Goal: Task Accomplishment & Management: Use online tool/utility

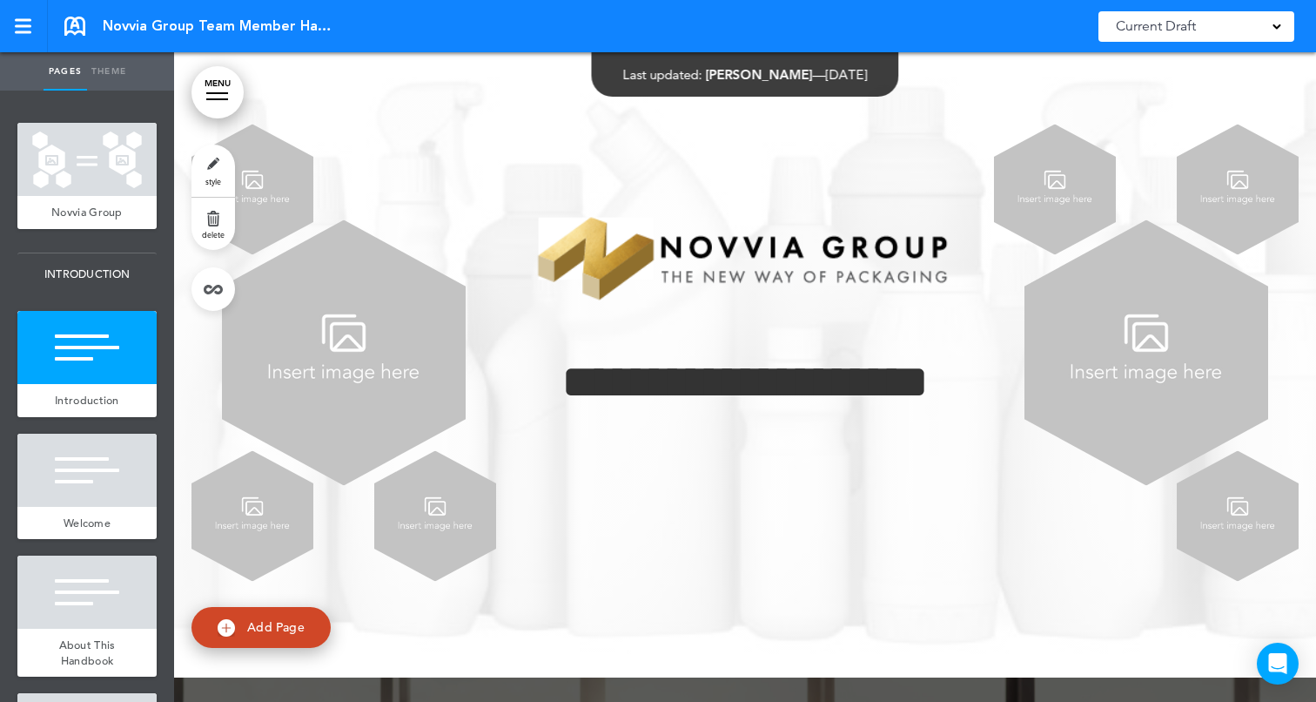
scroll to position [11, 0]
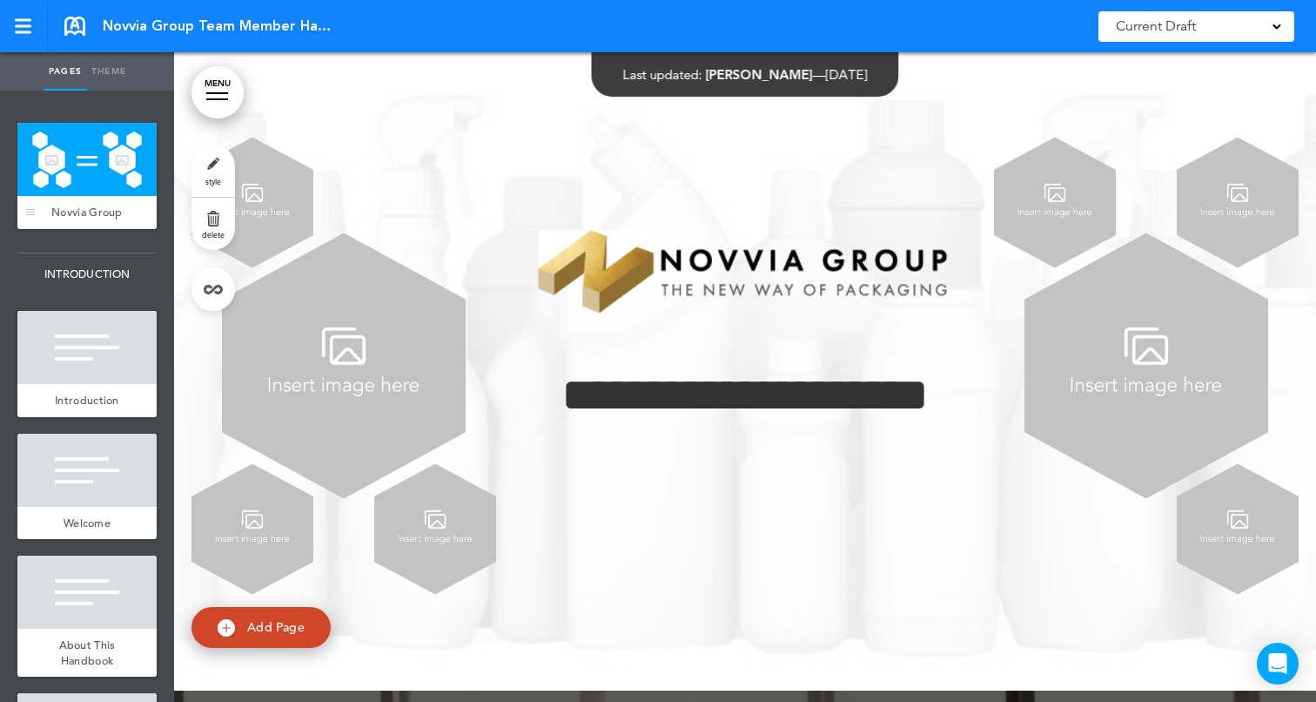
click at [94, 164] on div at bounding box center [86, 159] width 139 height 73
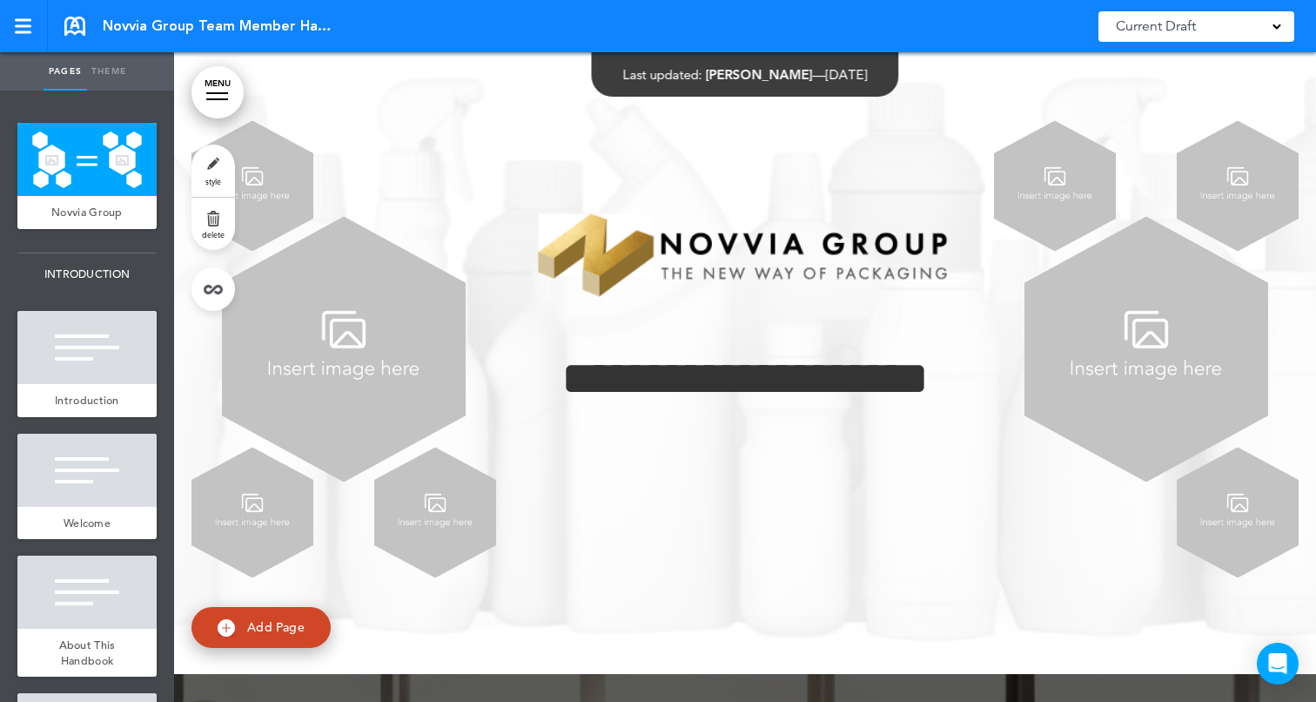
scroll to position [26, 0]
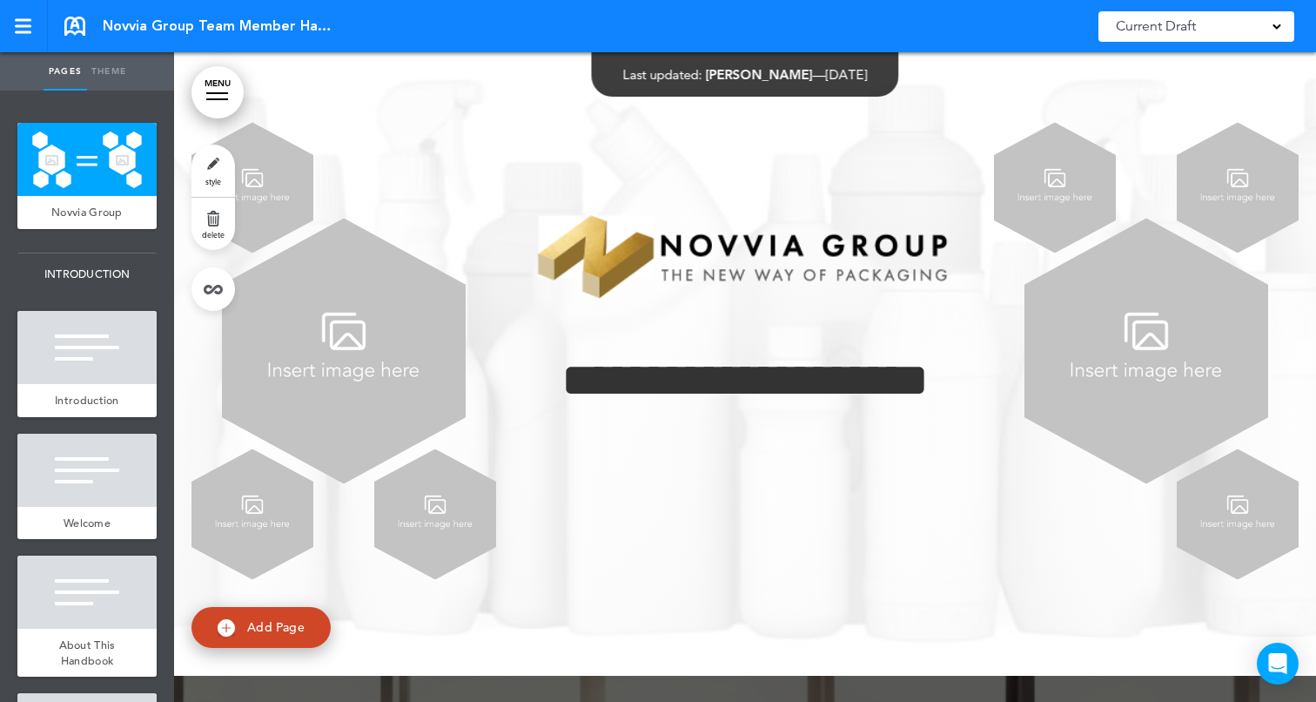
click at [205, 165] on link "style" at bounding box center [213, 170] width 44 height 52
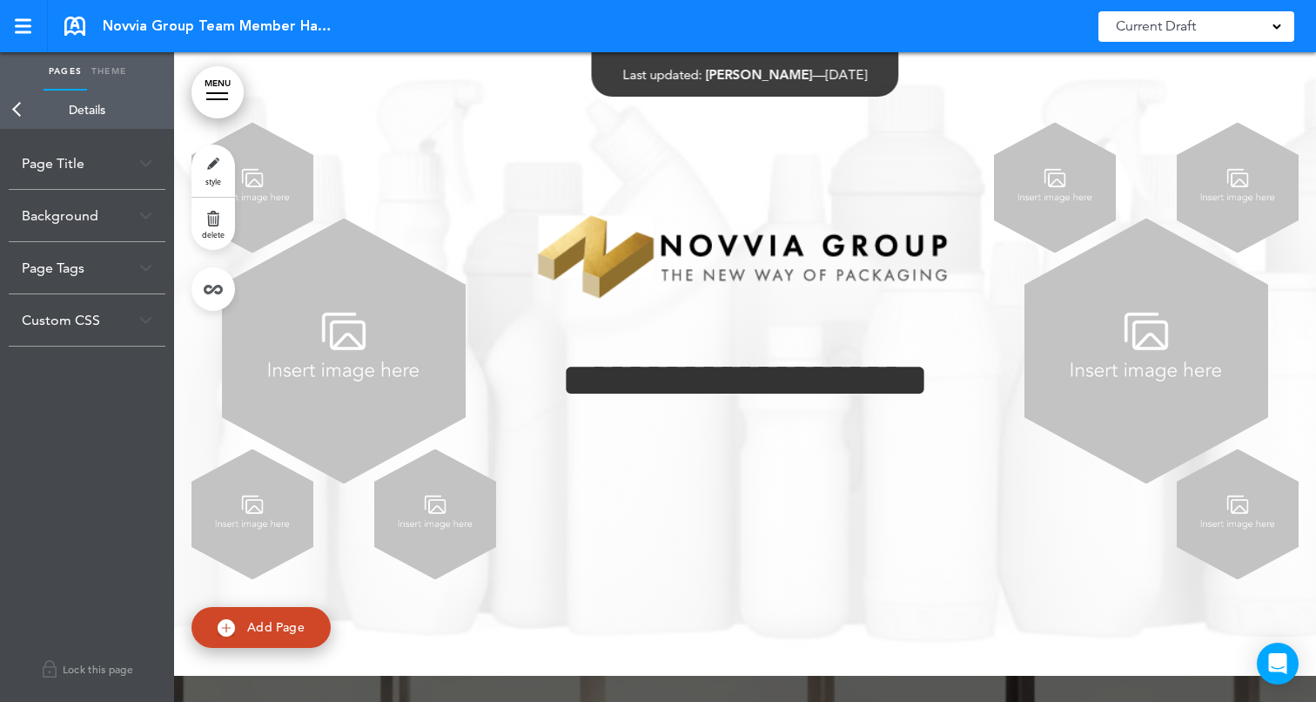
click at [25, 108] on link "Back" at bounding box center [17, 110] width 35 height 38
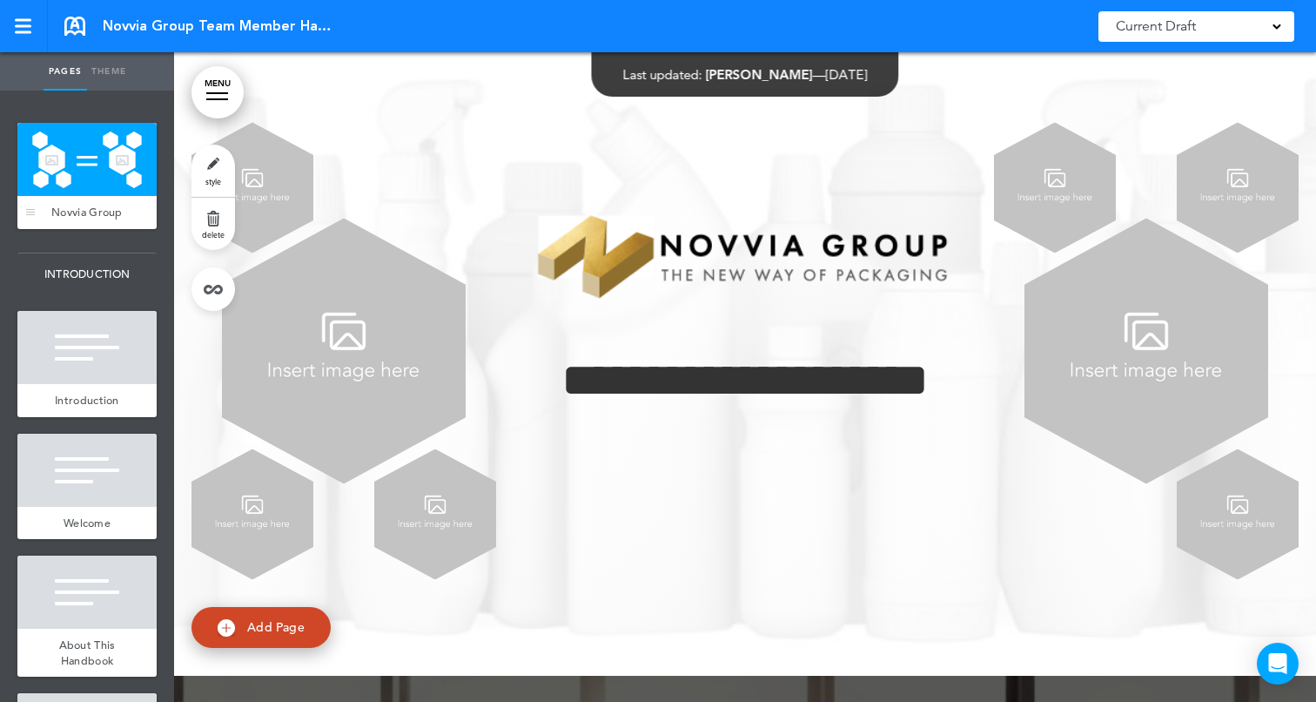
click at [93, 180] on div at bounding box center [86, 159] width 139 height 73
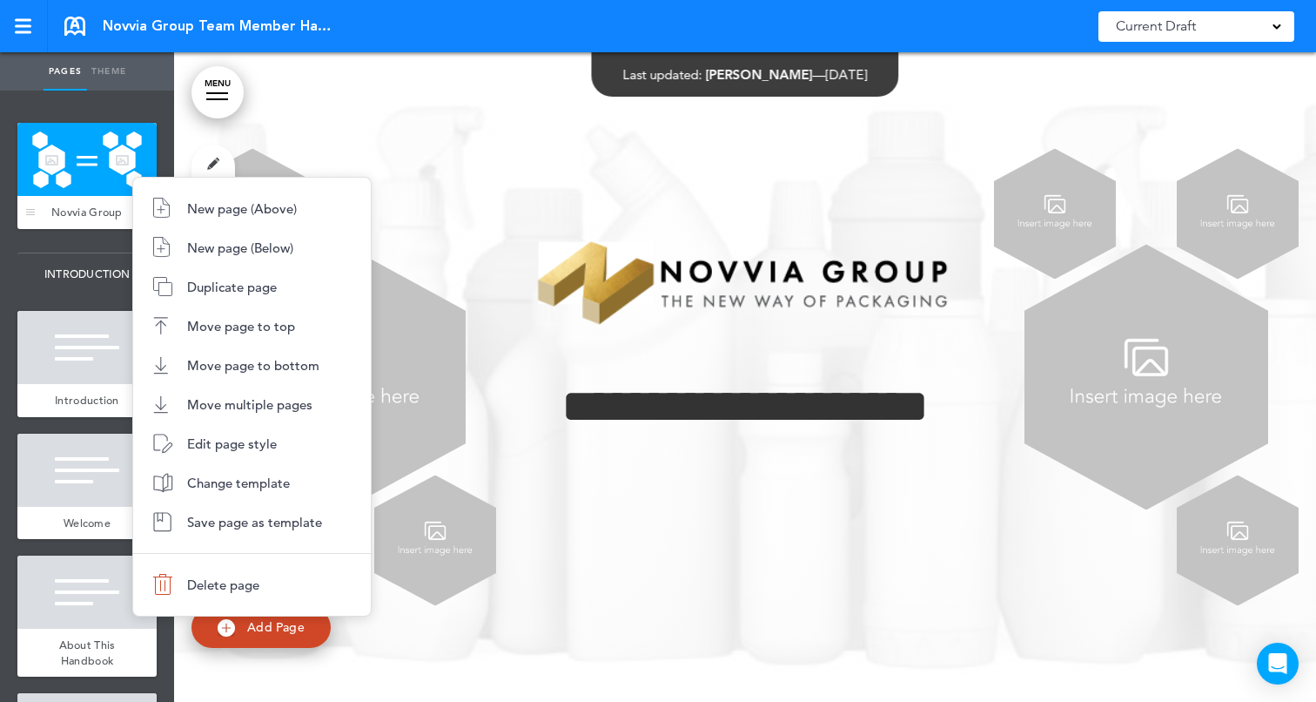
click at [128, 172] on body "Checking url availability This handbook Preview Settings Signatures Collaborato…" at bounding box center [658, 351] width 1316 height 702
click at [225, 471] on li "Change template" at bounding box center [252, 482] width 238 height 39
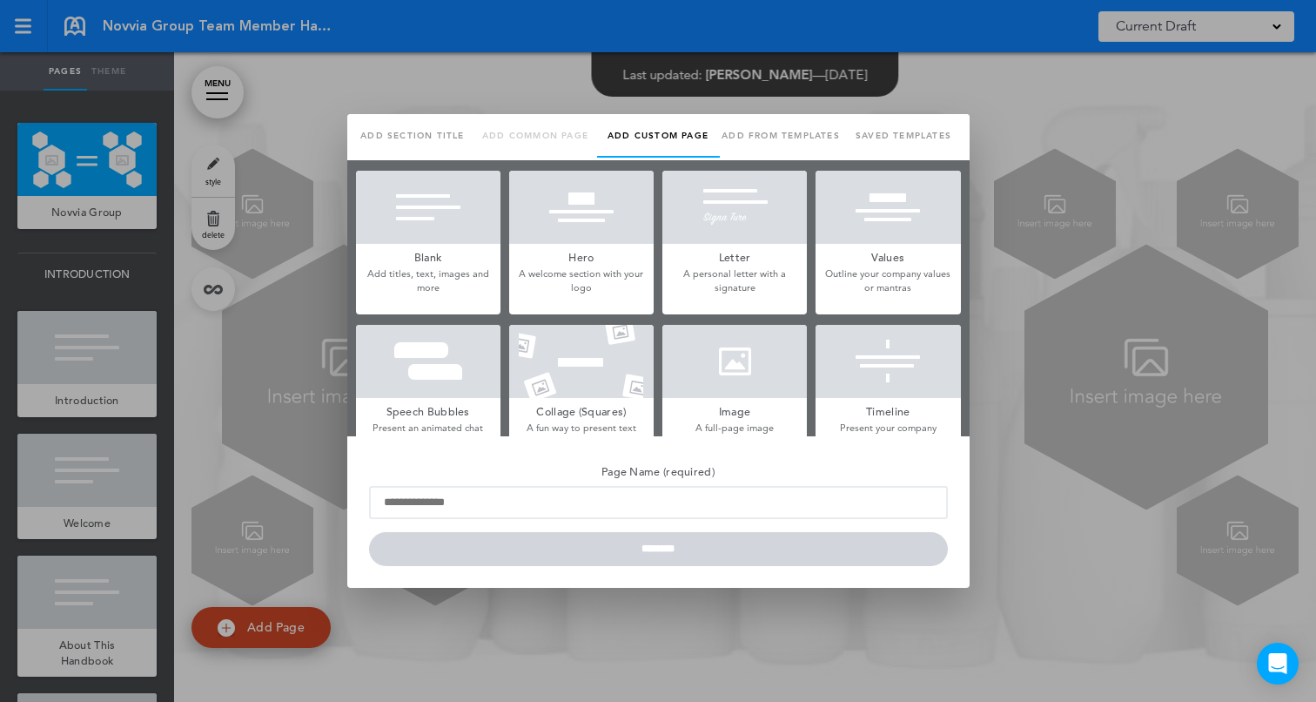
type input "**********"
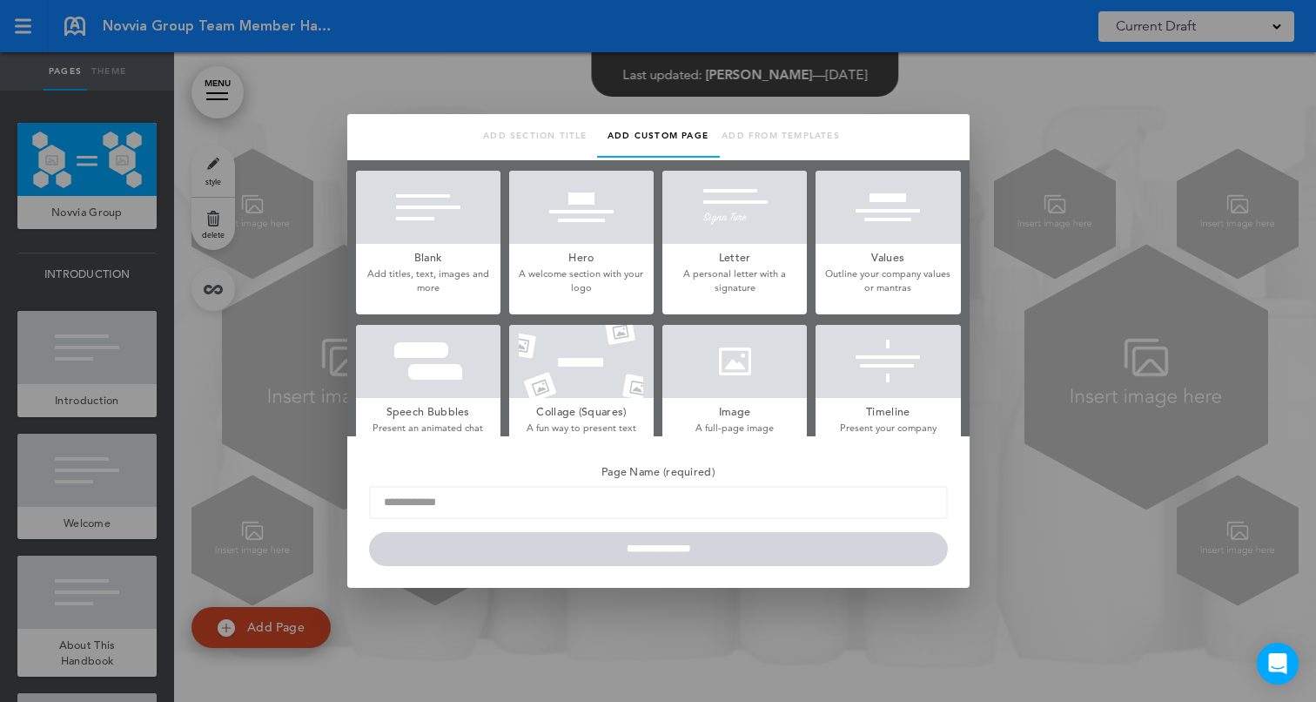
click at [1058, 258] on div at bounding box center [658, 351] width 1316 height 702
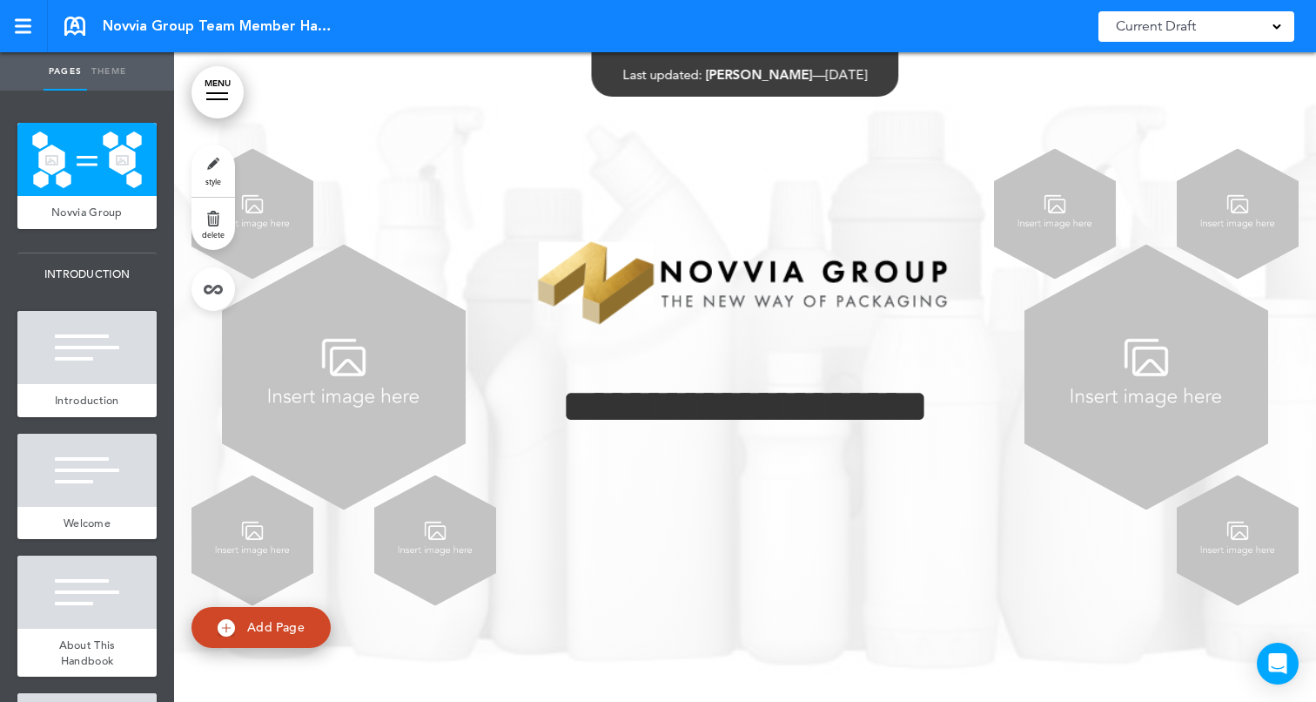
click at [841, 155] on div "**********" at bounding box center [744, 377] width 1107 height 457
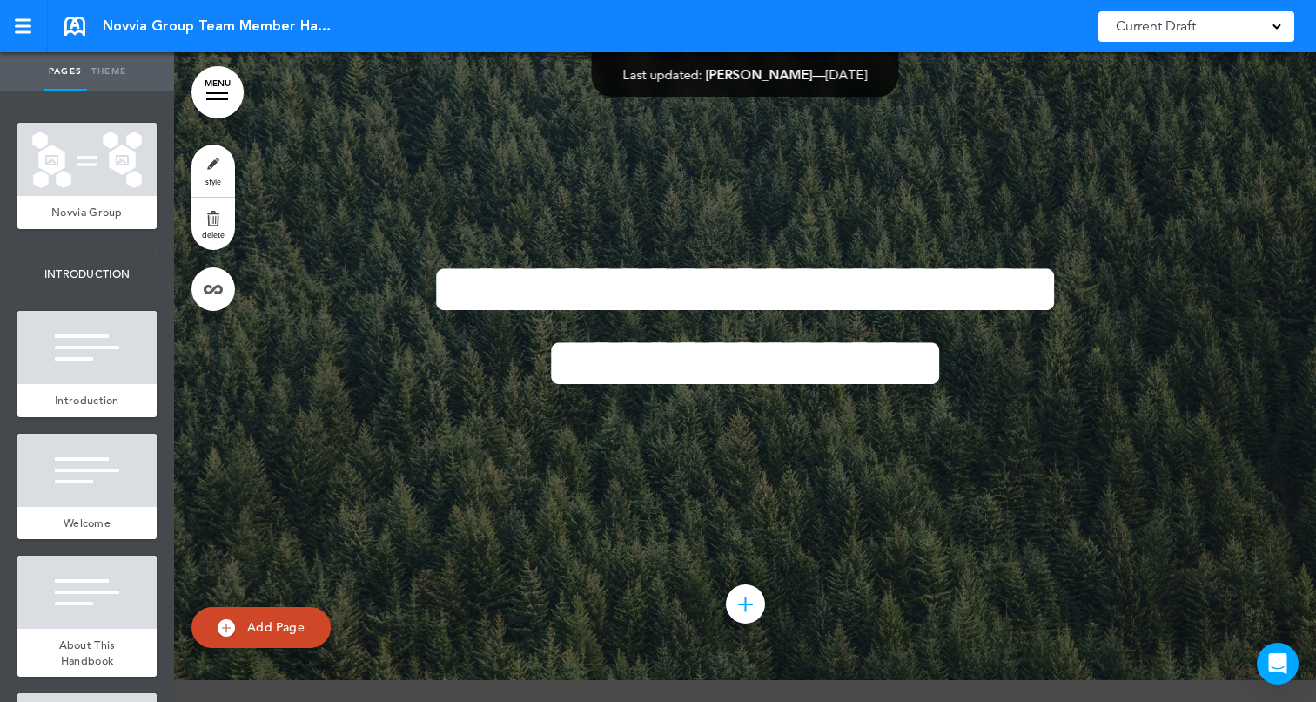
scroll to position [11349, 0]
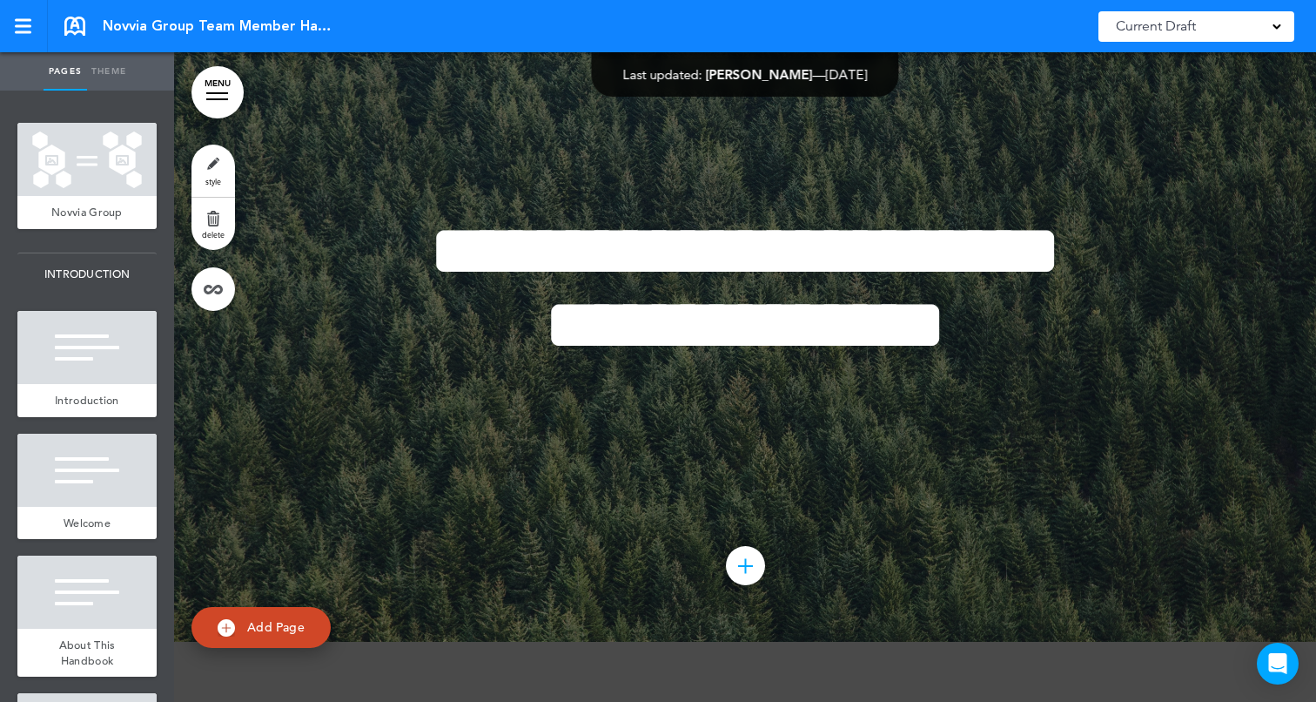
click at [822, 369] on div "**********" at bounding box center [745, 316] width 870 height 335
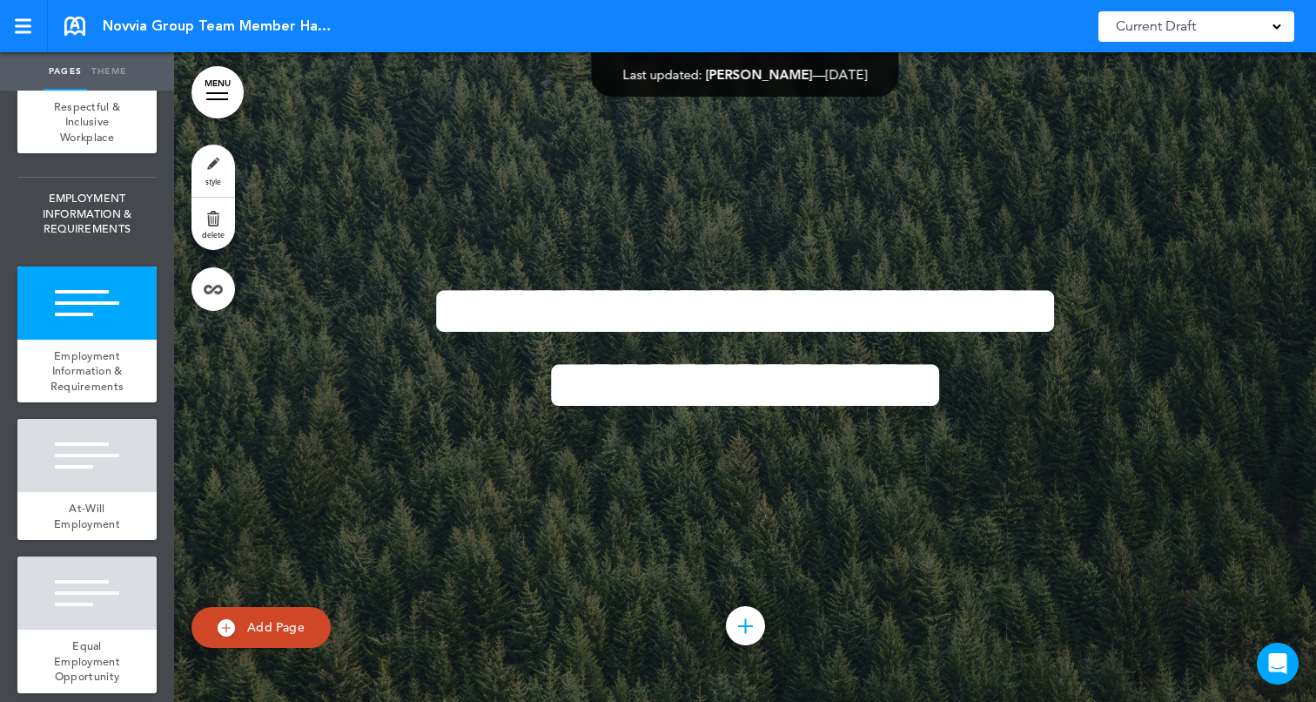
scroll to position [1666, 0]
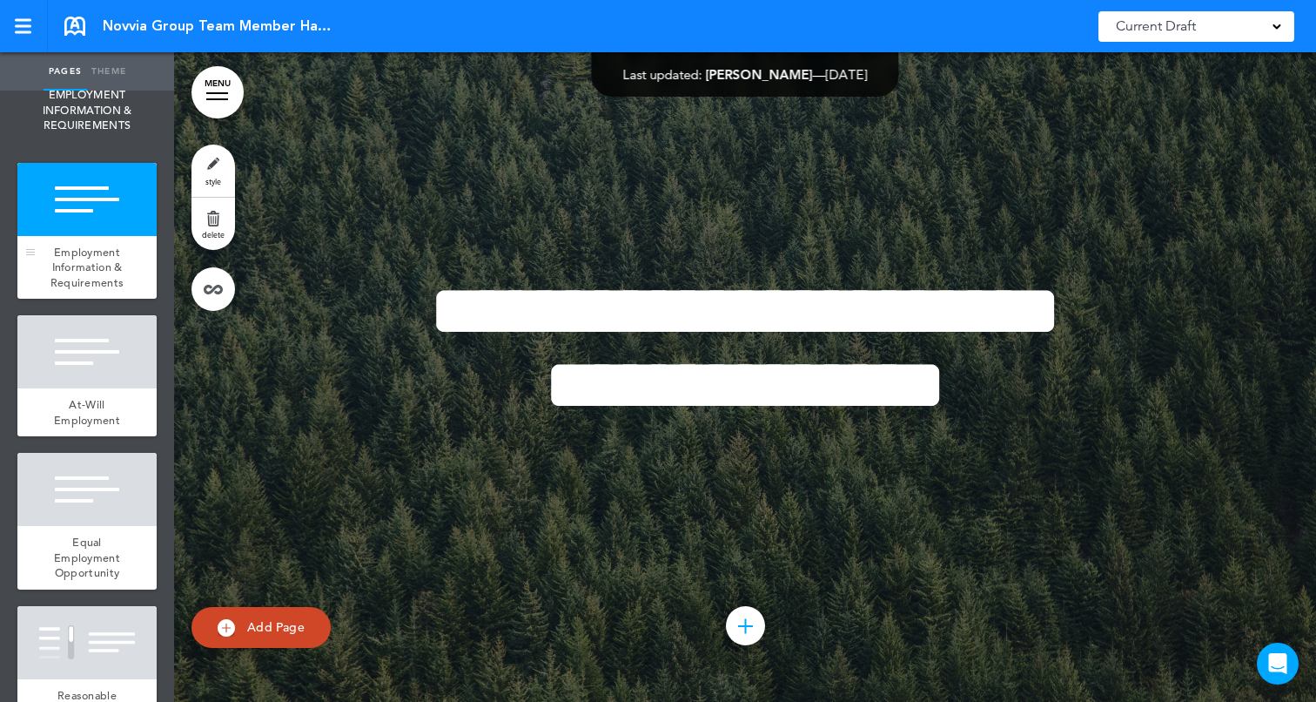
click at [86, 212] on div at bounding box center [86, 199] width 139 height 73
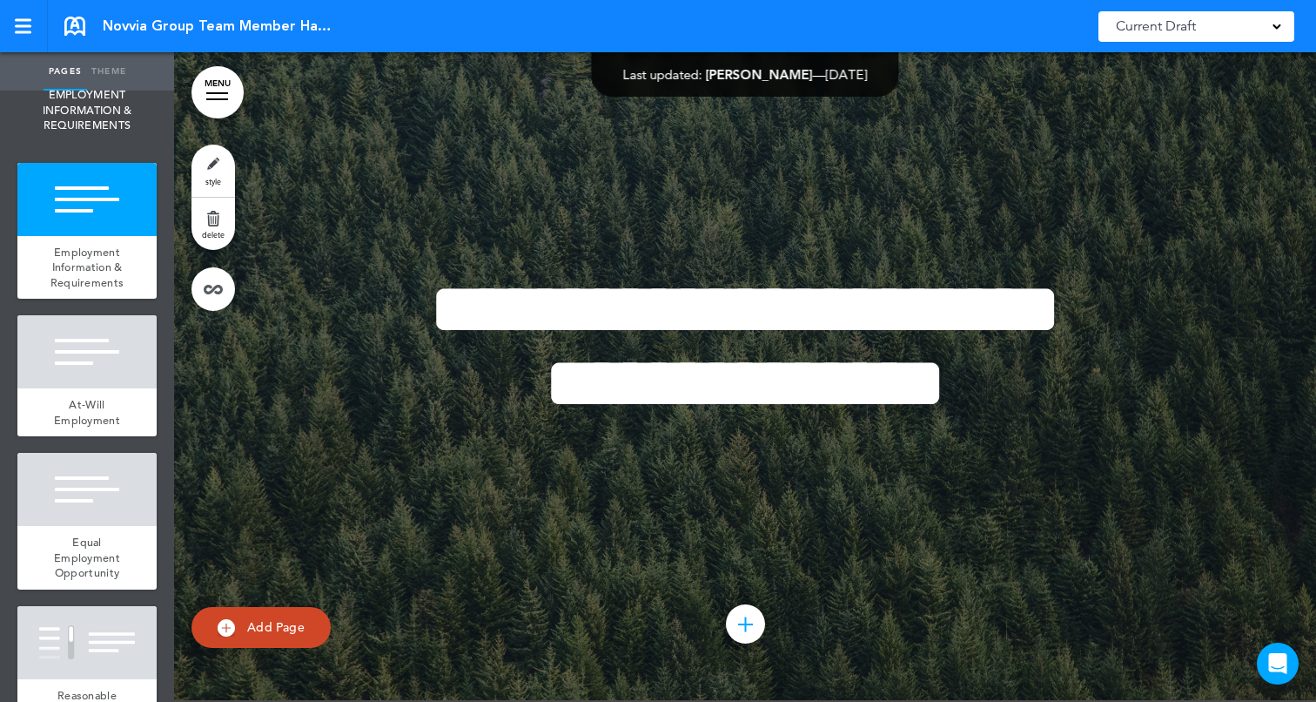
scroll to position [11291, 0]
click at [216, 155] on link "style" at bounding box center [213, 170] width 44 height 52
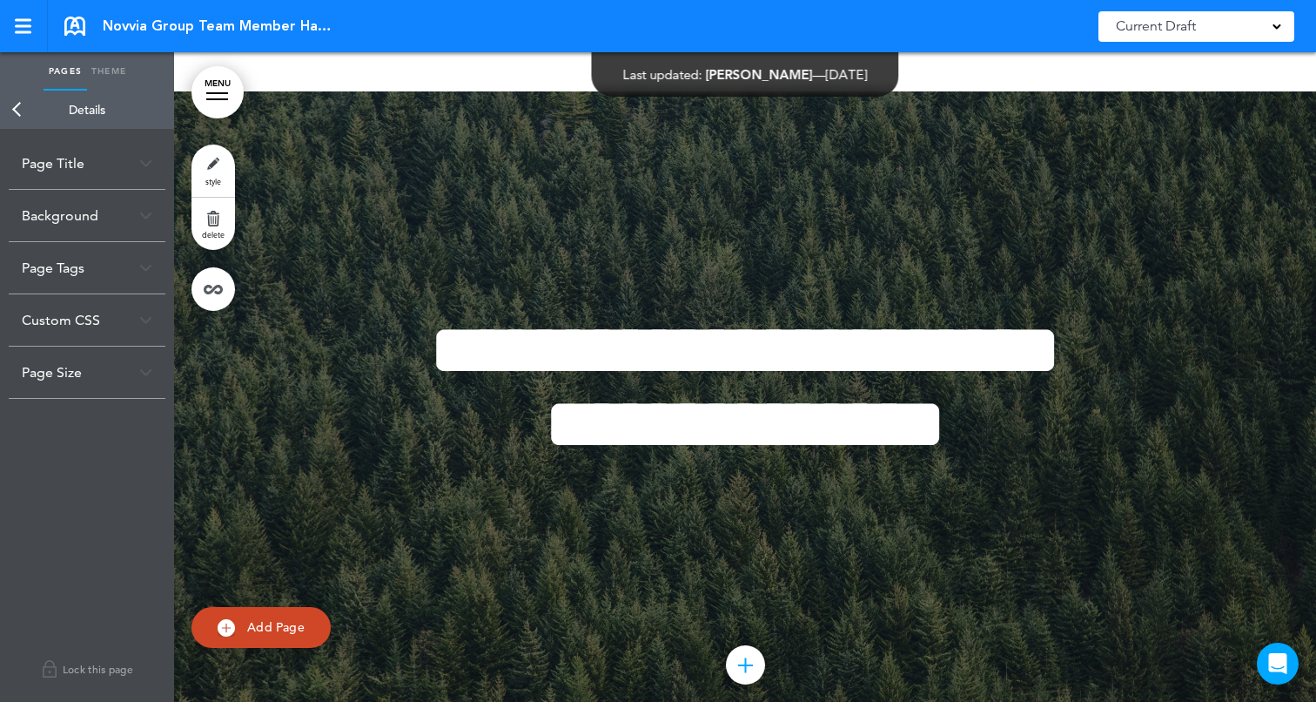
scroll to position [11247, 0]
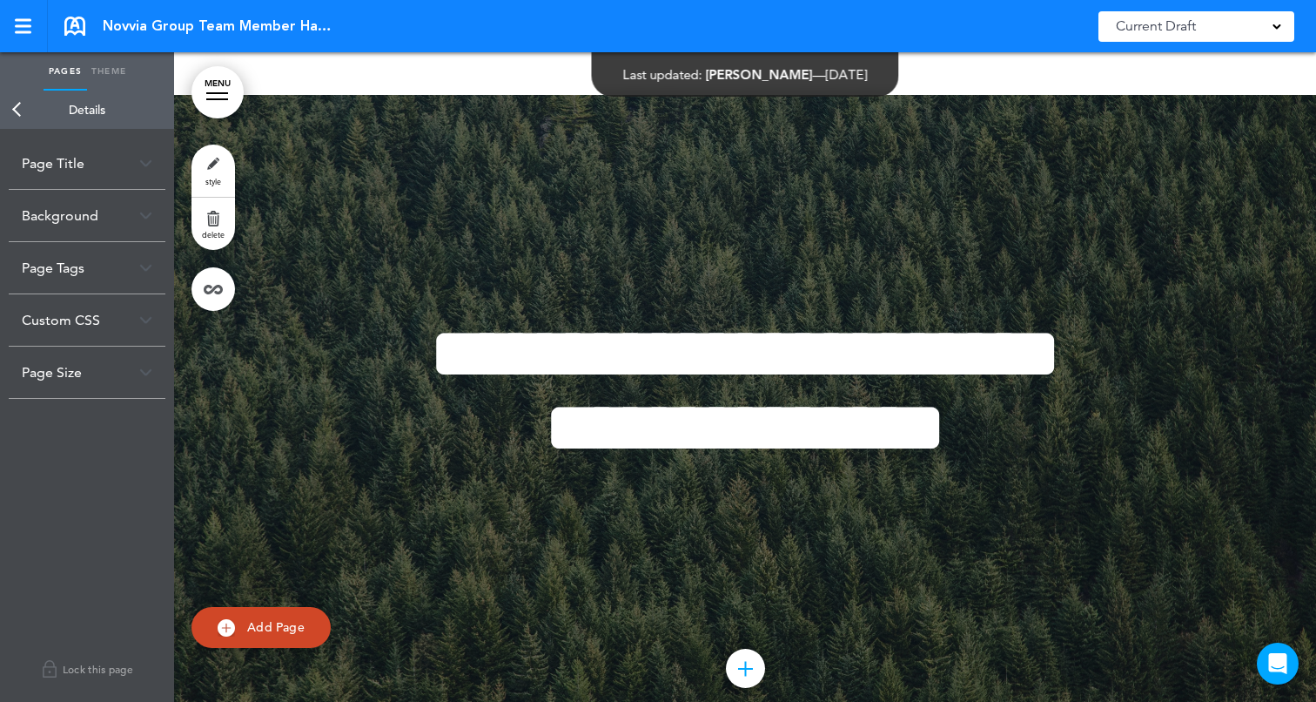
click at [101, 222] on div "Background" at bounding box center [87, 215] width 157 height 51
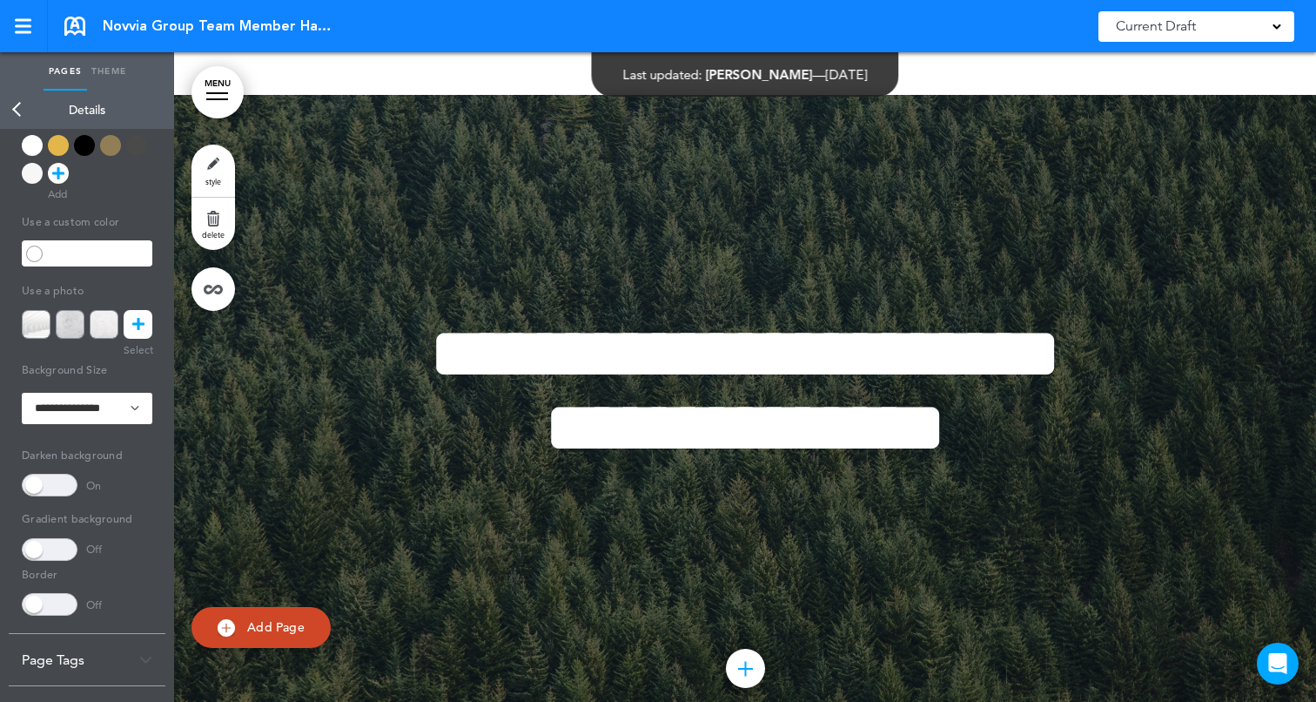
scroll to position [199, 0]
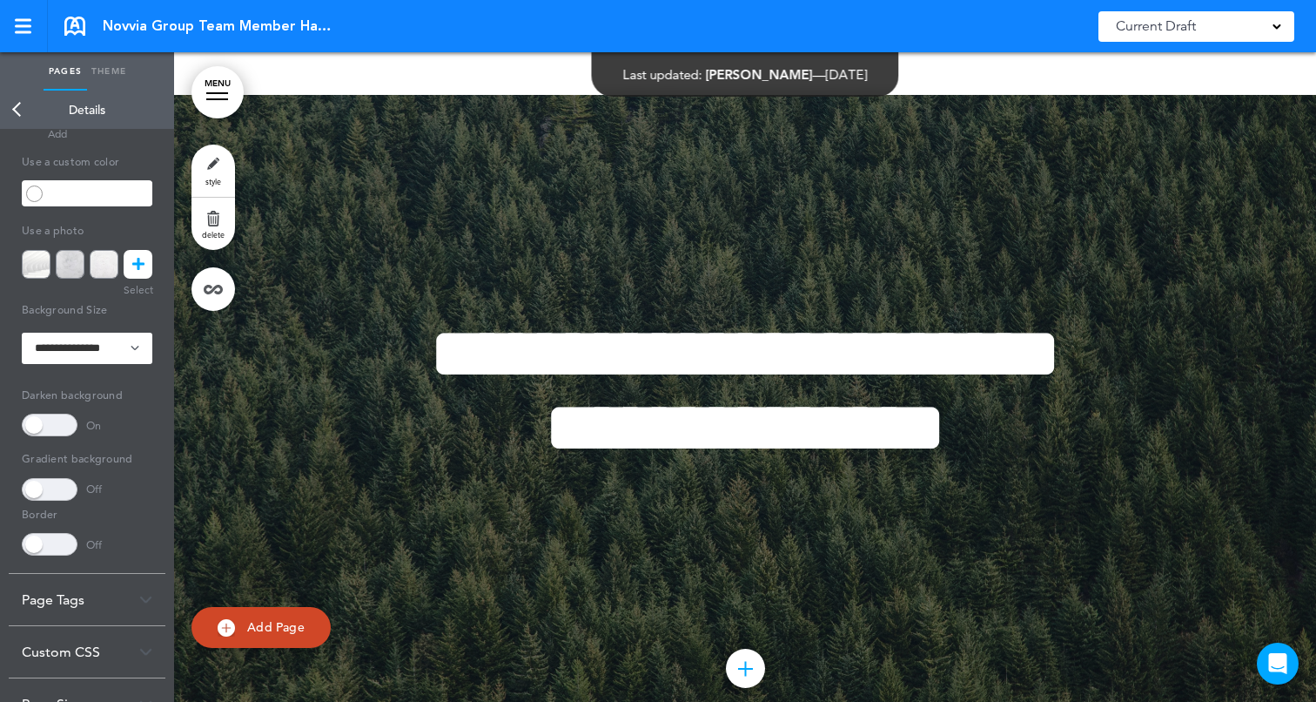
click at [138, 272] on icon at bounding box center [138, 264] width 12 height 29
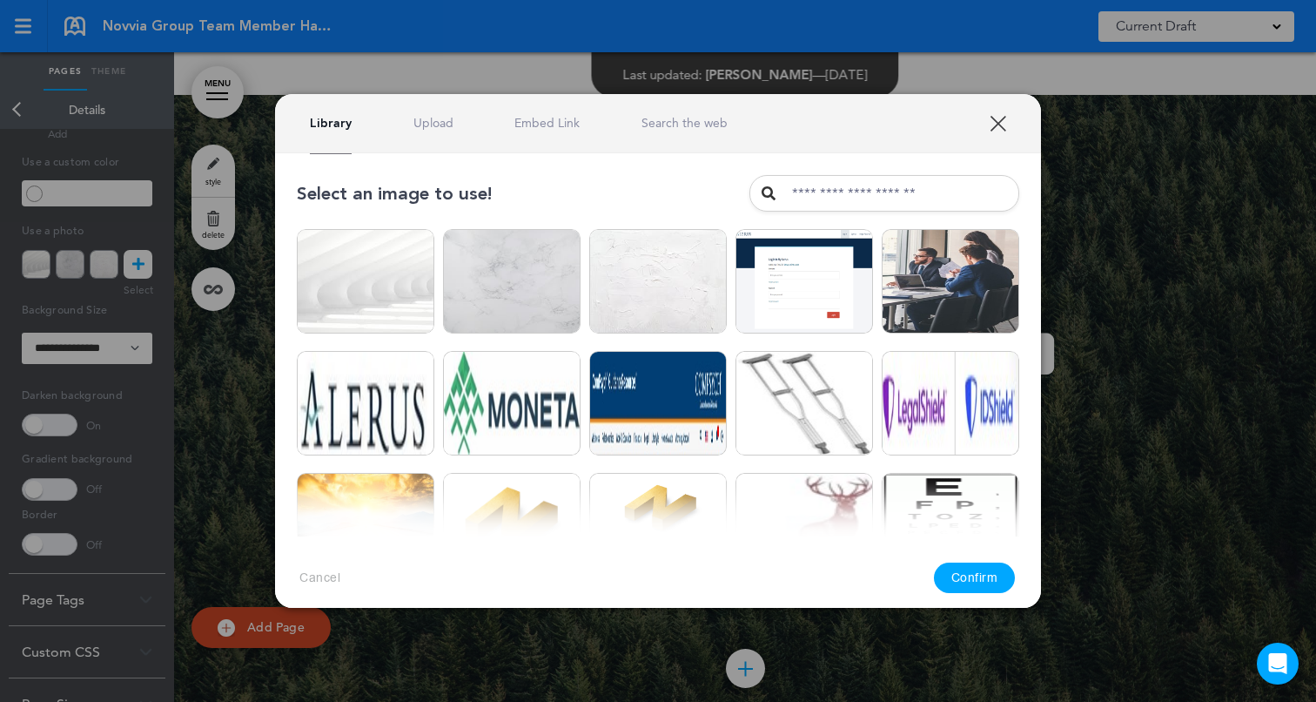
click at [666, 121] on link "Search the web" at bounding box center [685, 123] width 86 height 17
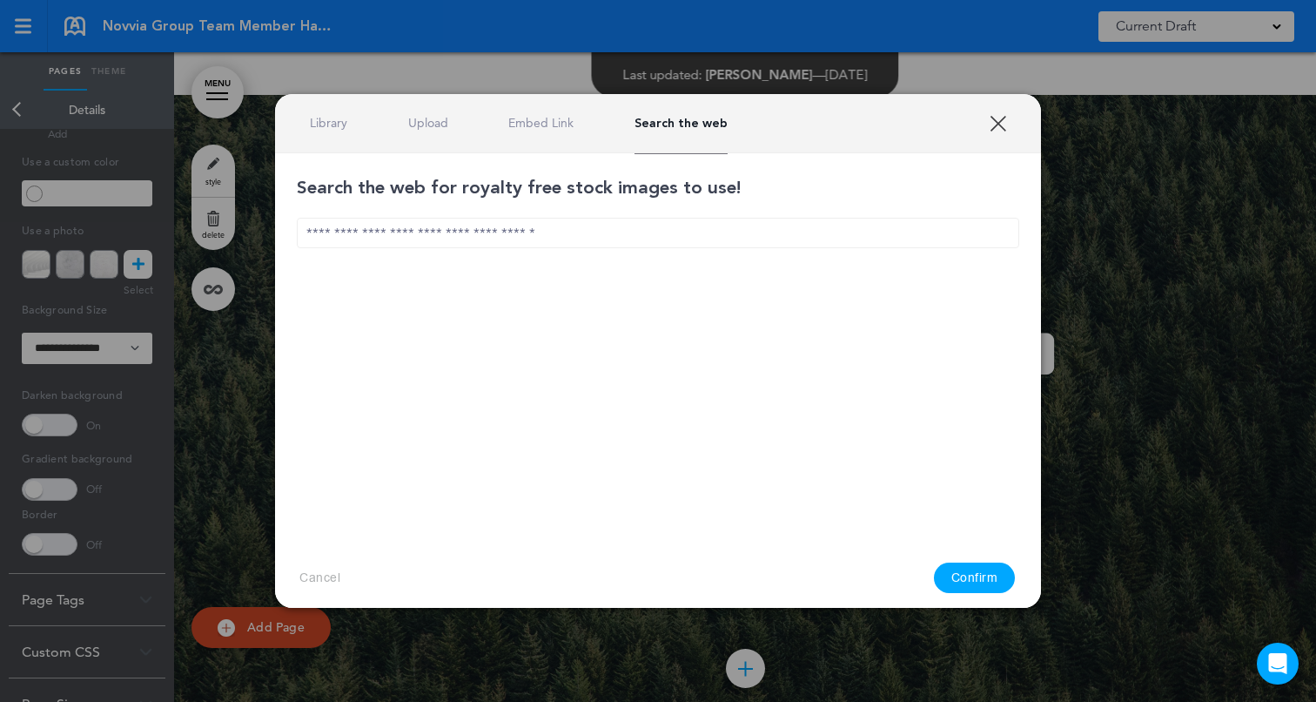
click at [432, 242] on input "text" at bounding box center [658, 233] width 722 height 30
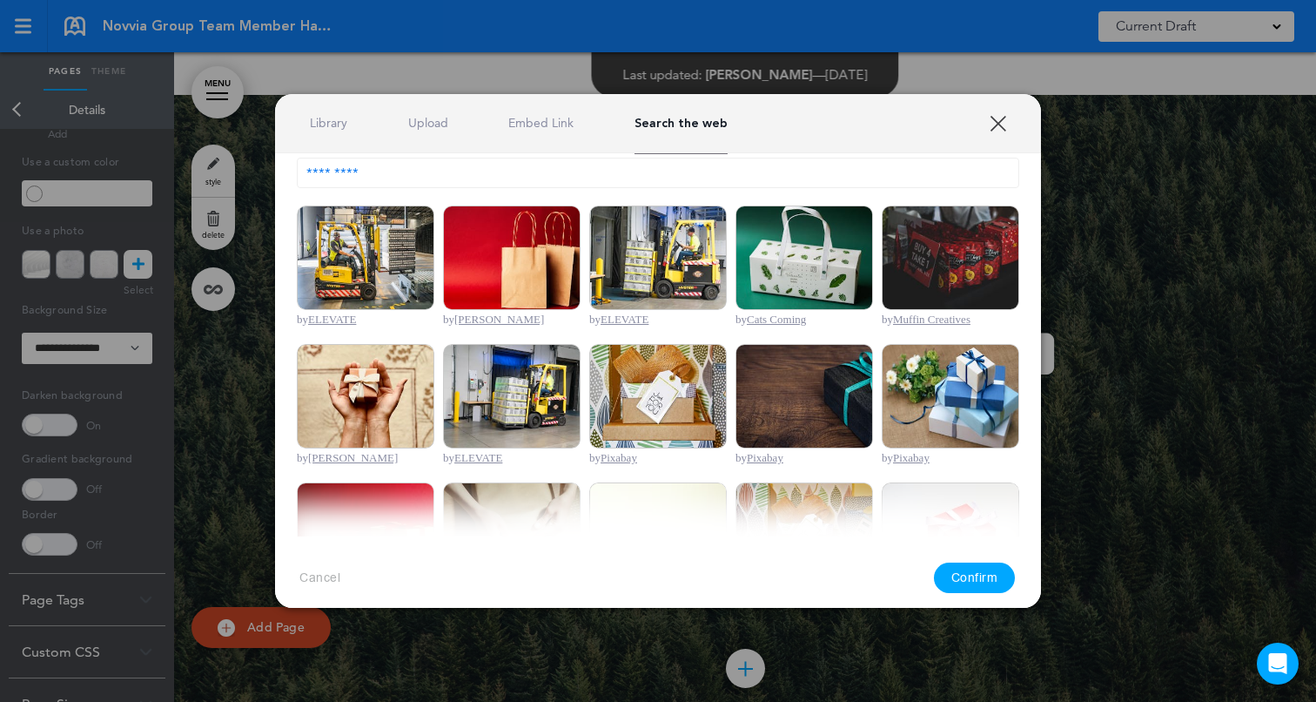
scroll to position [0, 0]
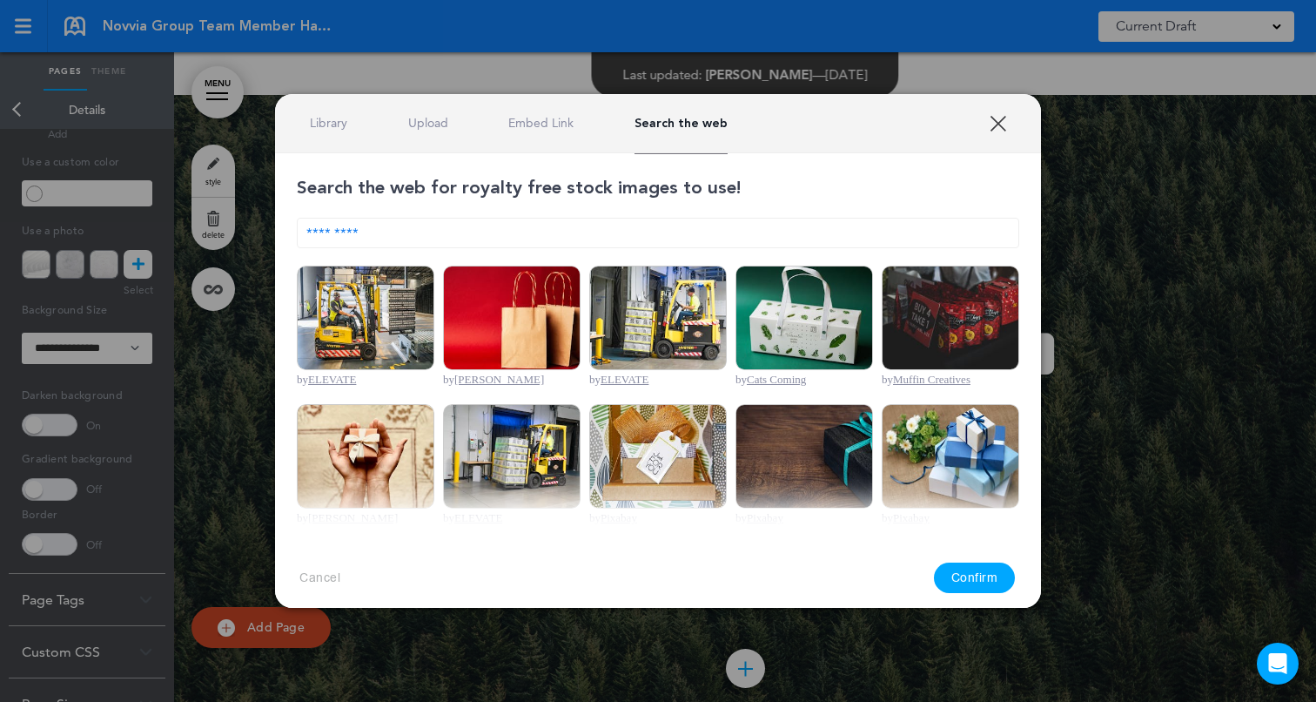
click at [396, 232] on input "*********" at bounding box center [658, 233] width 722 height 30
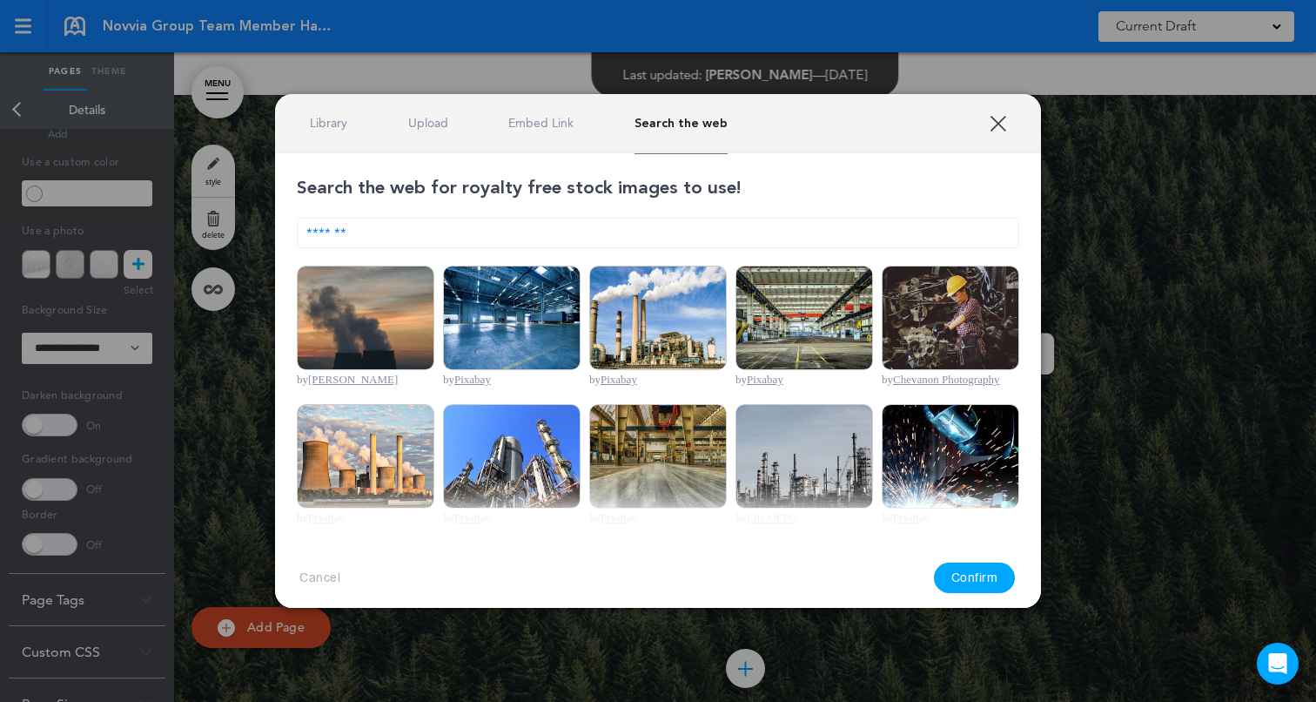
click at [368, 232] on input "*******" at bounding box center [658, 233] width 722 height 30
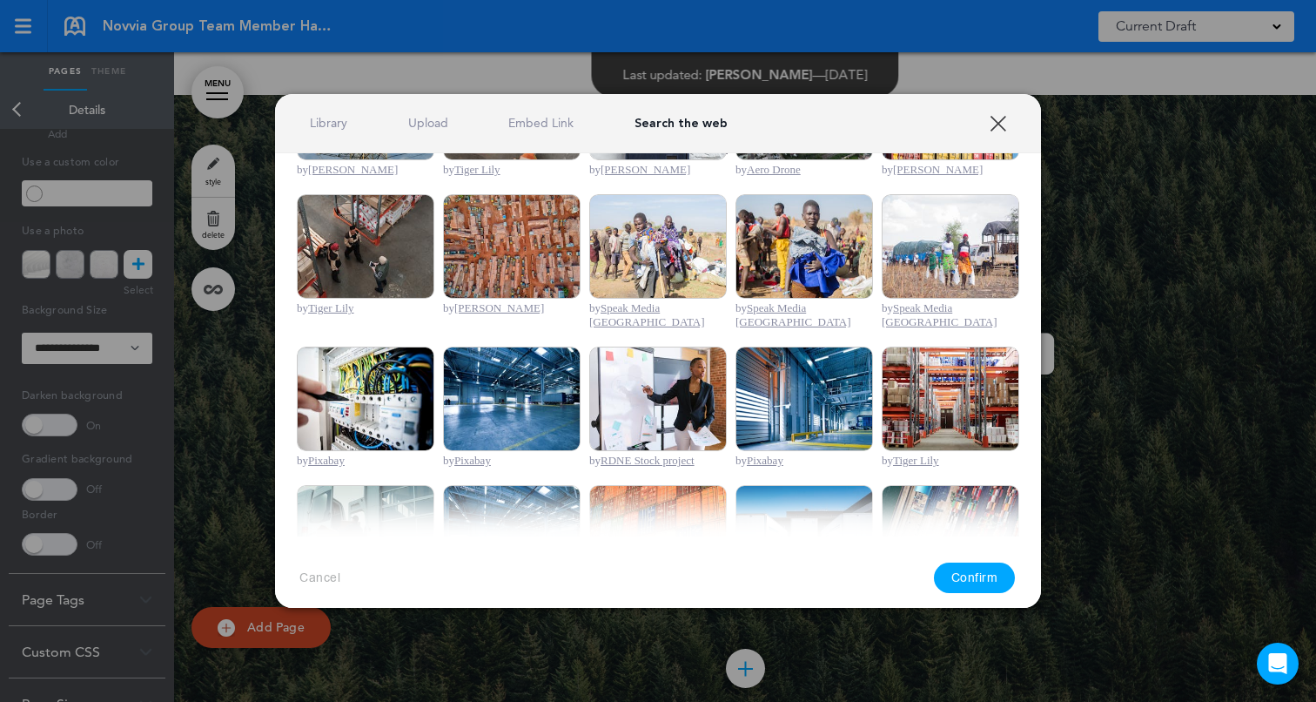
scroll to position [489, 0]
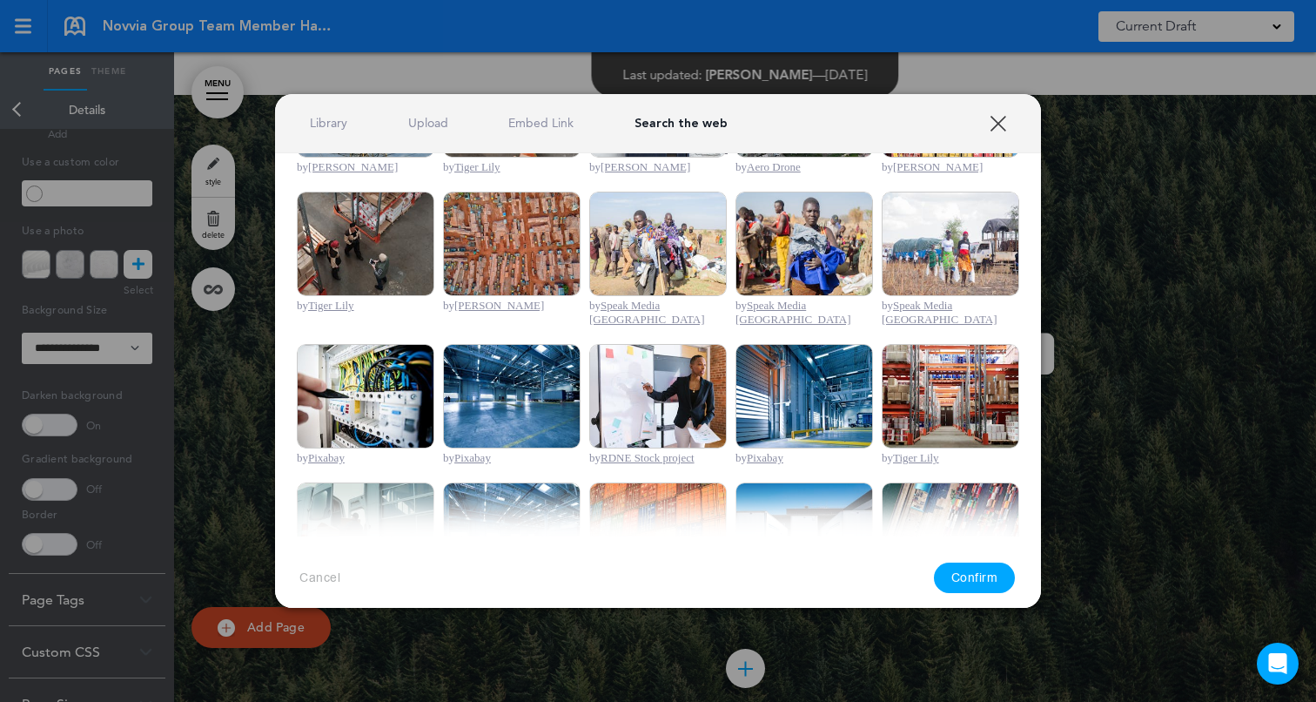
type input "**********"
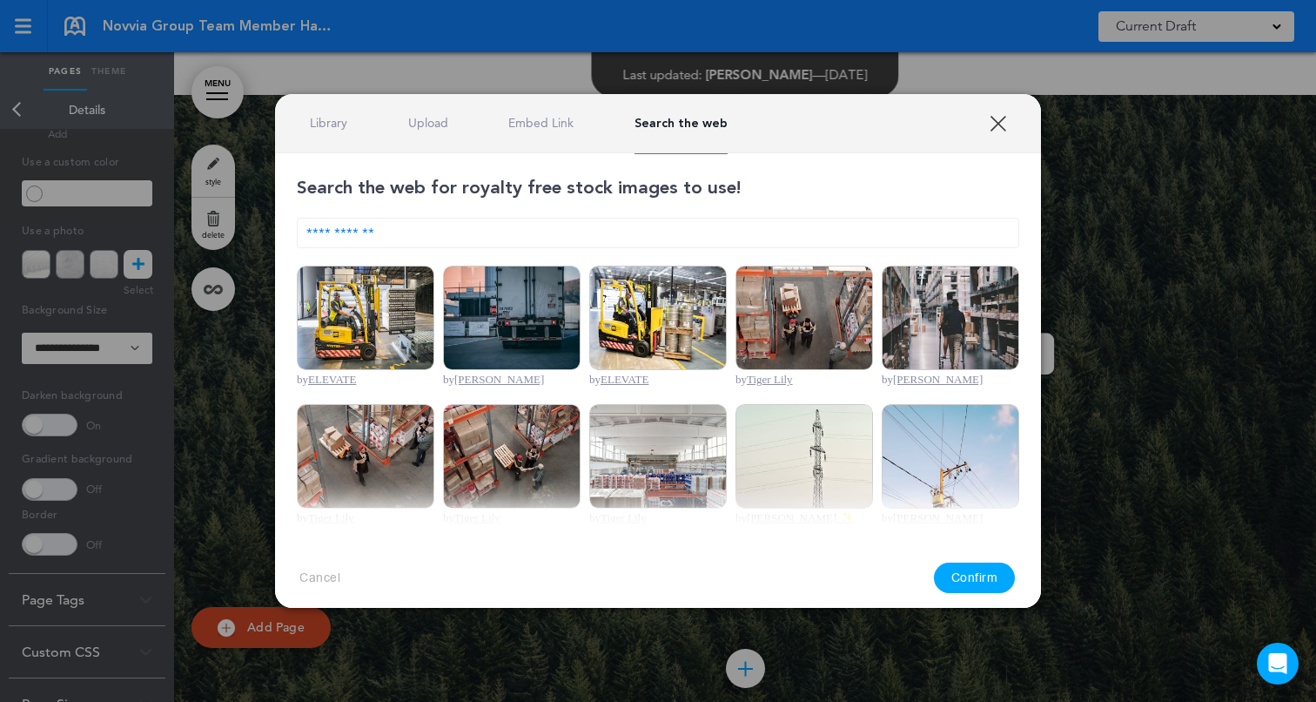
click at [348, 447] on img at bounding box center [366, 456] width 138 height 104
click at [312, 432] on img at bounding box center [366, 456] width 138 height 104
click at [967, 579] on button "Confirm" at bounding box center [975, 577] width 82 height 30
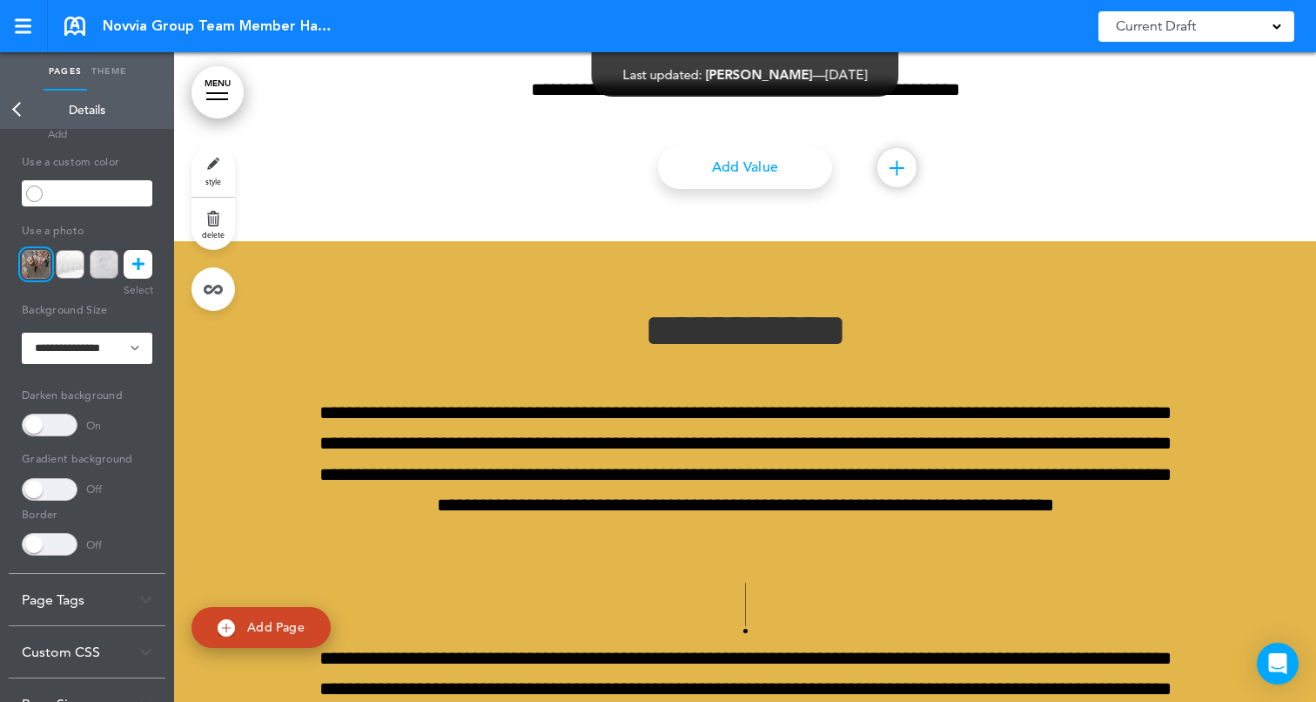
scroll to position [6885, 0]
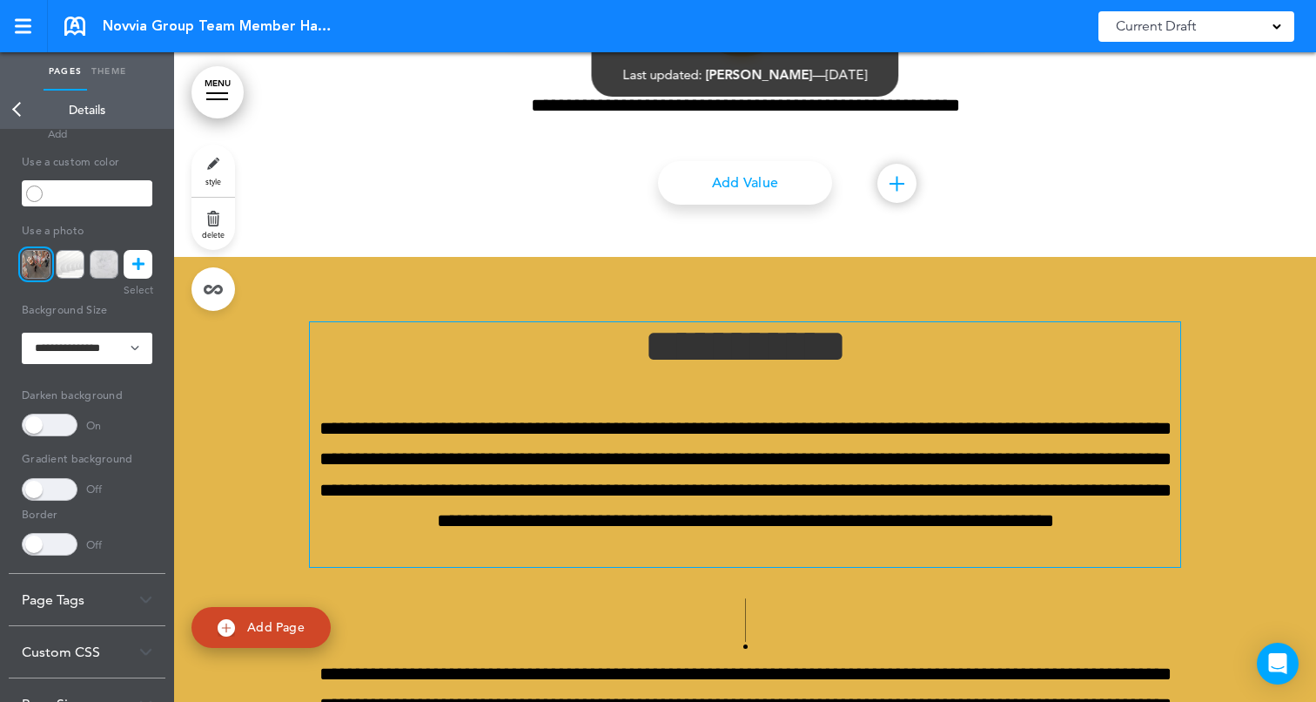
click at [625, 341] on h1 "**********" at bounding box center [745, 346] width 870 height 48
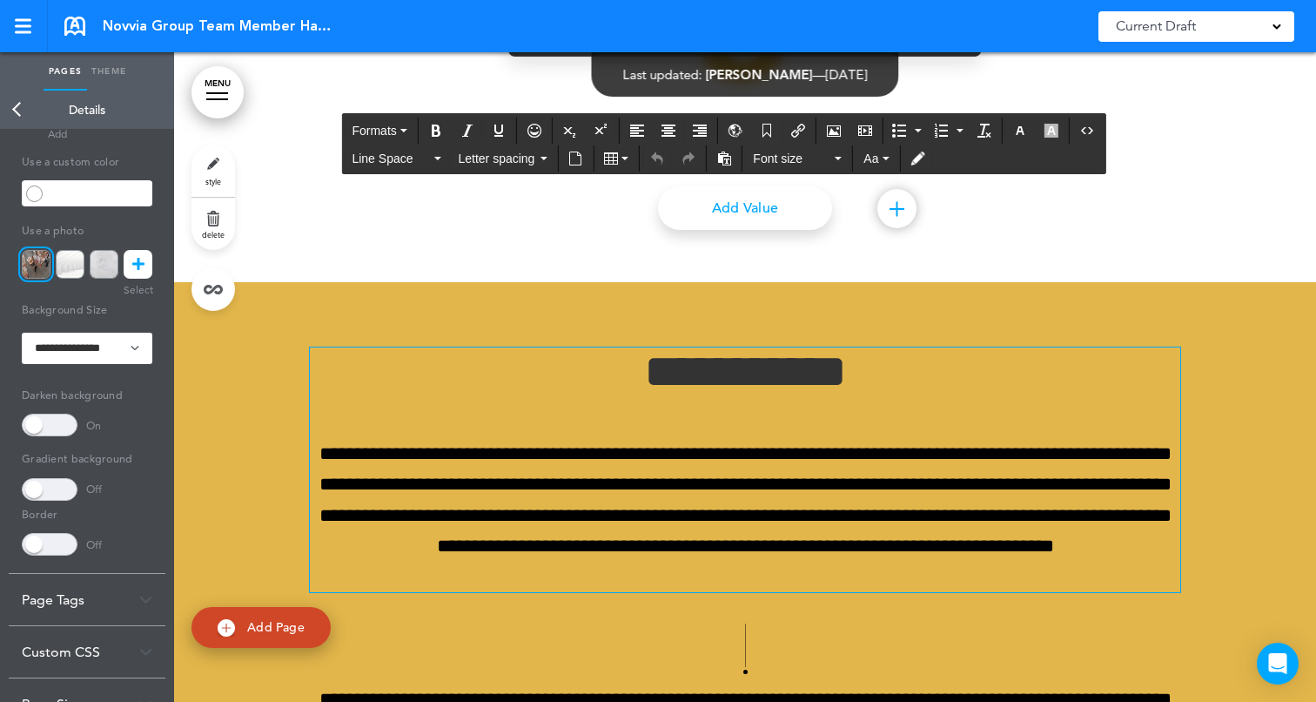
scroll to position [6807, 0]
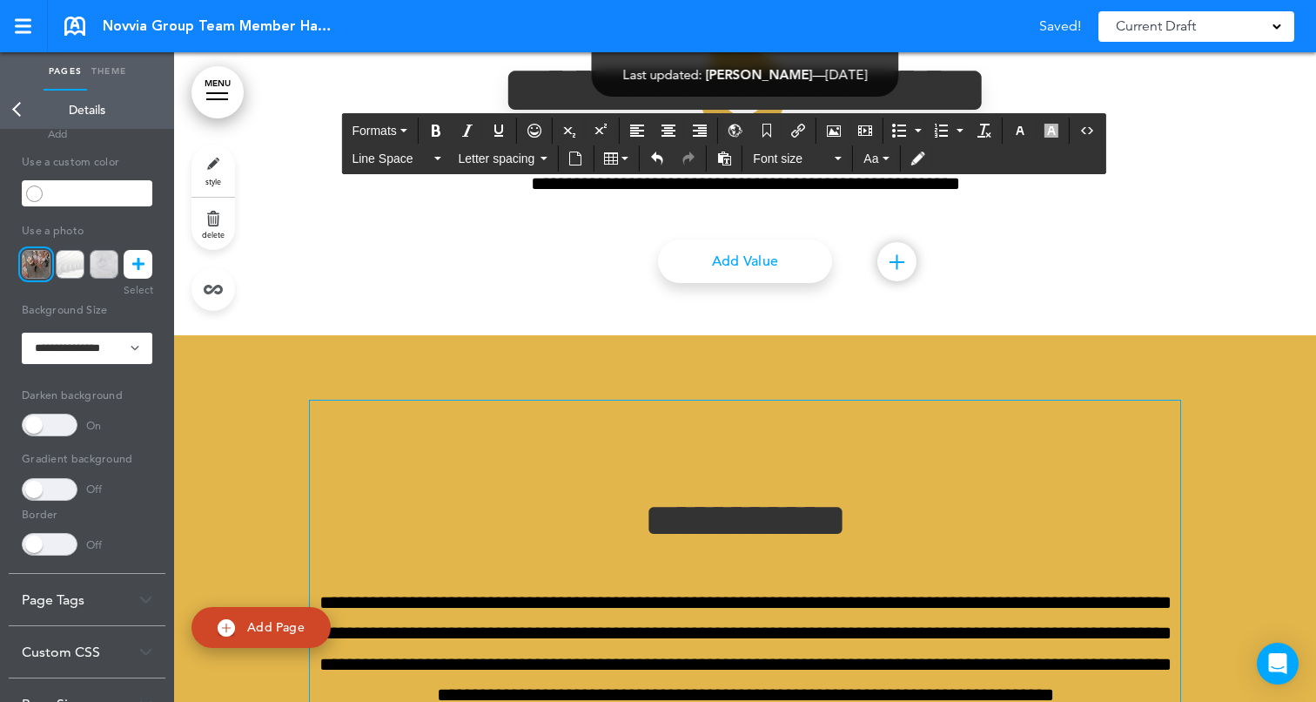
click at [769, 460] on h1 "**********" at bounding box center [745, 472] width 870 height 144
click at [762, 440] on h1 "**********" at bounding box center [745, 472] width 870 height 144
click at [835, 126] on icon "Airmason image" at bounding box center [834, 131] width 14 height 14
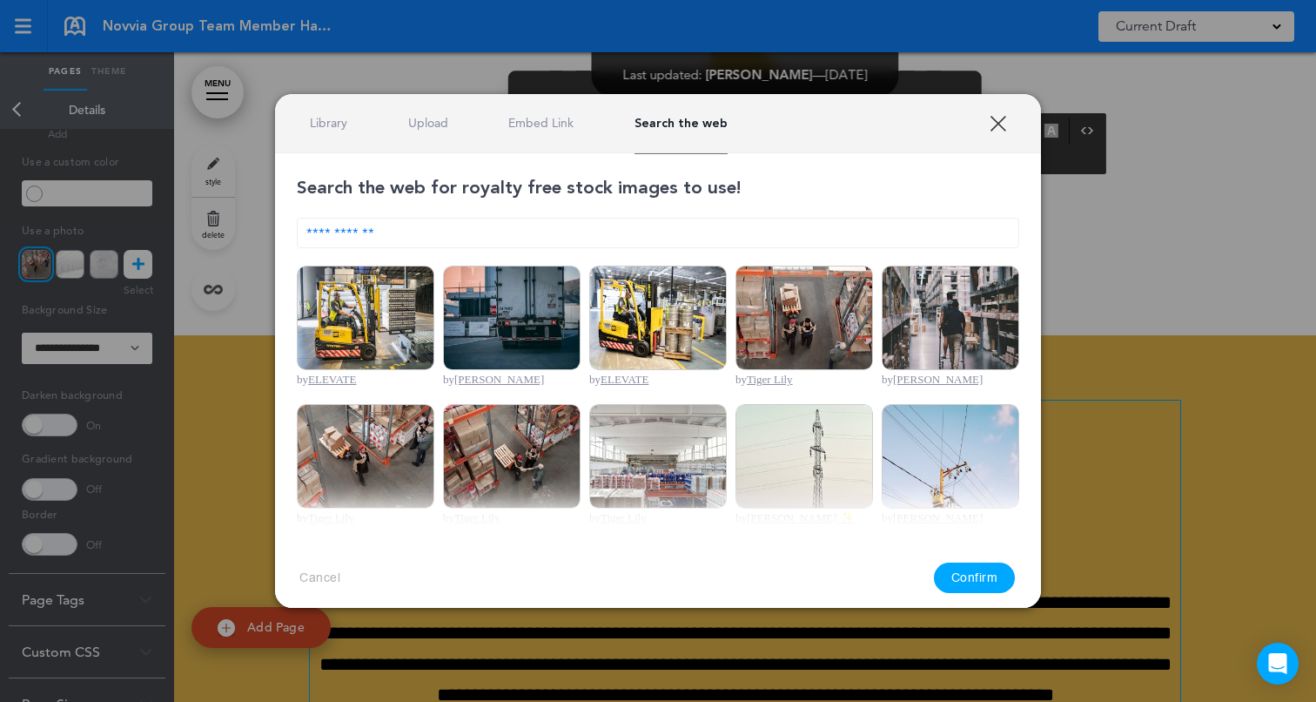
click at [425, 129] on link "Upload" at bounding box center [428, 123] width 40 height 17
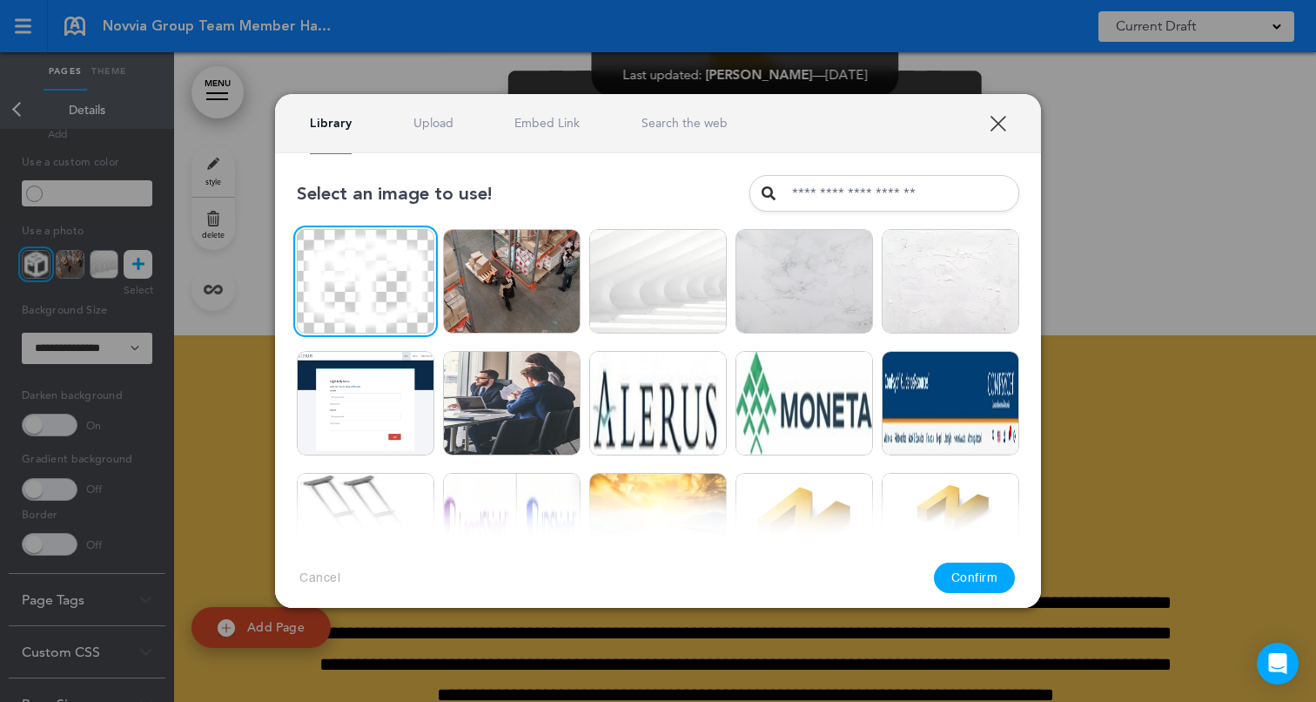
click at [983, 574] on button "Confirm" at bounding box center [975, 577] width 82 height 30
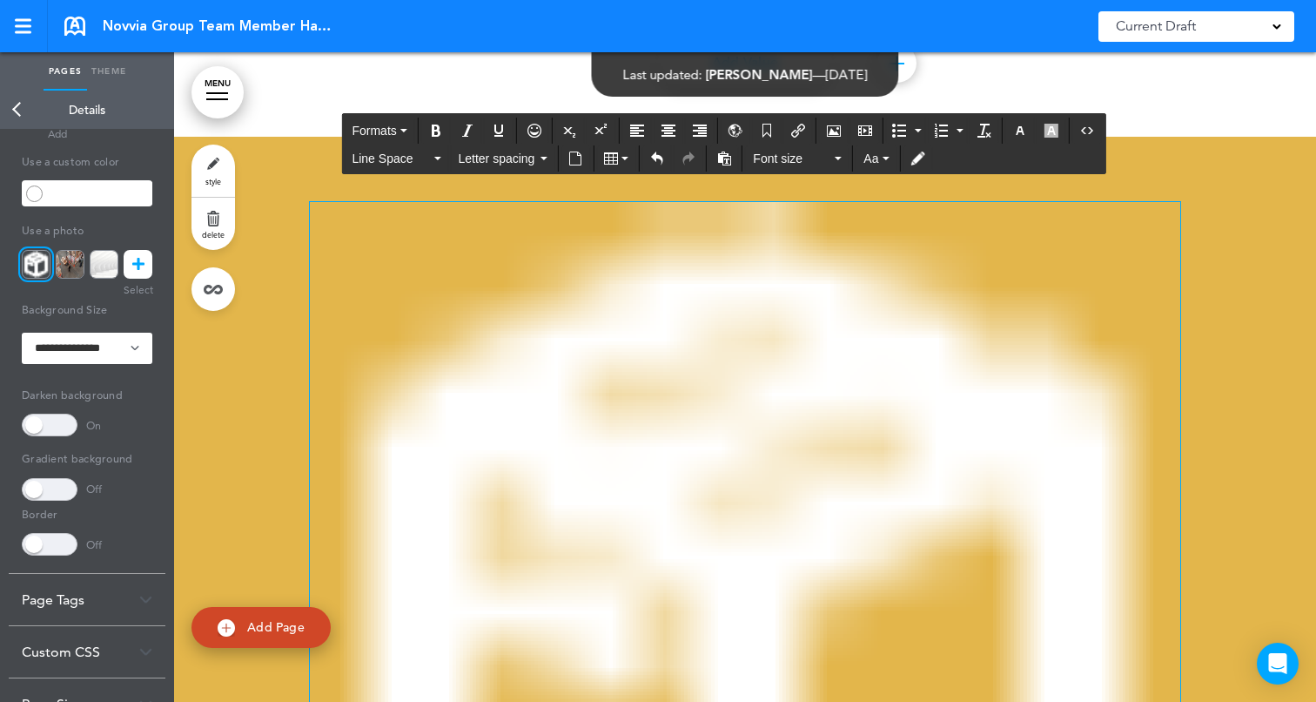
scroll to position [7050, 0]
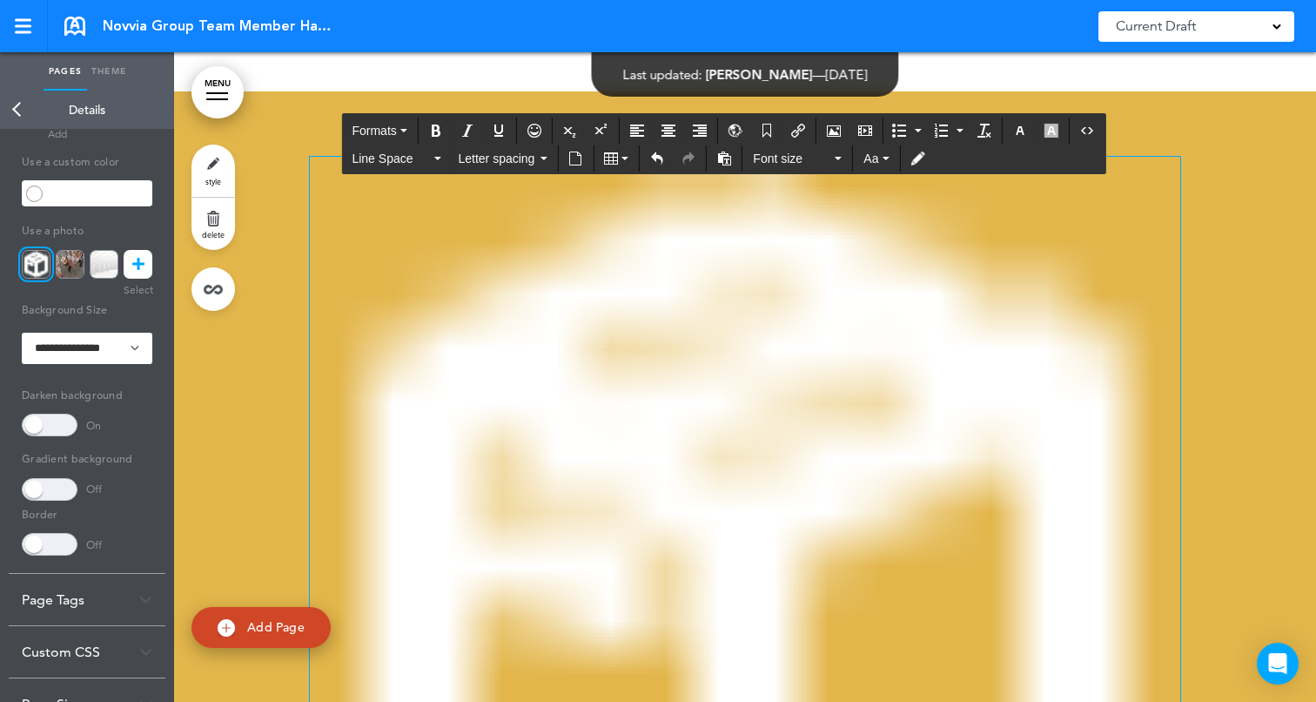
click at [918, 386] on img at bounding box center [745, 592] width 870 height 870
drag, startPoint x: 1178, startPoint y: 158, endPoint x: 653, endPoint y: 493, distance: 622.3
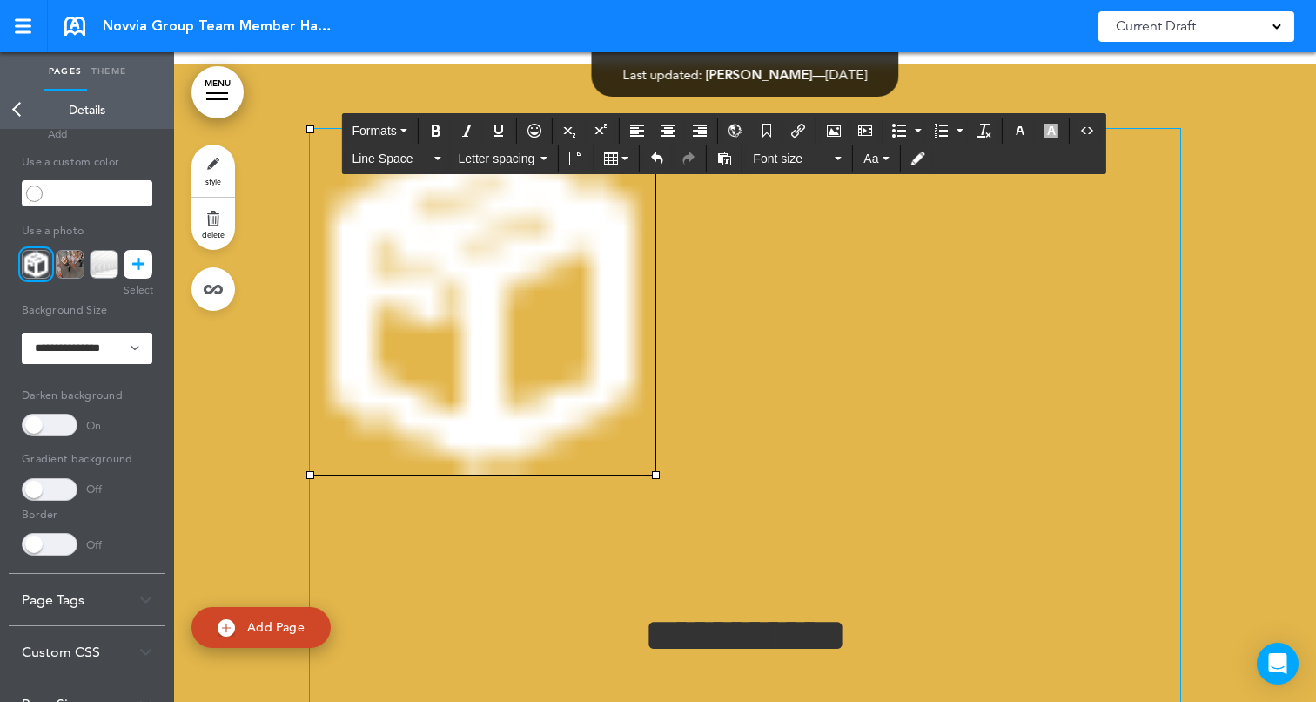
scroll to position [7099, 0]
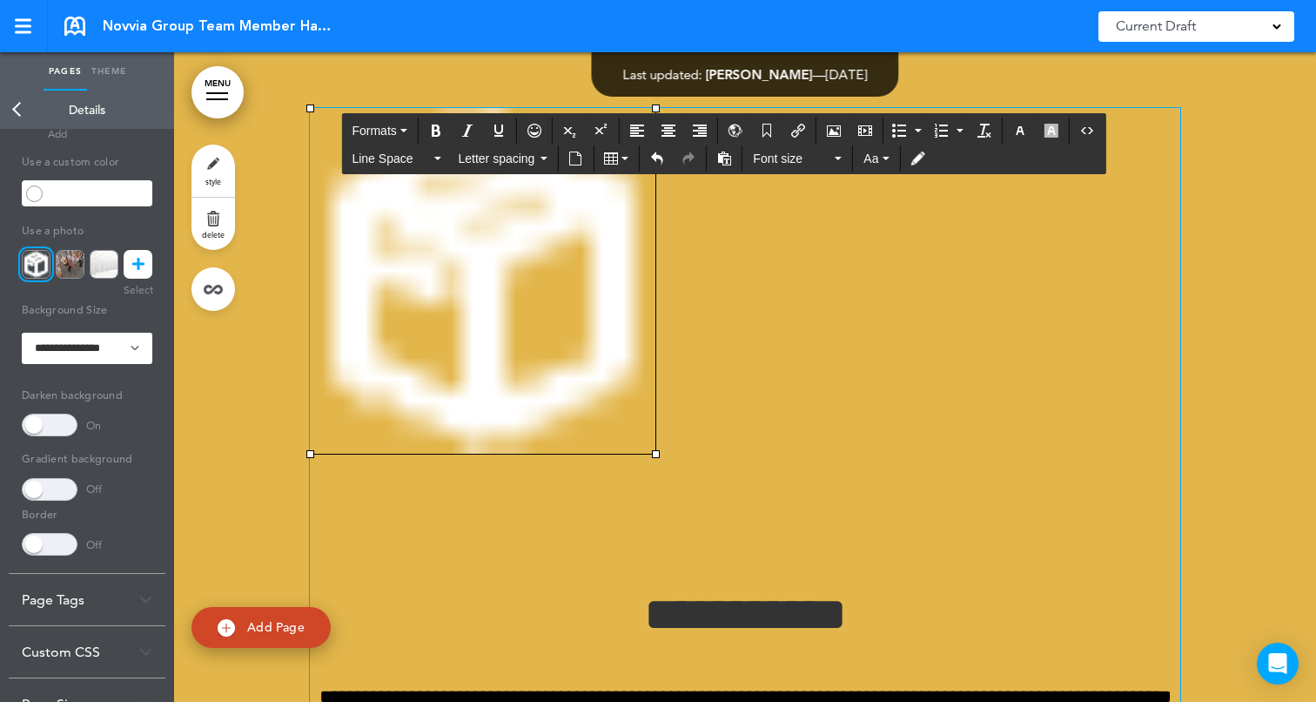
click at [598, 315] on img at bounding box center [483, 281] width 346 height 346
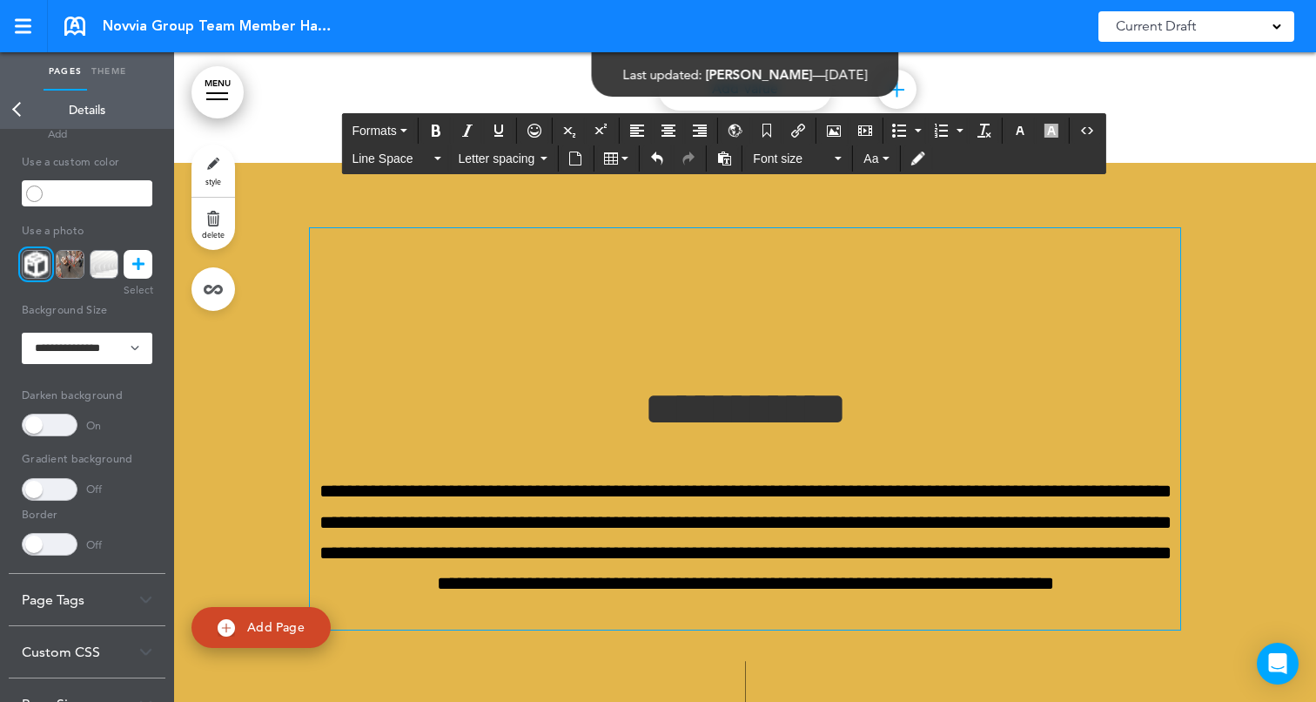
scroll to position [6972, 0]
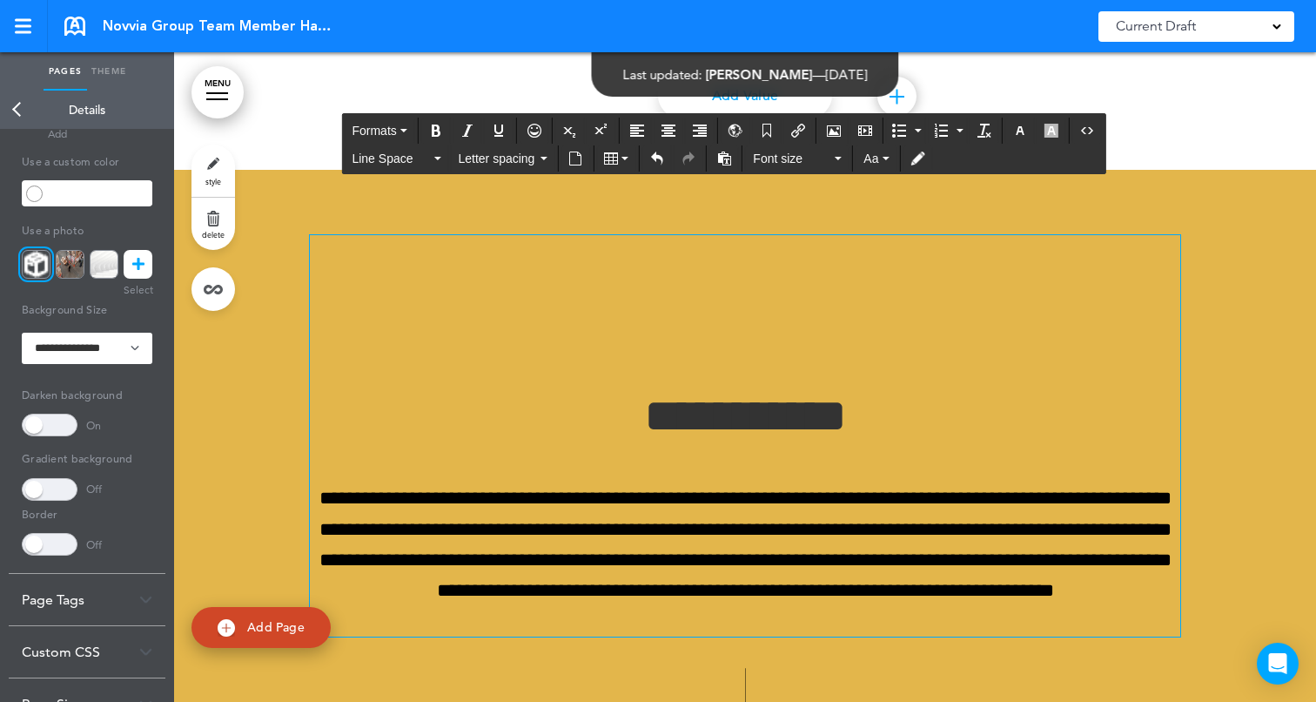
click at [735, 333] on h1 "**********" at bounding box center [745, 368] width 870 height 144
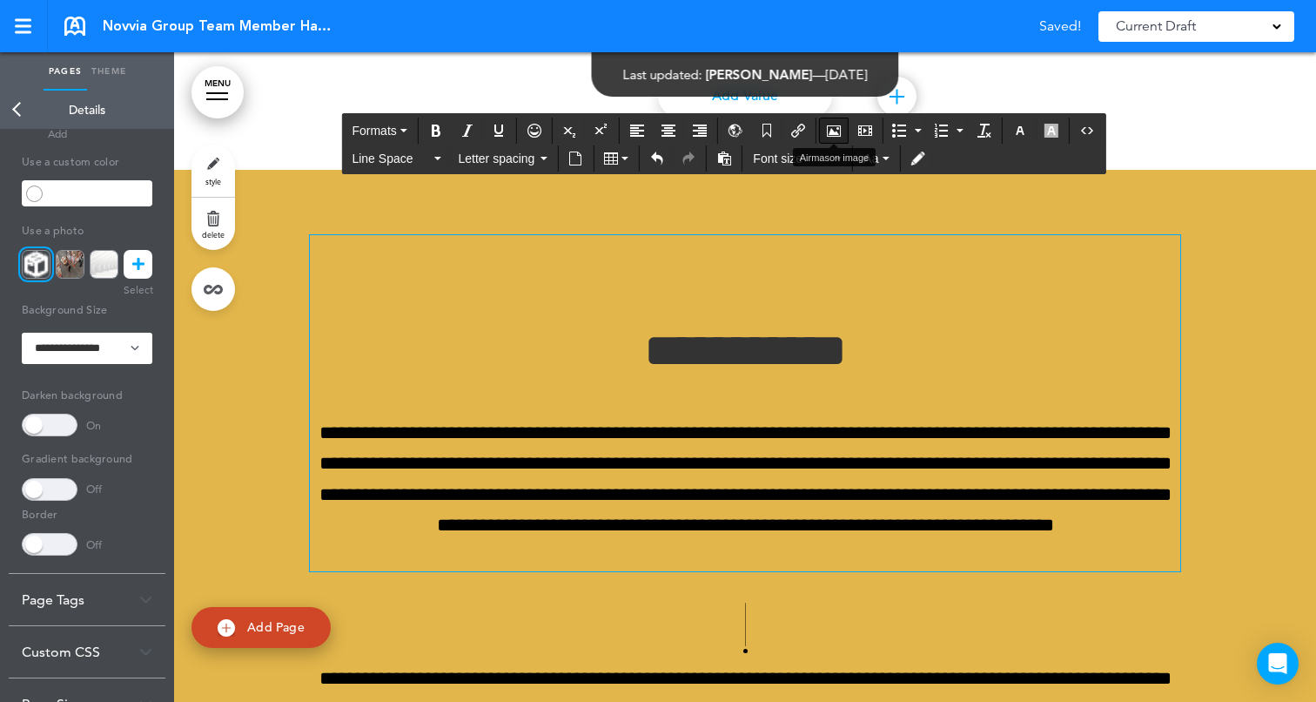
click at [840, 126] on icon "Airmason image" at bounding box center [834, 131] width 14 height 14
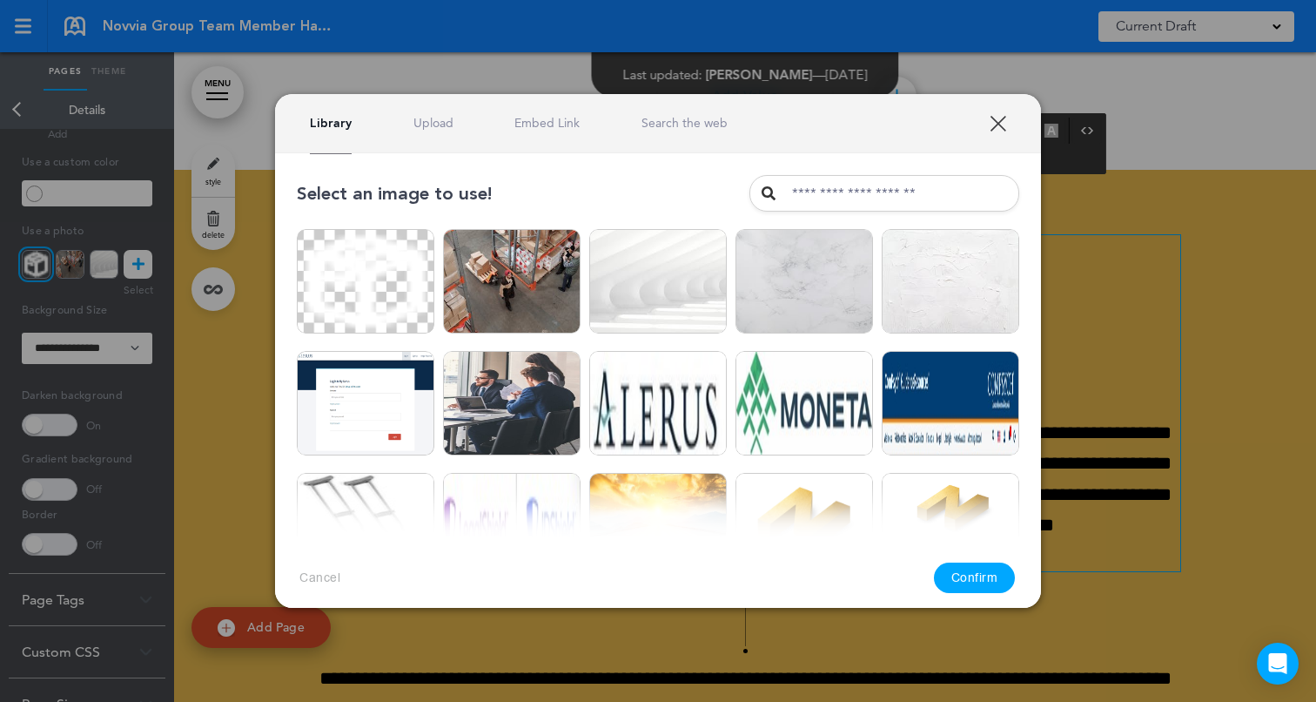
click at [443, 132] on div "Library Upload Embed Link Search the web" at bounding box center [658, 123] width 766 height 59
click at [431, 116] on link "Upload" at bounding box center [433, 123] width 40 height 17
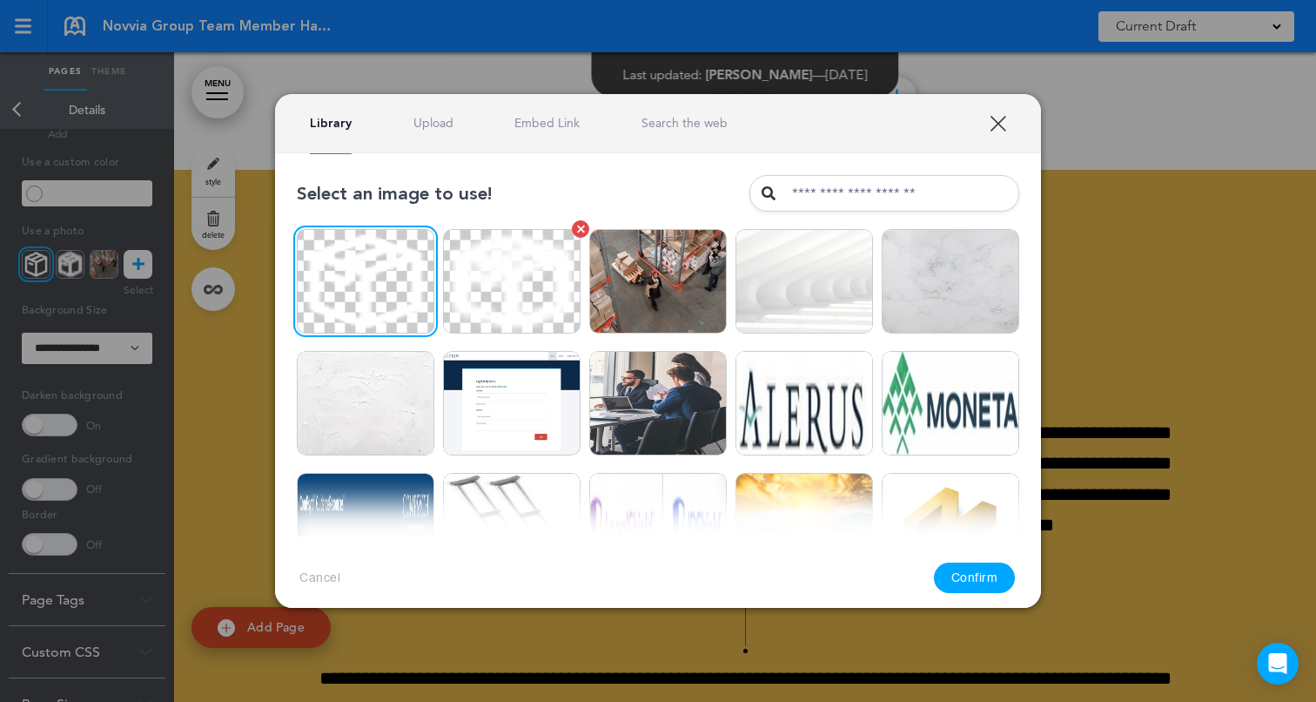
click at [580, 227] on div at bounding box center [581, 229] width 8 height 8
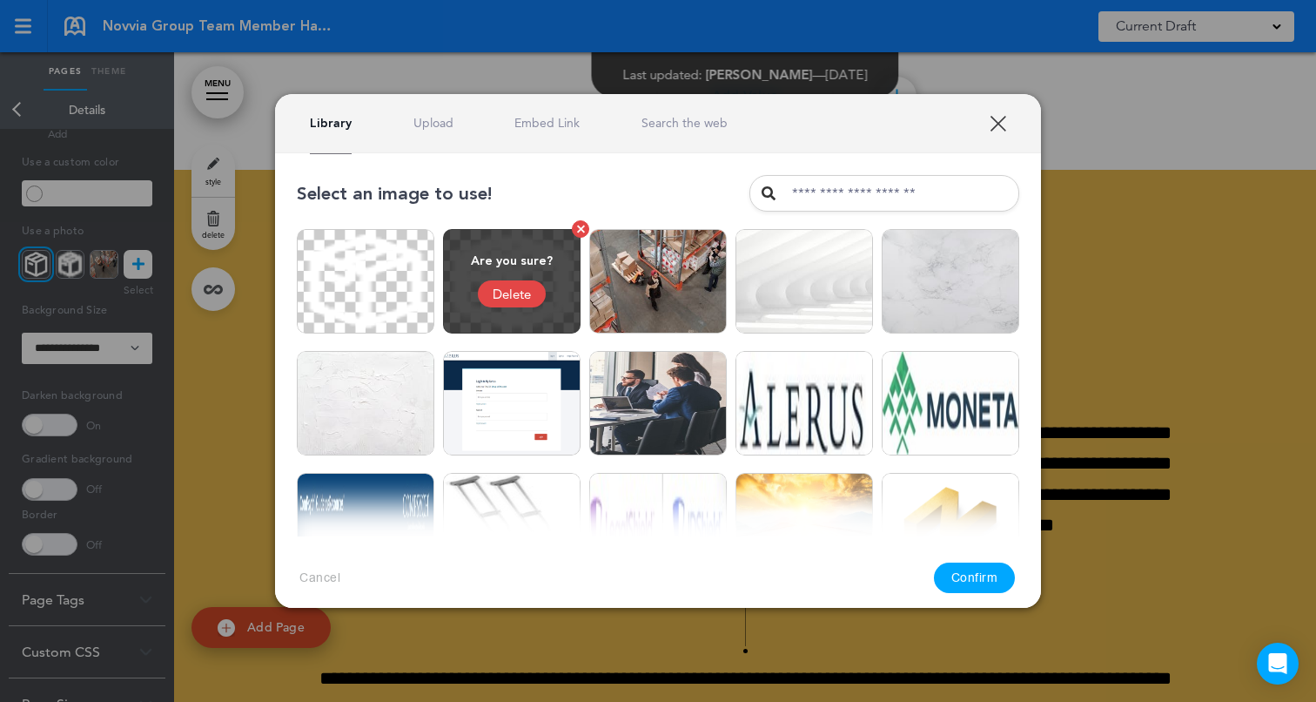
click at [513, 289] on div "Delete" at bounding box center [512, 293] width 68 height 27
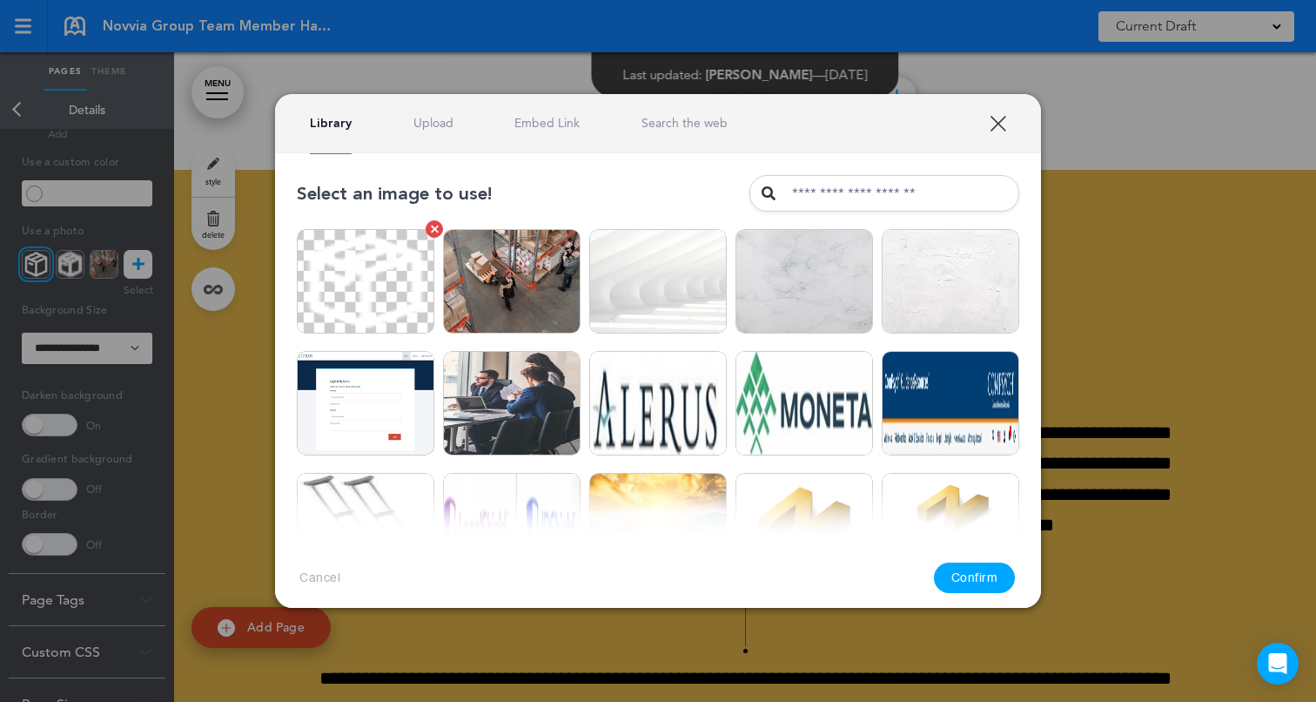
click at [385, 275] on img at bounding box center [366, 281] width 138 height 104
click at [977, 581] on button "Confirm" at bounding box center [975, 577] width 82 height 30
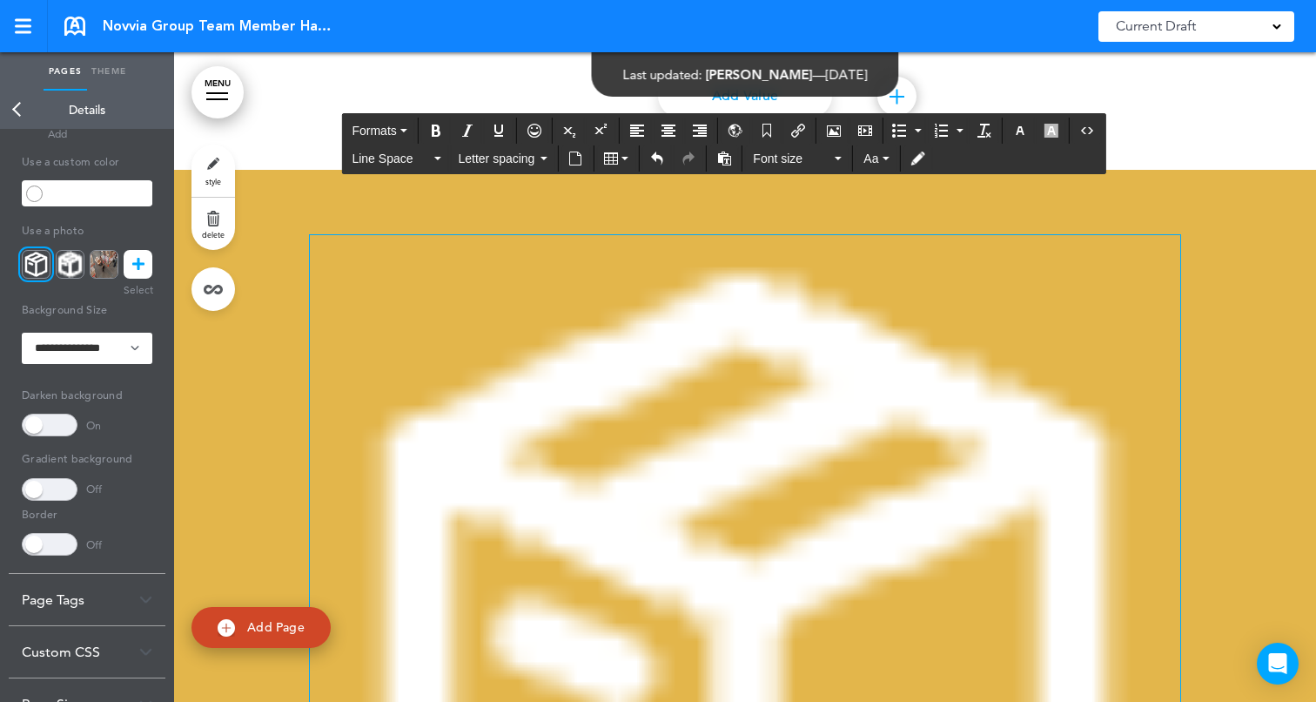
click at [949, 417] on img at bounding box center [745, 670] width 870 height 870
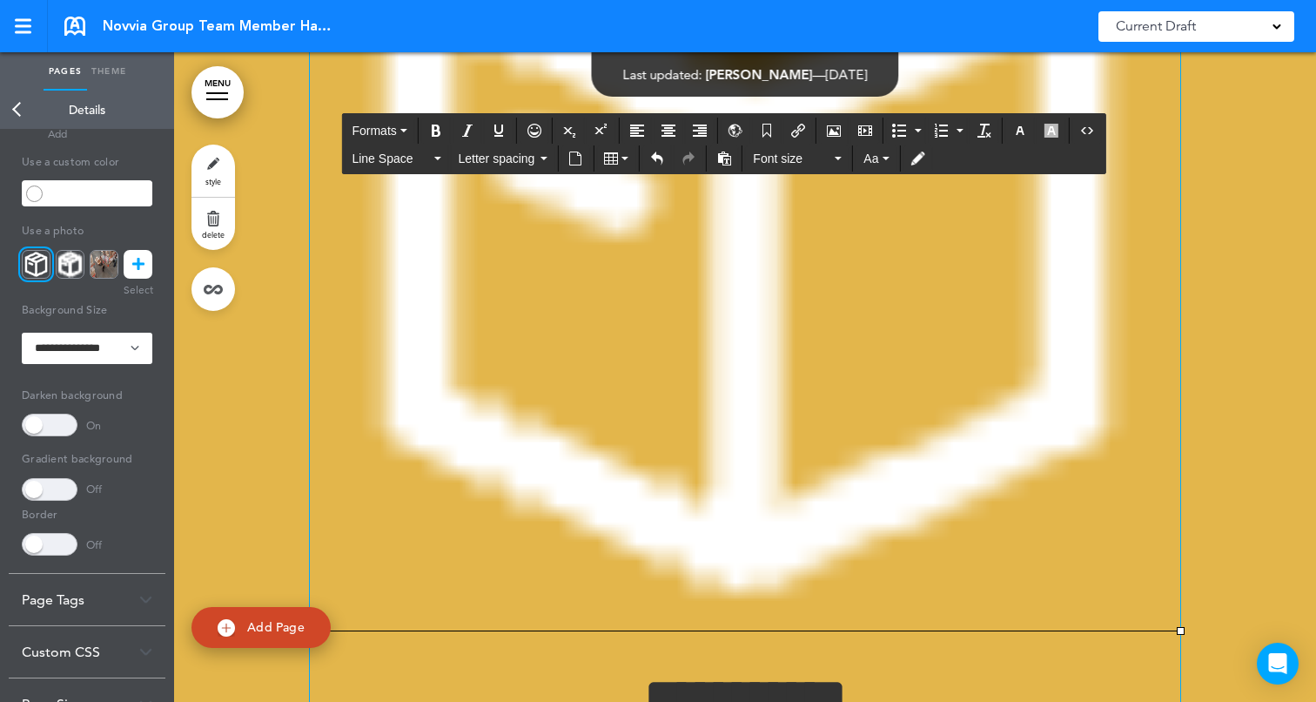
scroll to position [7542, 0]
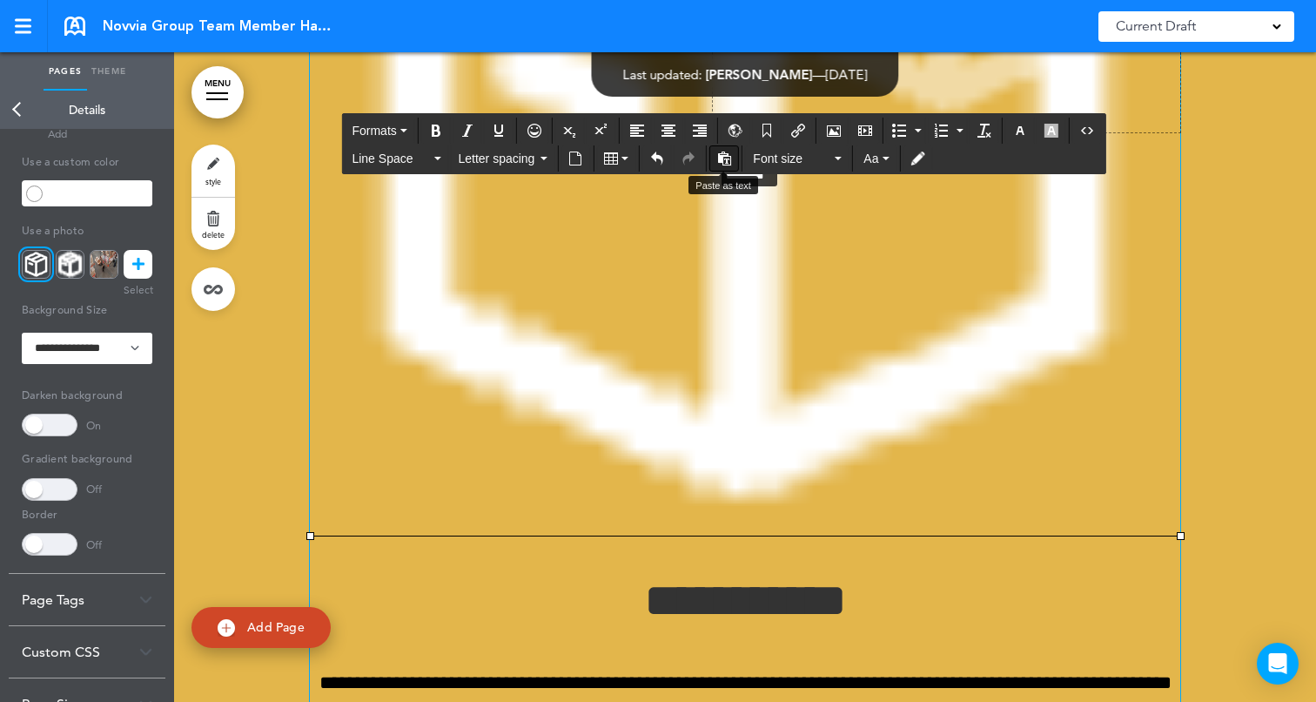
drag, startPoint x: 312, startPoint y: 532, endPoint x: 725, endPoint y: 154, distance: 559.4
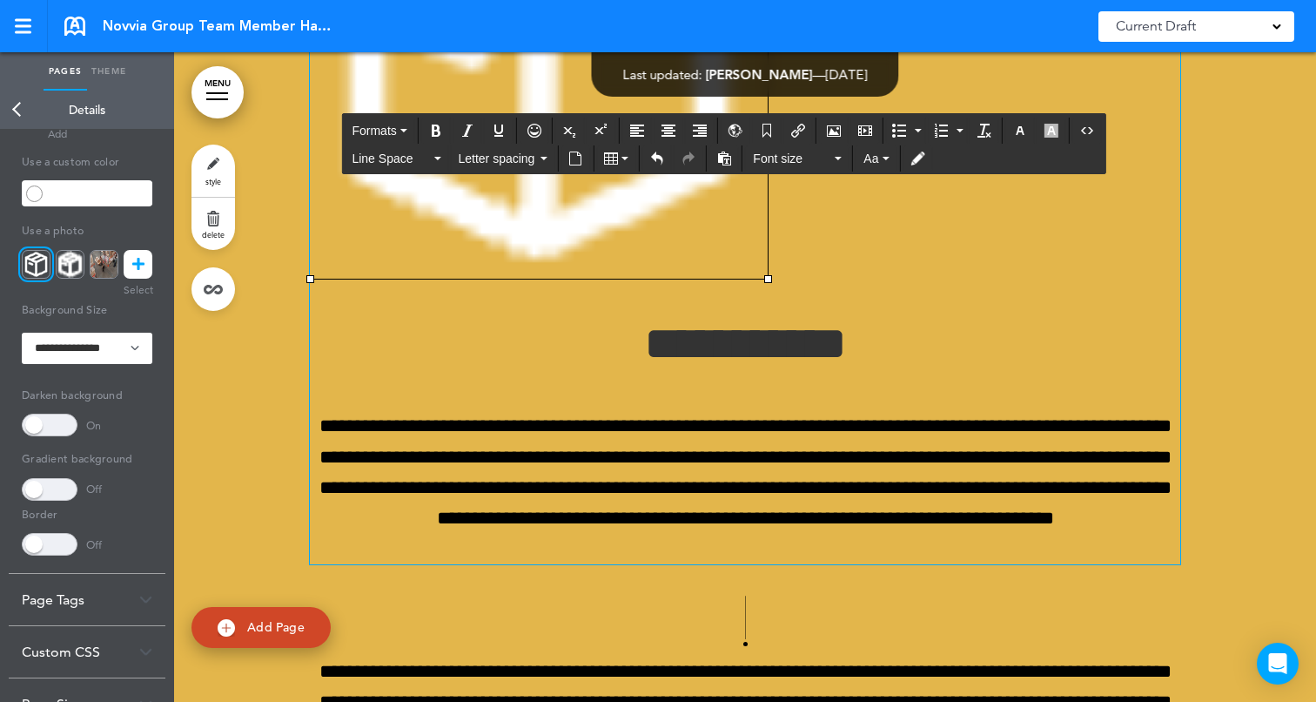
scroll to position [7198, 0]
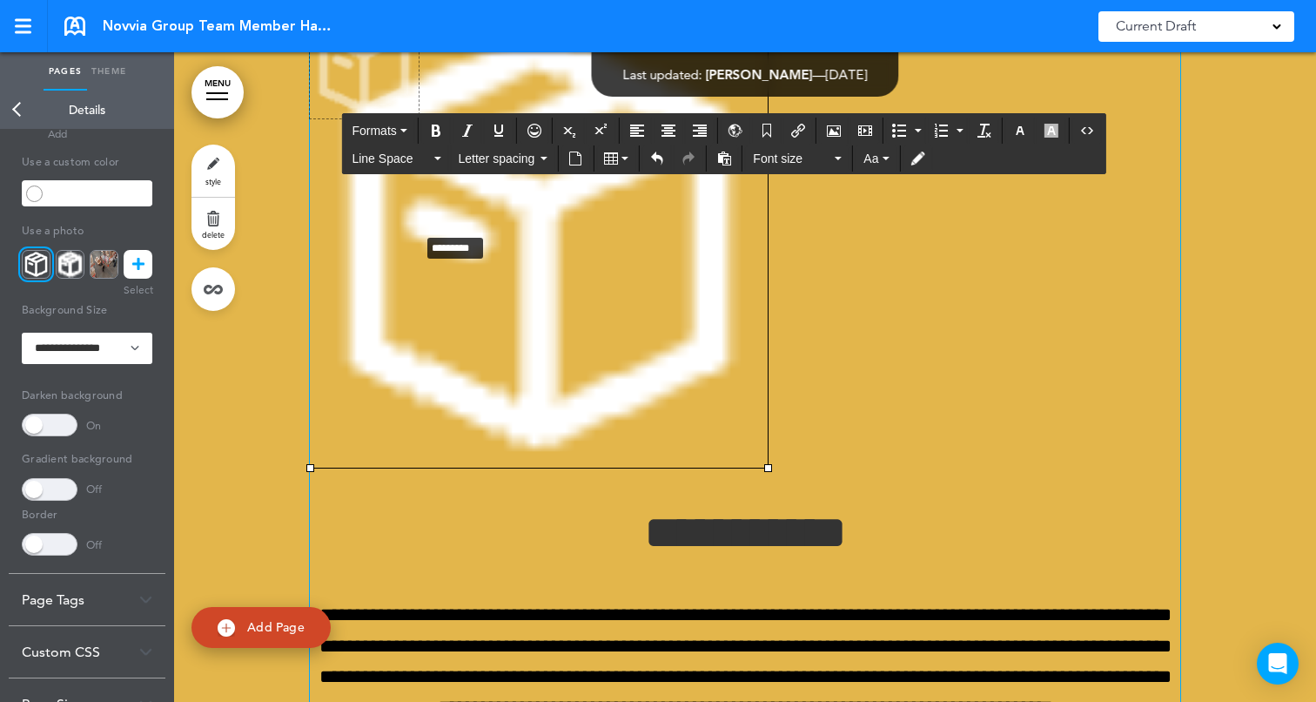
drag, startPoint x: 766, startPoint y: 464, endPoint x: 417, endPoint y: 230, distance: 420.3
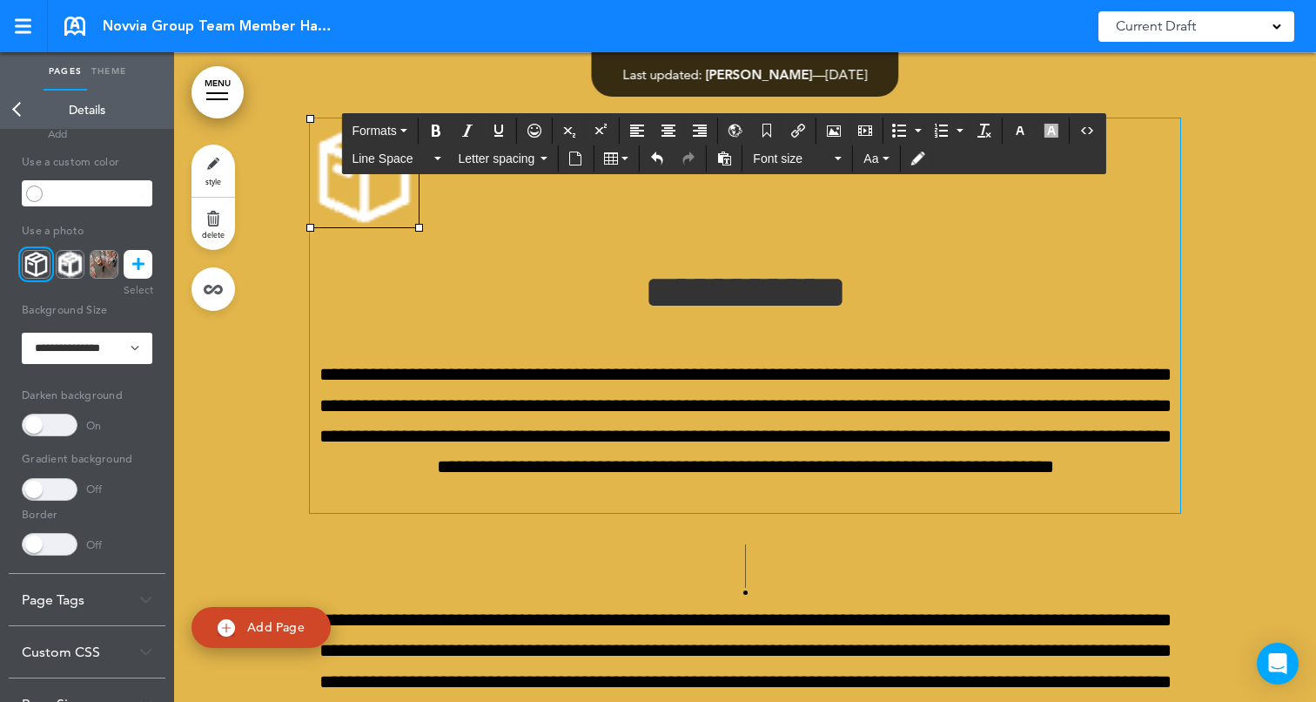
scroll to position [7033, 0]
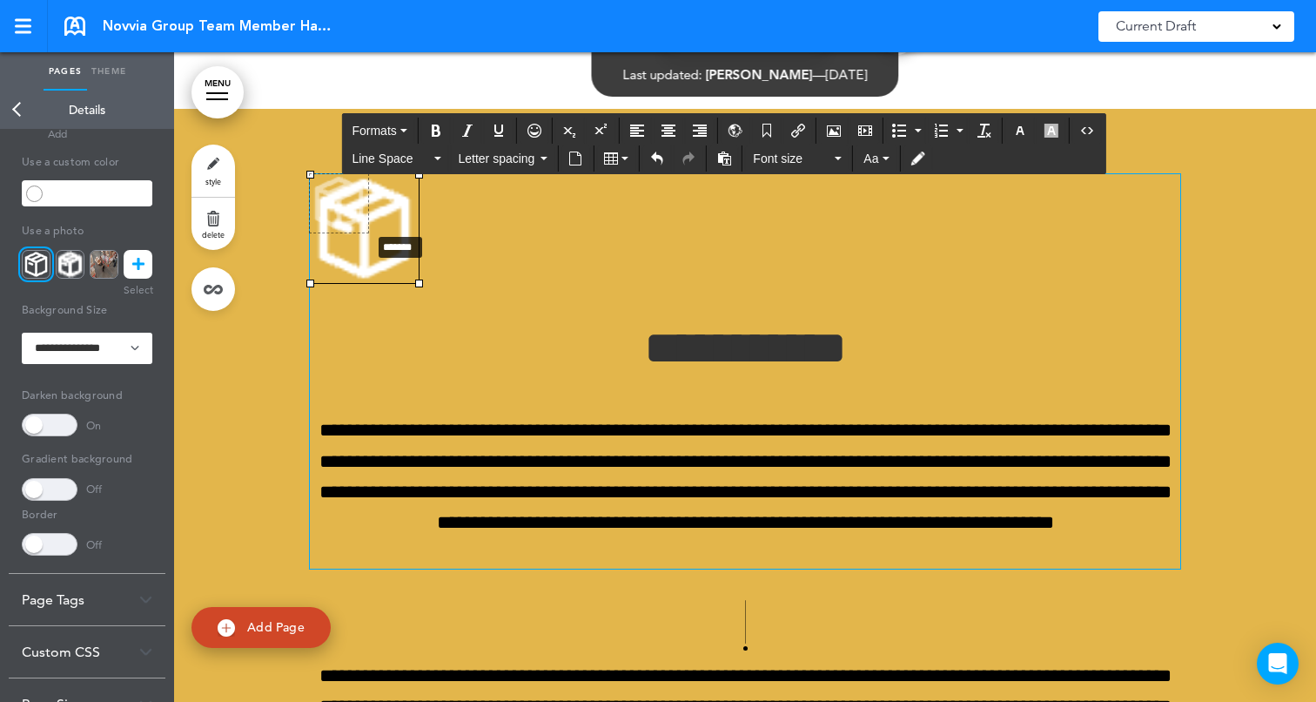
drag, startPoint x: 420, startPoint y: 283, endPoint x: 372, endPoint y: 232, distance: 70.2
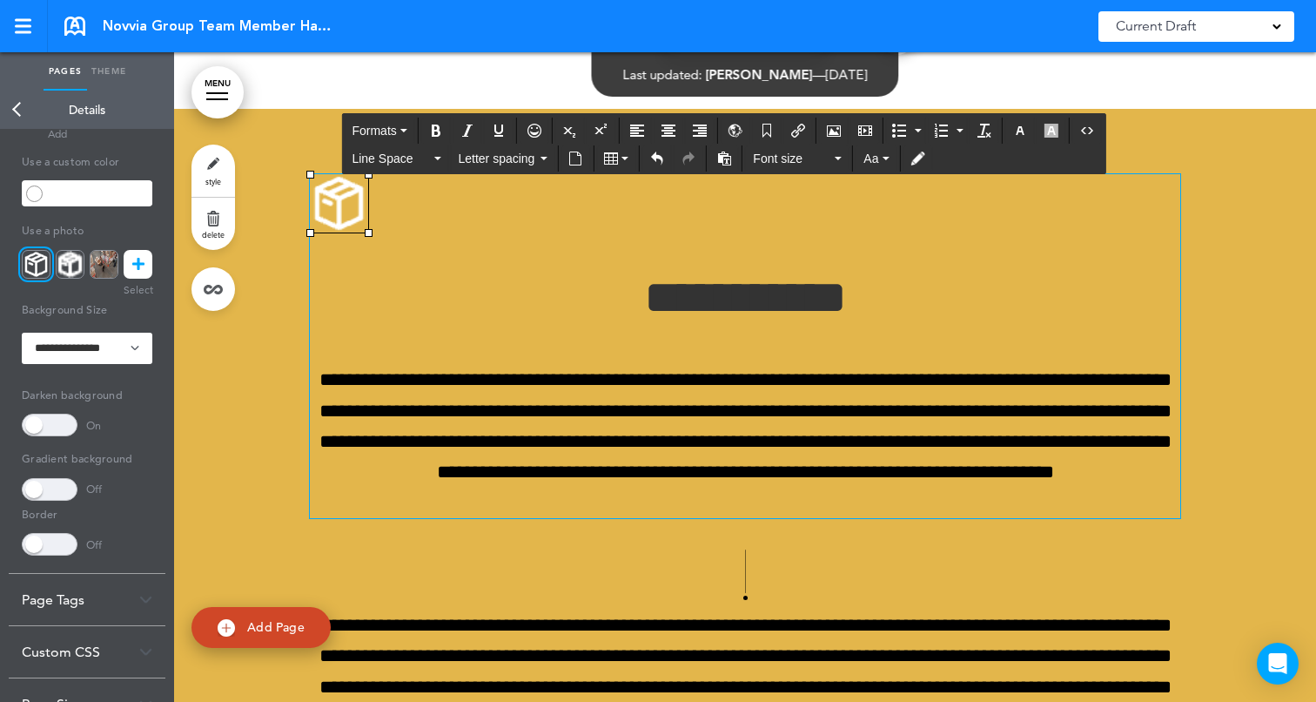
click at [460, 221] on p at bounding box center [745, 208] width 870 height 69
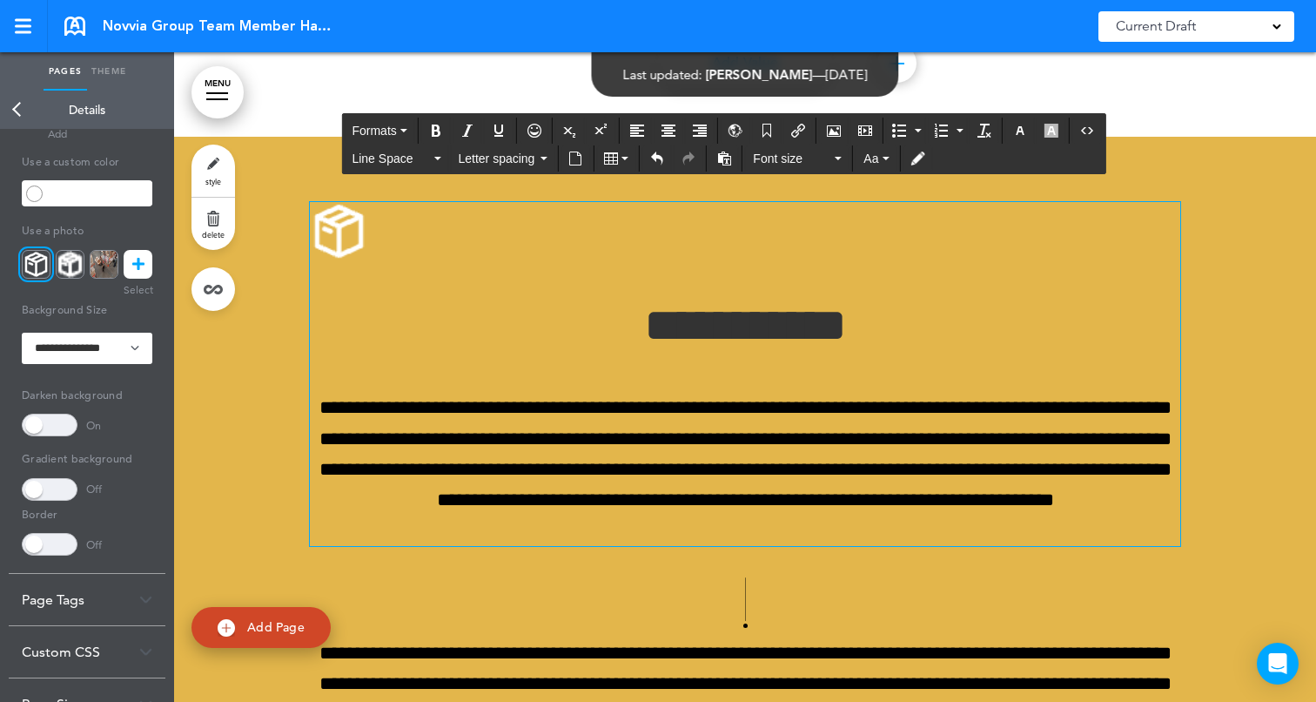
scroll to position [6969, 0]
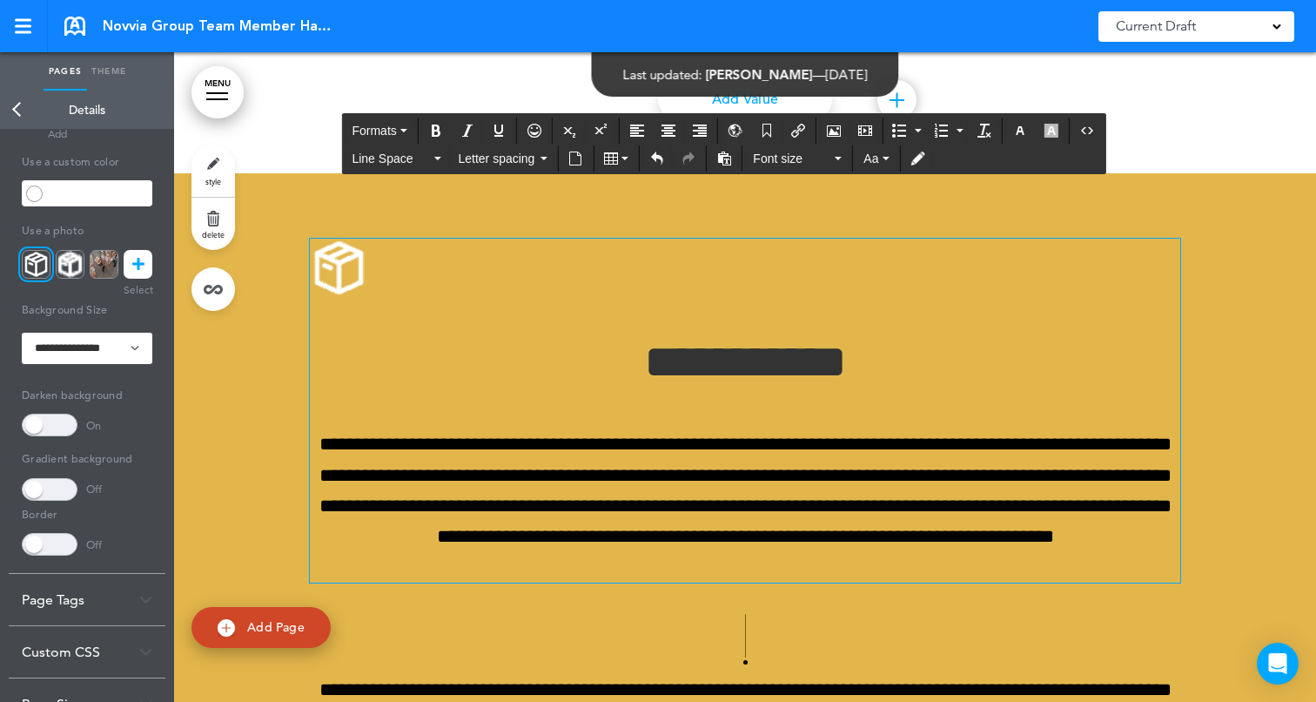
drag, startPoint x: 387, startPoint y: 289, endPoint x: 306, endPoint y: 277, distance: 82.7
click at [662, 134] on button "Align center" at bounding box center [669, 130] width 28 height 24
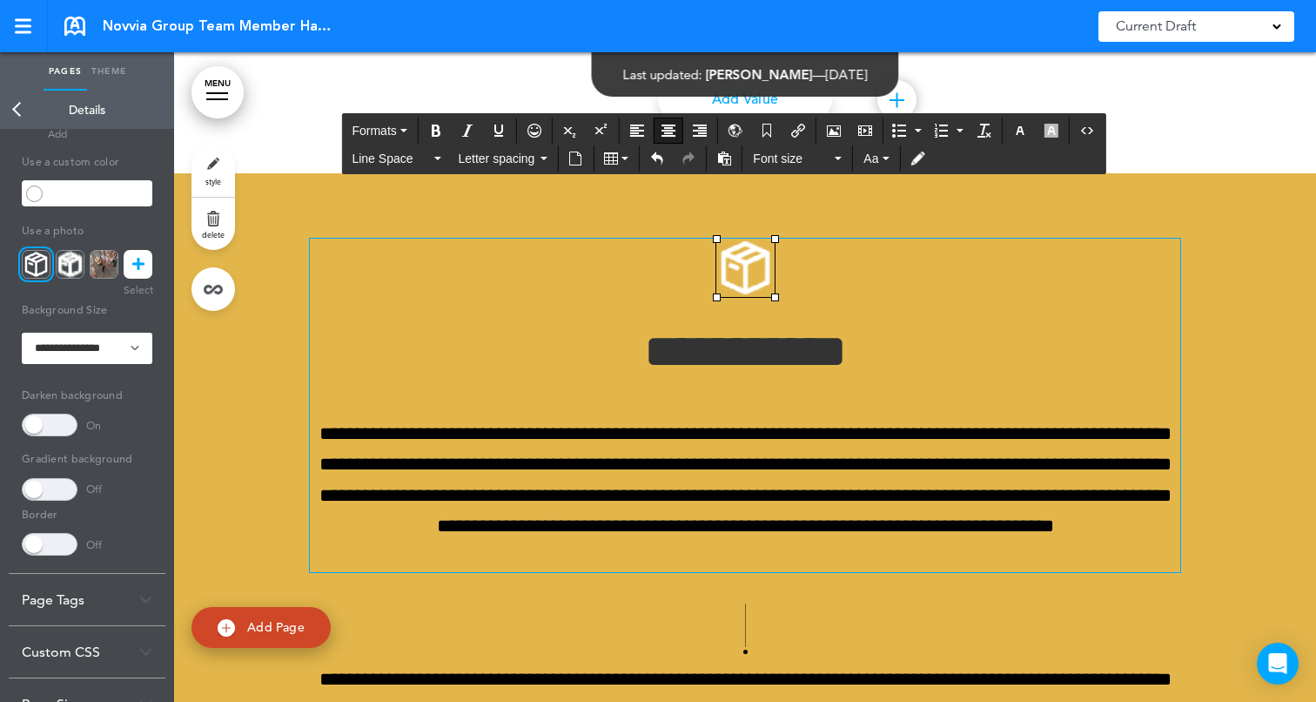
click at [1008, 360] on h1 "**********" at bounding box center [745, 351] width 870 height 48
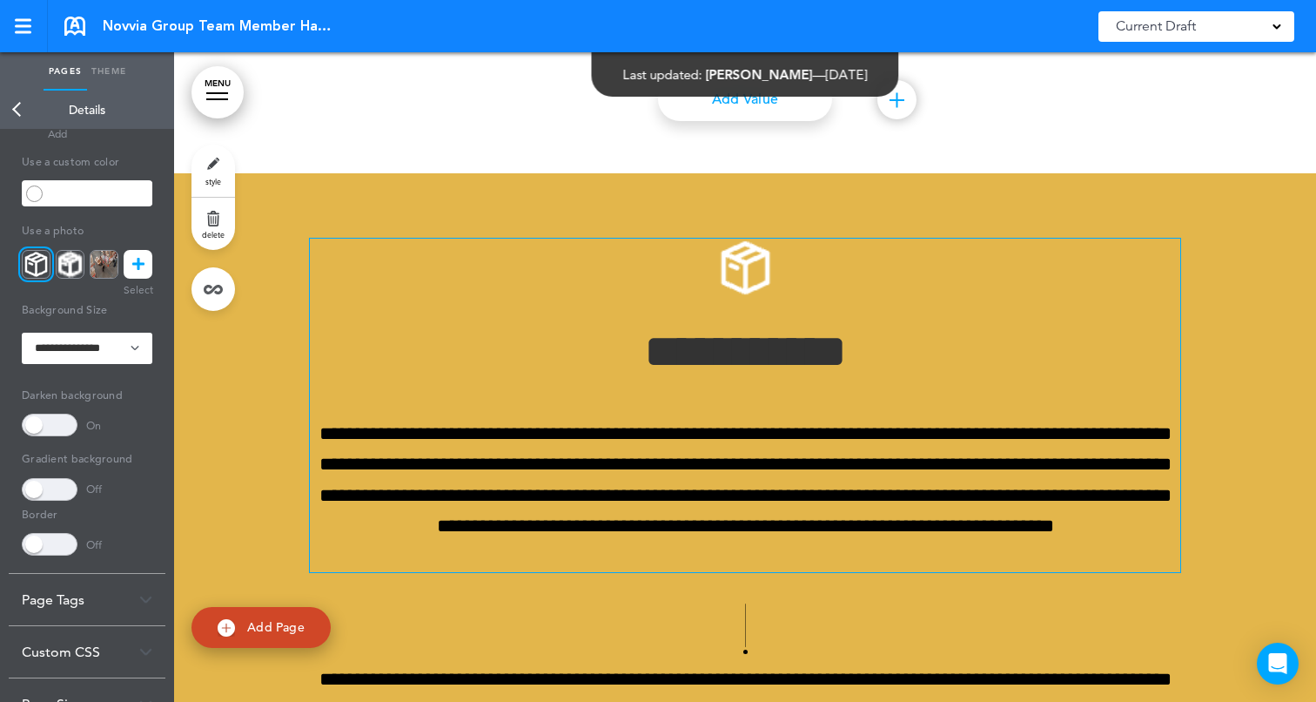
click at [762, 285] on img at bounding box center [745, 267] width 58 height 58
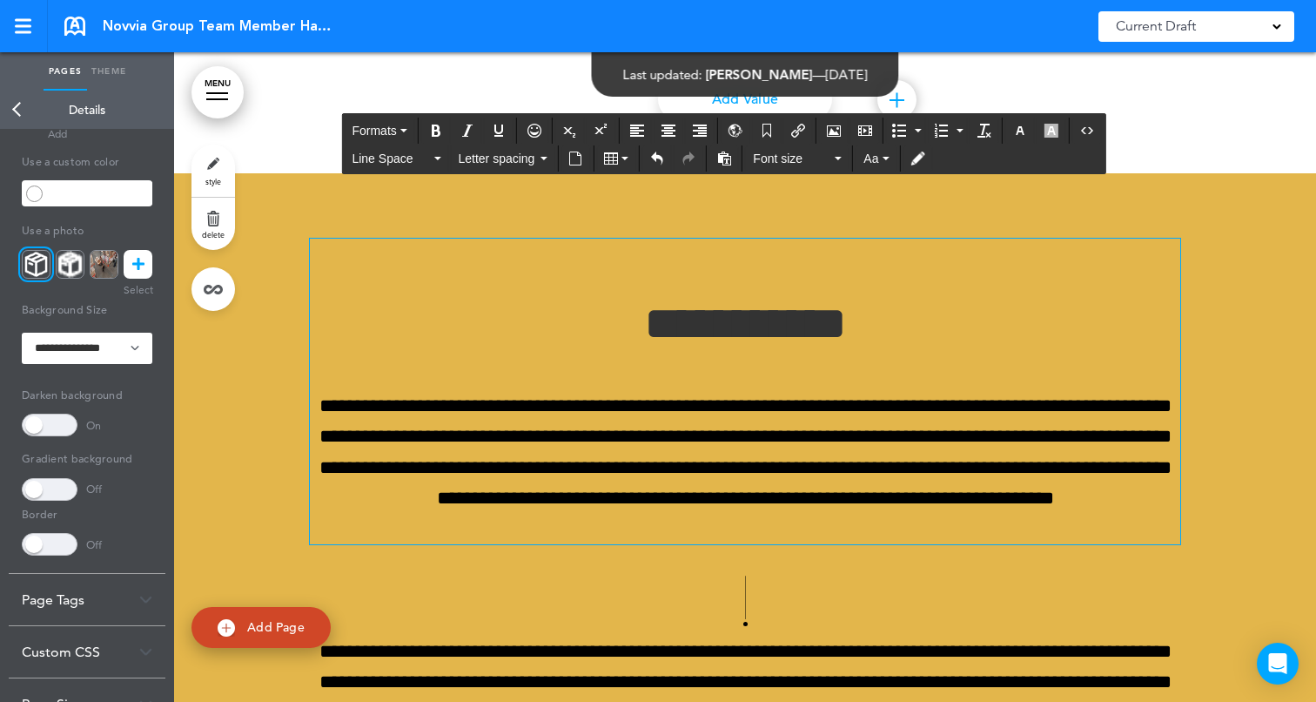
click at [813, 275] on div "**********" at bounding box center [745, 391] width 870 height 306
click at [763, 259] on p at bounding box center [745, 253] width 870 height 30
click at [675, 126] on icon "Align center" at bounding box center [669, 131] width 14 height 14
click at [839, 129] on icon "Airmason image" at bounding box center [834, 131] width 14 height 14
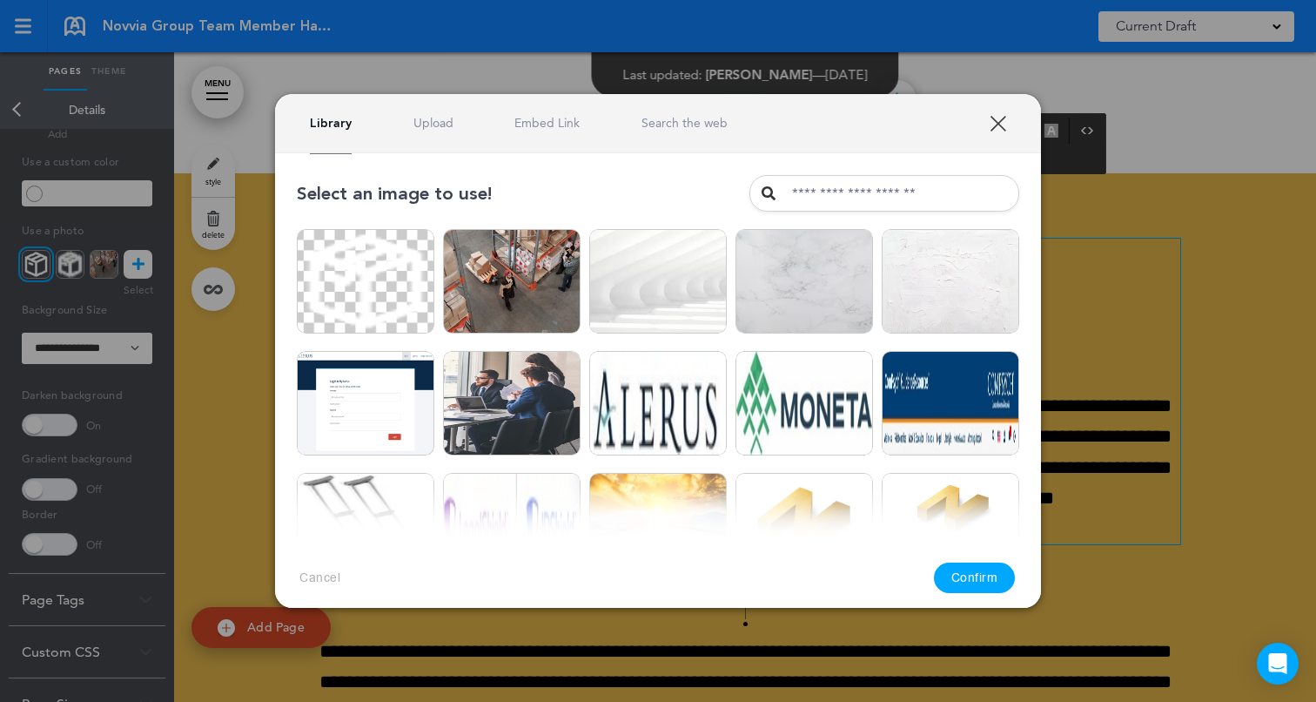
click at [436, 118] on link "Upload" at bounding box center [433, 123] width 40 height 17
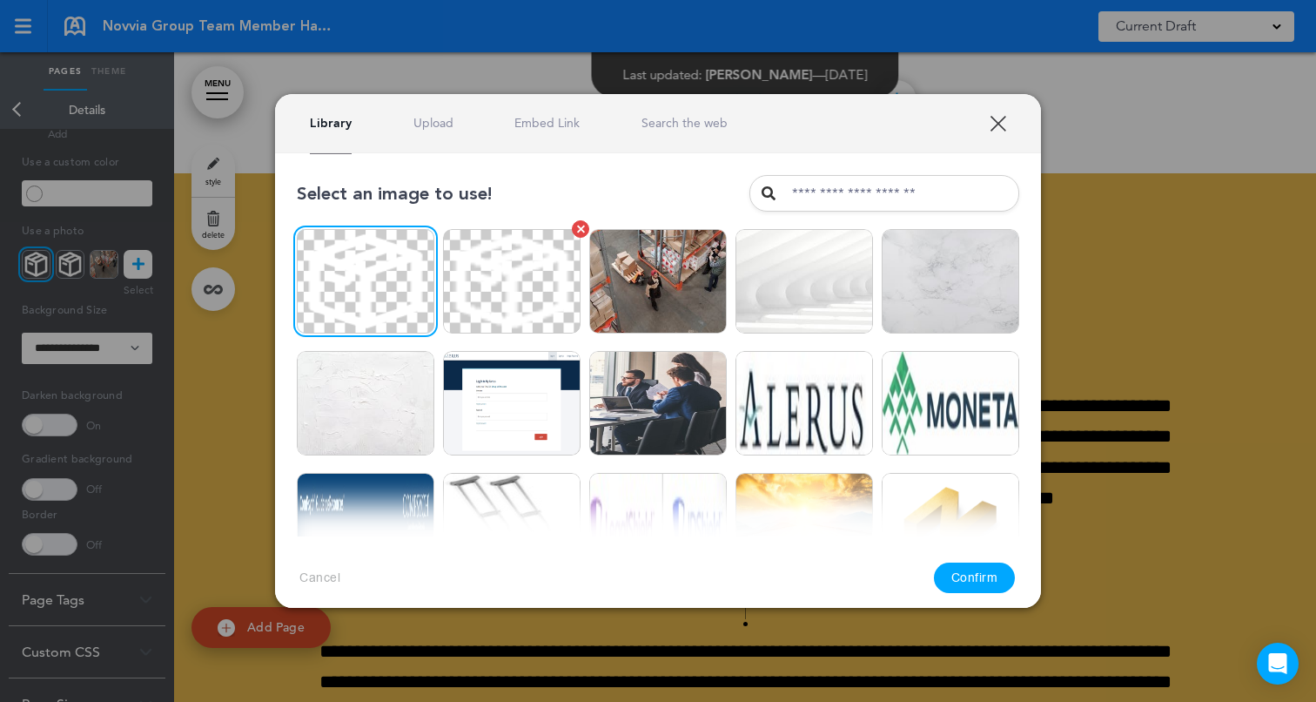
click at [581, 231] on link at bounding box center [580, 228] width 17 height 17
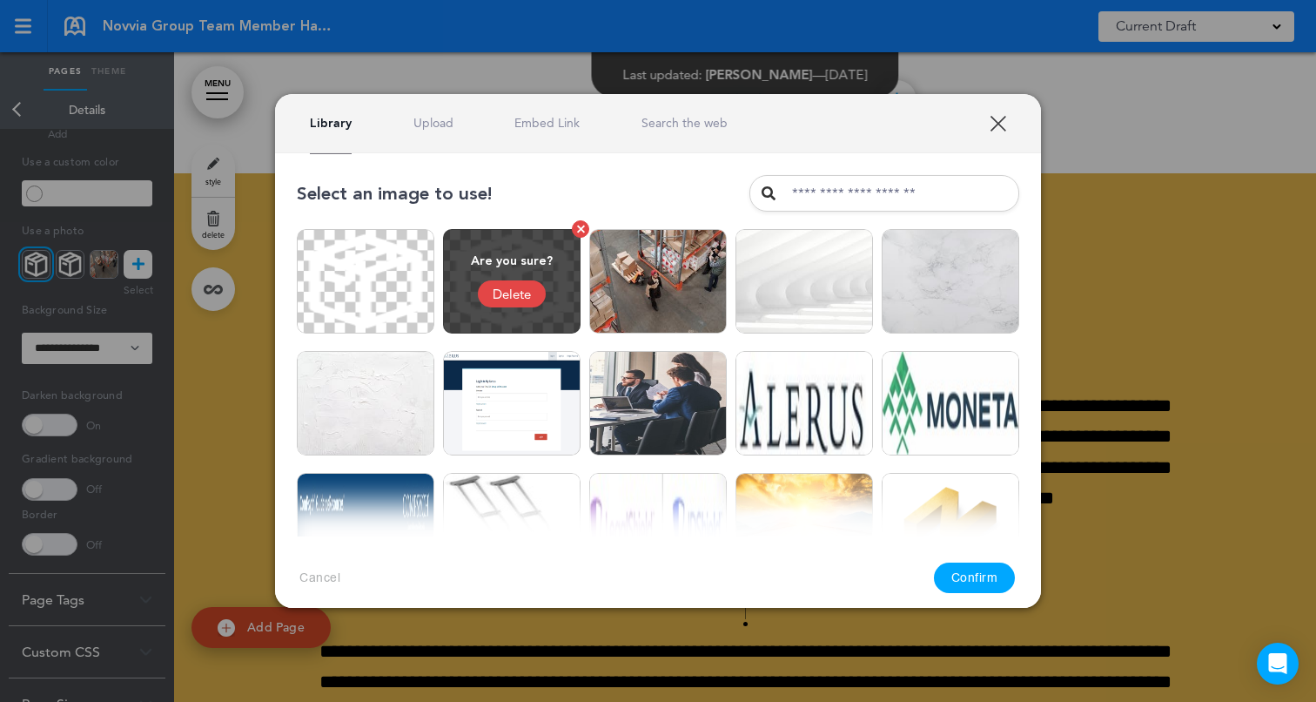
click at [525, 298] on div "Delete" at bounding box center [512, 293] width 68 height 27
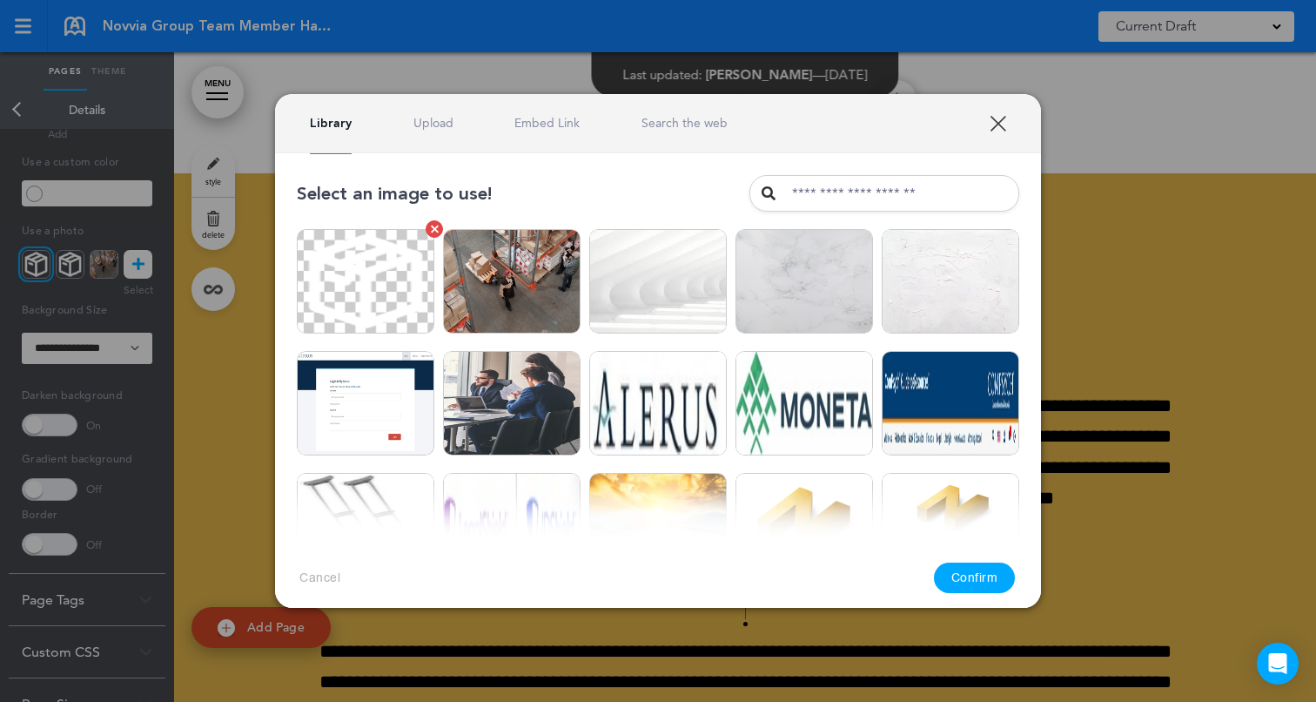
click at [410, 276] on img at bounding box center [366, 281] width 138 height 104
click at [978, 574] on button "Confirm" at bounding box center [975, 577] width 82 height 30
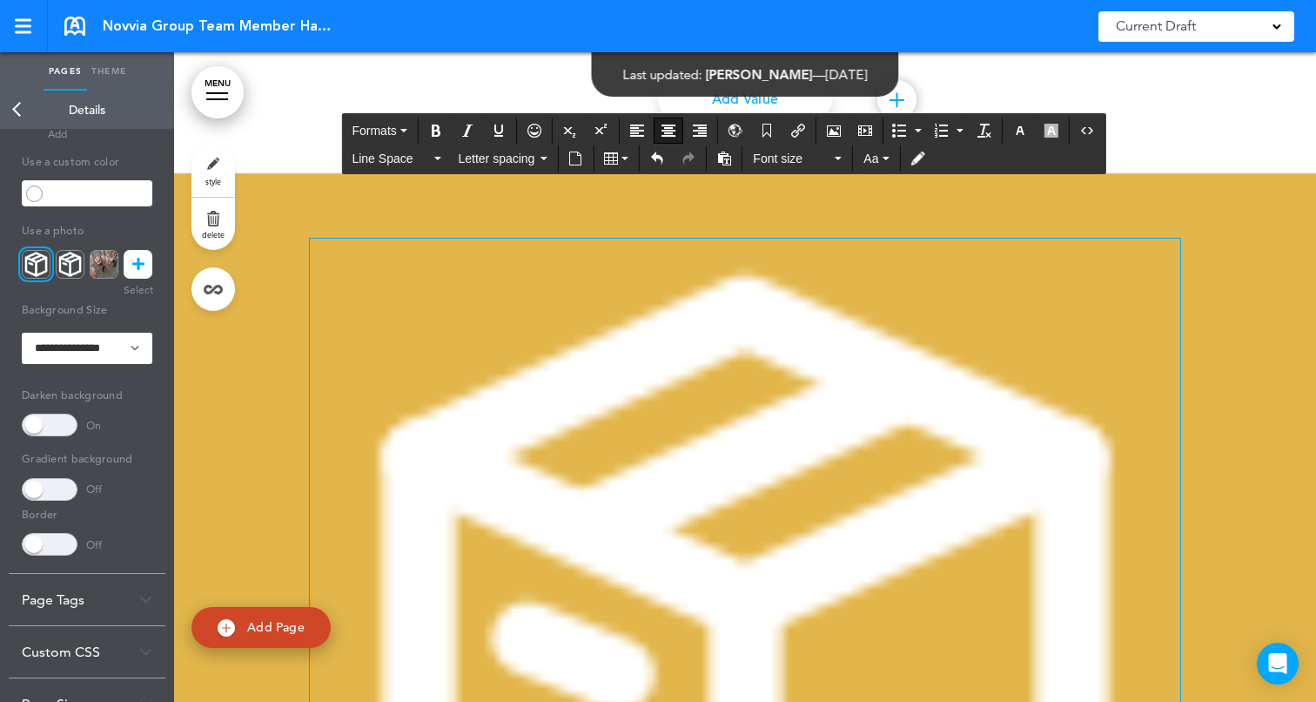
click at [783, 380] on img at bounding box center [745, 673] width 870 height 870
drag, startPoint x: 1176, startPoint y: 238, endPoint x: 667, endPoint y: 514, distance: 579.2
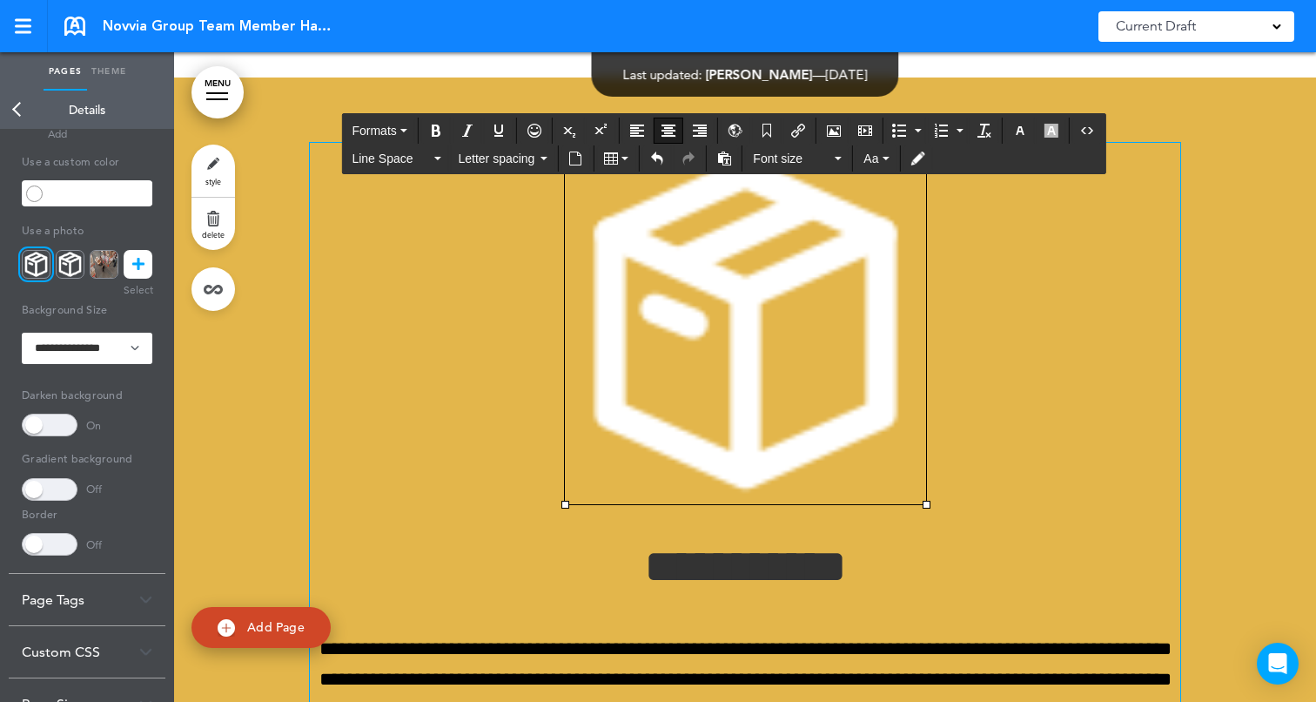
scroll to position [7084, 0]
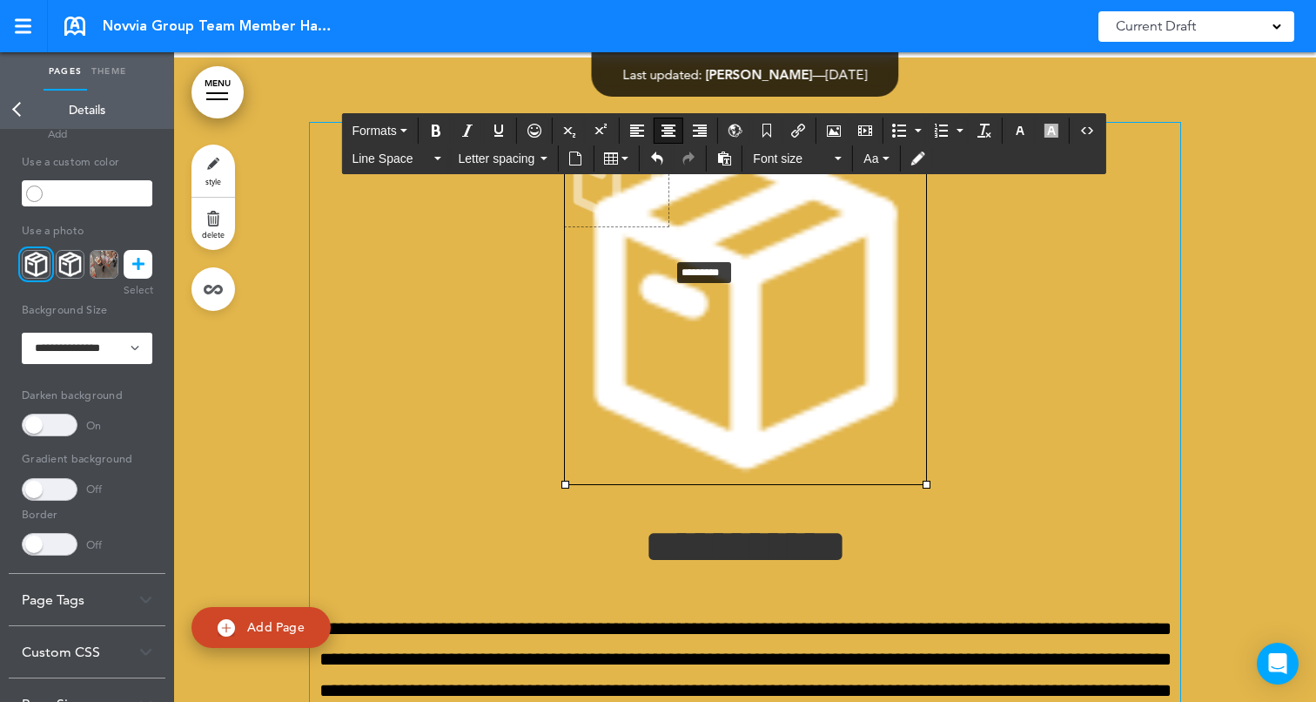
drag, startPoint x: 925, startPoint y: 481, endPoint x: 652, endPoint y: 245, distance: 361.6
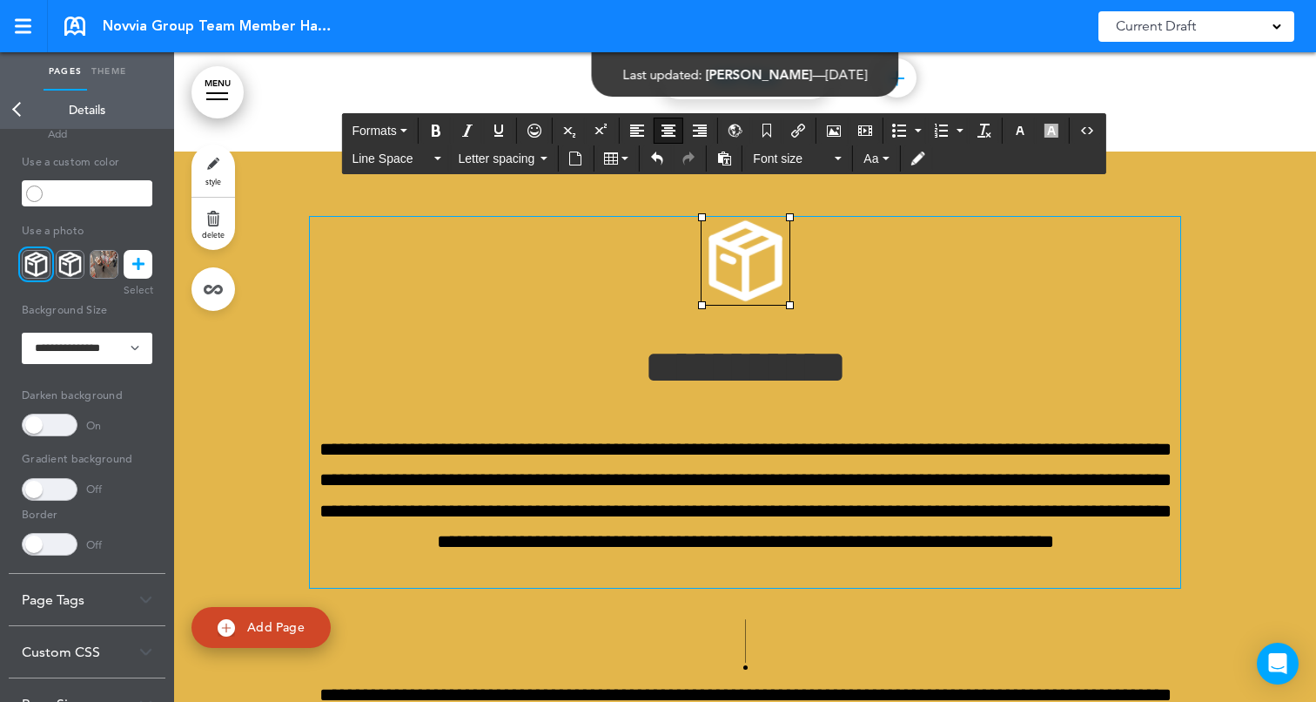
scroll to position [6985, 0]
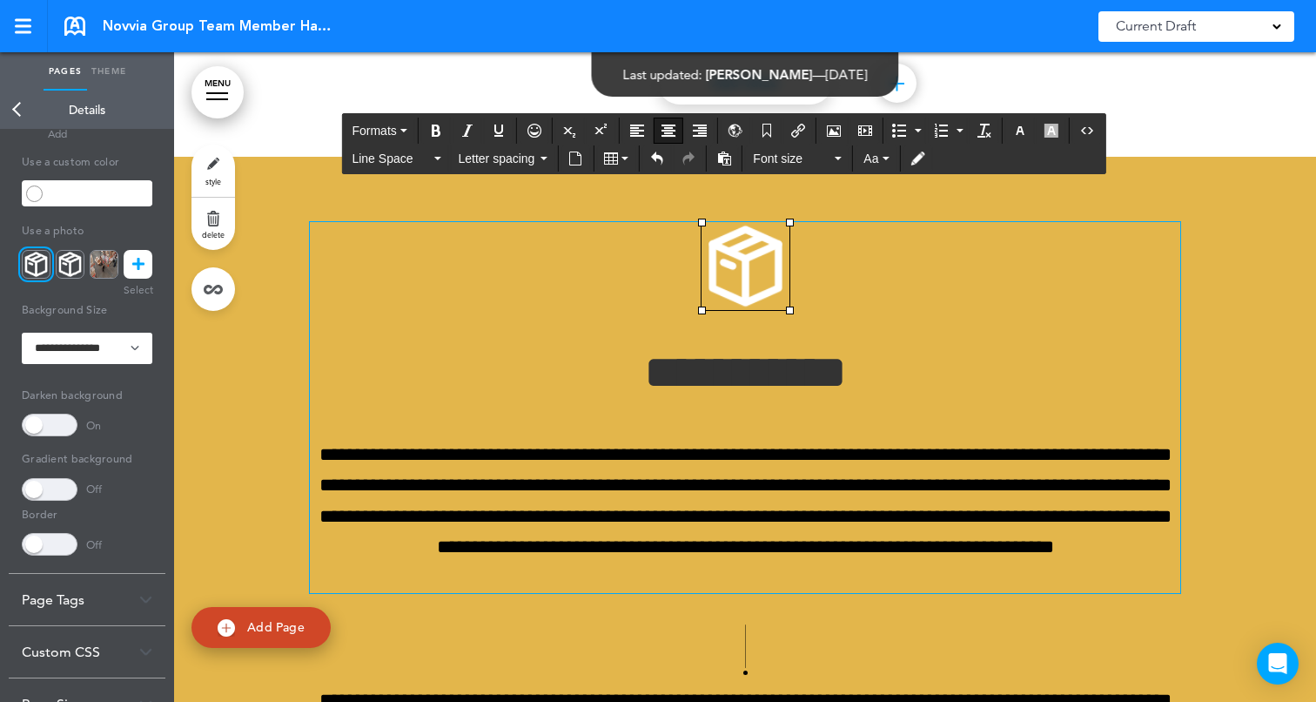
click at [864, 304] on p at bounding box center [745, 270] width 870 height 96
click at [750, 281] on img at bounding box center [746, 266] width 88 height 88
drag, startPoint x: 792, startPoint y: 307, endPoint x: 778, endPoint y: 301, distance: 15.2
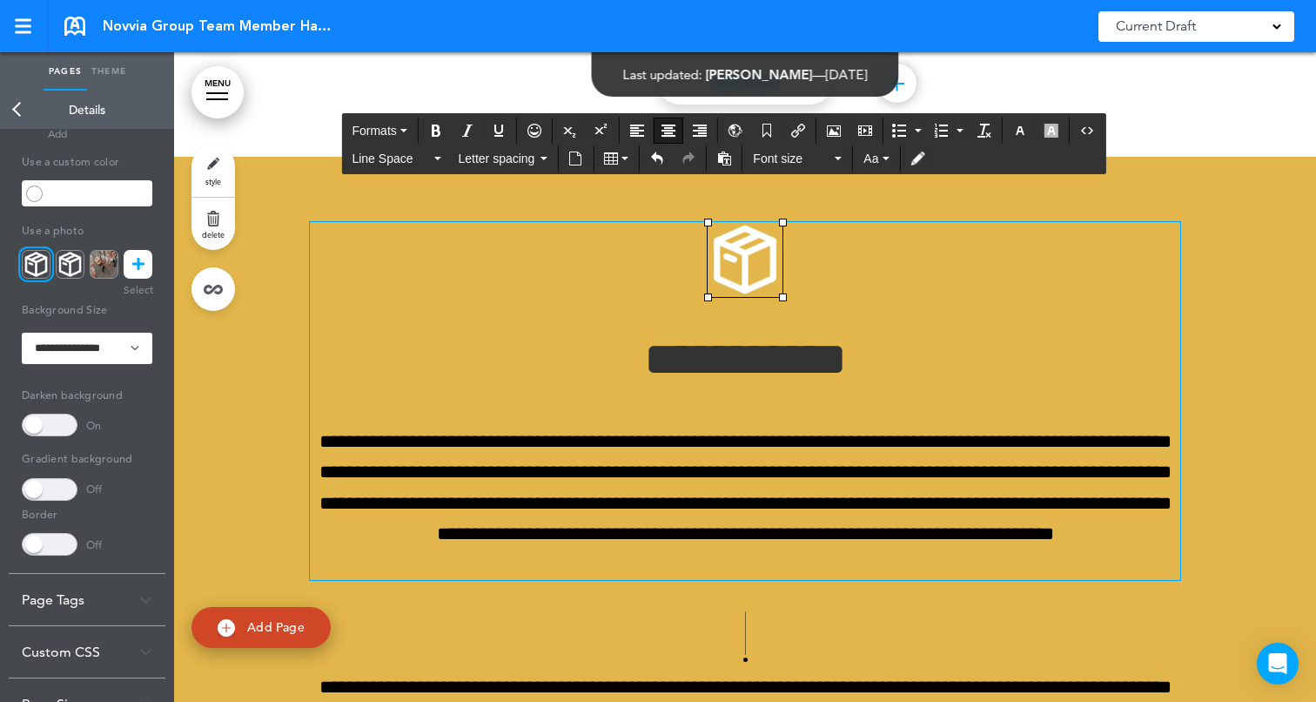
click at [924, 299] on p at bounding box center [745, 263] width 870 height 83
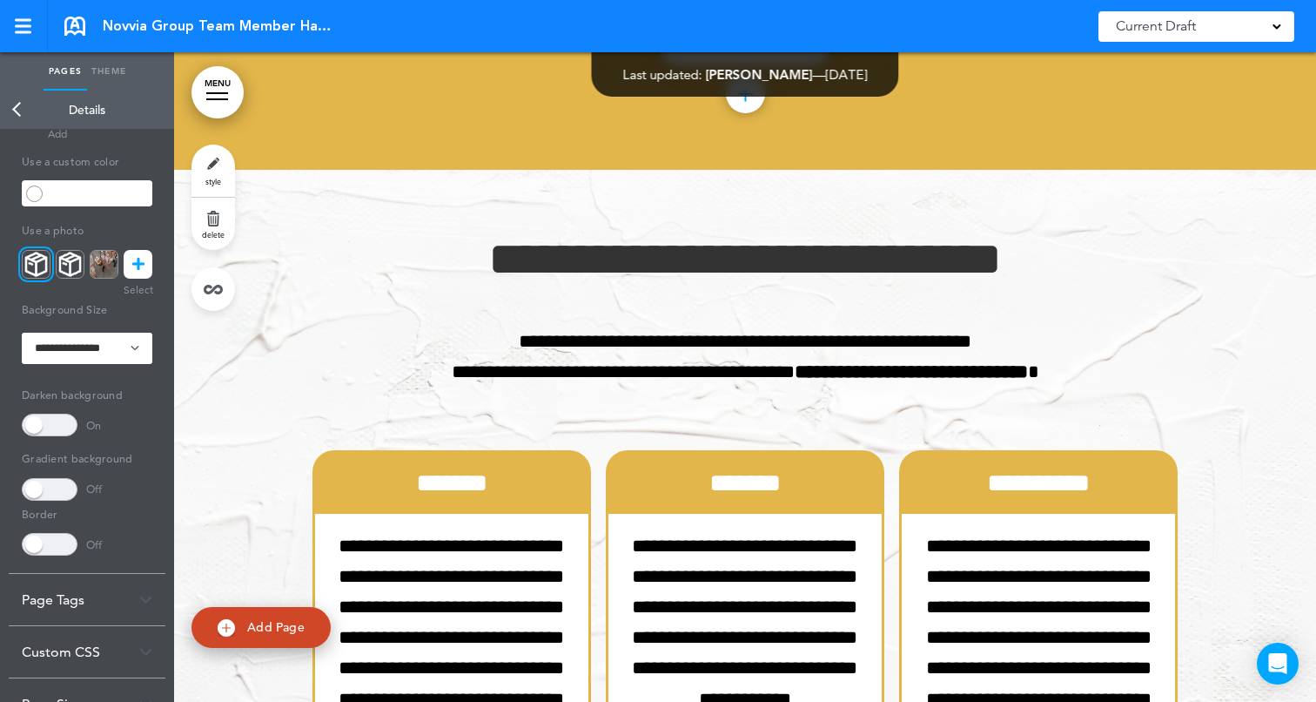
scroll to position [8682, 0]
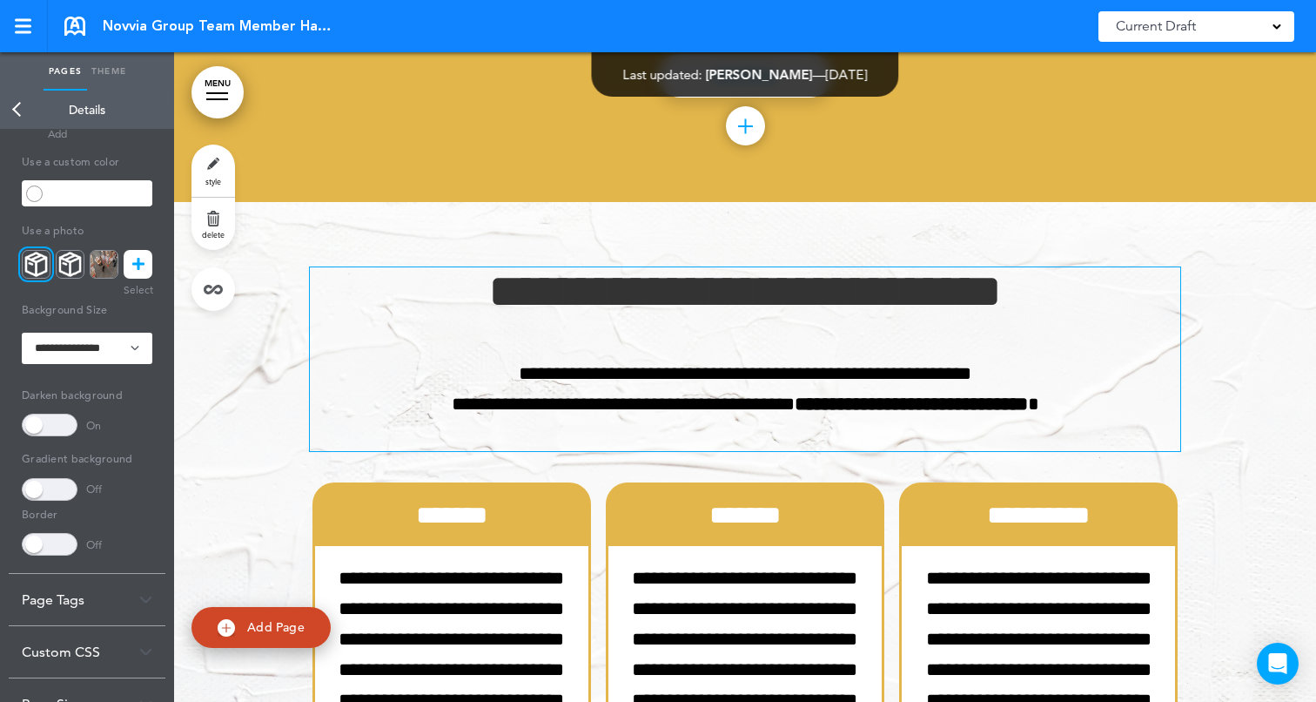
click at [520, 292] on h1 "**********" at bounding box center [745, 291] width 870 height 48
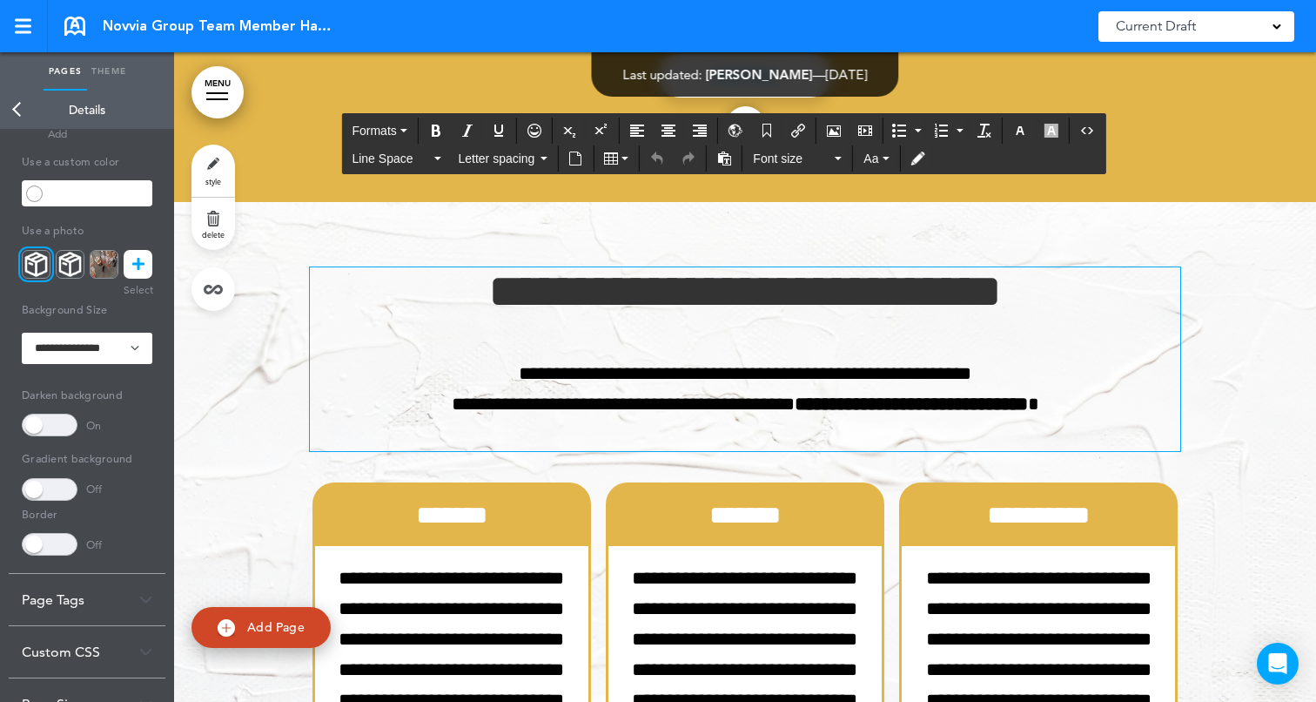
click at [453, 290] on h1 "**********" at bounding box center [745, 291] width 870 height 48
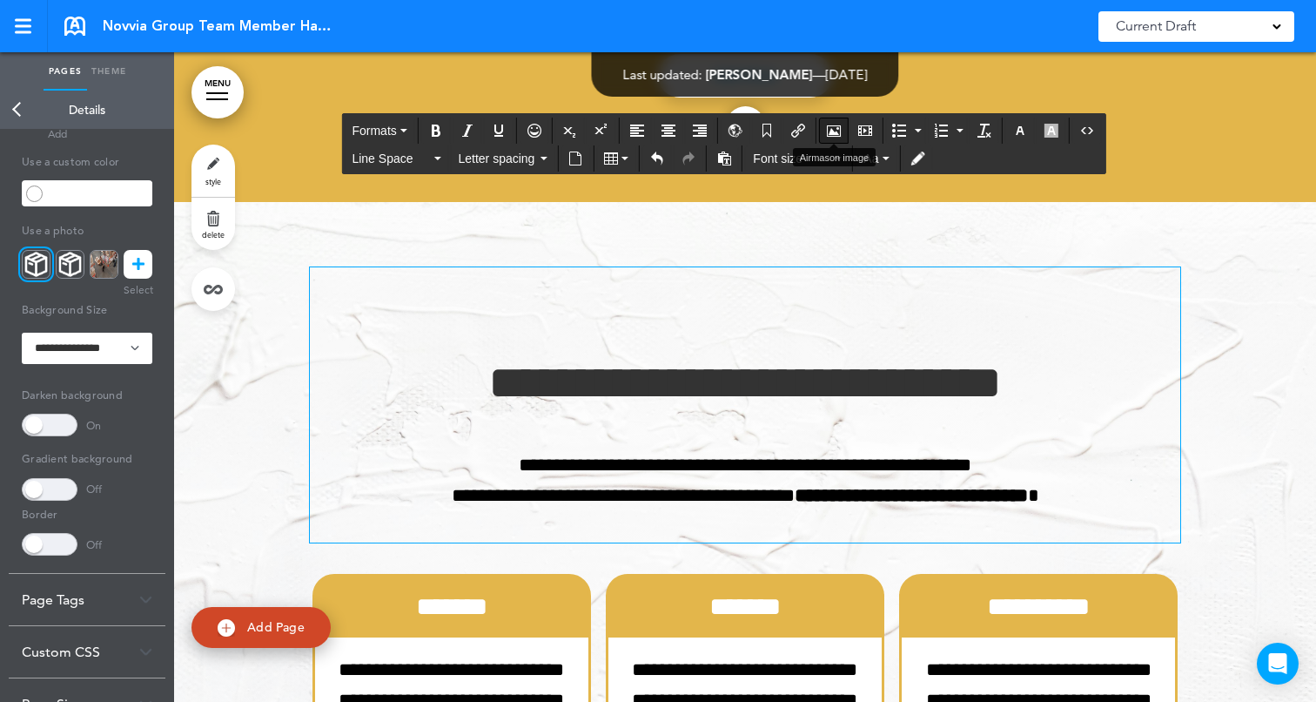
click at [830, 128] on icon "Airmason image" at bounding box center [834, 131] width 14 height 14
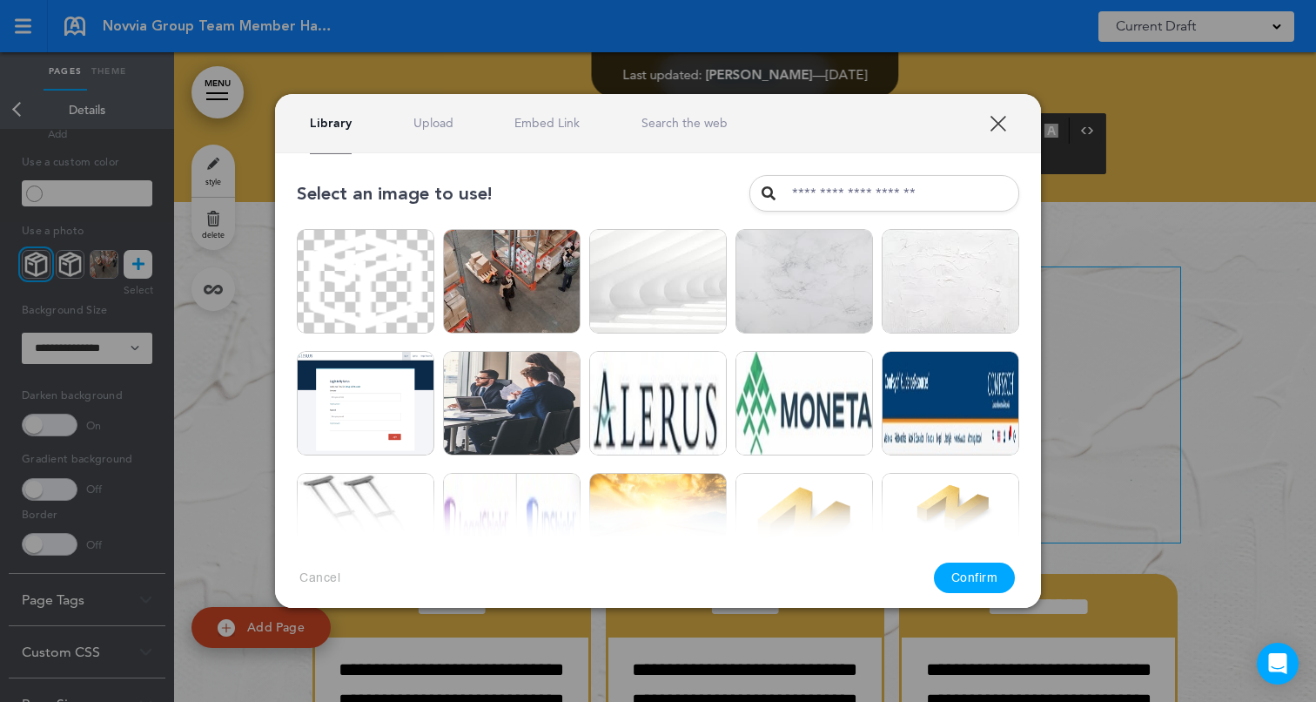
click at [422, 125] on link "Upload" at bounding box center [433, 123] width 40 height 17
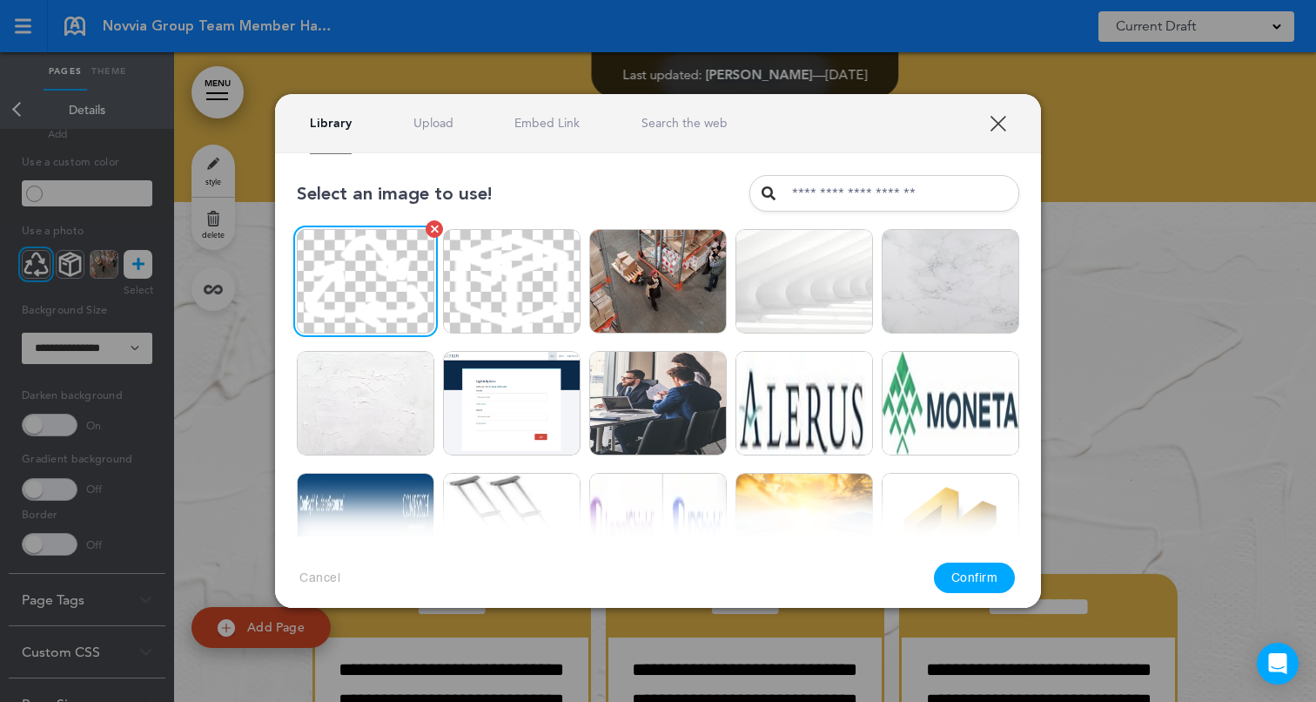
click at [400, 273] on img at bounding box center [366, 281] width 138 height 104
click at [964, 588] on button "Confirm" at bounding box center [975, 577] width 82 height 30
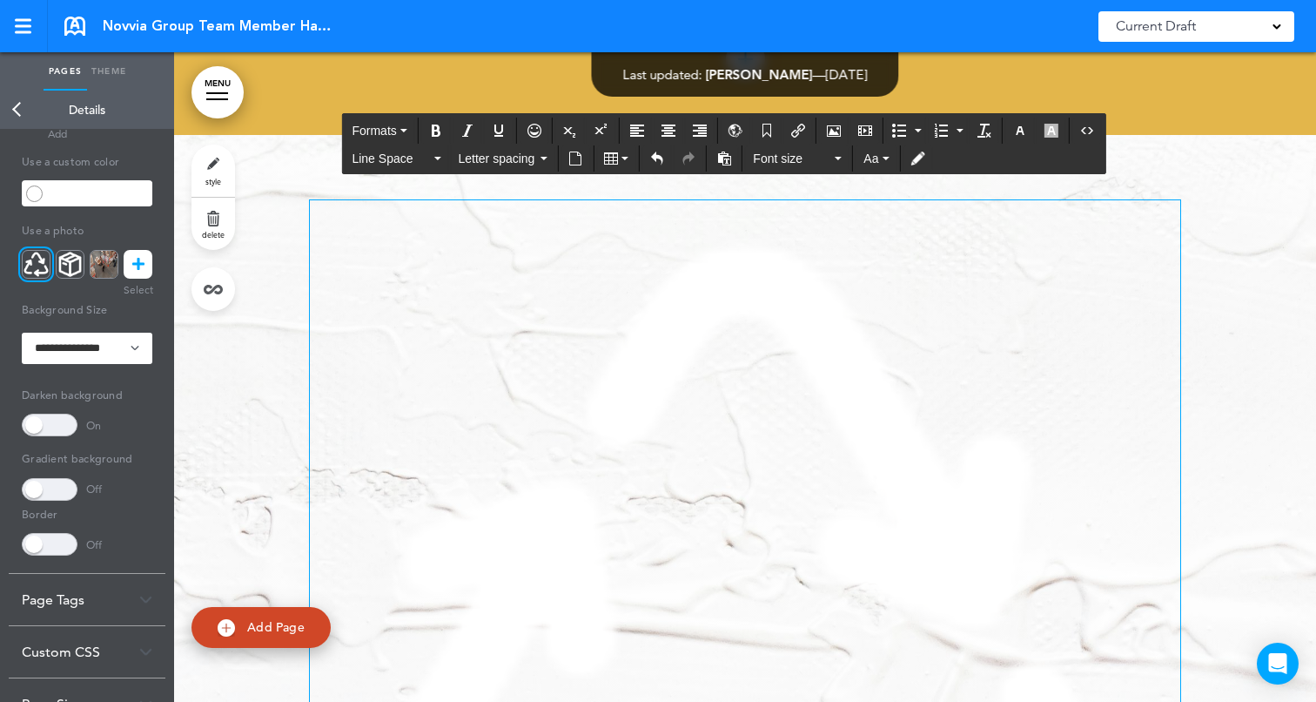
scroll to position [8743, 0]
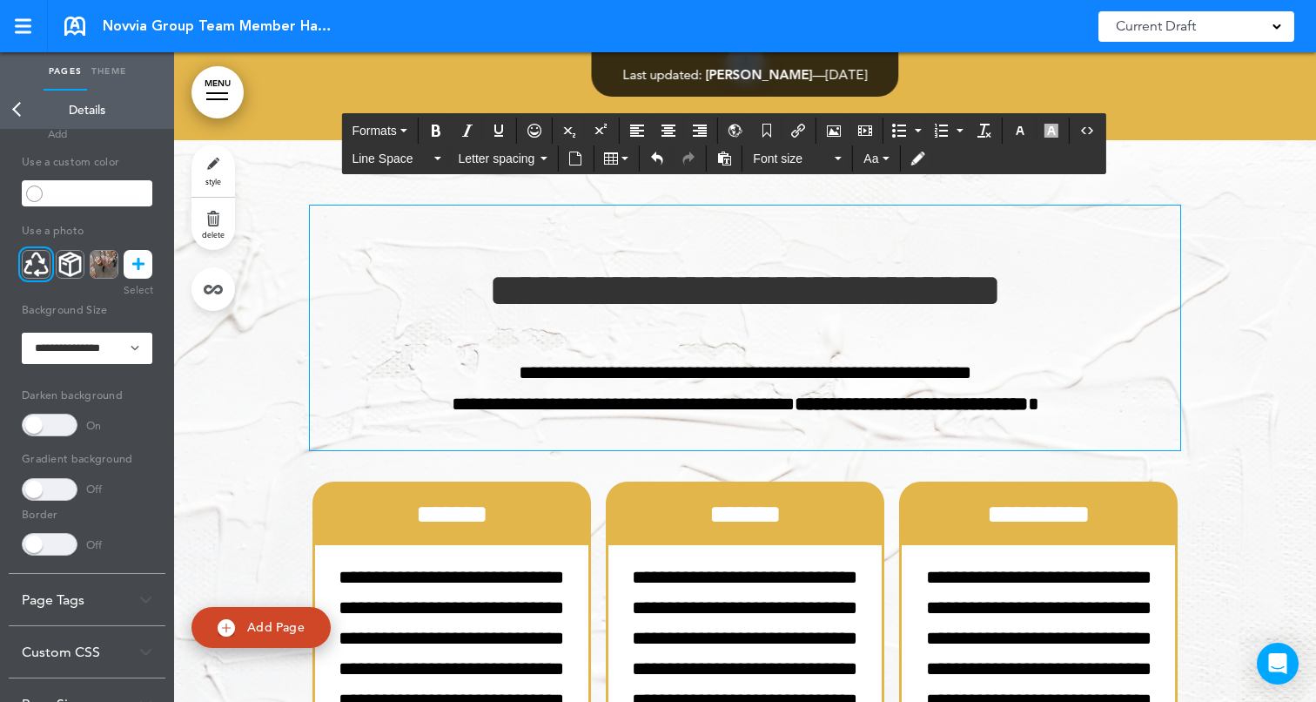
click at [726, 219] on p at bounding box center [745, 220] width 870 height 30
click at [746, 245] on div "**********" at bounding box center [745, 327] width 870 height 245
click at [675, 124] on icon "Align center" at bounding box center [669, 131] width 14 height 14
click at [844, 123] on button "Airmason image" at bounding box center [834, 130] width 28 height 24
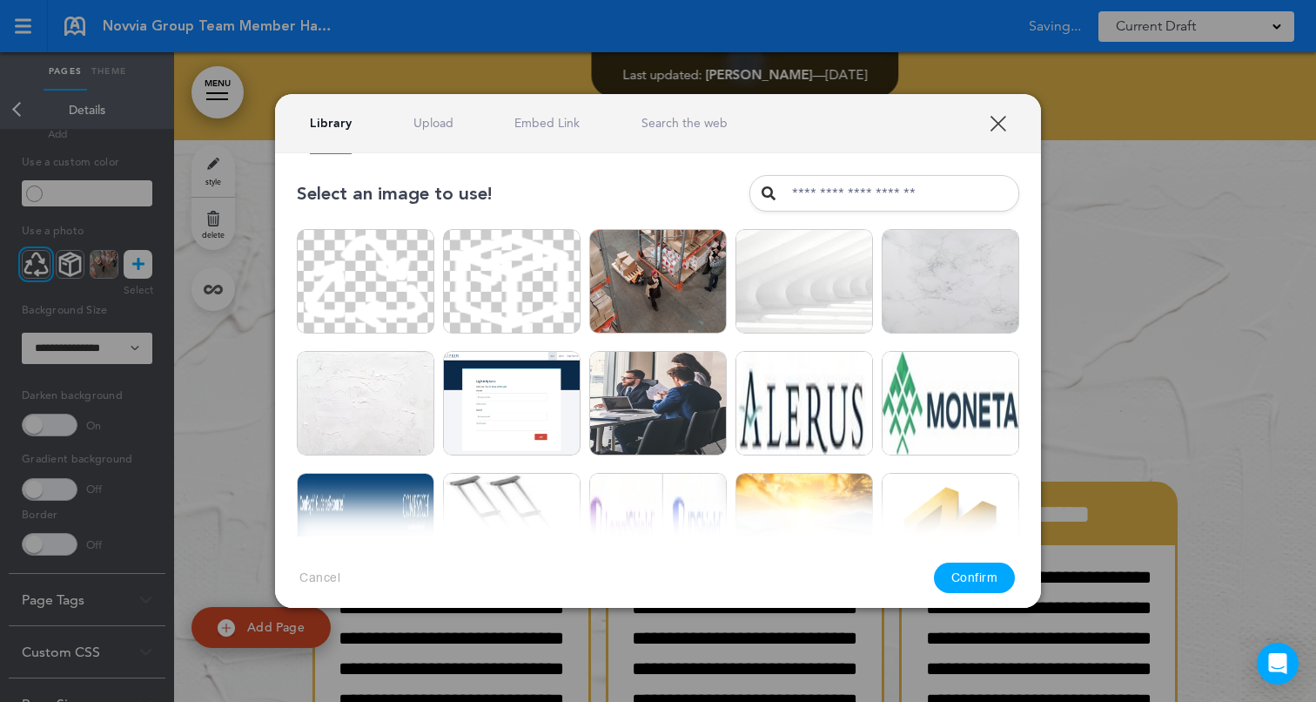
click at [407, 124] on div "Library Upload Embed Link Search the web" at bounding box center [519, 123] width 418 height 17
click at [428, 119] on link "Upload" at bounding box center [433, 123] width 40 height 17
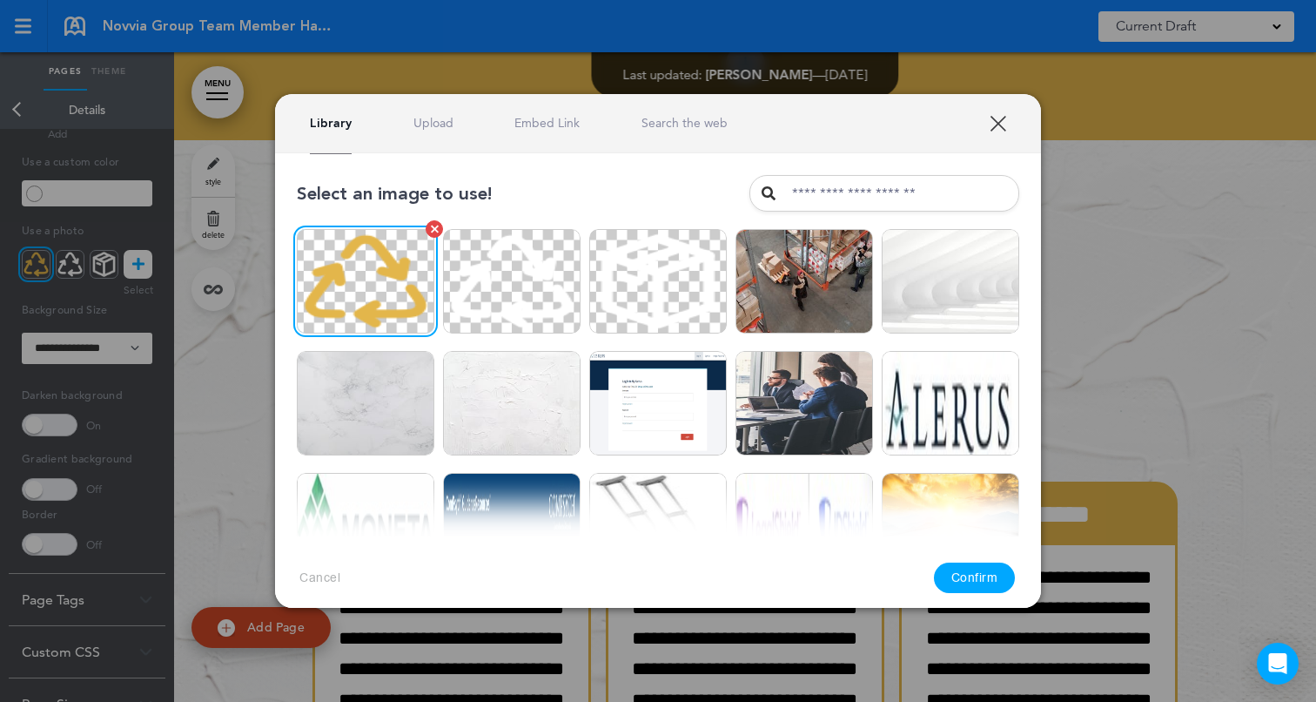
click at [380, 272] on img at bounding box center [366, 281] width 138 height 104
click at [997, 582] on button "Confirm" at bounding box center [975, 577] width 82 height 30
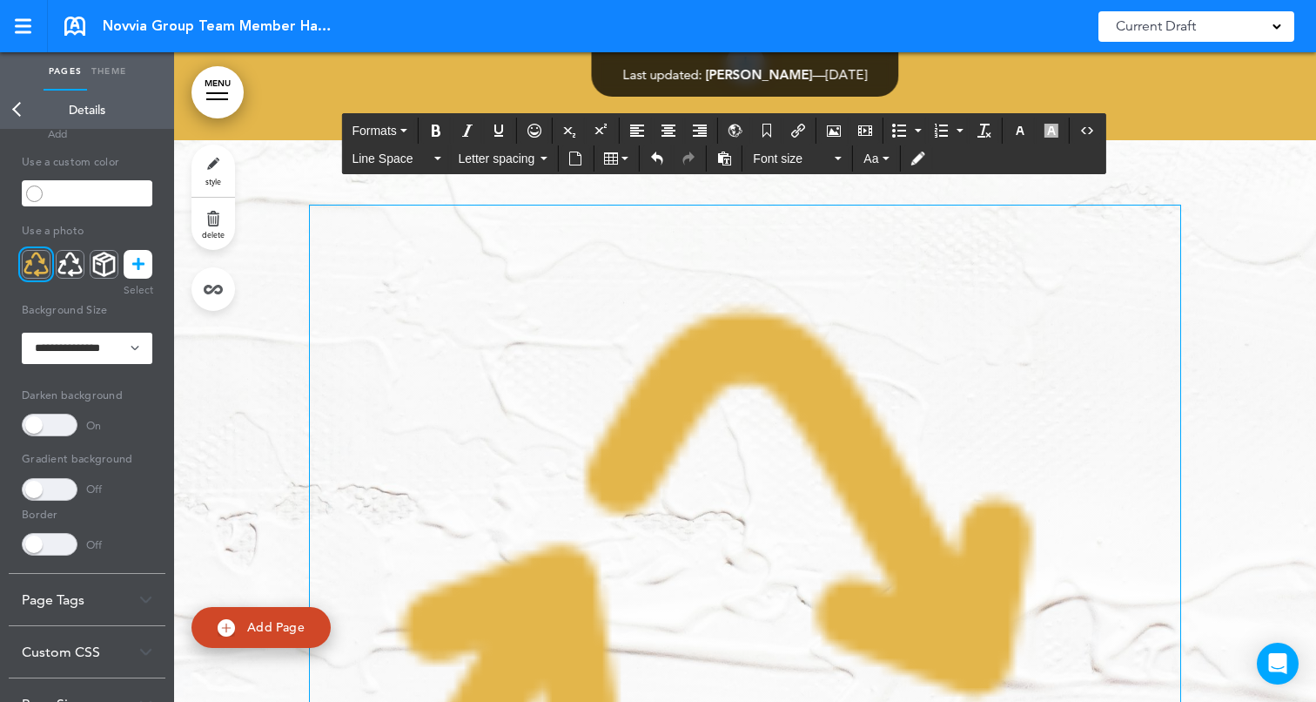
click at [784, 363] on img at bounding box center [745, 701] width 870 height 870
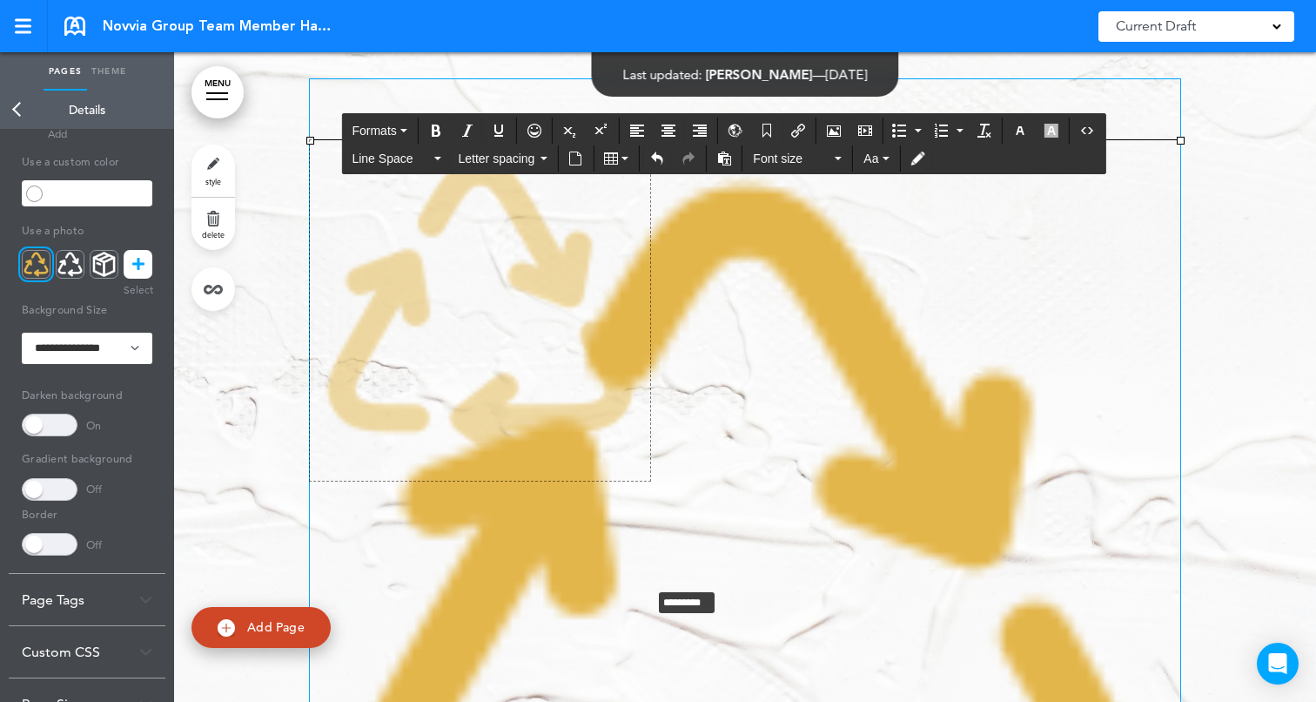
scroll to position [8855, 0]
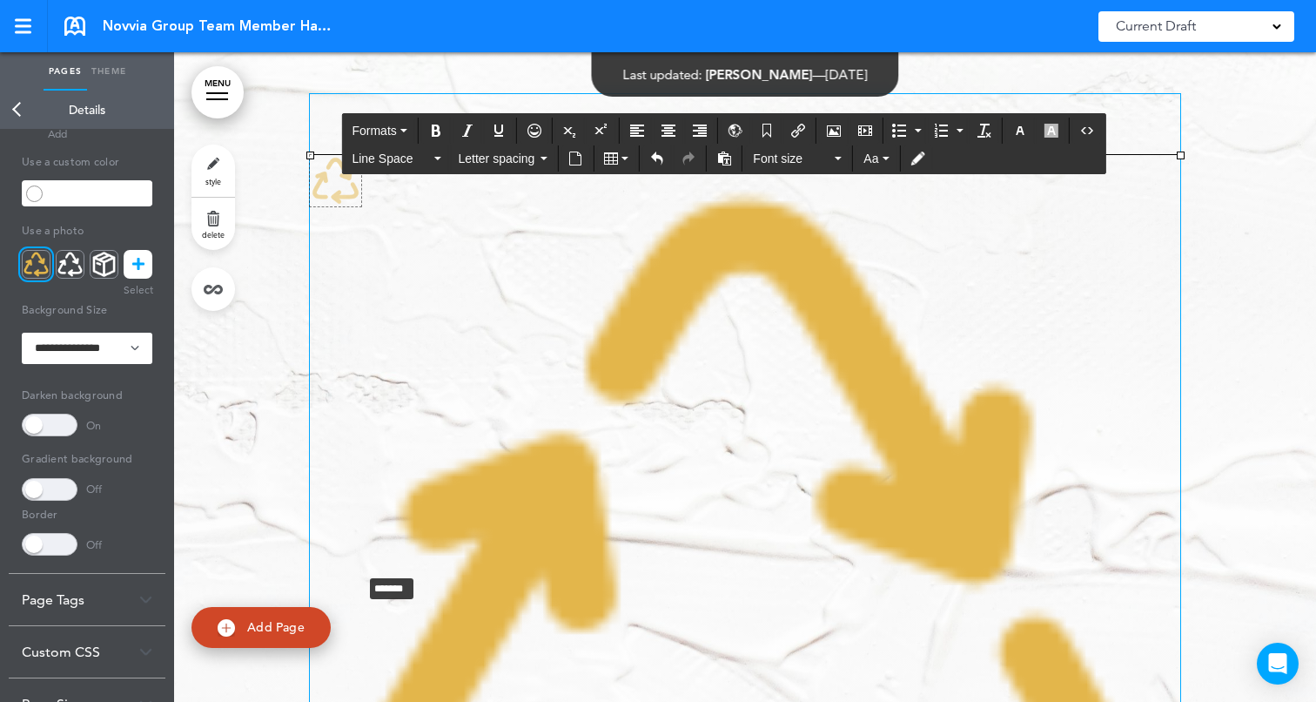
drag, startPoint x: 1182, startPoint y: 668, endPoint x: 363, endPoint y: 217, distance: 935.4
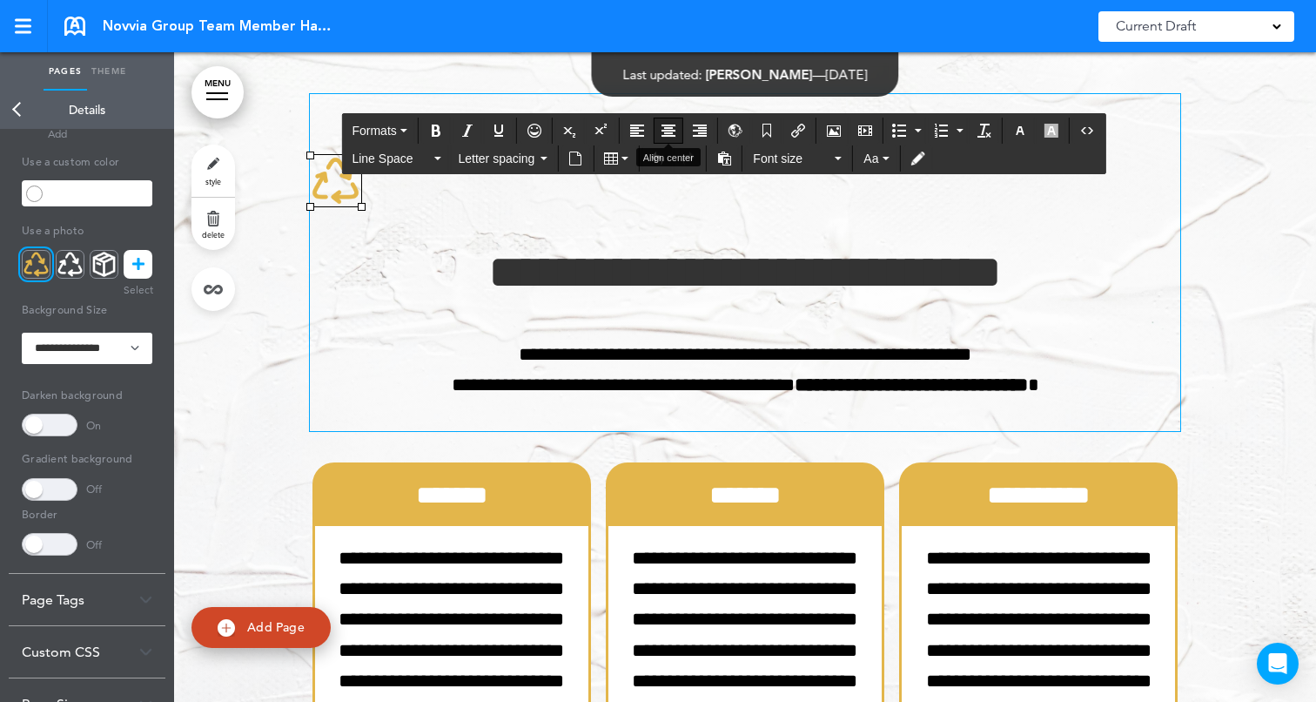
click at [668, 131] on icon "Align center" at bounding box center [669, 131] width 14 height 14
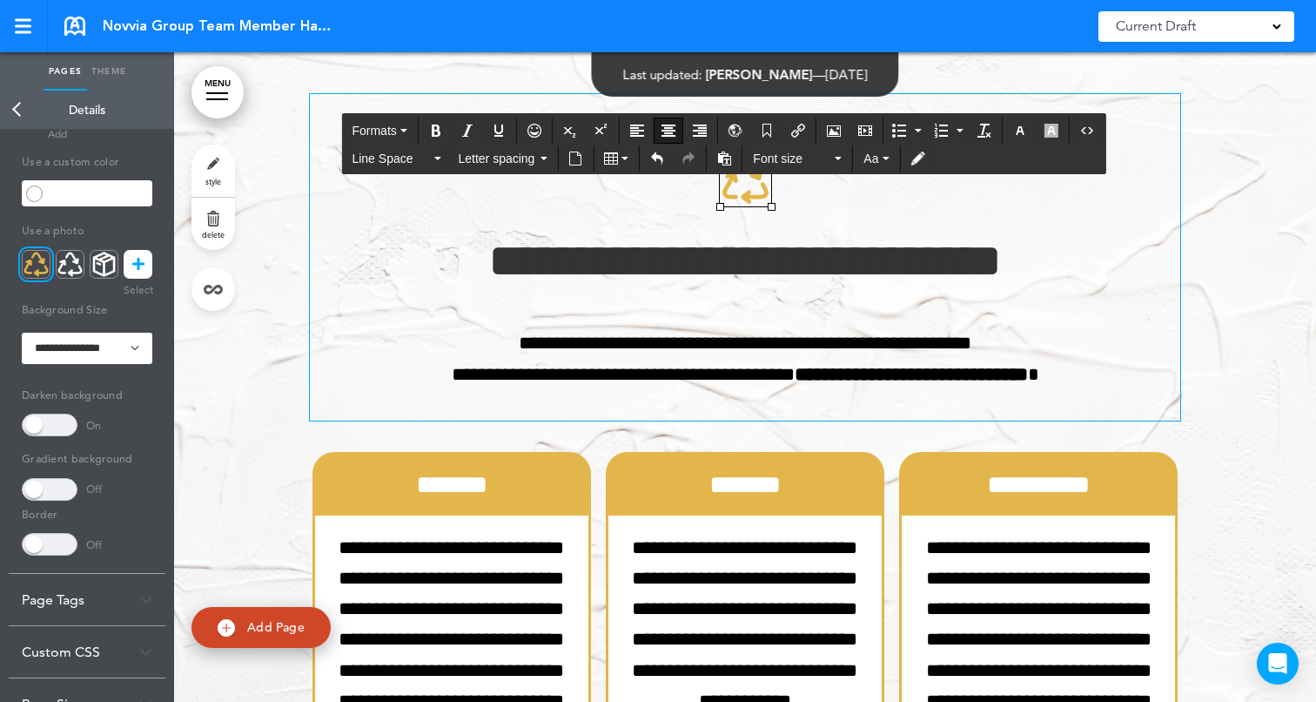
click at [1249, 258] on div at bounding box center [745, 618] width 1142 height 1179
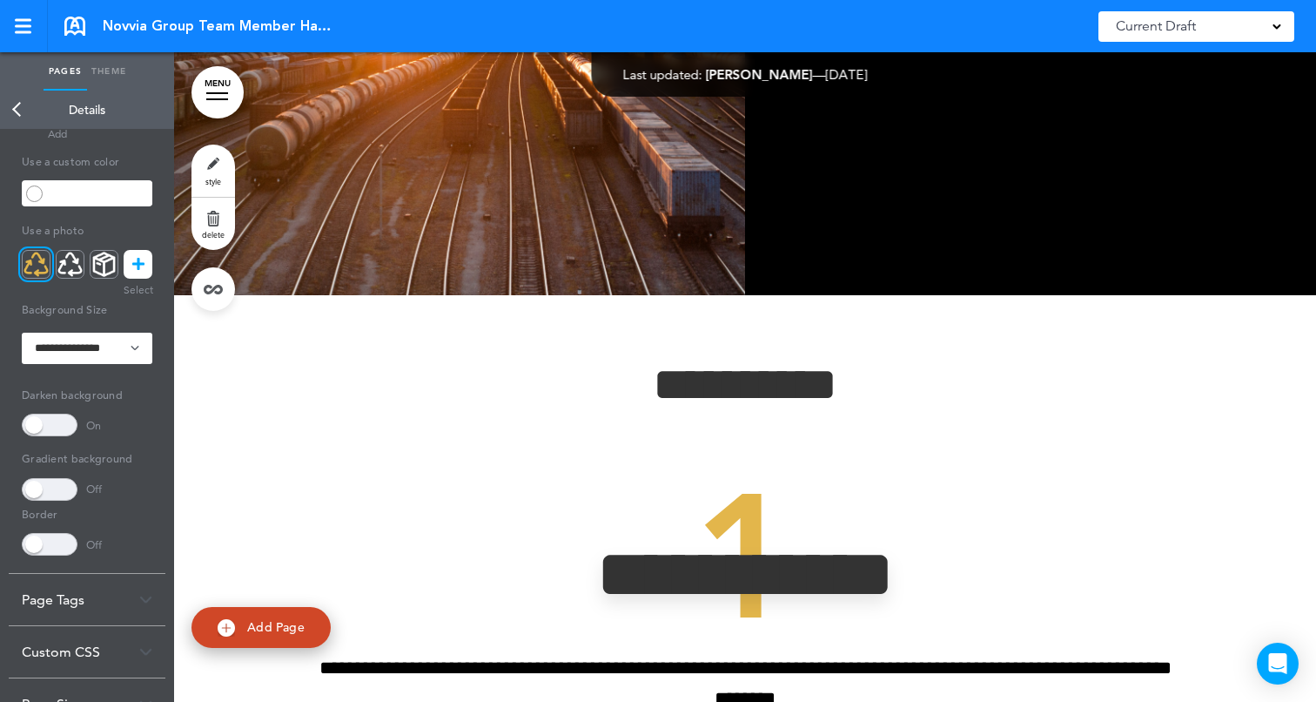
scroll to position [5089, 0]
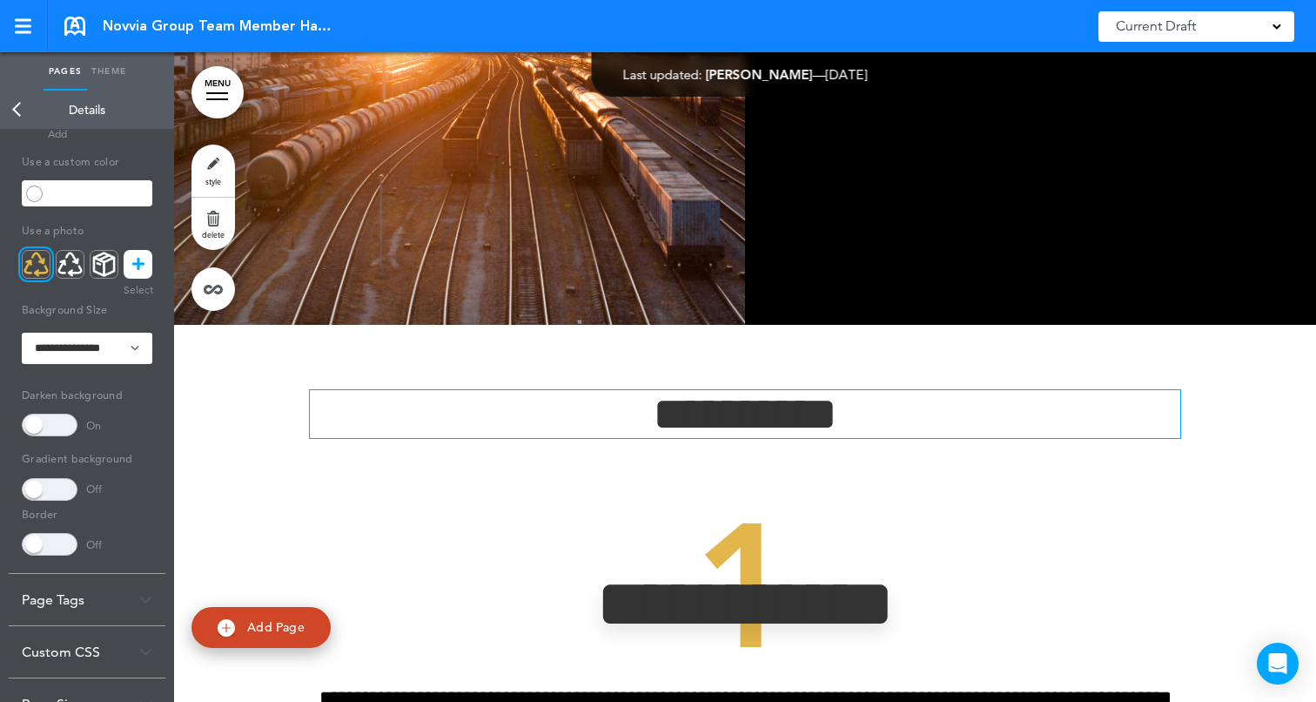
click at [631, 416] on h1 "**********" at bounding box center [745, 414] width 870 height 48
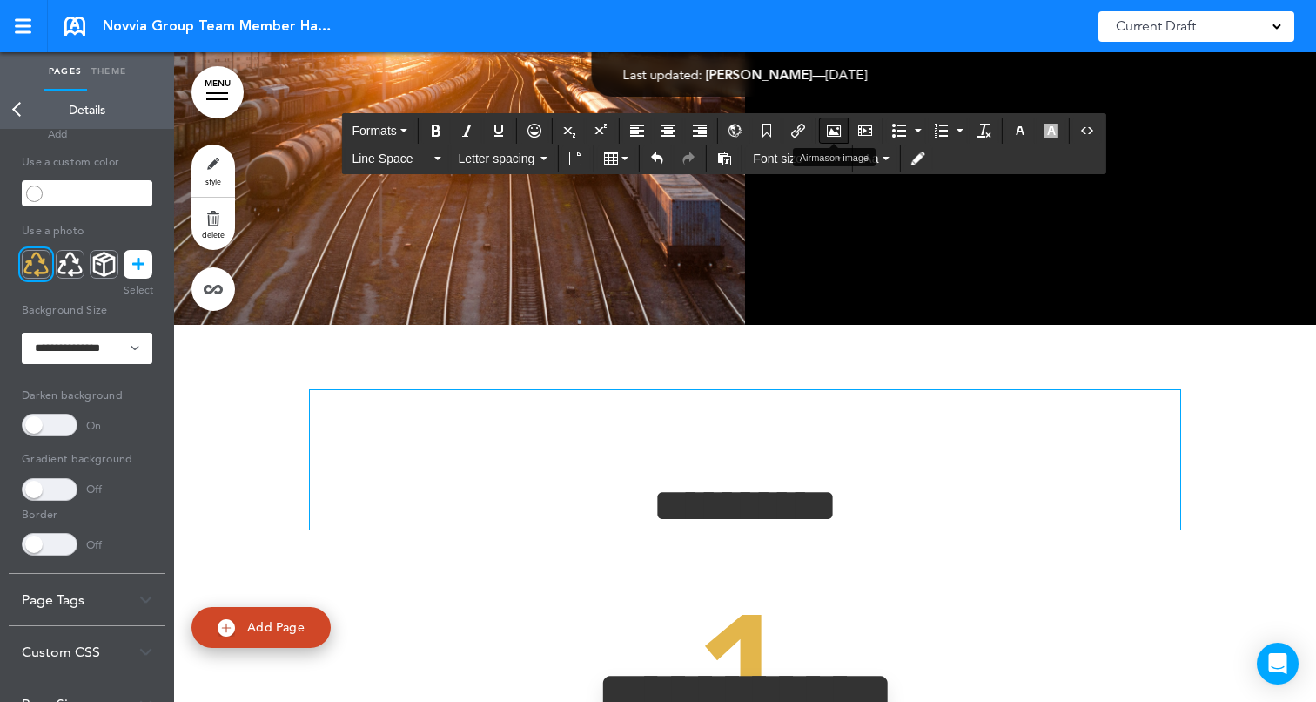
click at [831, 127] on icon "Airmason image" at bounding box center [834, 131] width 14 height 14
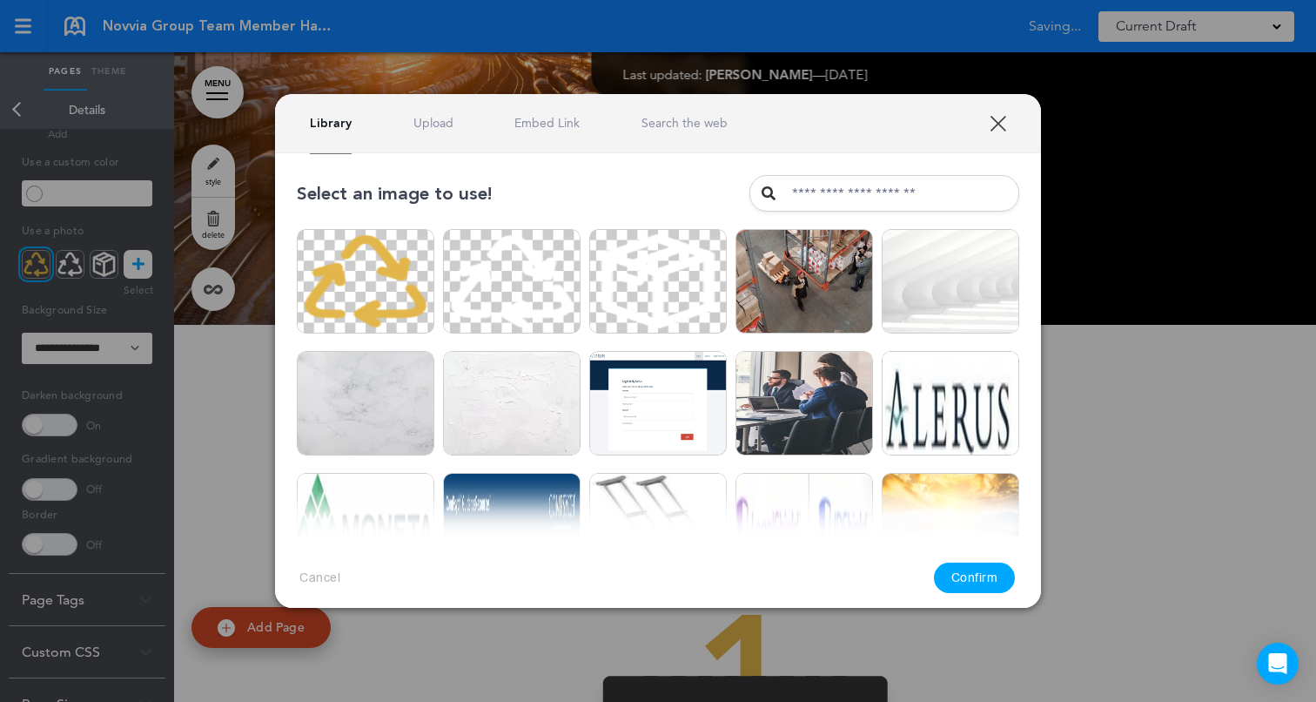
click at [421, 130] on link "Upload" at bounding box center [433, 123] width 40 height 17
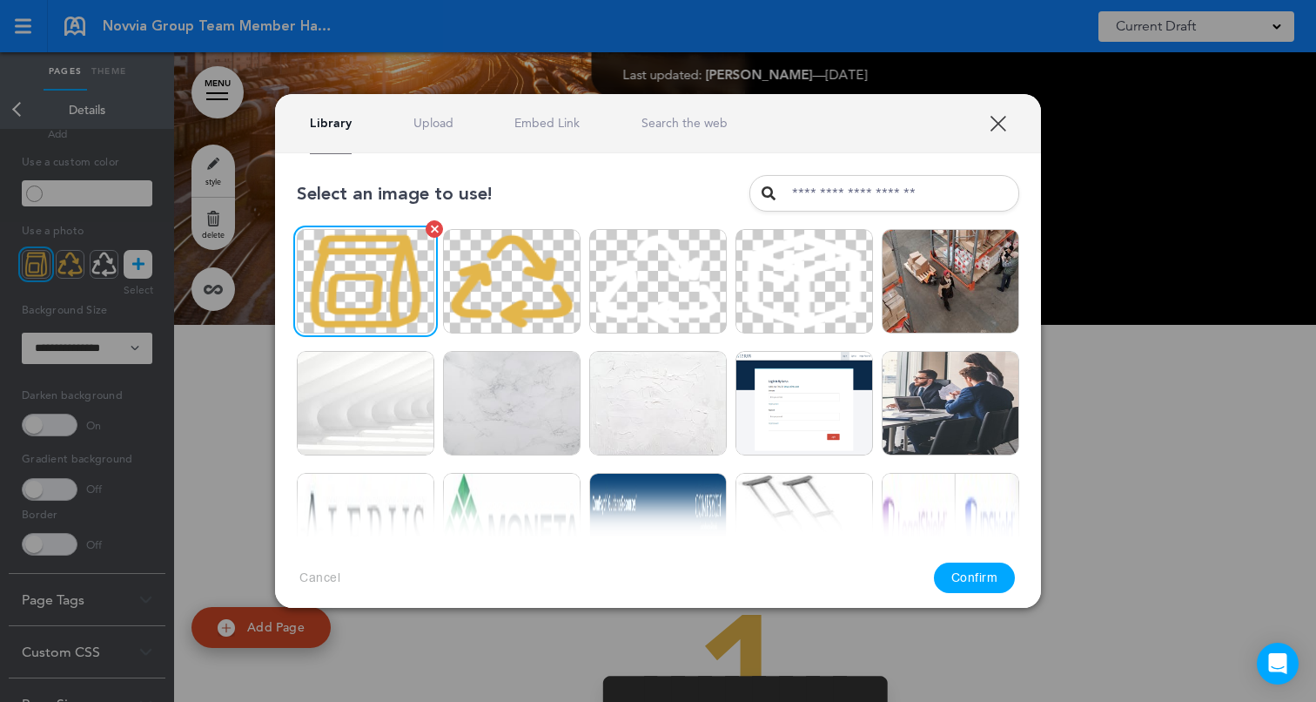
click at [387, 284] on img at bounding box center [366, 281] width 138 height 104
click at [974, 574] on button "Confirm" at bounding box center [975, 577] width 82 height 30
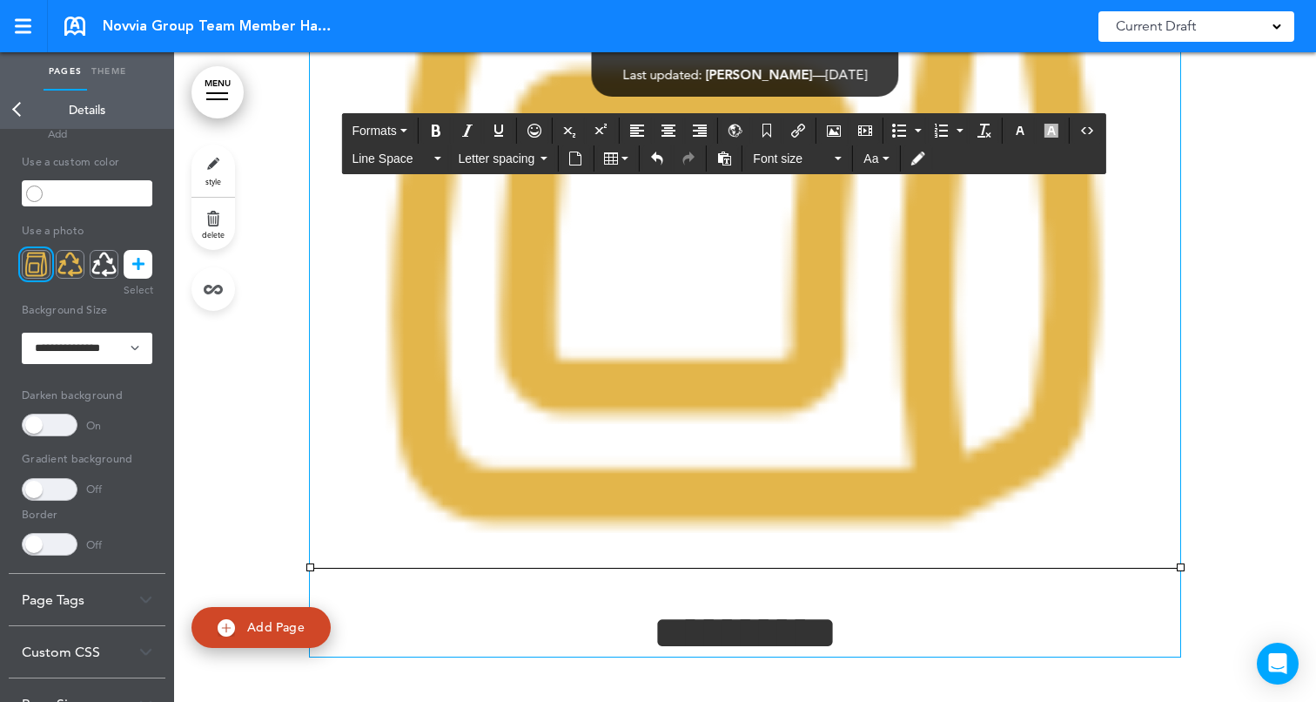
scroll to position [5840, 0]
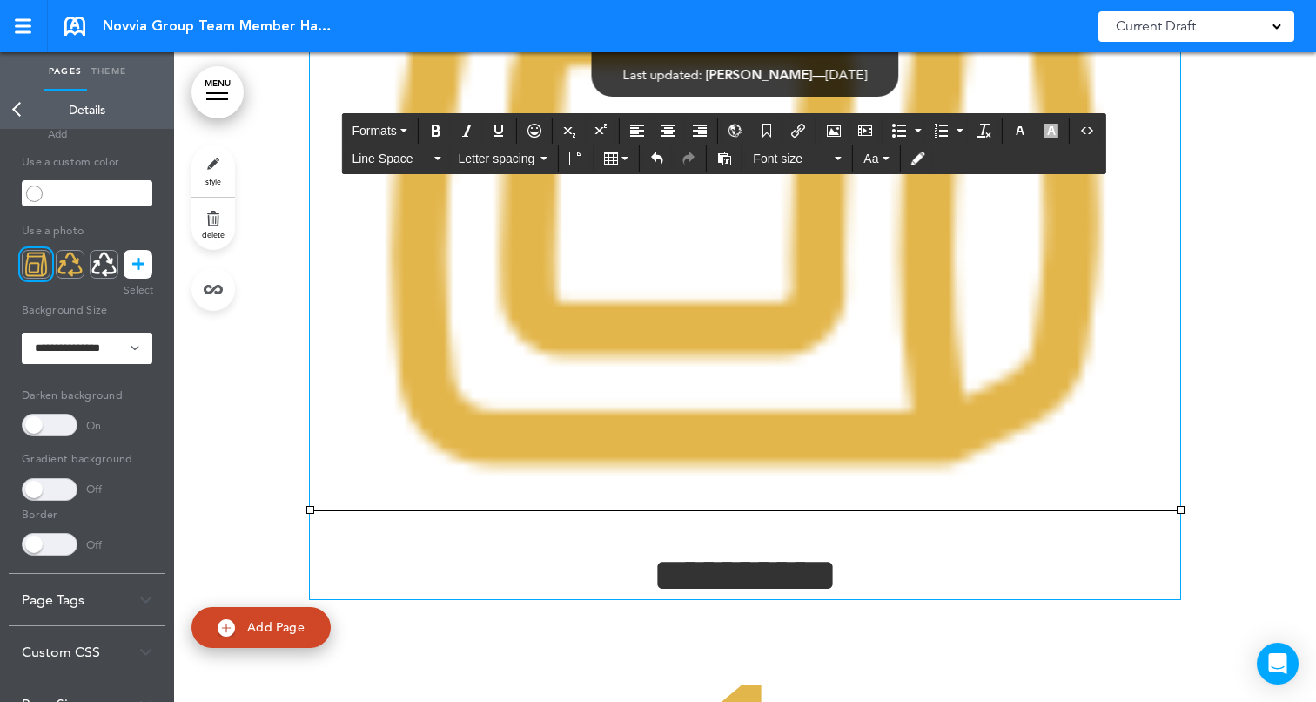
drag, startPoint x: 1177, startPoint y: 505, endPoint x: 957, endPoint y: 367, distance: 258.9
click at [957, 367] on img at bounding box center [745, 75] width 870 height 870
click at [1030, 359] on img at bounding box center [745, 75] width 870 height 870
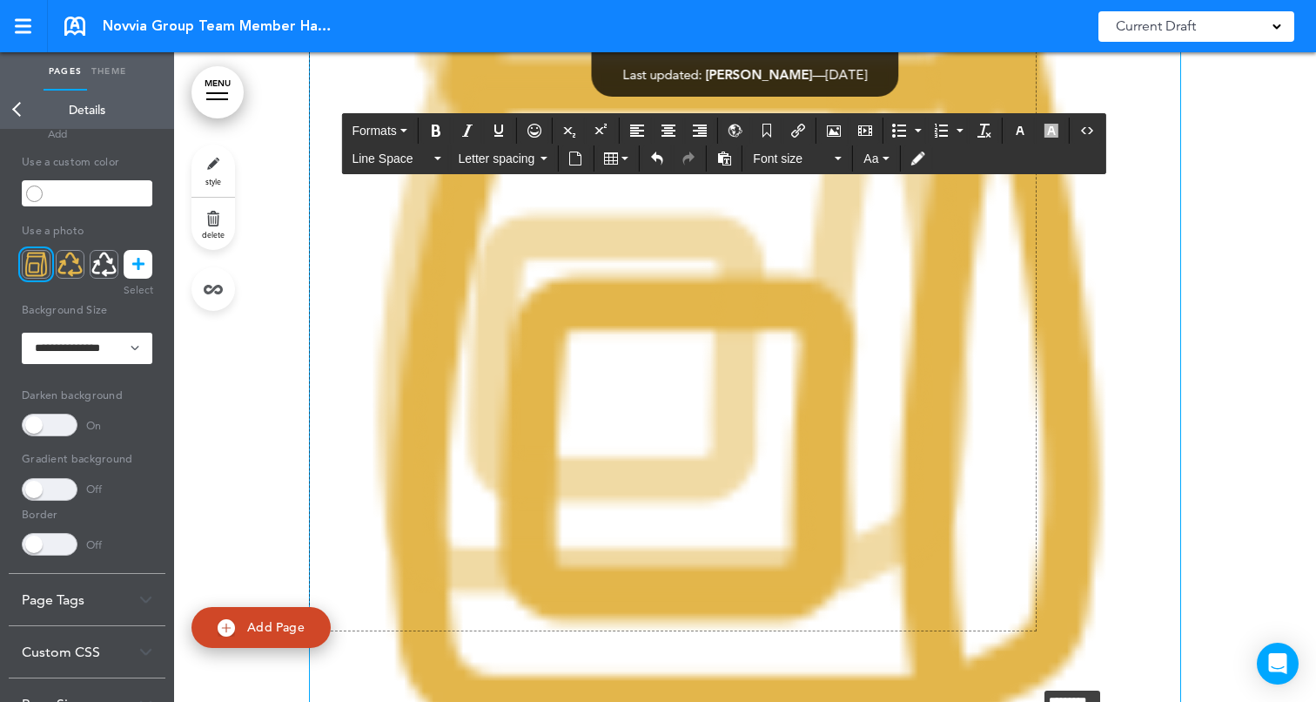
scroll to position [5567, 0]
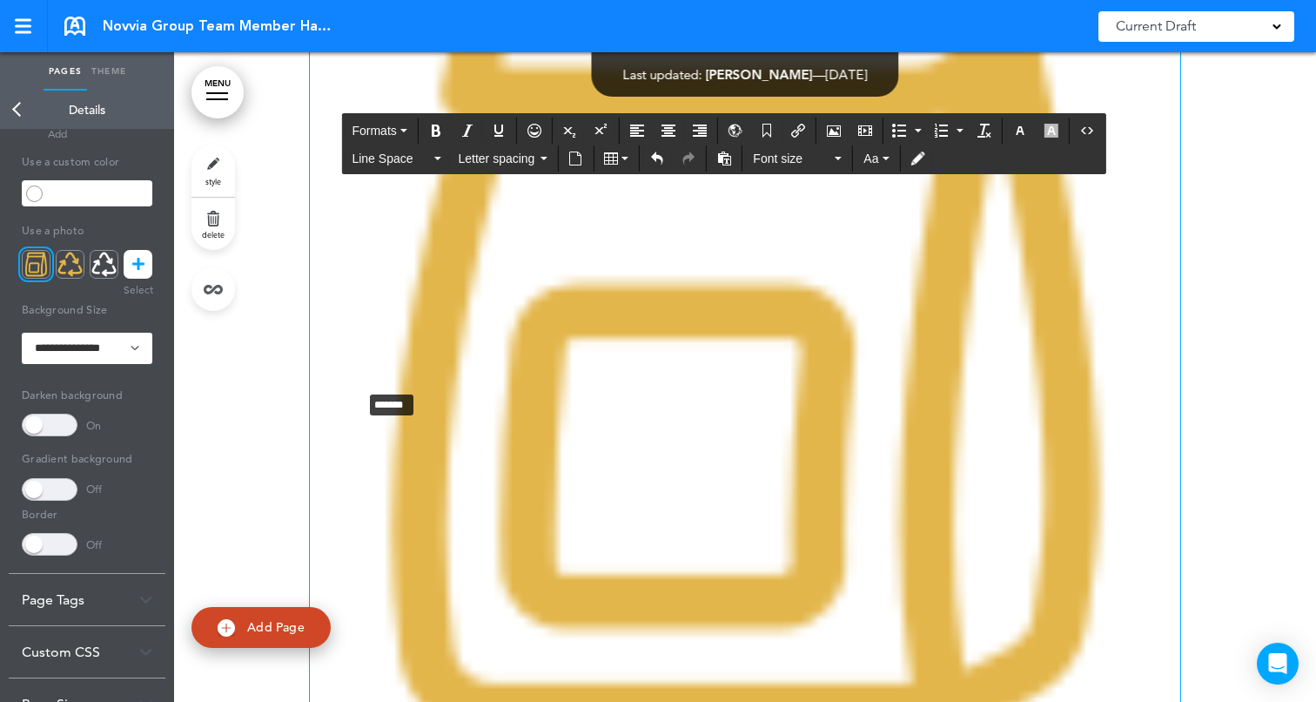
drag, startPoint x: 1183, startPoint y: 509, endPoint x: 364, endPoint y: 113, distance: 909.8
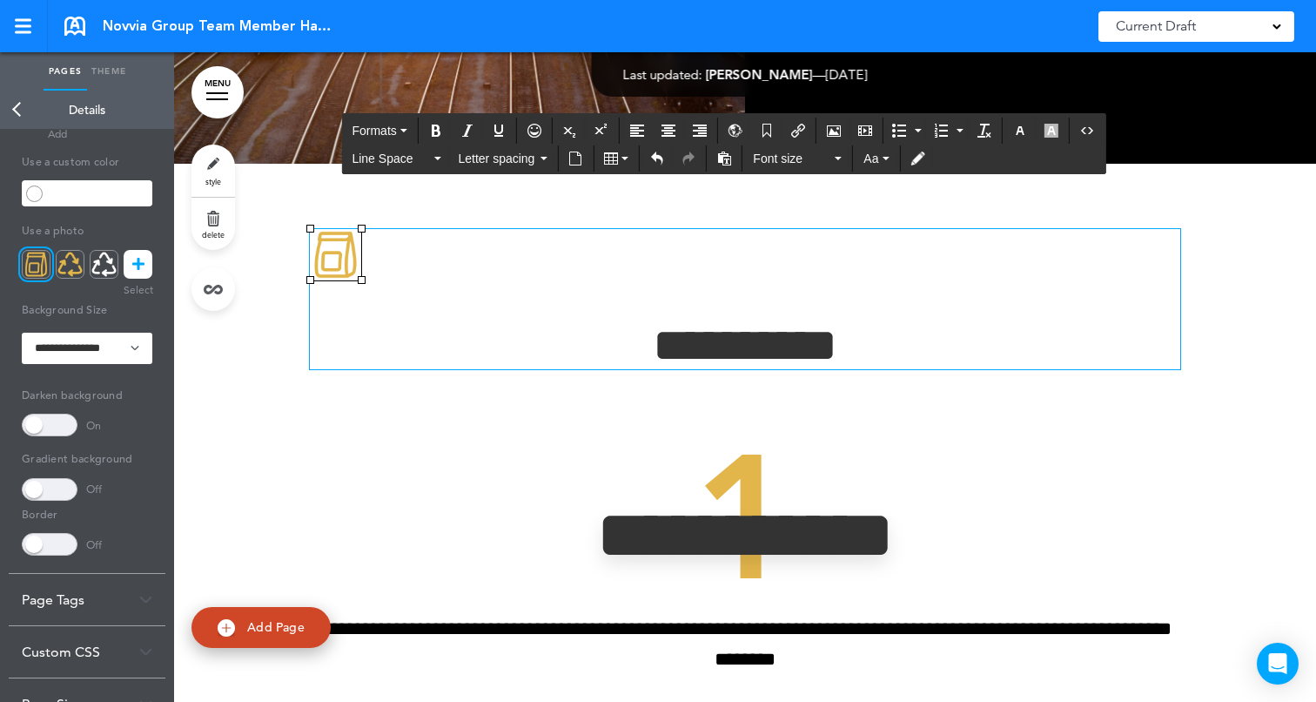
scroll to position [5211, 0]
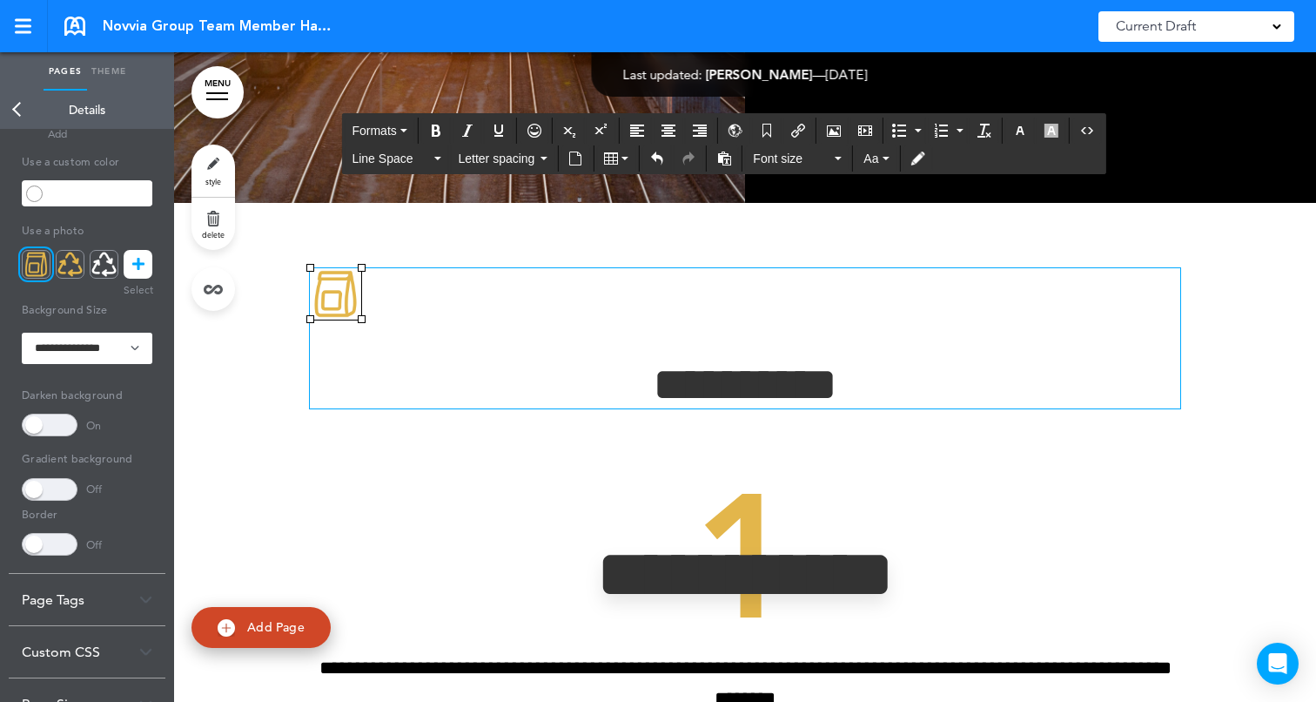
click at [392, 384] on h1 "**********" at bounding box center [745, 384] width 870 height 48
click at [333, 269] on img at bounding box center [335, 293] width 51 height 51
click at [668, 130] on icon "Align center" at bounding box center [669, 131] width 14 height 14
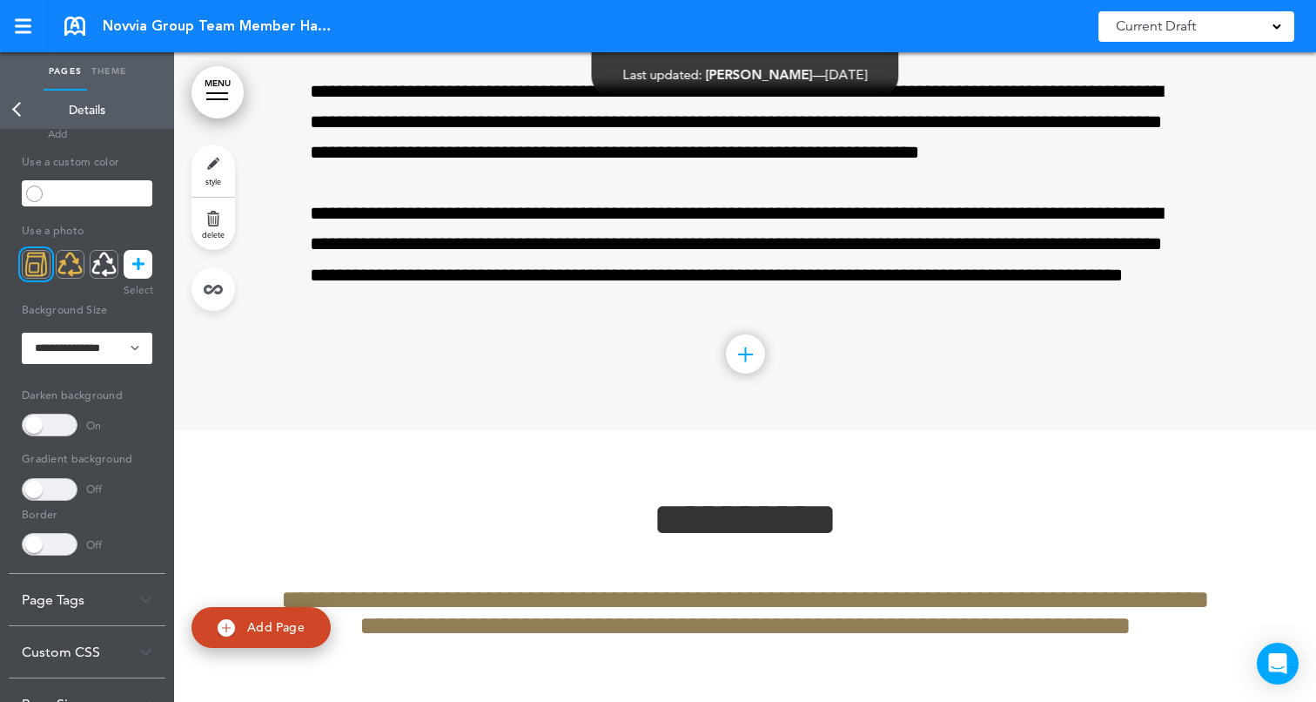
scroll to position [2889, 0]
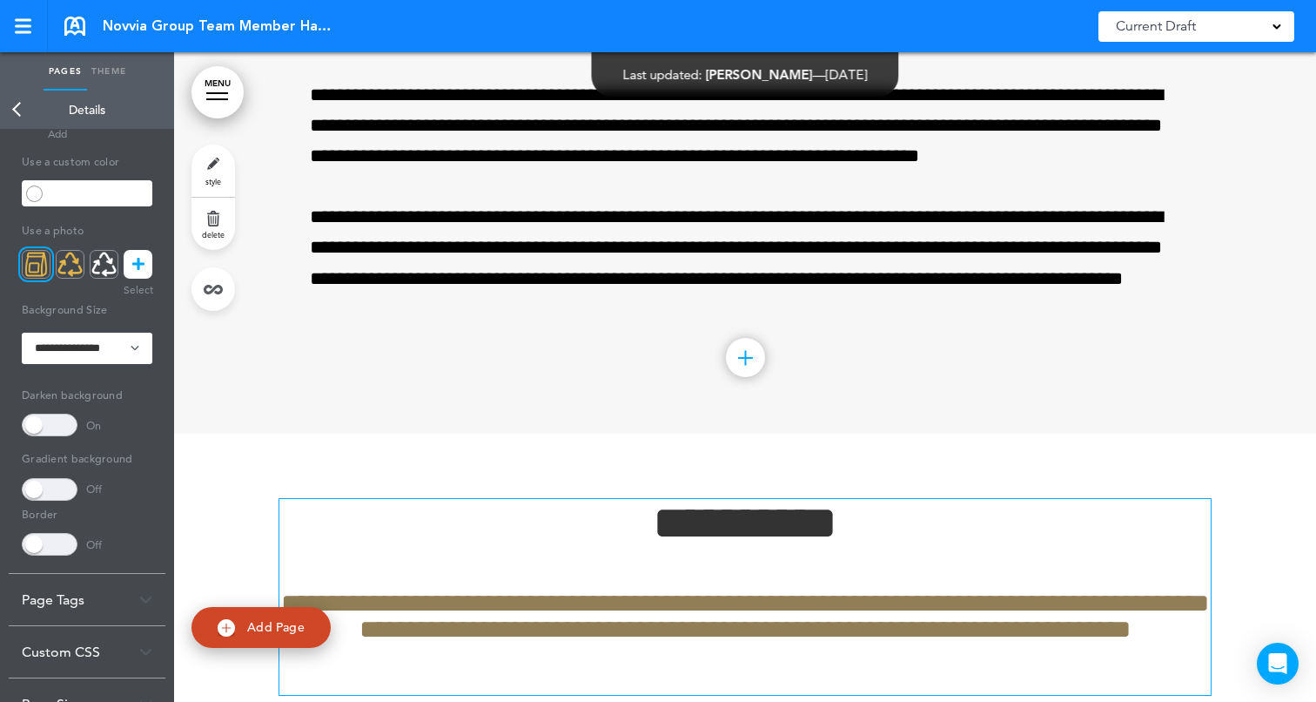
click at [621, 509] on h1 "**********" at bounding box center [744, 523] width 931 height 48
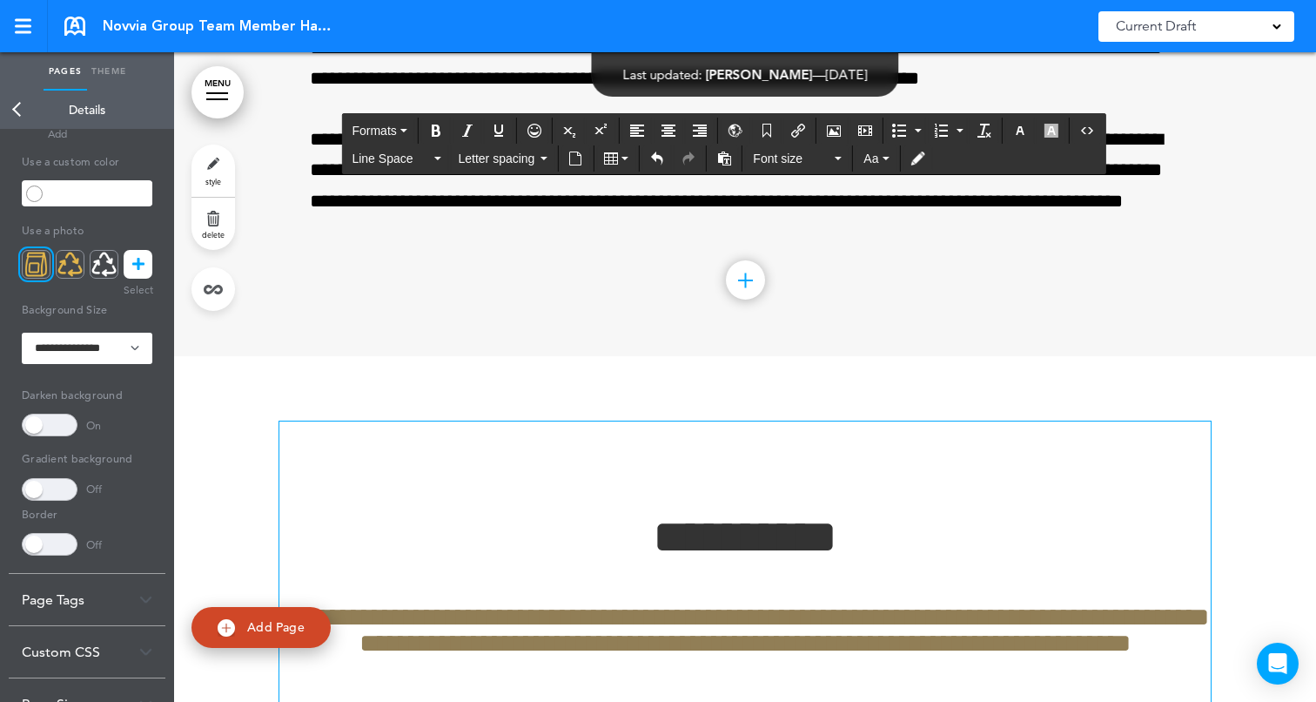
scroll to position [3001, 0]
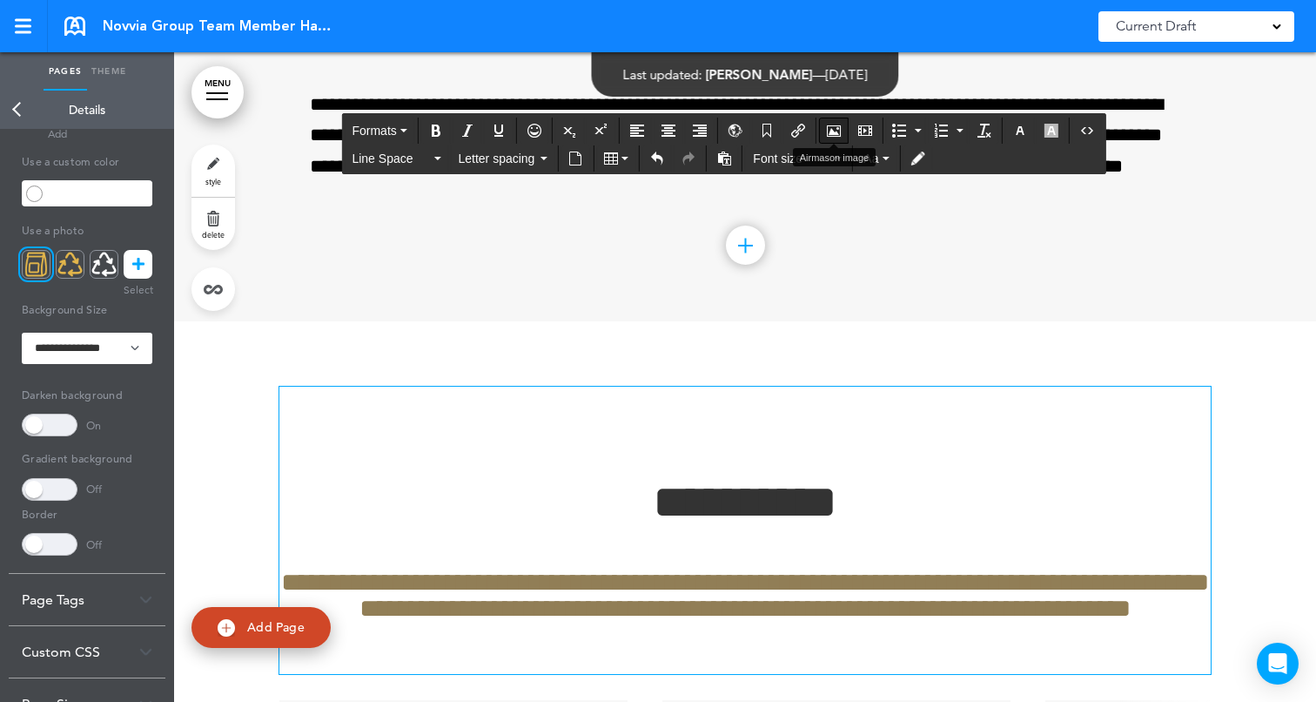
click at [833, 128] on icon "Airmason image" at bounding box center [834, 131] width 14 height 14
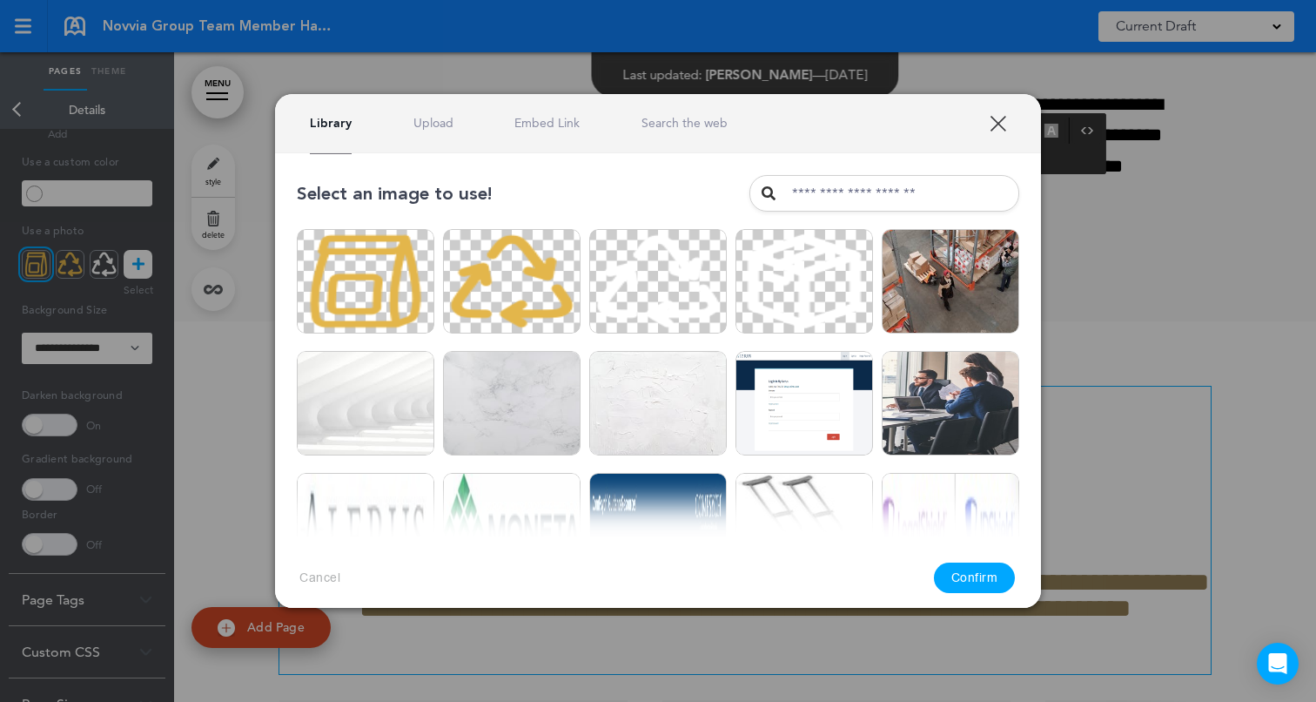
click at [444, 126] on link "Upload" at bounding box center [433, 123] width 40 height 17
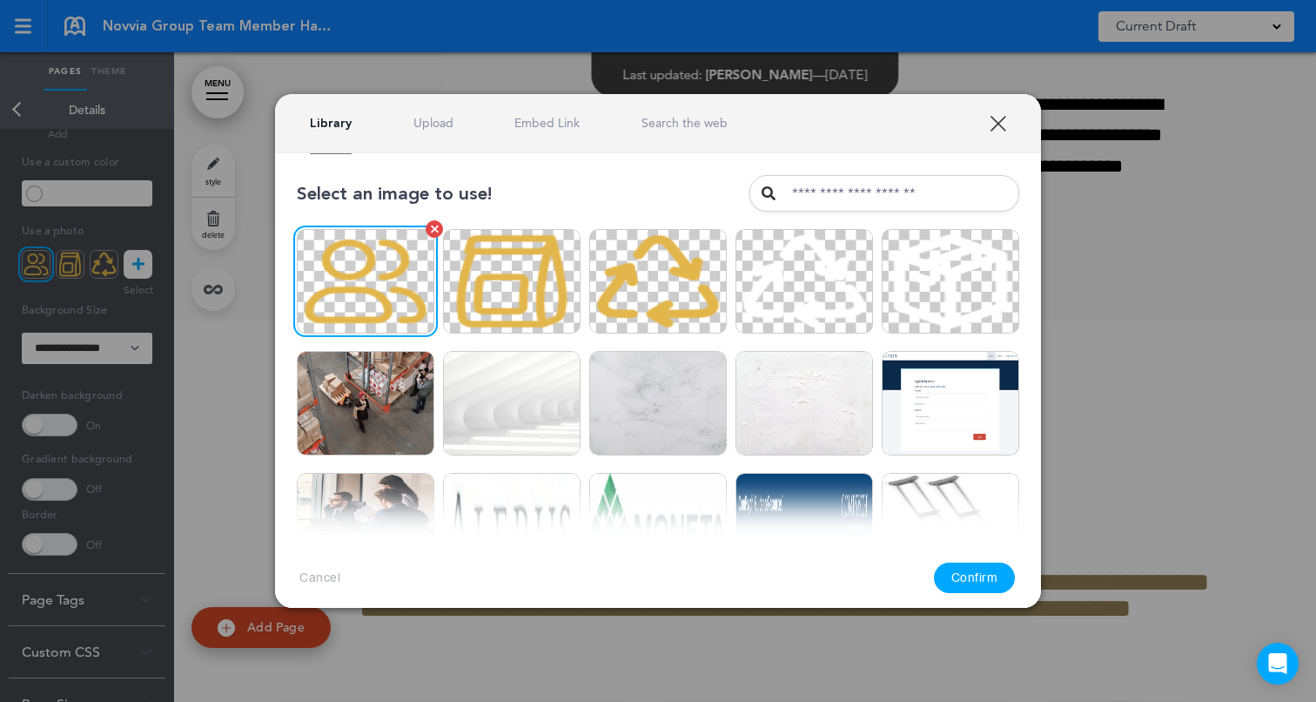
click at [378, 290] on img at bounding box center [366, 281] width 138 height 104
click at [974, 575] on button "Confirm" at bounding box center [975, 577] width 82 height 30
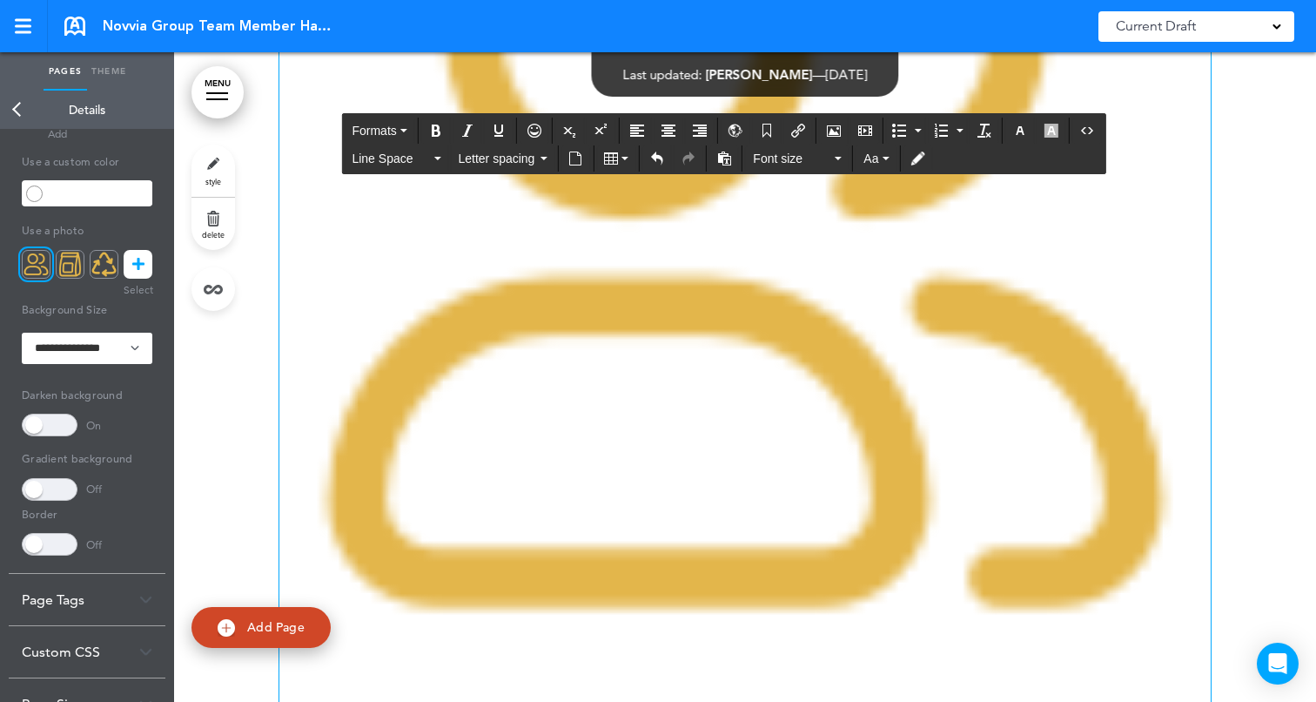
click at [1014, 480] on img at bounding box center [744, 227] width 931 height 931
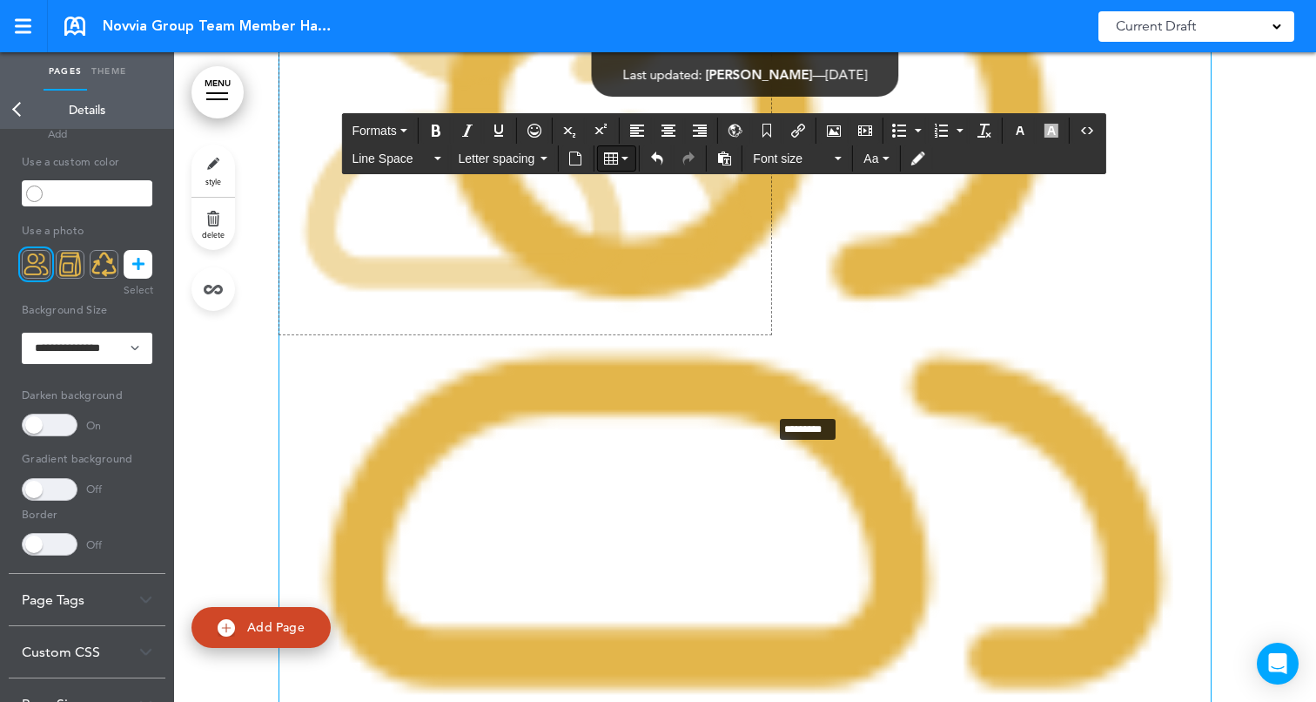
scroll to position [3532, 0]
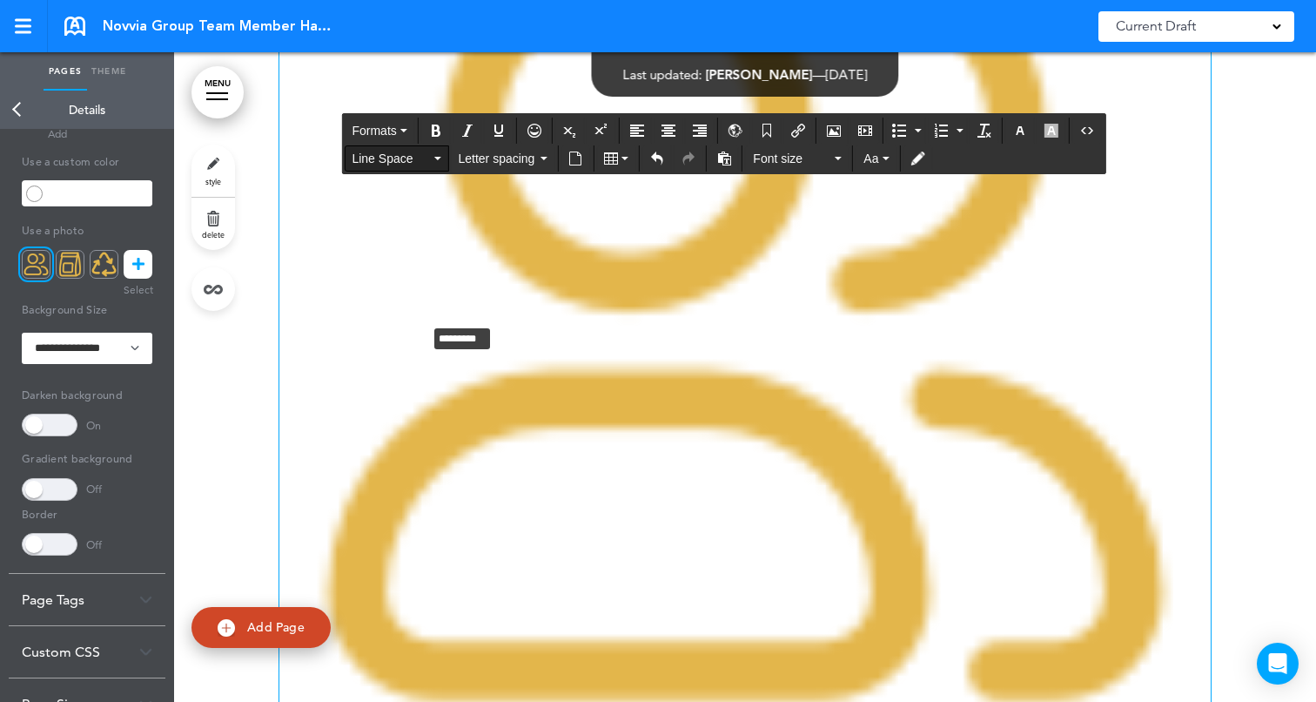
drag, startPoint x: 1211, startPoint y: 615, endPoint x: 426, endPoint y: 151, distance: 911.5
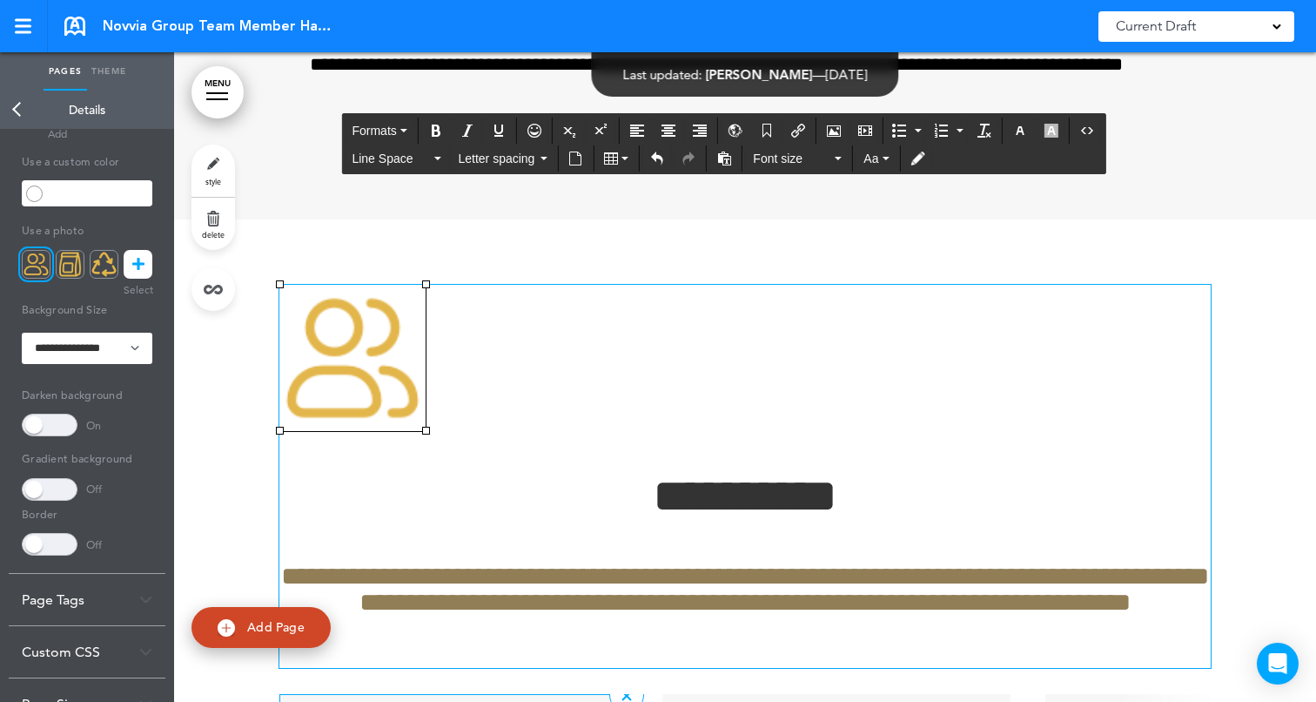
scroll to position [3066, 0]
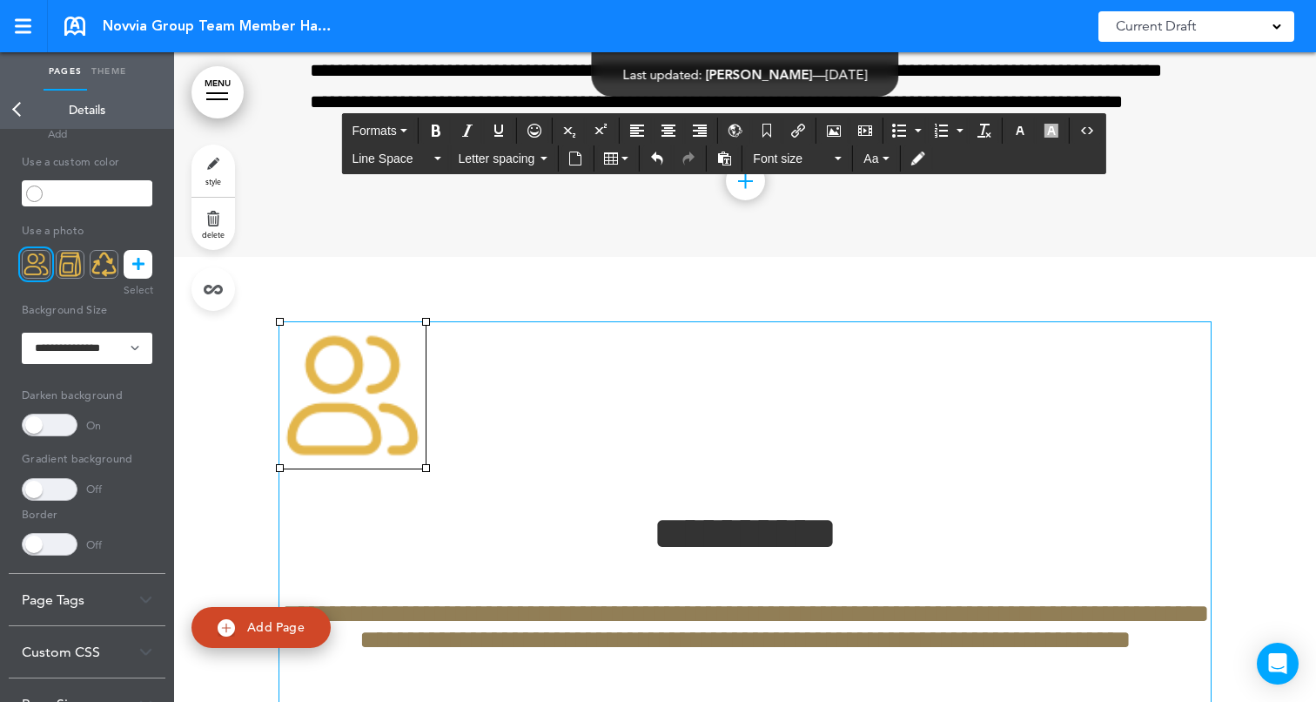
click at [363, 448] on img at bounding box center [352, 395] width 146 height 146
drag, startPoint x: 427, startPoint y: 469, endPoint x: 333, endPoint y: 409, distance: 112.3
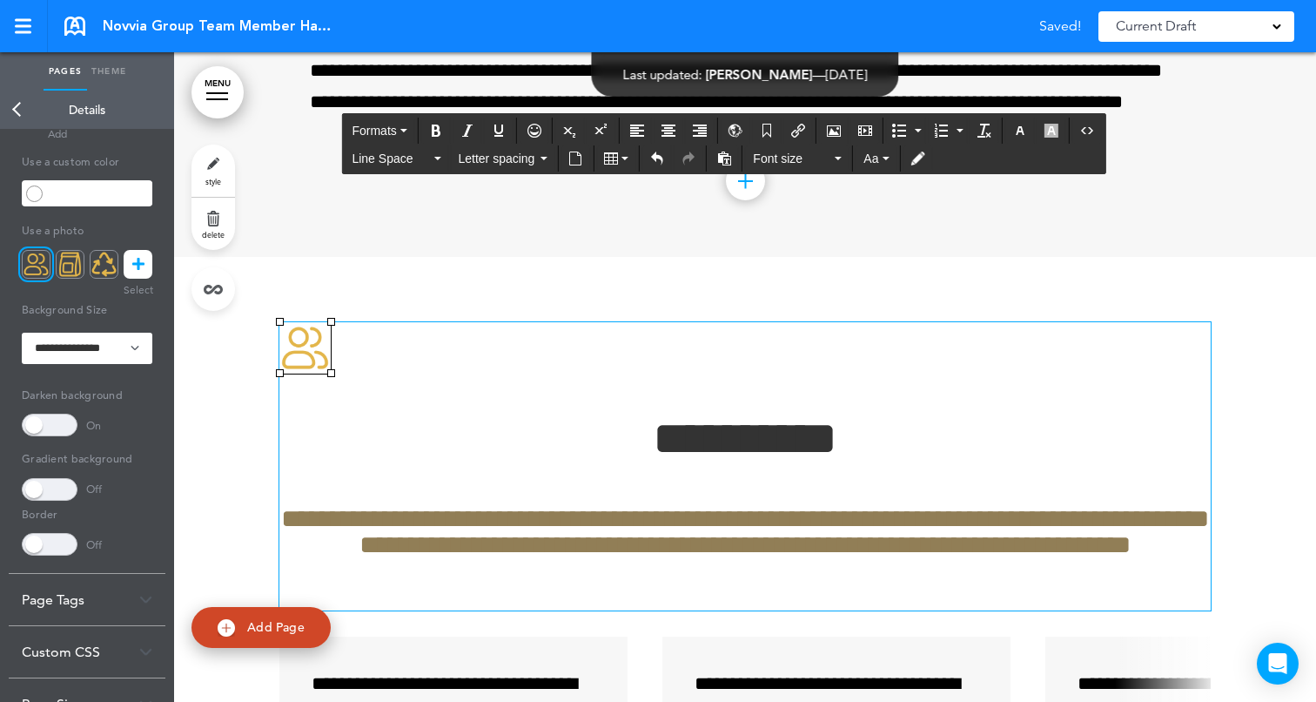
click at [307, 352] on img at bounding box center [304, 347] width 51 height 51
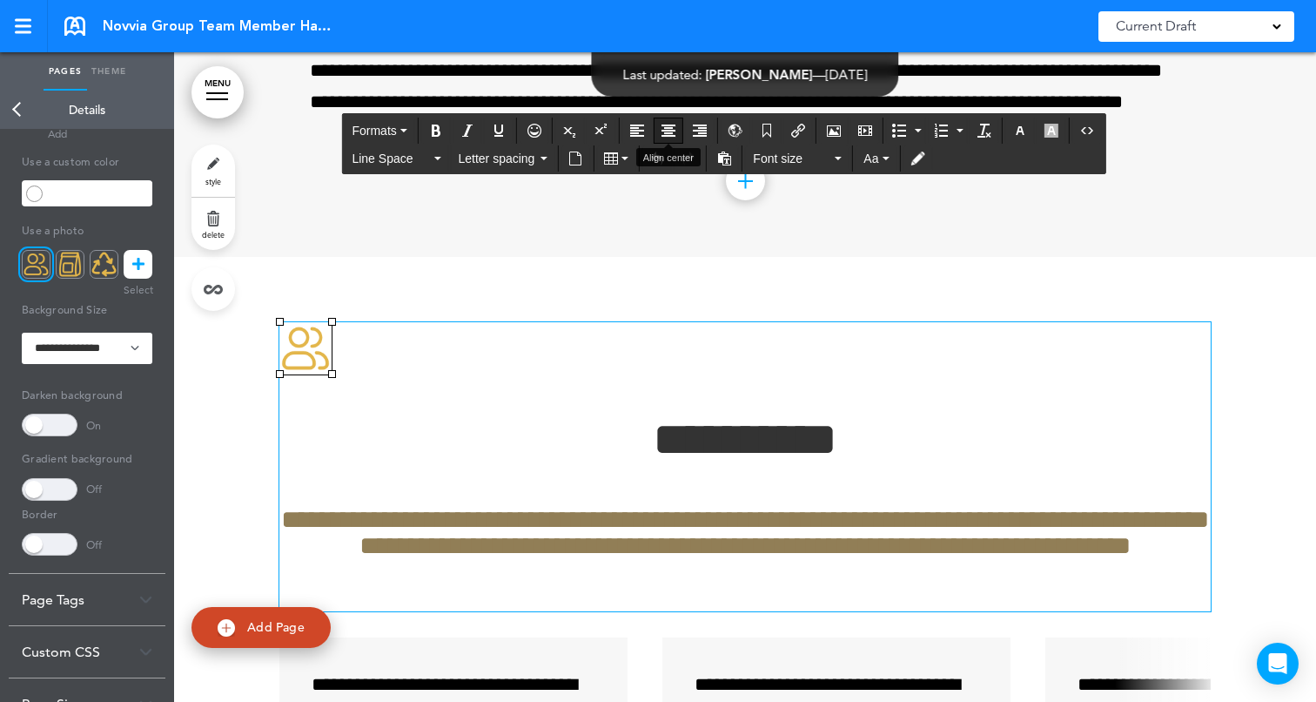
click at [672, 129] on icon "Align center" at bounding box center [669, 131] width 14 height 14
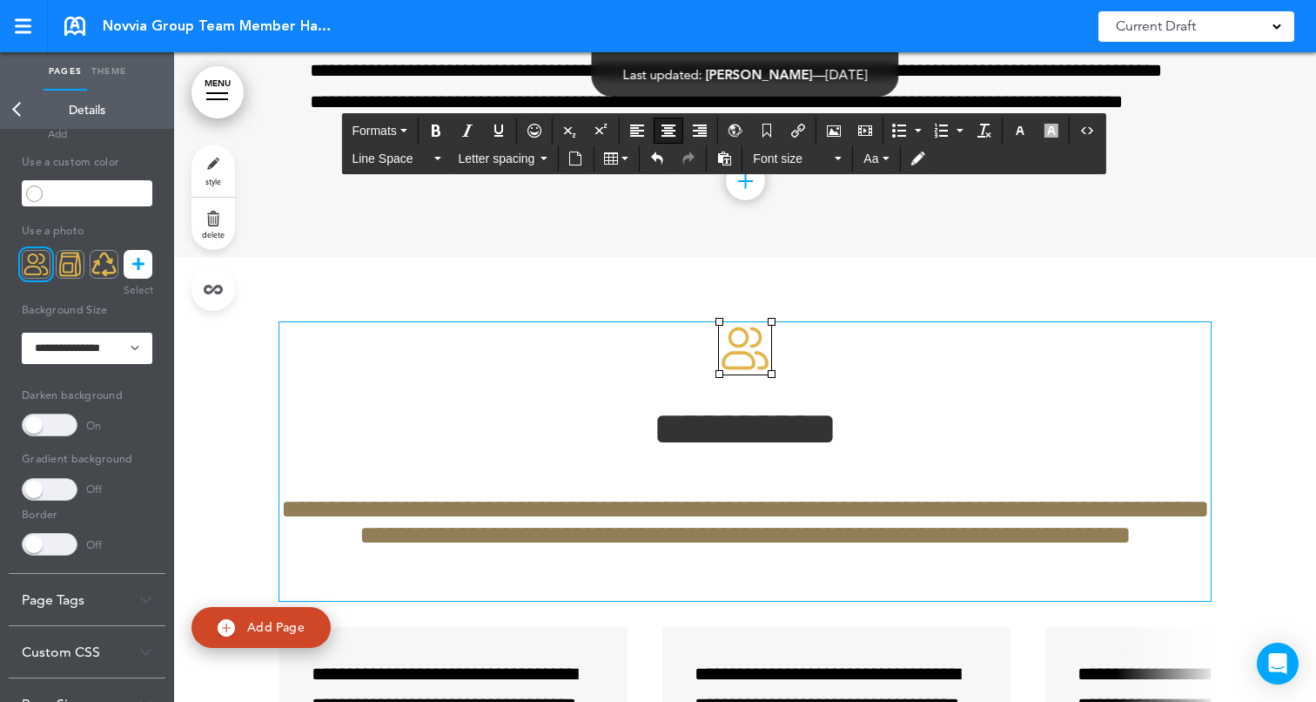
click at [955, 264] on div "**********" at bounding box center [744, 695] width 931 height 876
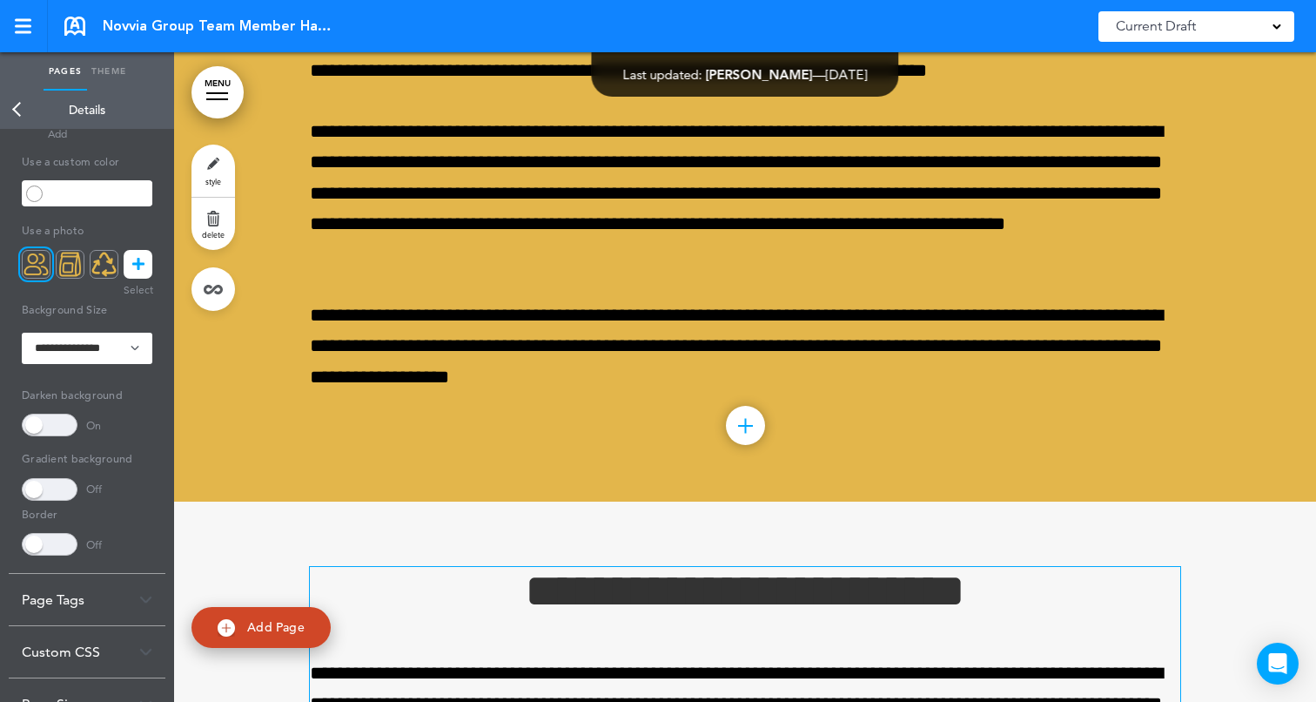
scroll to position [2436, 0]
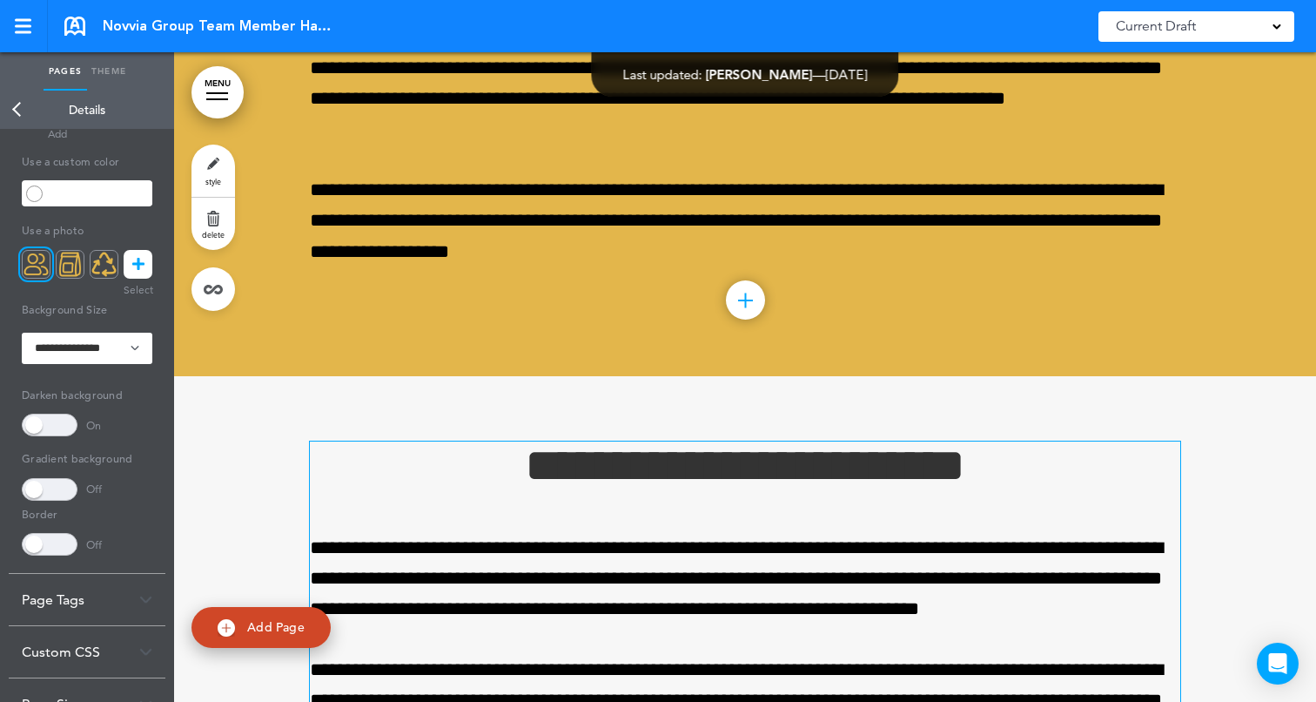
click at [476, 484] on h1 "**********" at bounding box center [745, 465] width 870 height 48
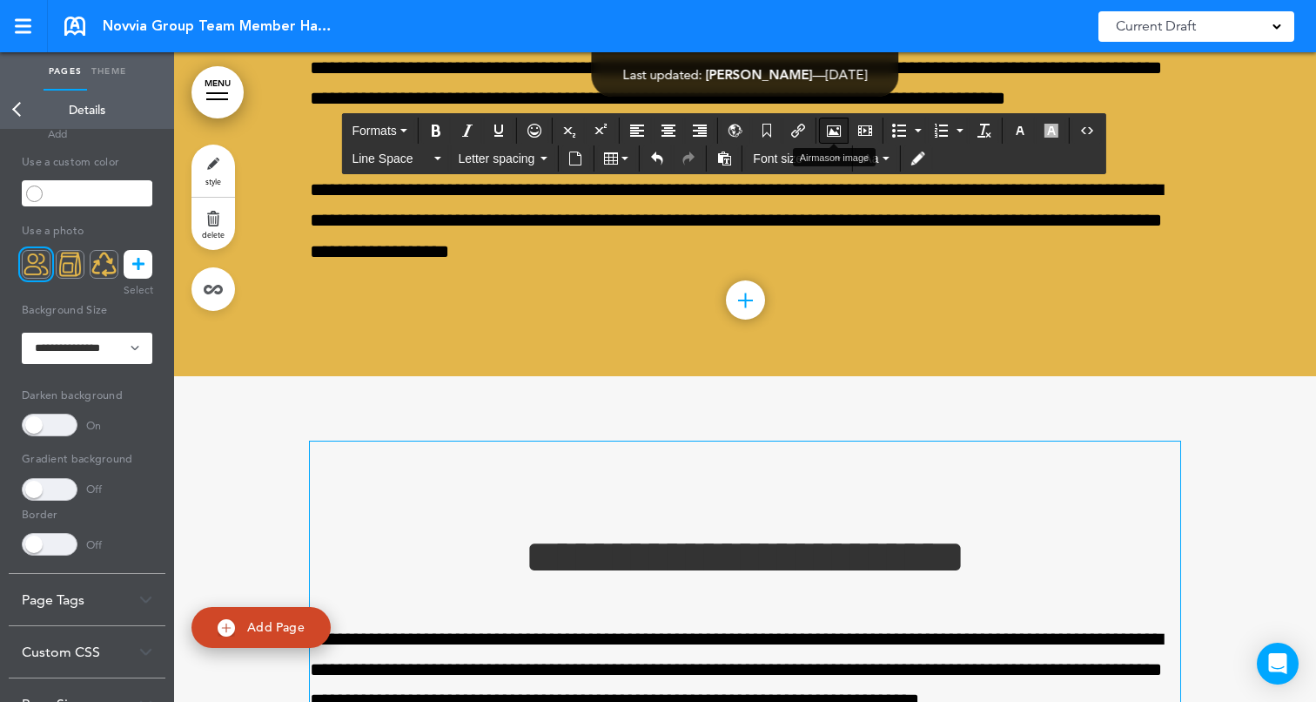
click at [830, 124] on icon "Airmason image" at bounding box center [834, 131] width 14 height 14
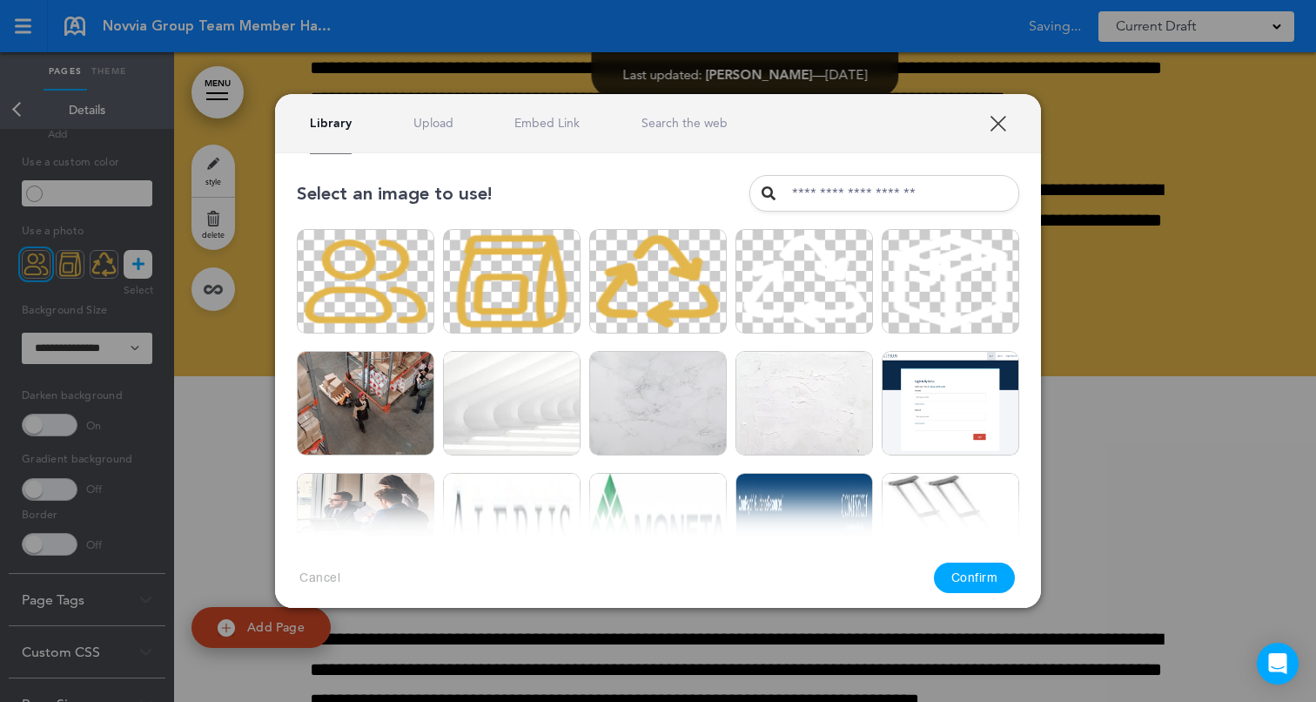
click at [433, 131] on div "Library Upload Embed Link Search the web" at bounding box center [658, 123] width 766 height 59
click at [436, 122] on link "Upload" at bounding box center [433, 123] width 40 height 17
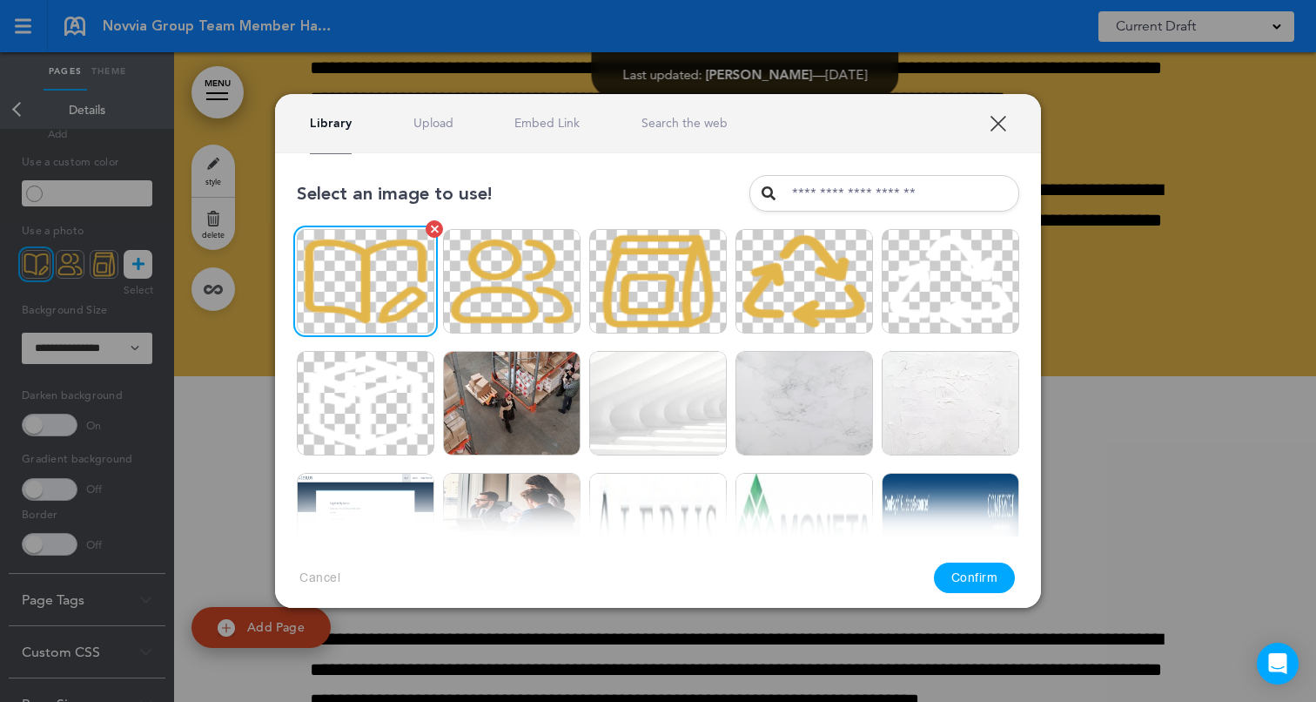
click at [400, 285] on img at bounding box center [366, 281] width 138 height 104
click at [968, 562] on button "Confirm" at bounding box center [975, 577] width 82 height 30
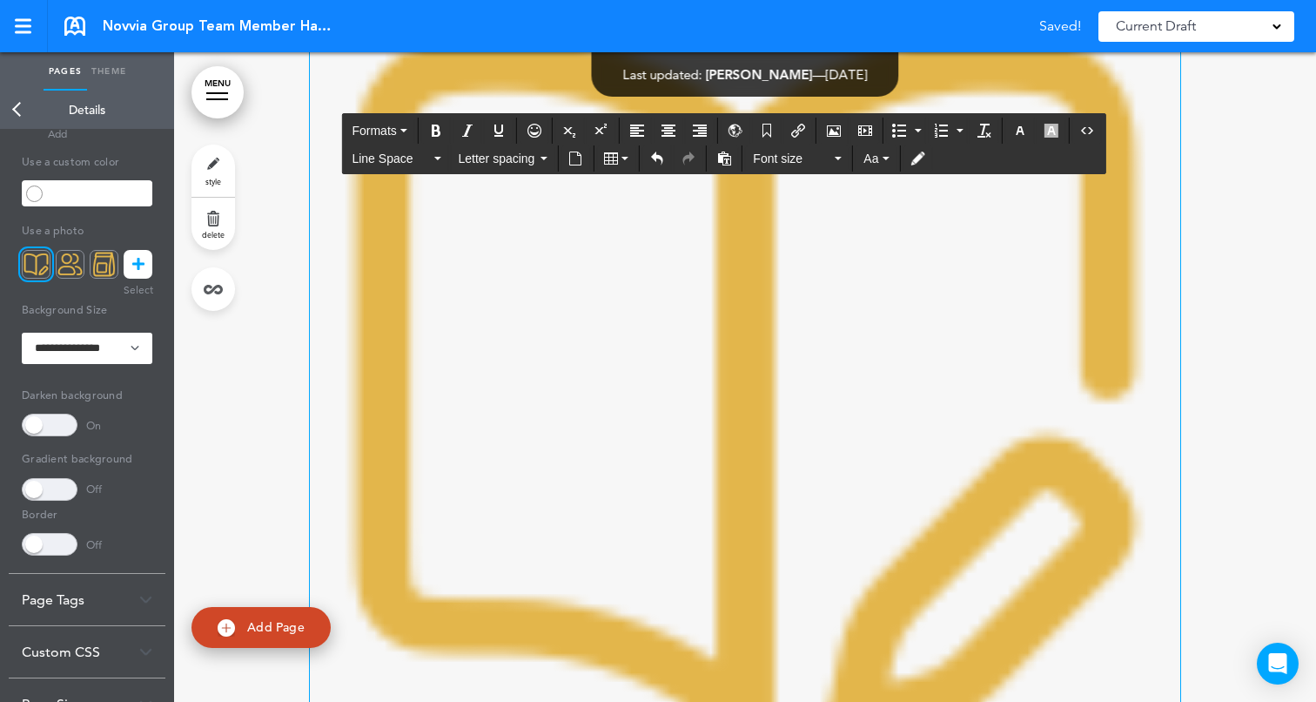
click at [1023, 343] on img at bounding box center [745, 390] width 870 height 870
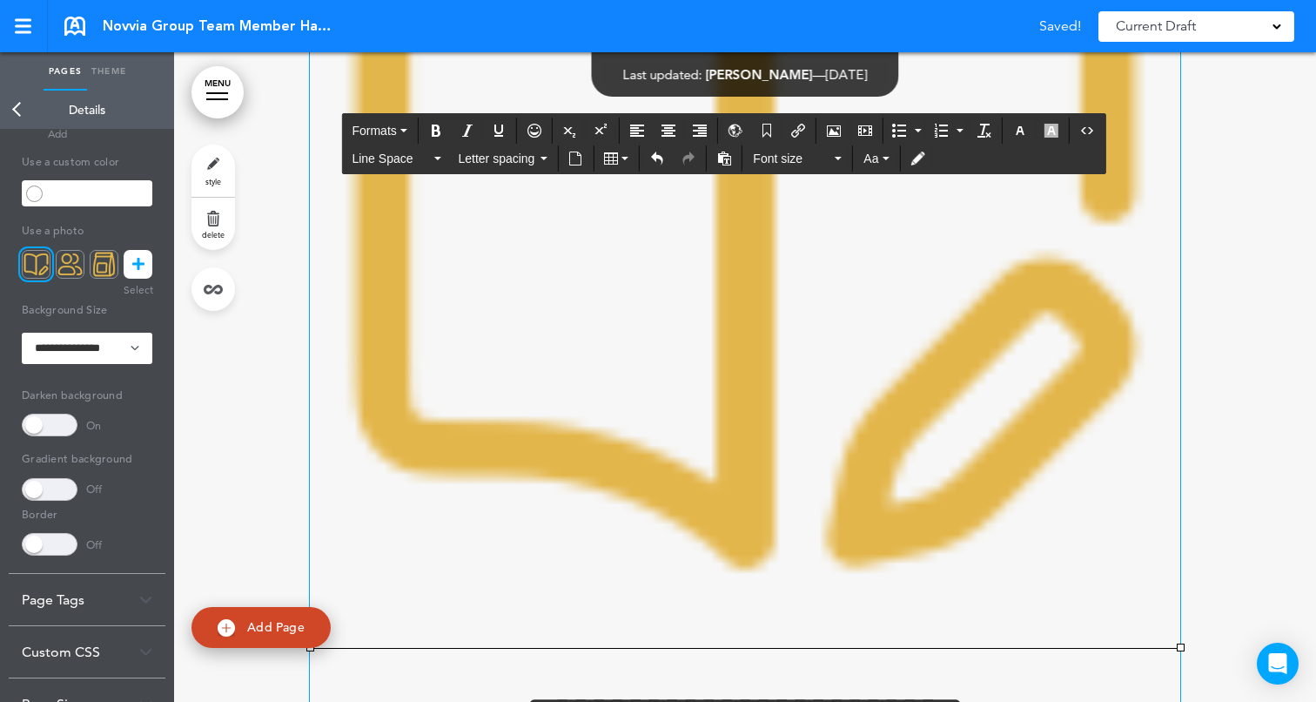
scroll to position [3238, 0]
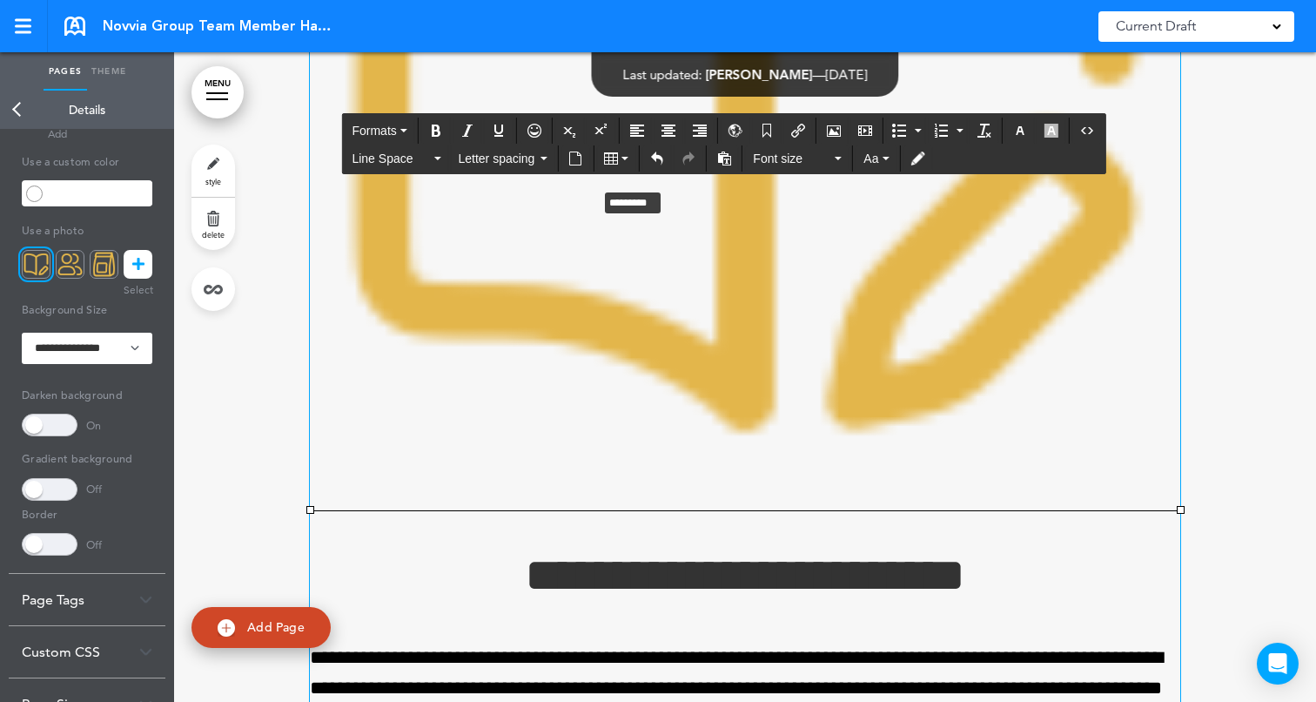
drag, startPoint x: 1179, startPoint y: 511, endPoint x: 595, endPoint y: 189, distance: 667.0
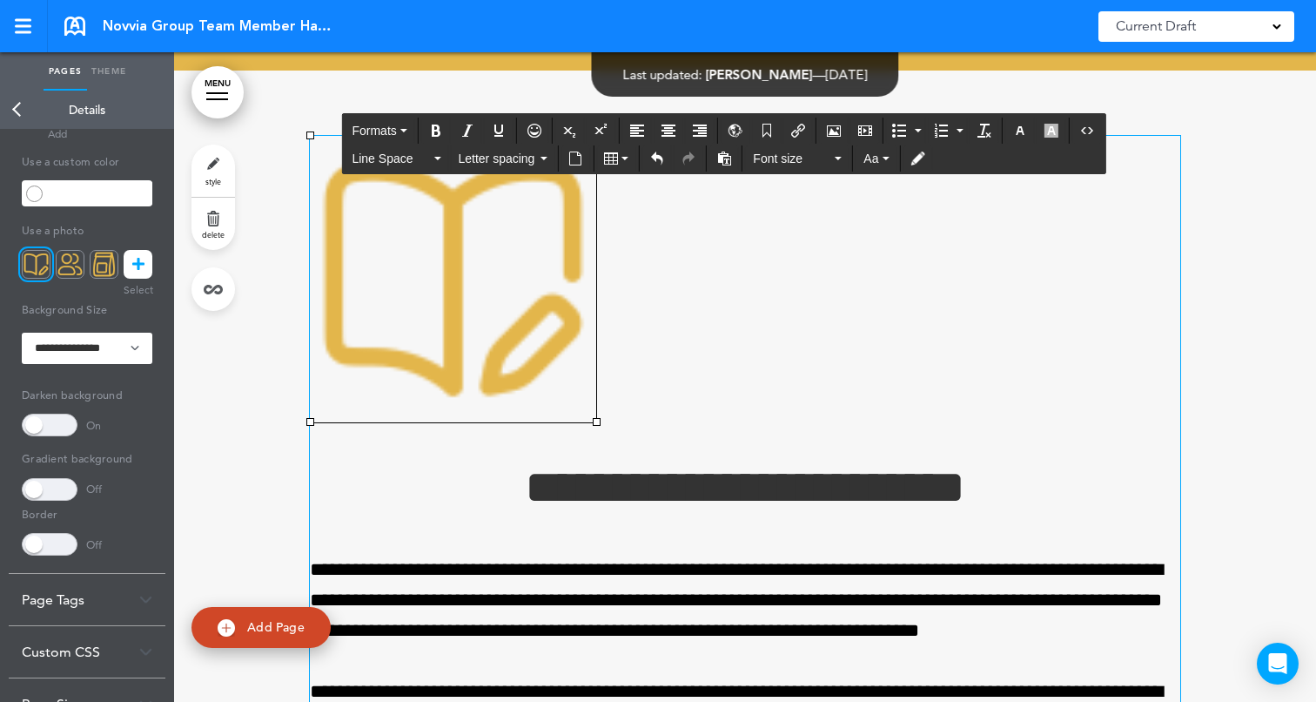
scroll to position [2705, 0]
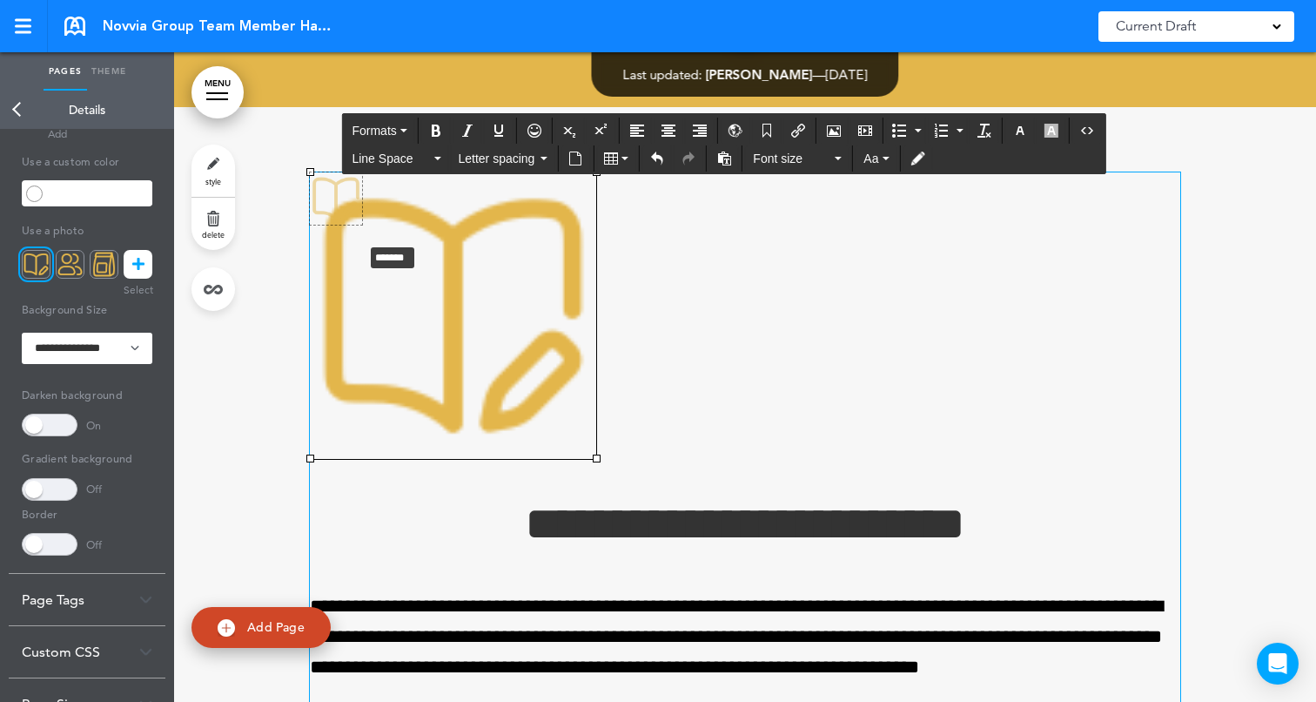
drag, startPoint x: 596, startPoint y: 459, endPoint x: 363, endPoint y: 244, distance: 317.2
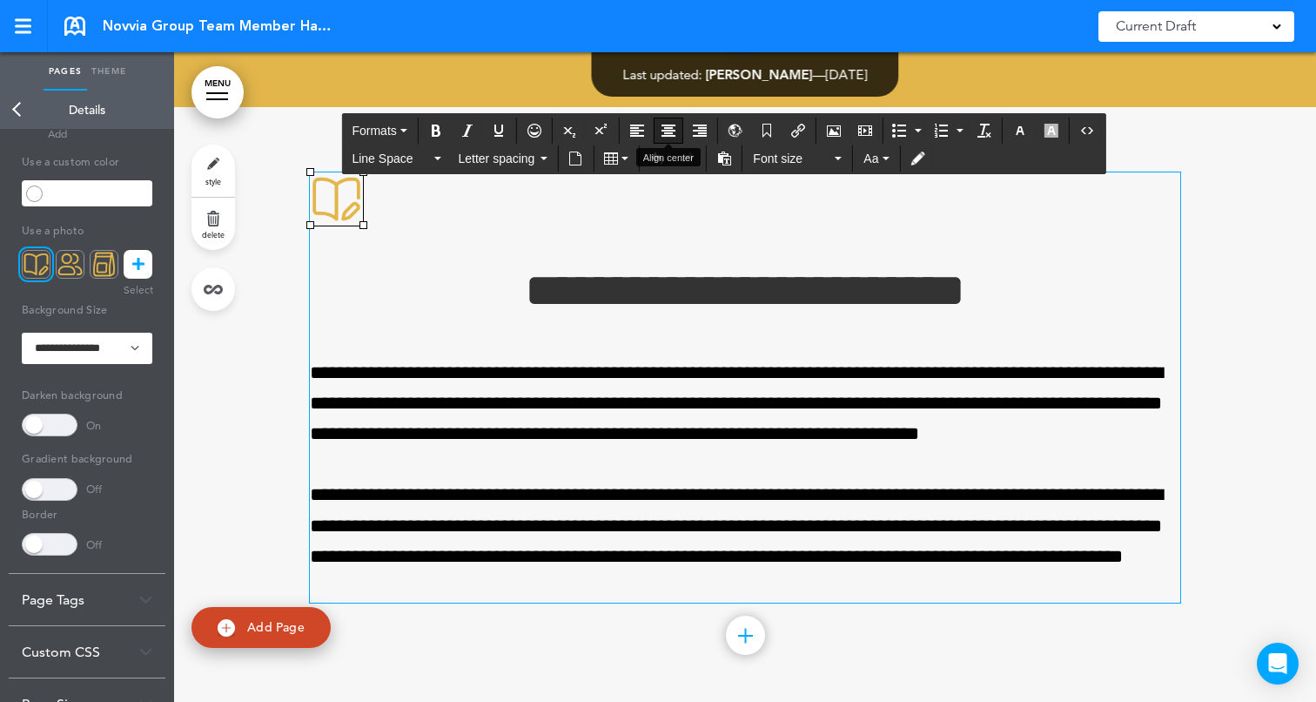
click at [675, 125] on icon "Align center" at bounding box center [669, 131] width 14 height 14
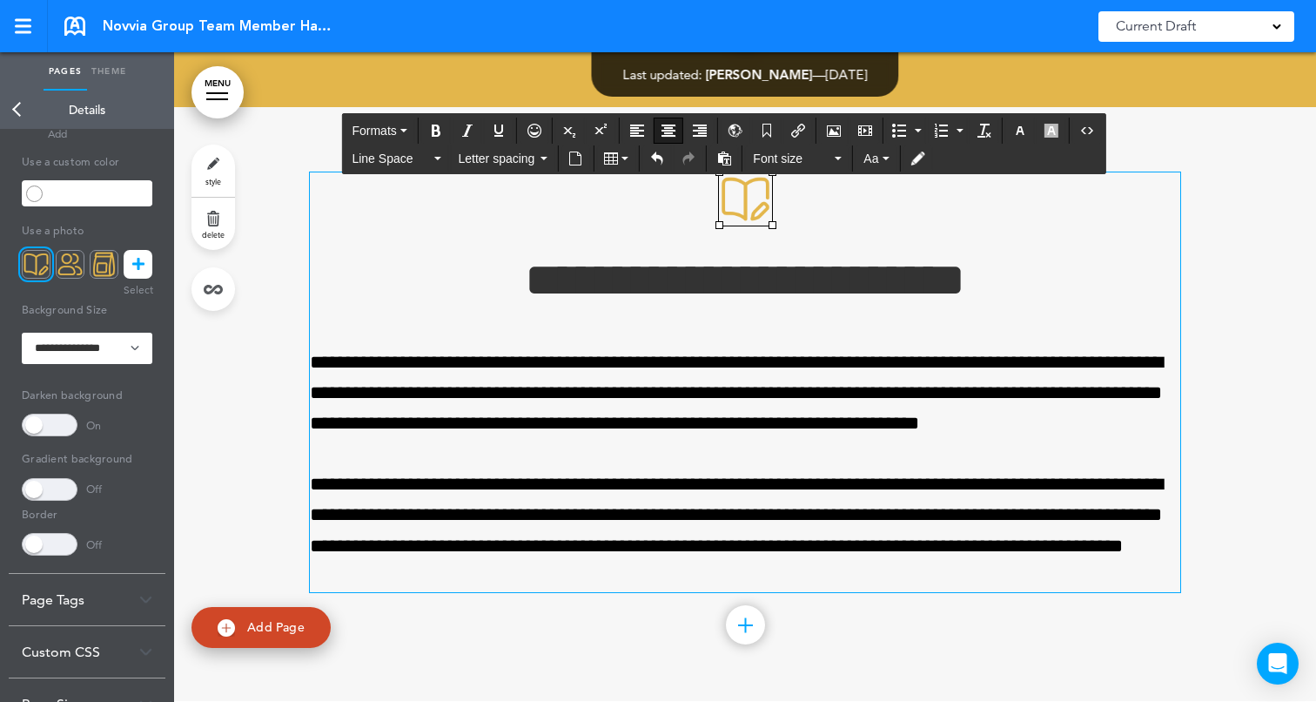
click at [1242, 284] on div at bounding box center [745, 404] width 1142 height 594
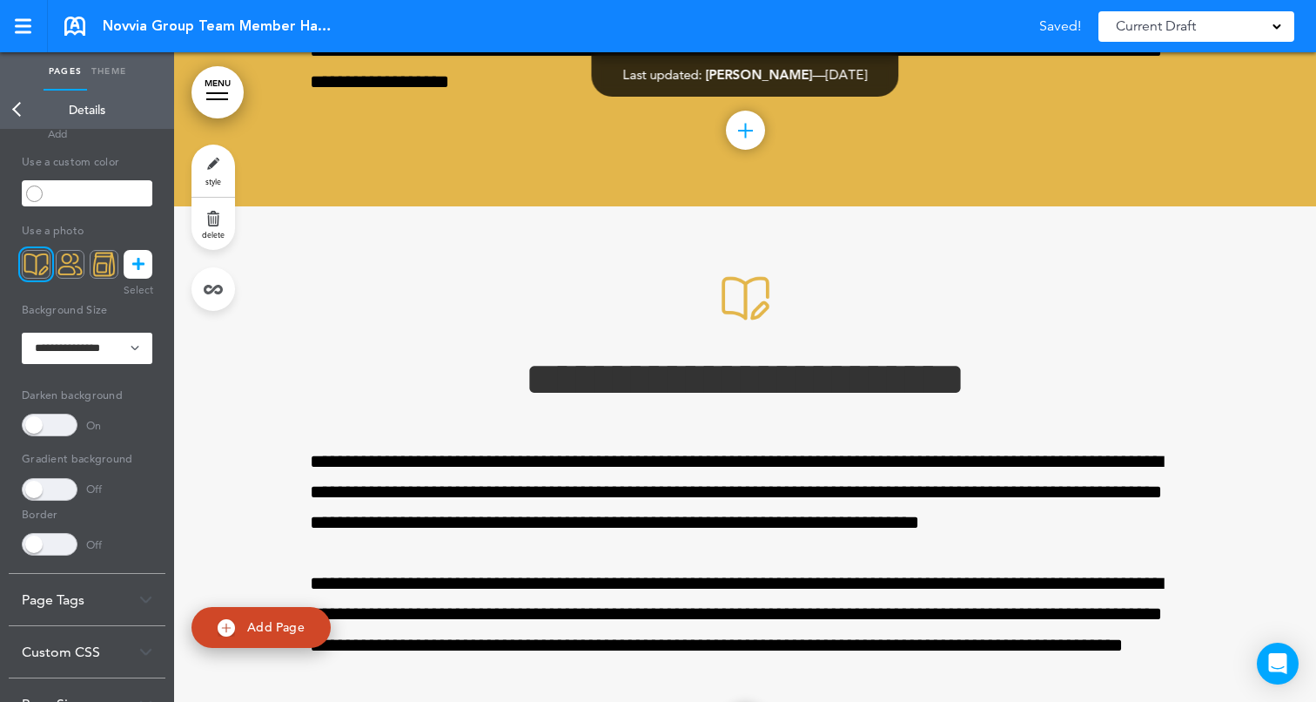
click at [1242, 284] on div at bounding box center [745, 503] width 1142 height 594
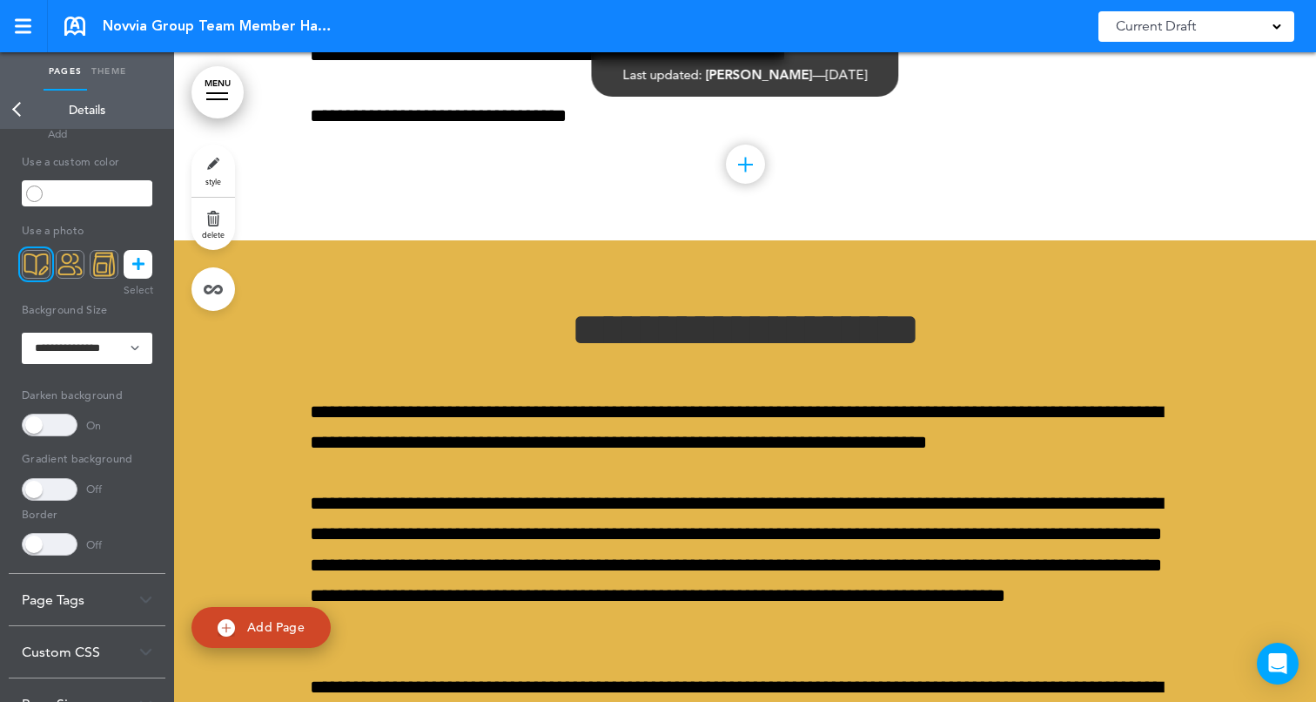
scroll to position [1978, 0]
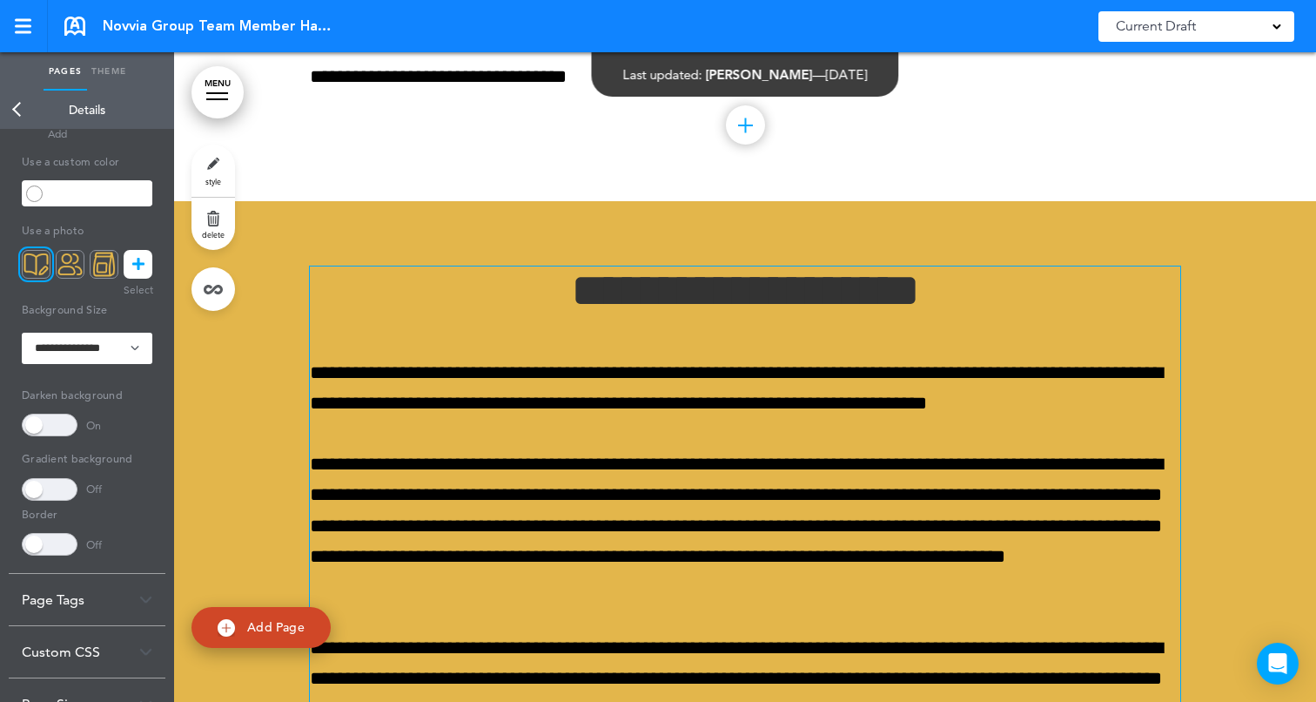
click at [531, 289] on h1 "**********" at bounding box center [745, 290] width 870 height 48
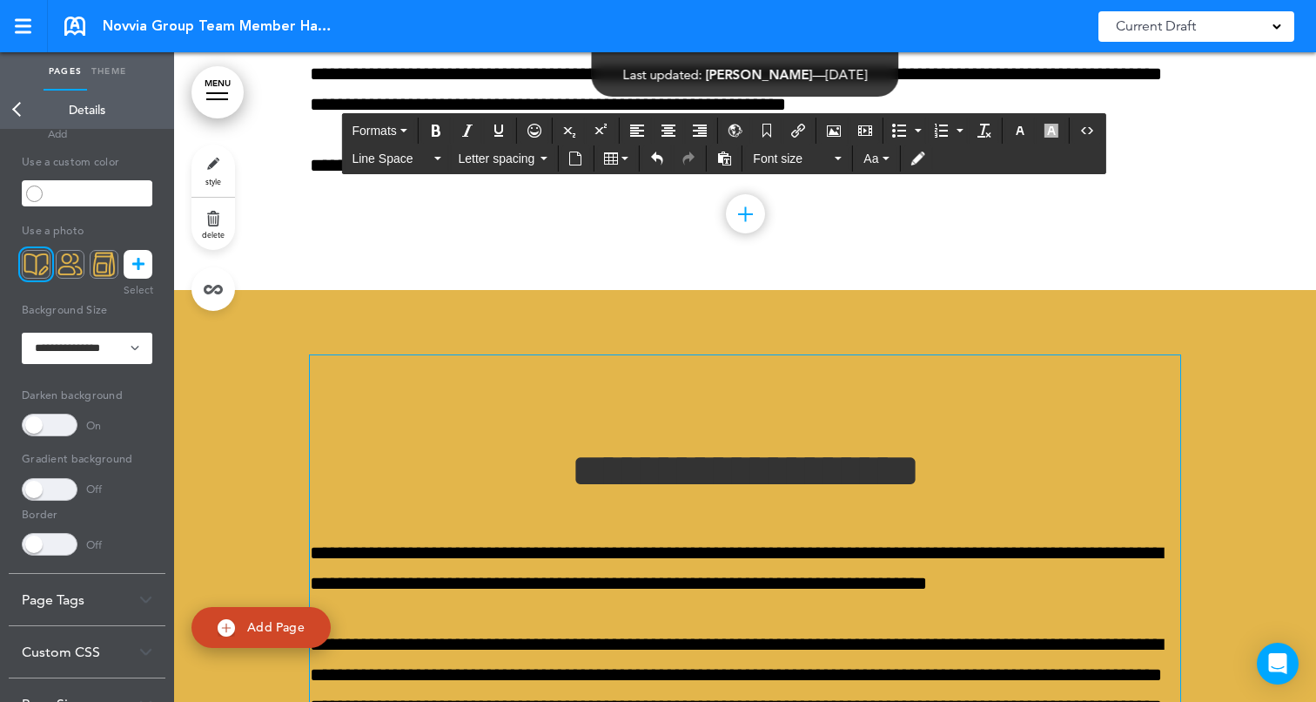
scroll to position [1874, 0]
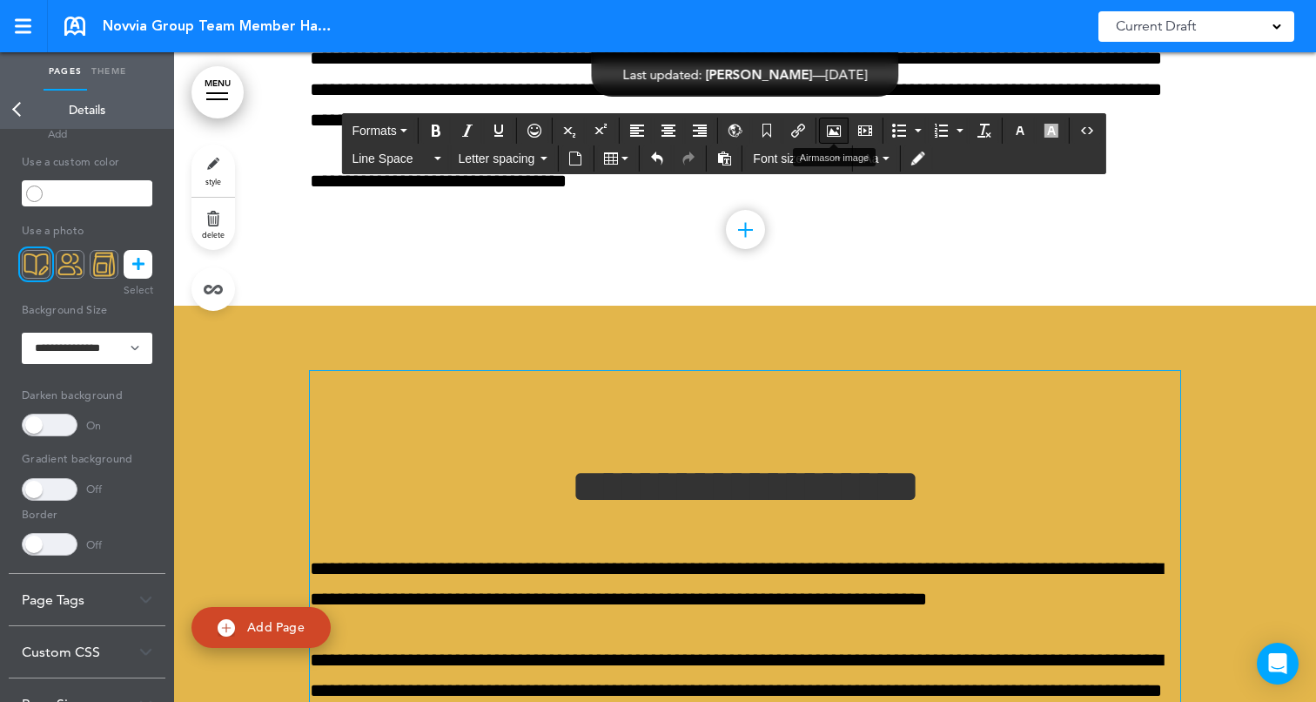
click at [830, 134] on icon "Airmason image" at bounding box center [834, 131] width 14 height 14
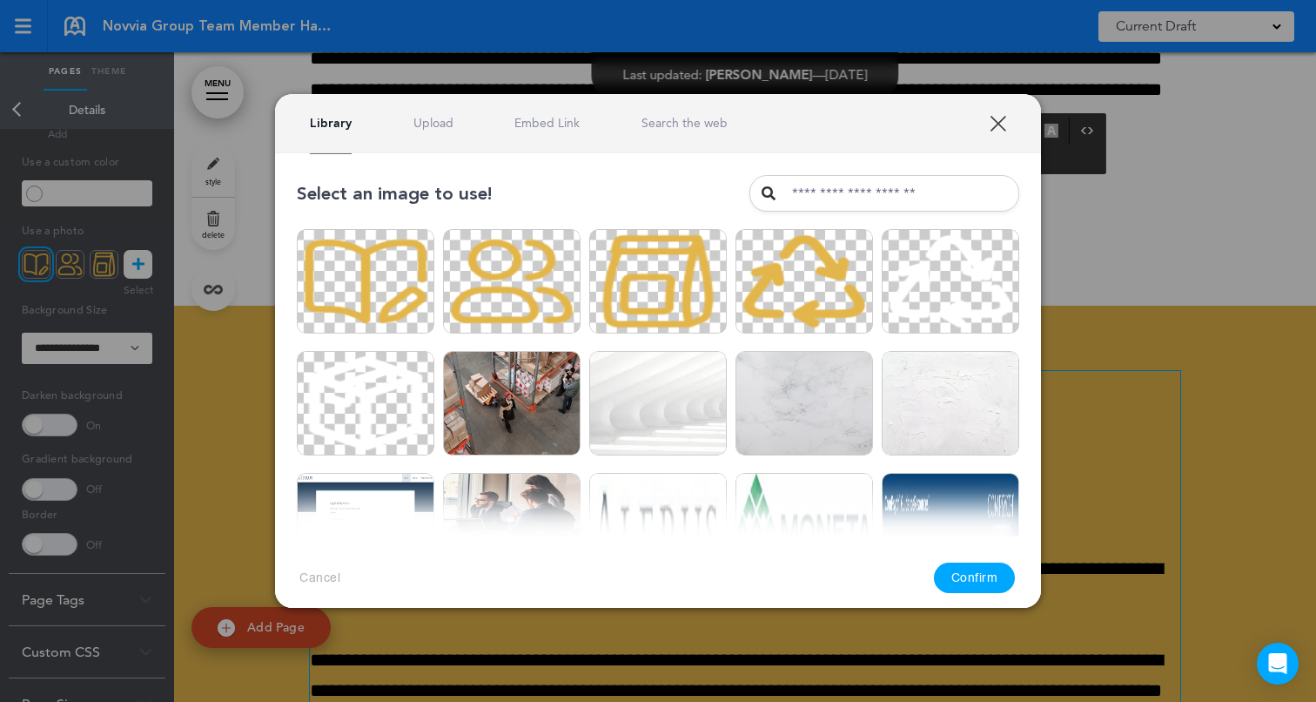
click at [425, 124] on link "Upload" at bounding box center [433, 123] width 40 height 17
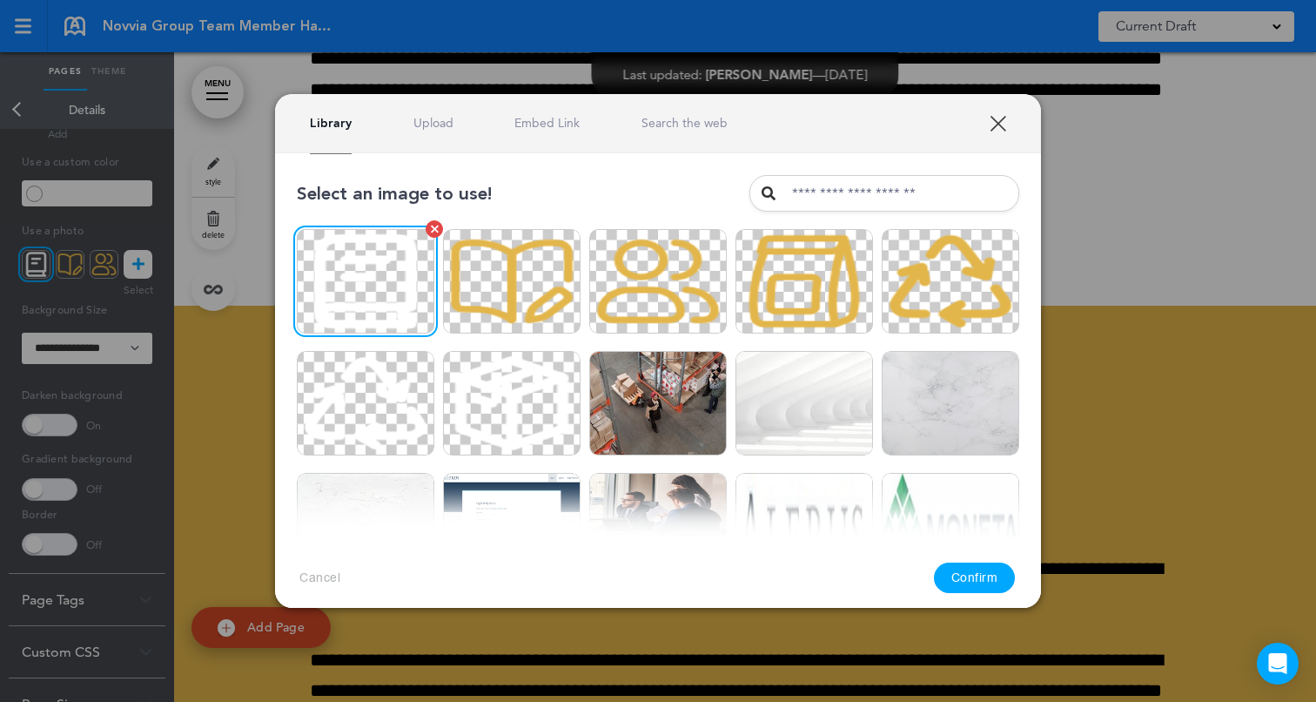
click at [386, 300] on img at bounding box center [366, 281] width 138 height 104
click at [972, 586] on button "Confirm" at bounding box center [975, 577] width 82 height 30
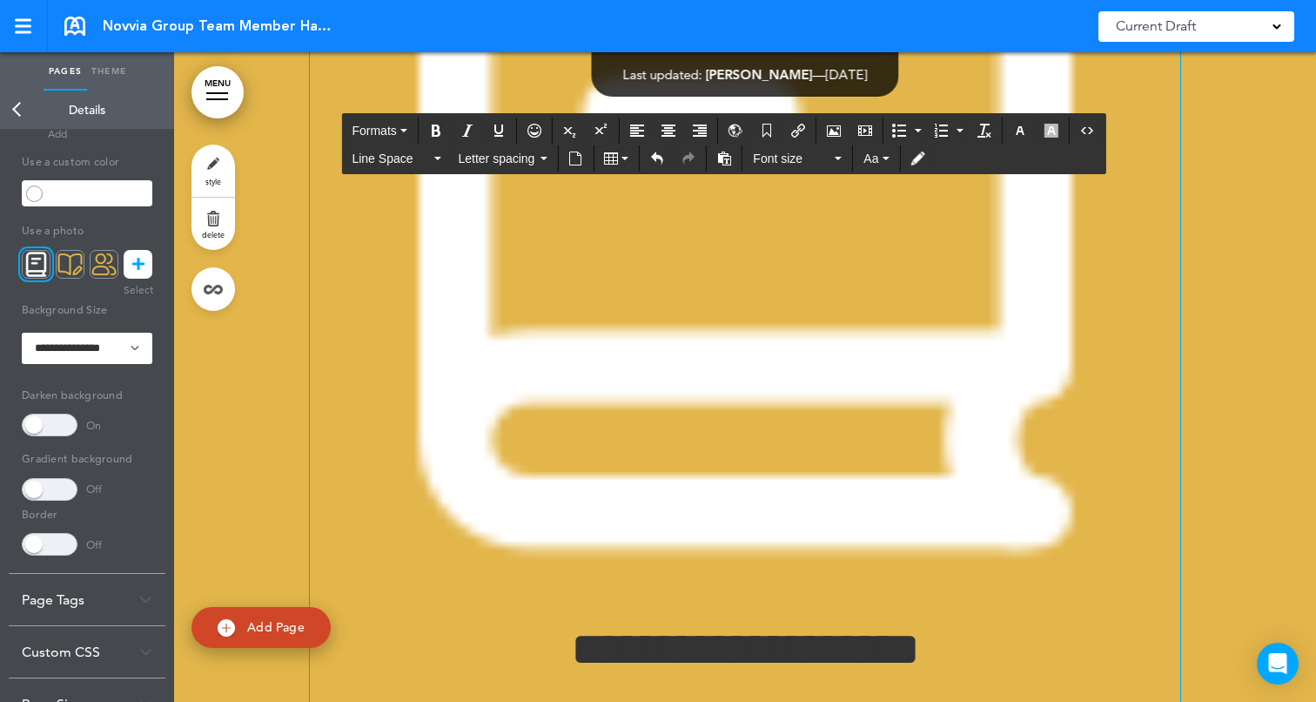
scroll to position [2622, 0]
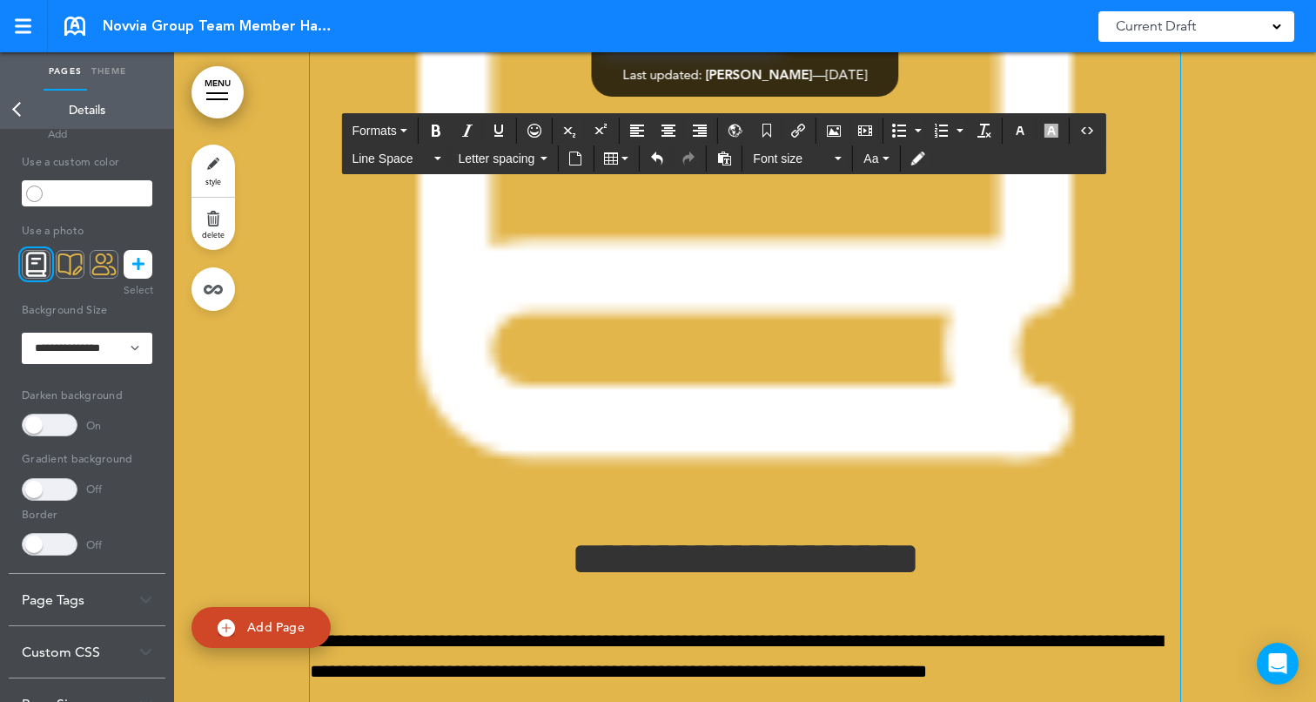
click at [995, 385] on img at bounding box center [745, 58] width 870 height 870
drag, startPoint x: 1179, startPoint y: 494, endPoint x: 466, endPoint y: 83, distance: 822.8
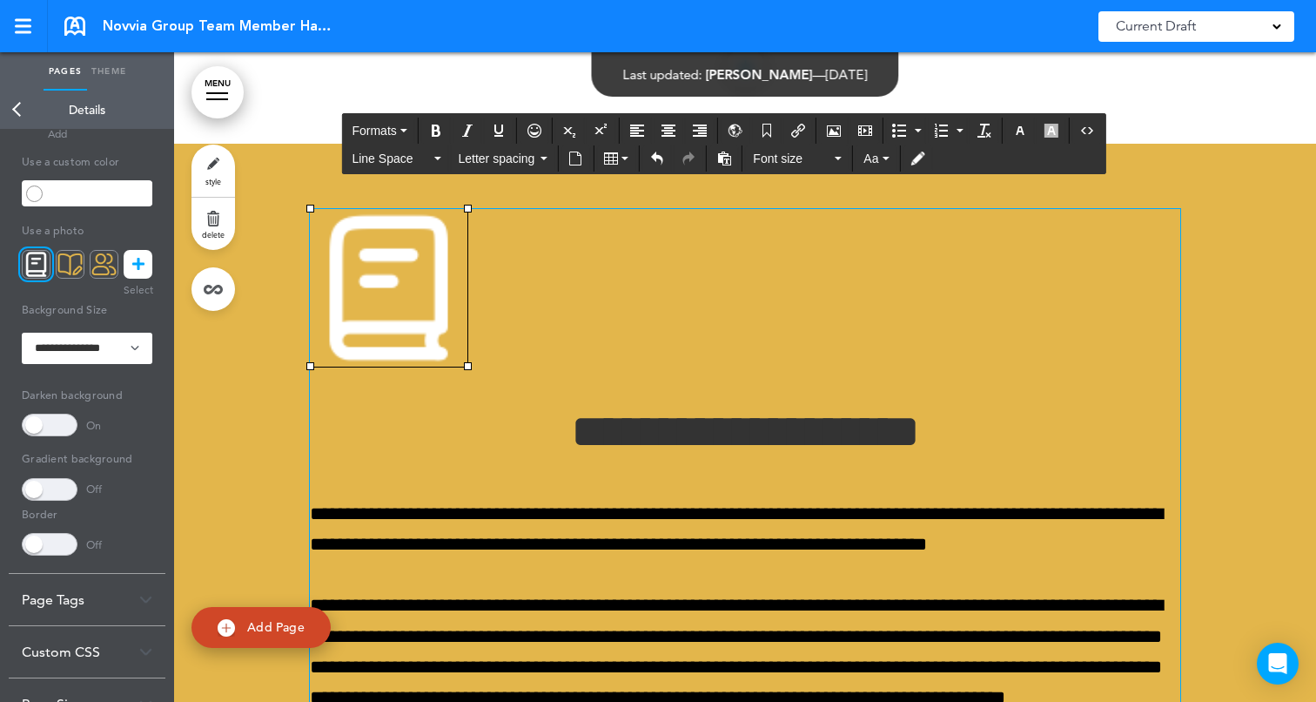
scroll to position [2005, 0]
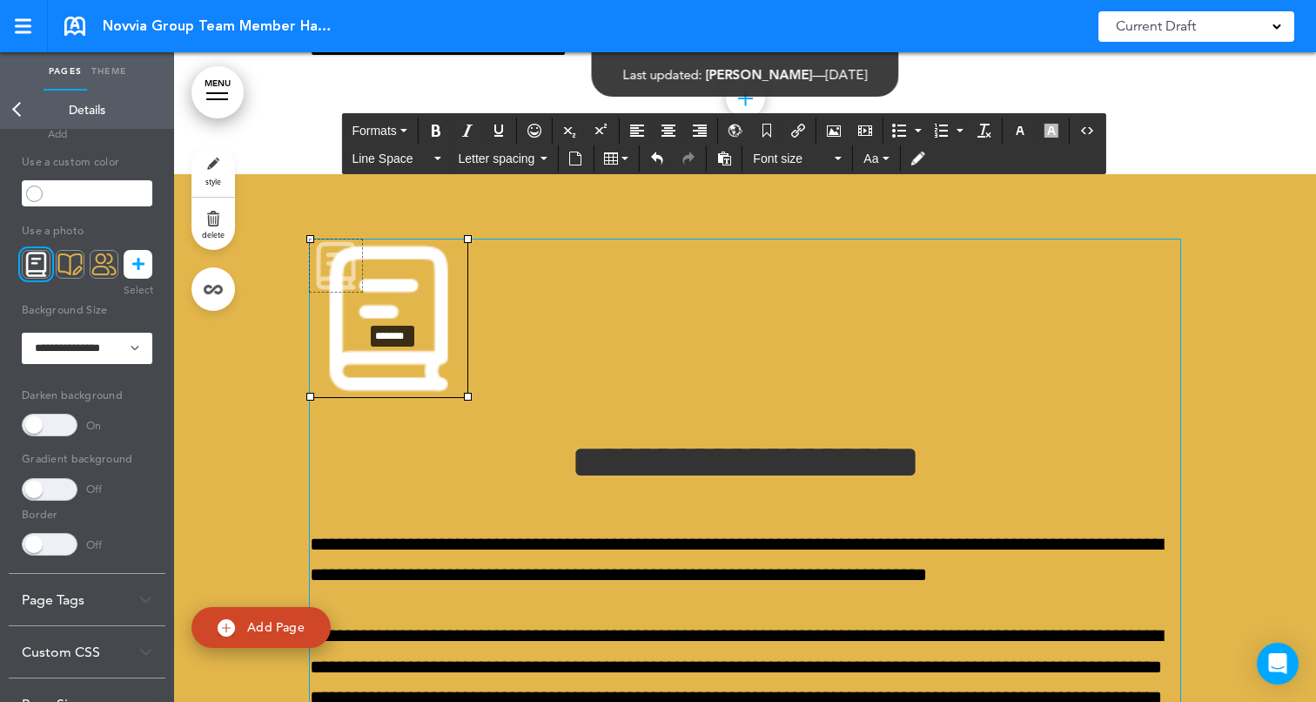
drag, startPoint x: 467, startPoint y: 398, endPoint x: 361, endPoint y: 322, distance: 129.7
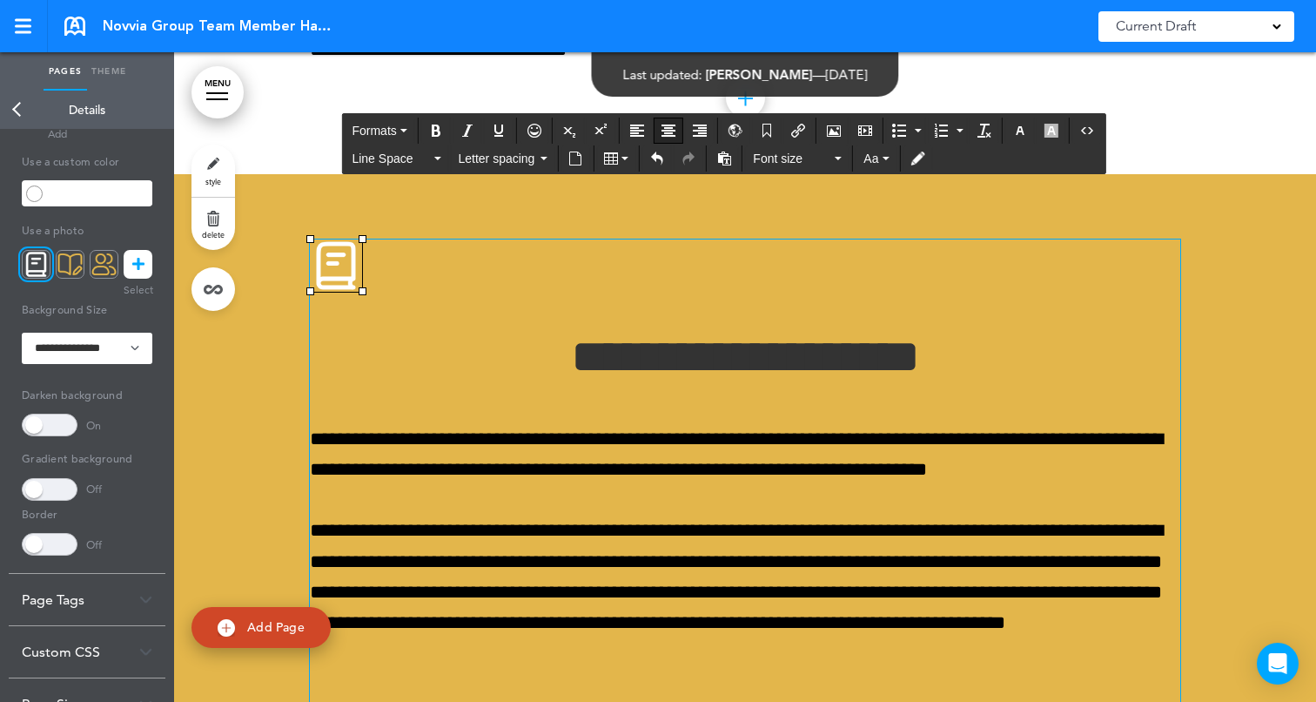
click at [677, 129] on button "Align center" at bounding box center [669, 130] width 28 height 24
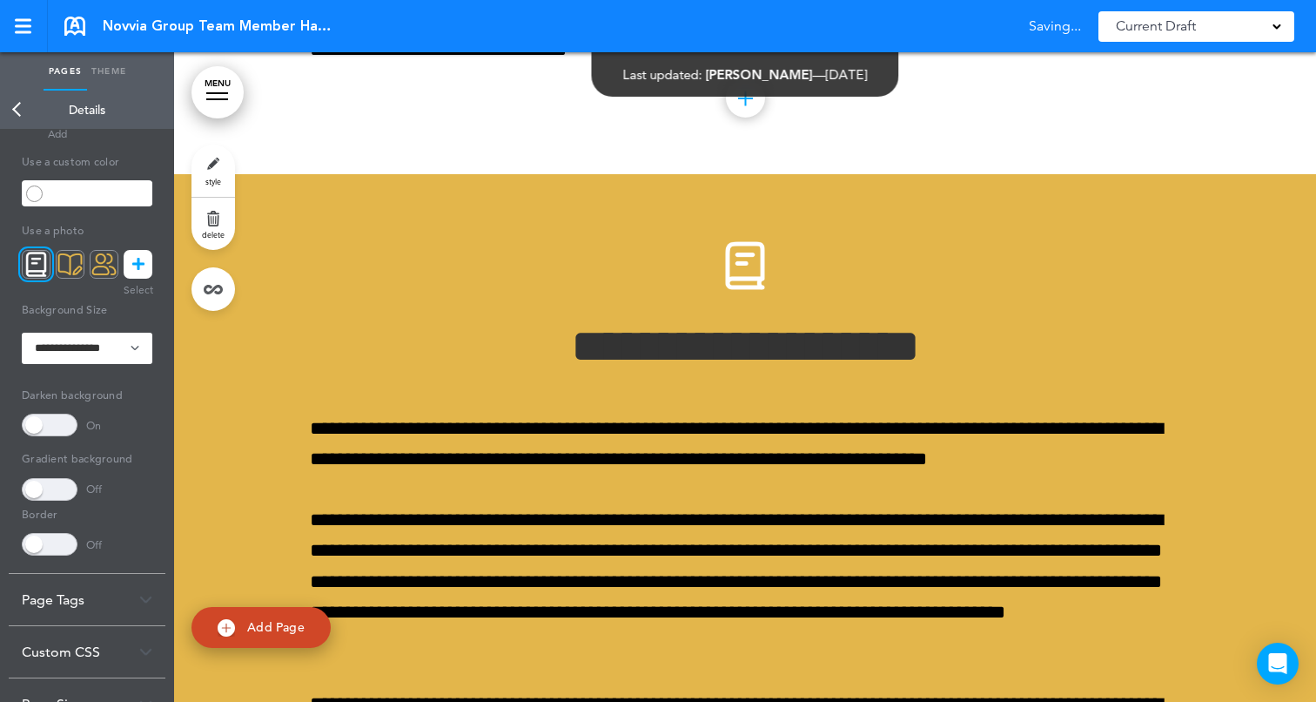
click at [1254, 348] on div at bounding box center [745, 531] width 1142 height 715
click at [1245, 369] on div at bounding box center [745, 531] width 1142 height 715
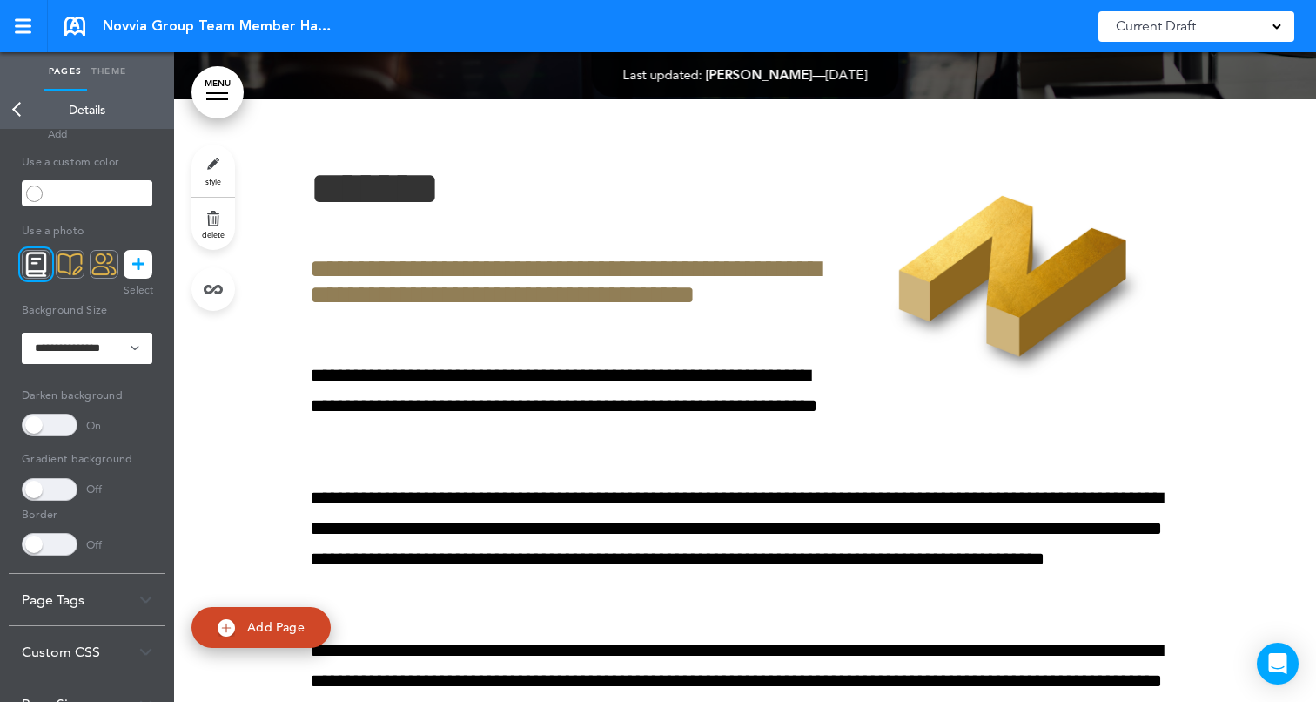
scroll to position [1259, 0]
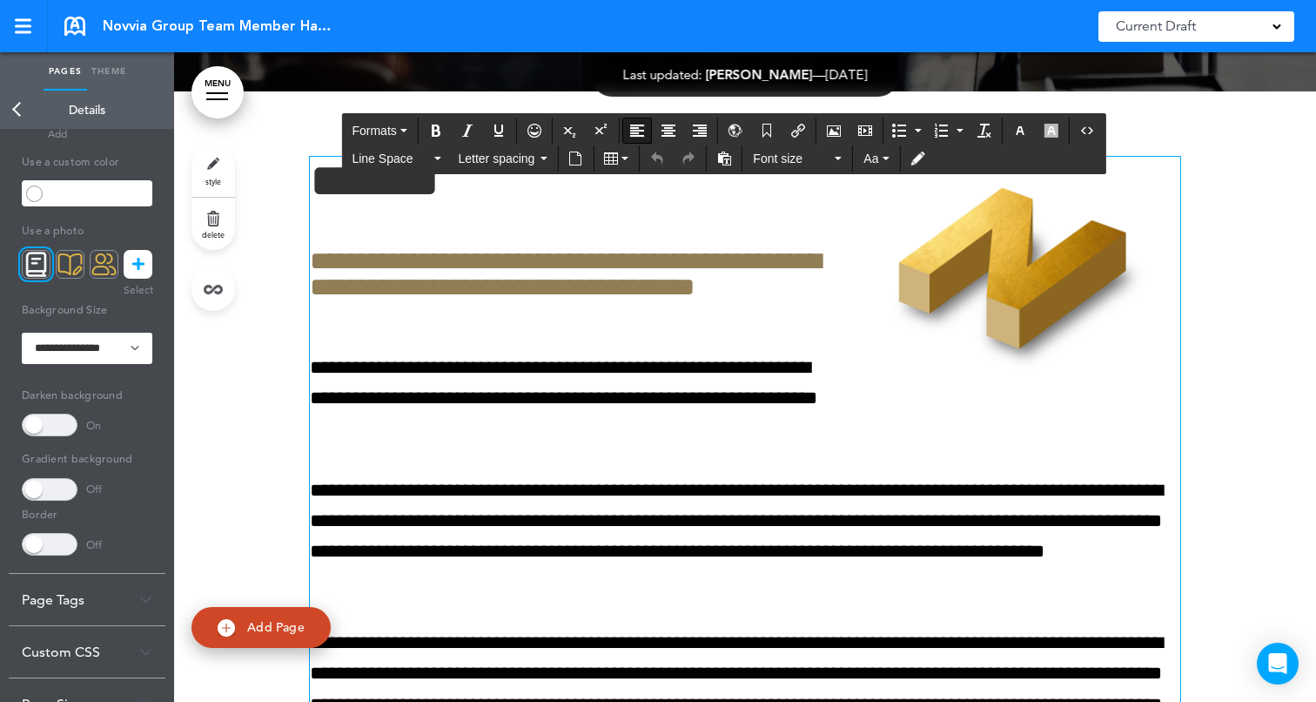
click at [335, 187] on h1 "*******" at bounding box center [745, 181] width 870 height 48
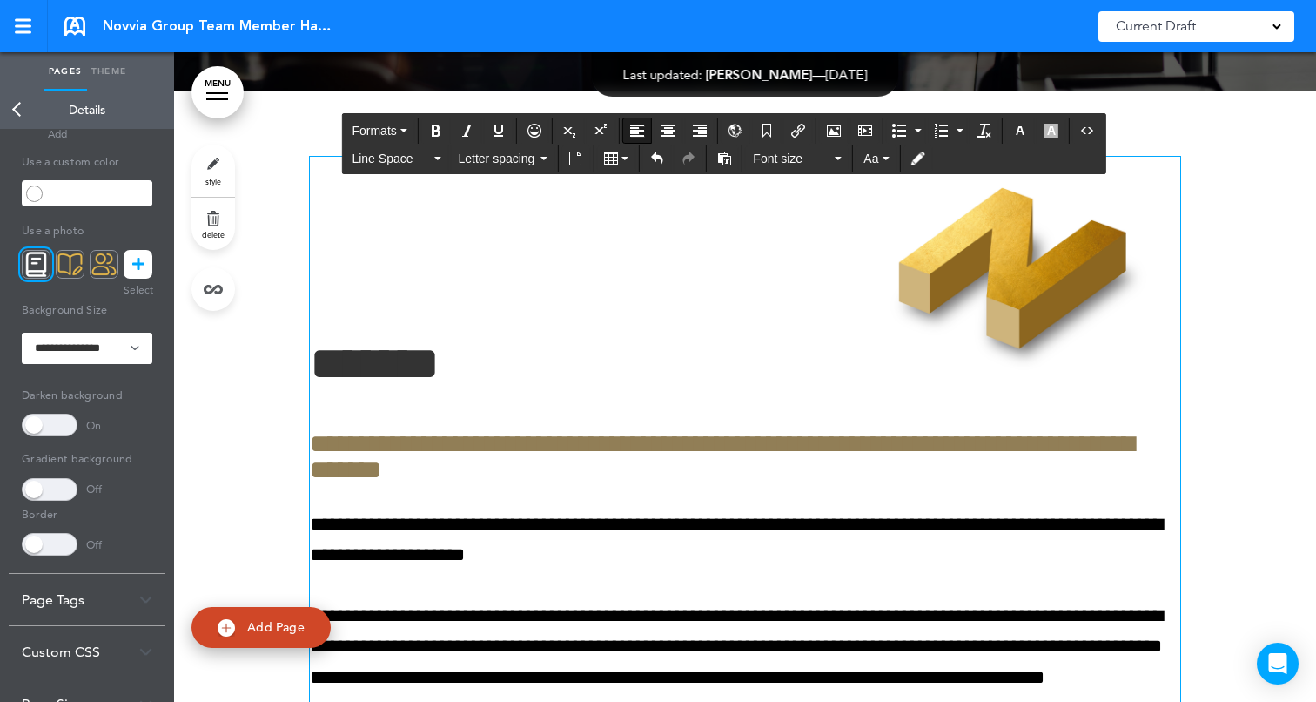
click at [268, 373] on div at bounding box center [745, 568] width 1142 height 955
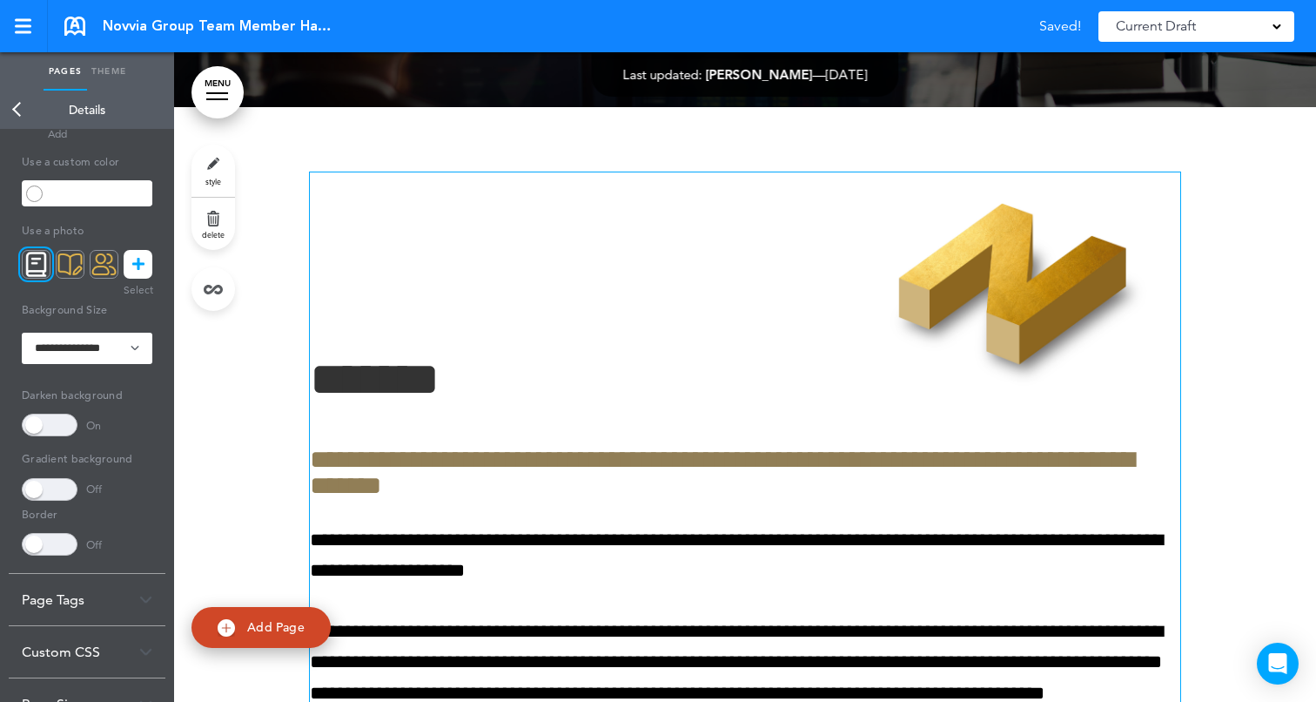
scroll to position [1241, 0]
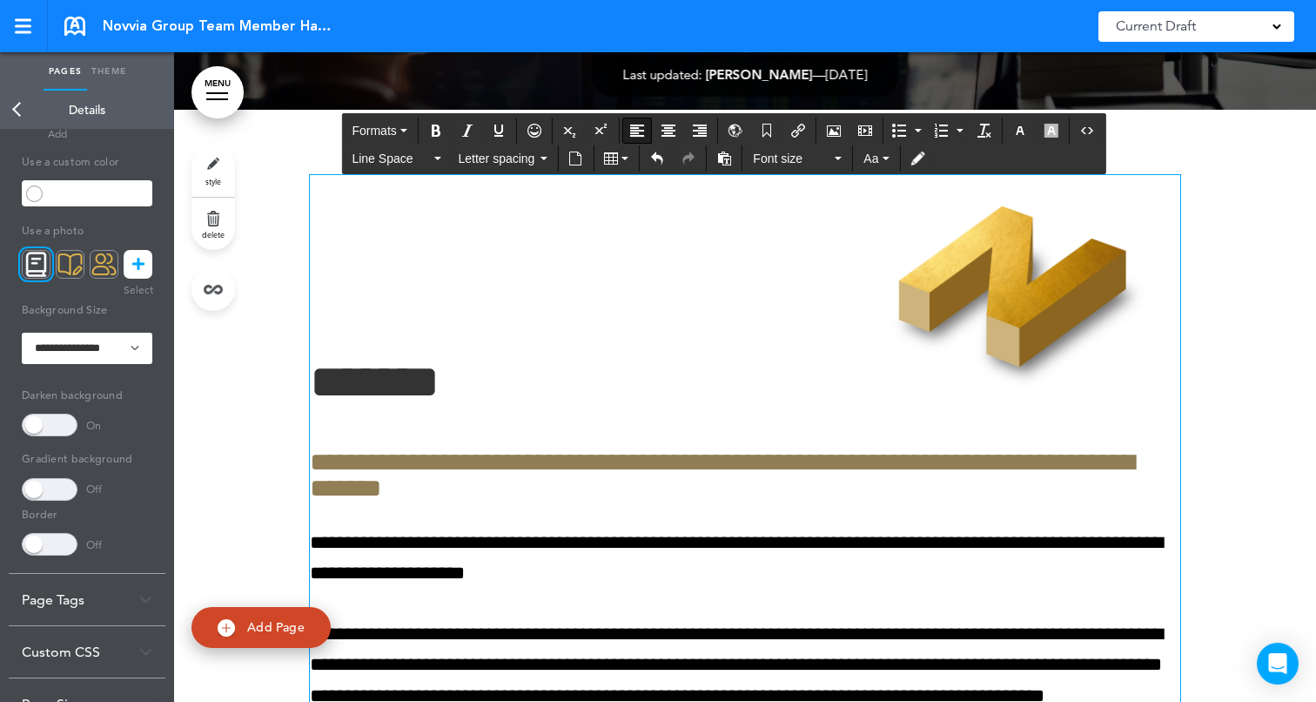
click at [312, 370] on h1 "*******" at bounding box center [745, 382] width 870 height 48
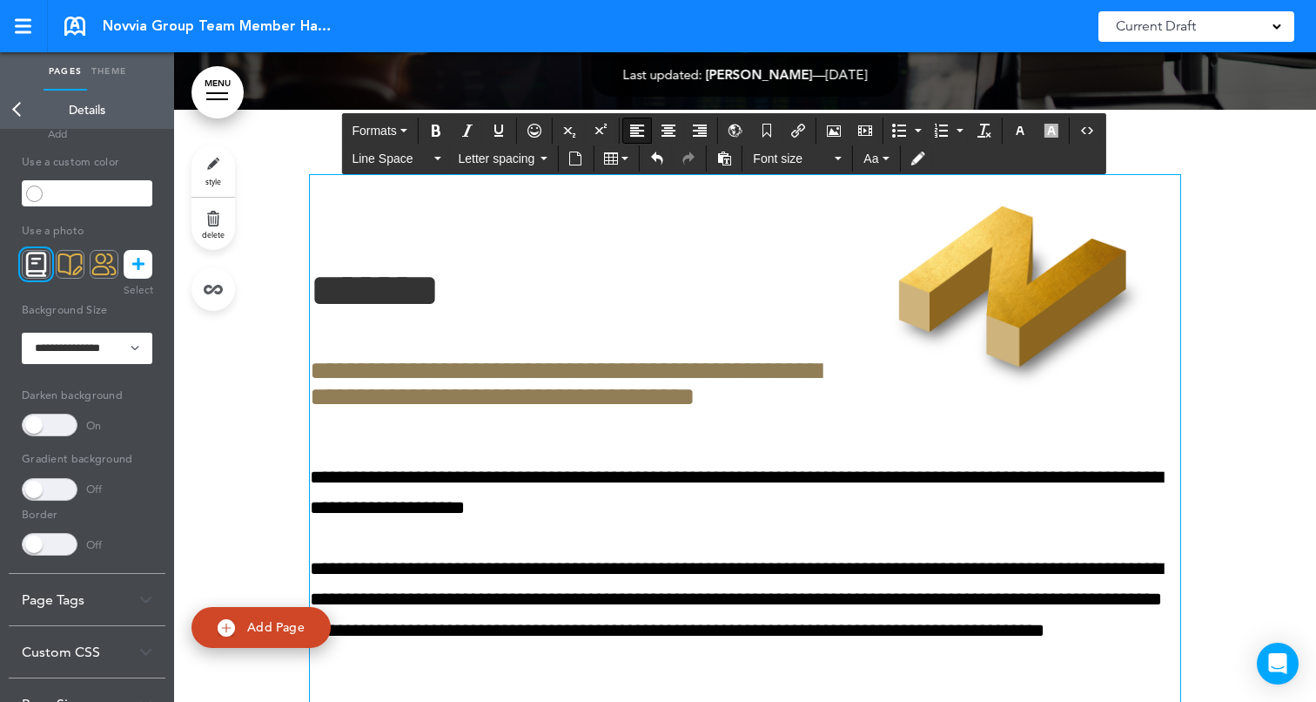
click at [1267, 309] on div at bounding box center [745, 555] width 1142 height 890
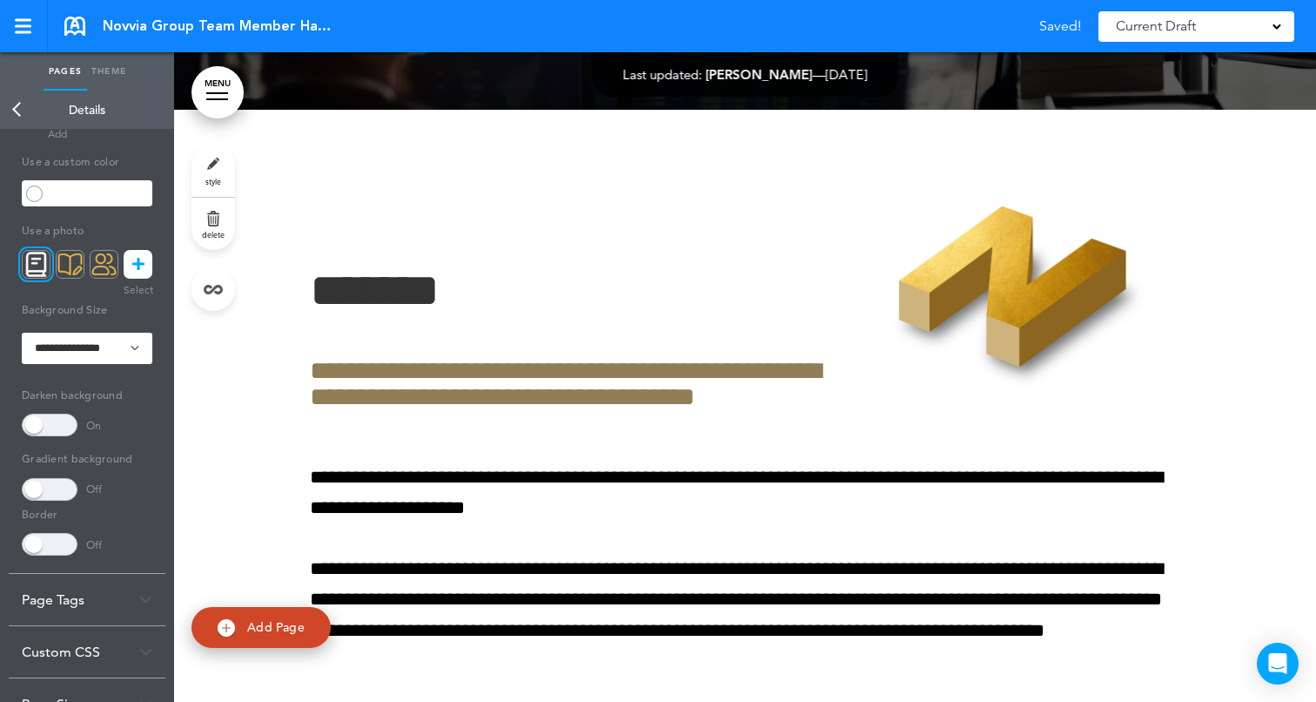
click at [1267, 309] on div at bounding box center [745, 555] width 1142 height 890
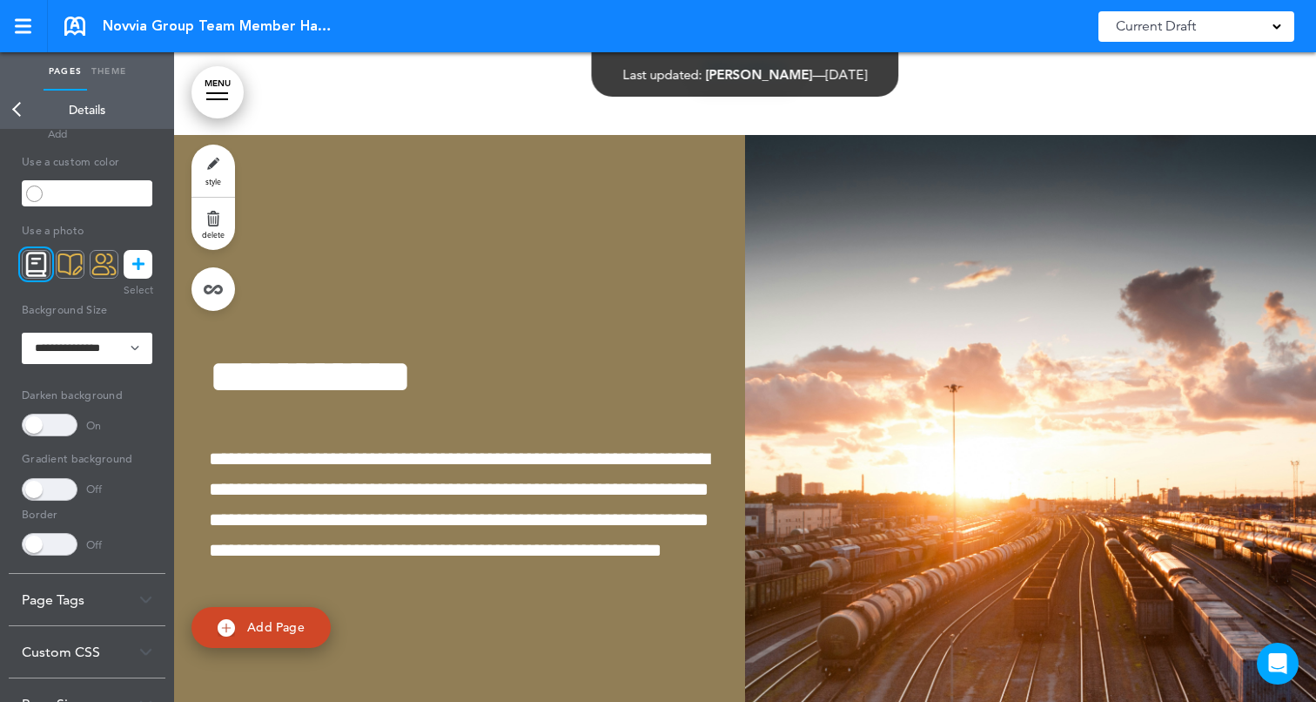
scroll to position [4436, 0]
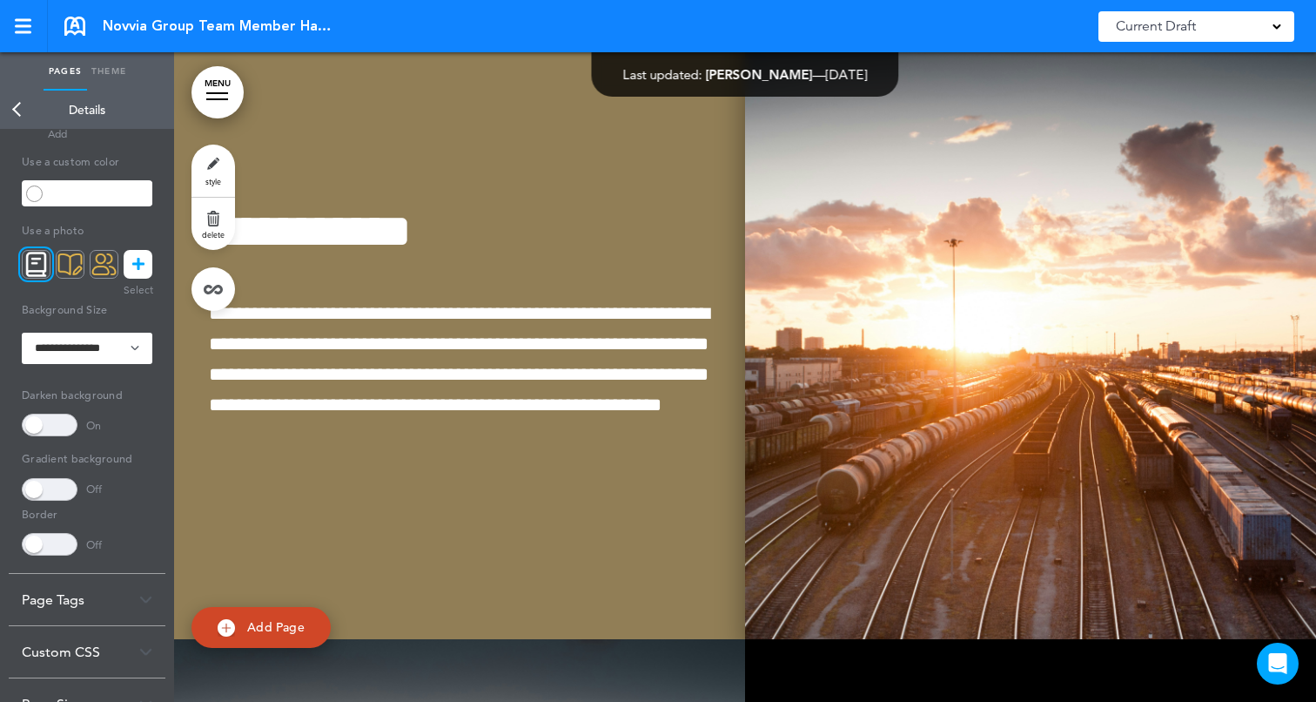
click at [953, 316] on img at bounding box center [1030, 314] width 571 height 649
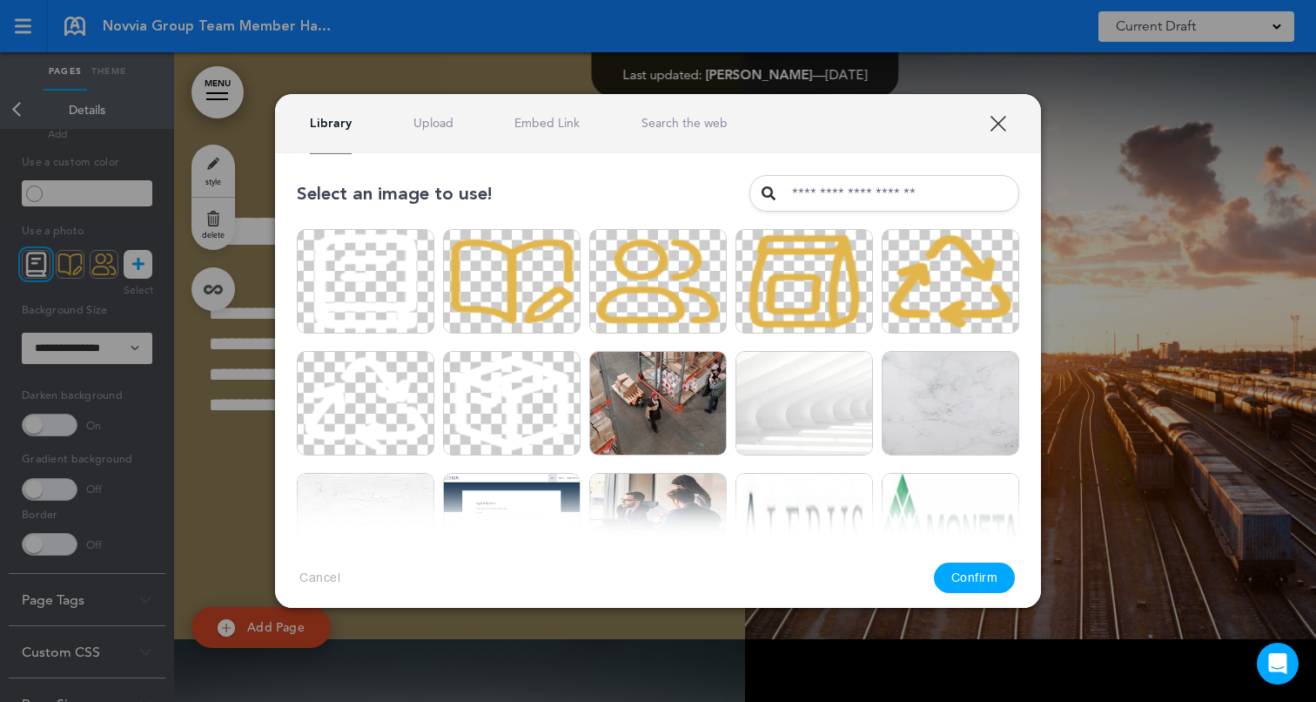
click at [678, 122] on link "Search the web" at bounding box center [685, 123] width 86 height 17
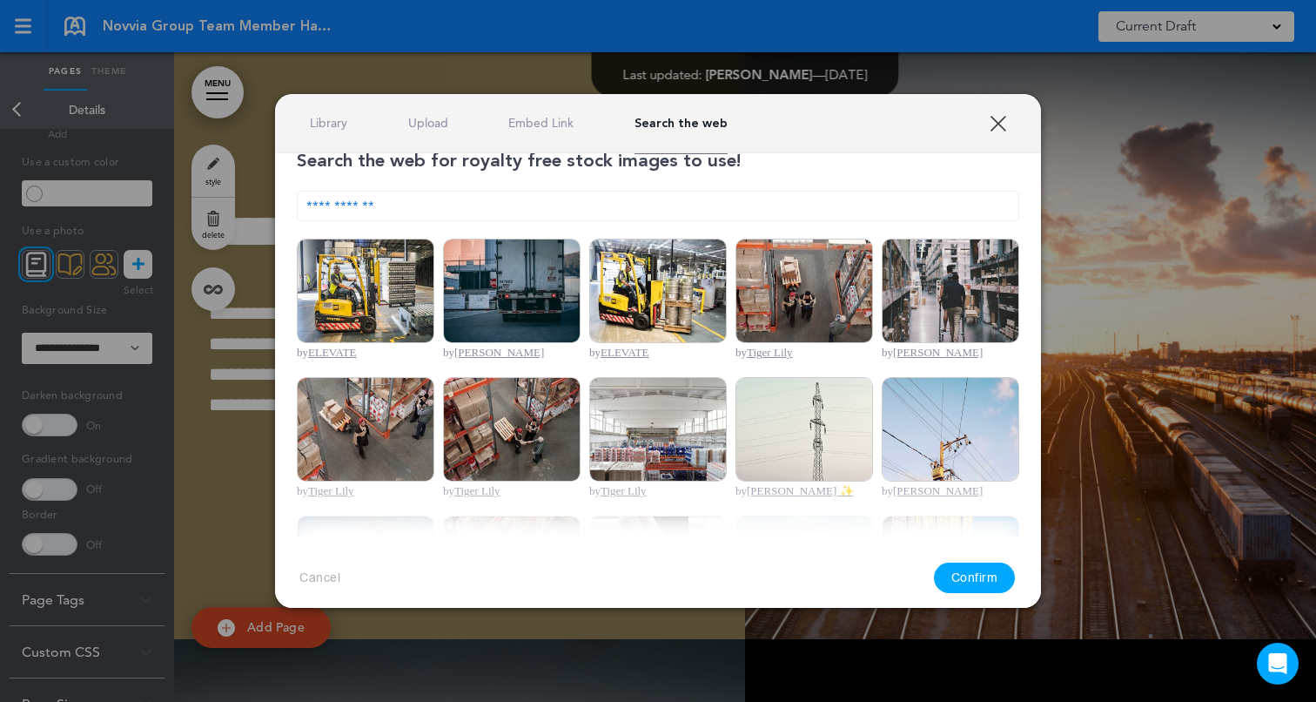
scroll to position [57, 0]
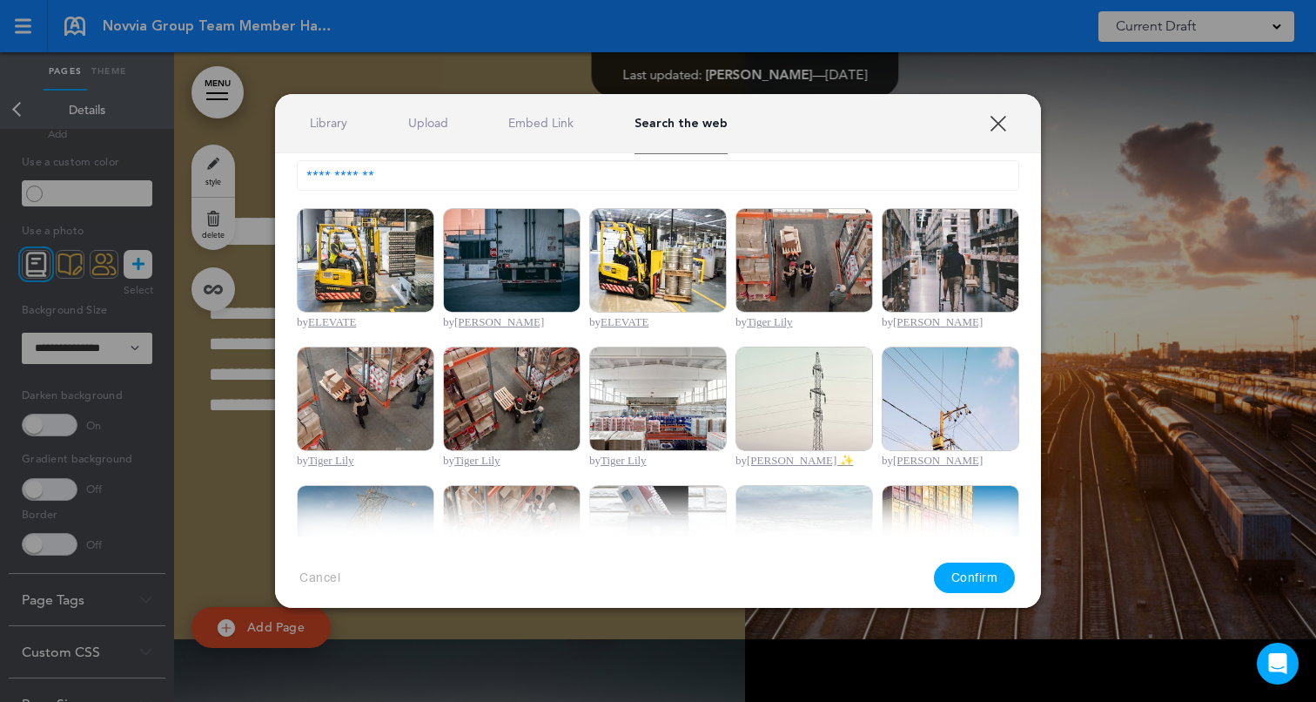
click at [844, 272] on img at bounding box center [805, 260] width 138 height 104
click at [962, 578] on button "Confirm" at bounding box center [975, 577] width 82 height 30
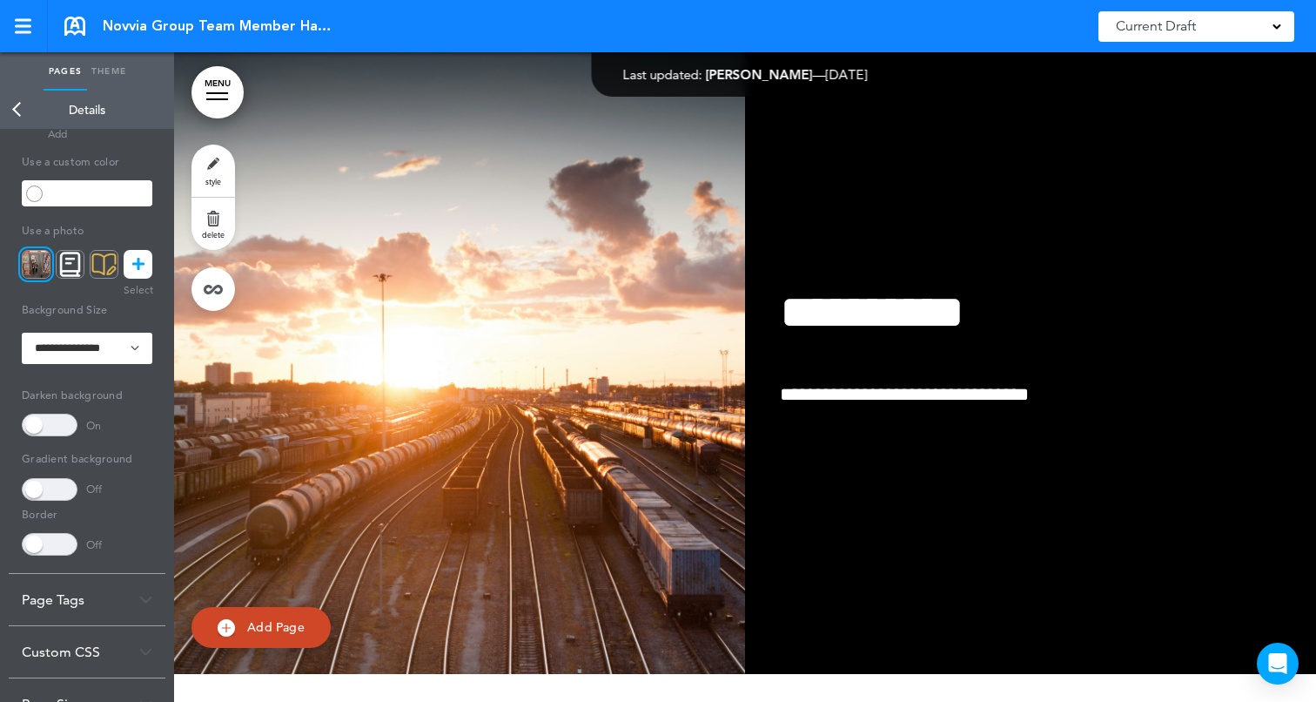
scroll to position [5085, 0]
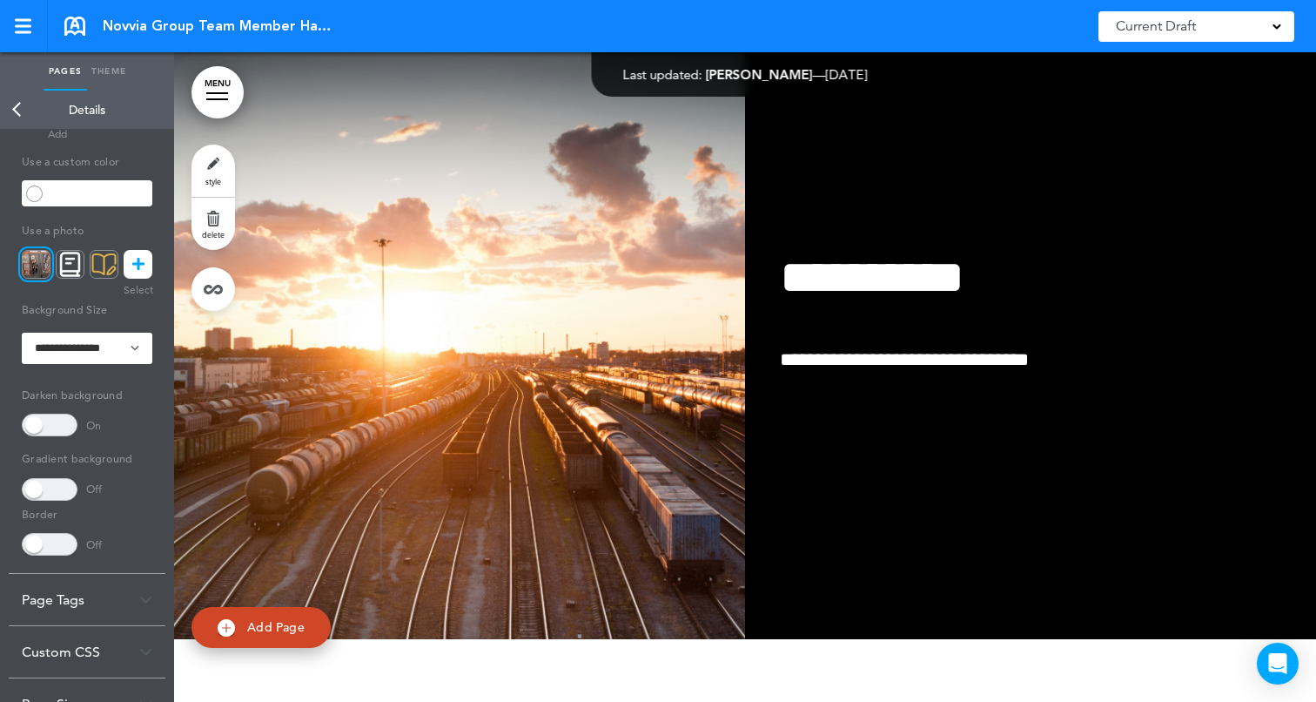
click at [447, 205] on img at bounding box center [459, 314] width 571 height 649
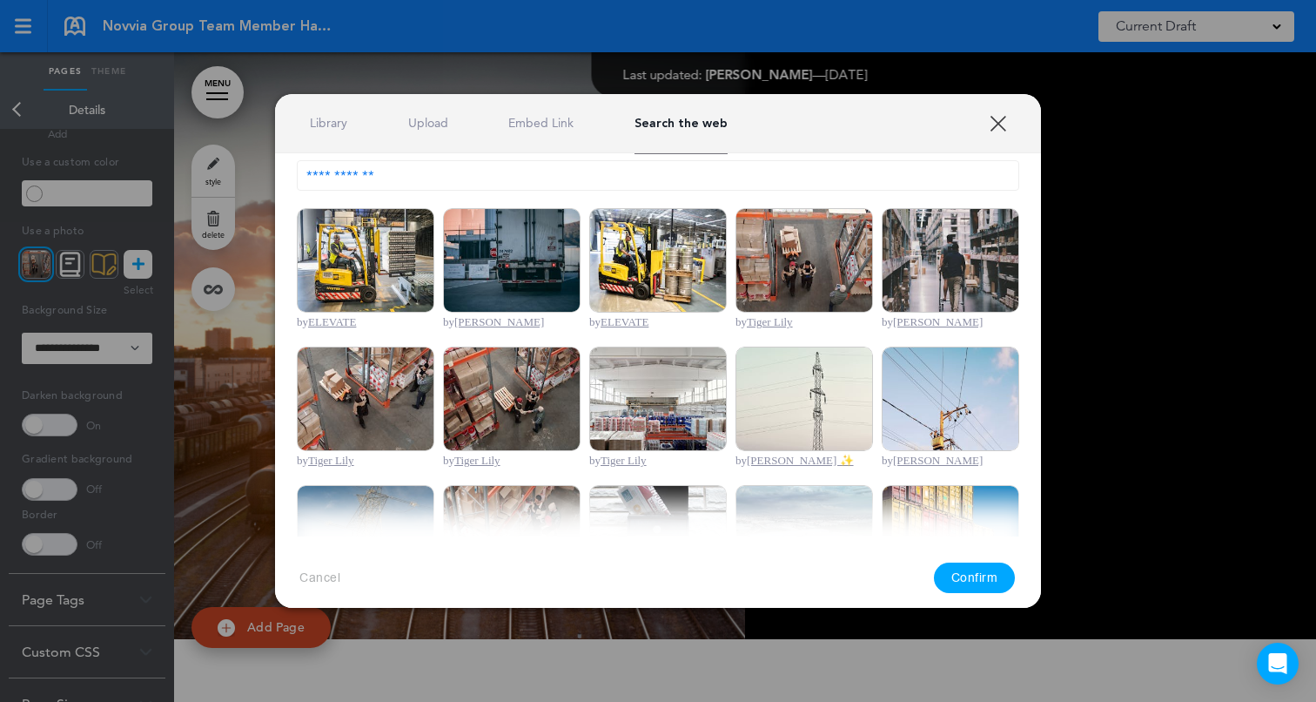
click at [552, 173] on input "**********" at bounding box center [658, 175] width 722 height 30
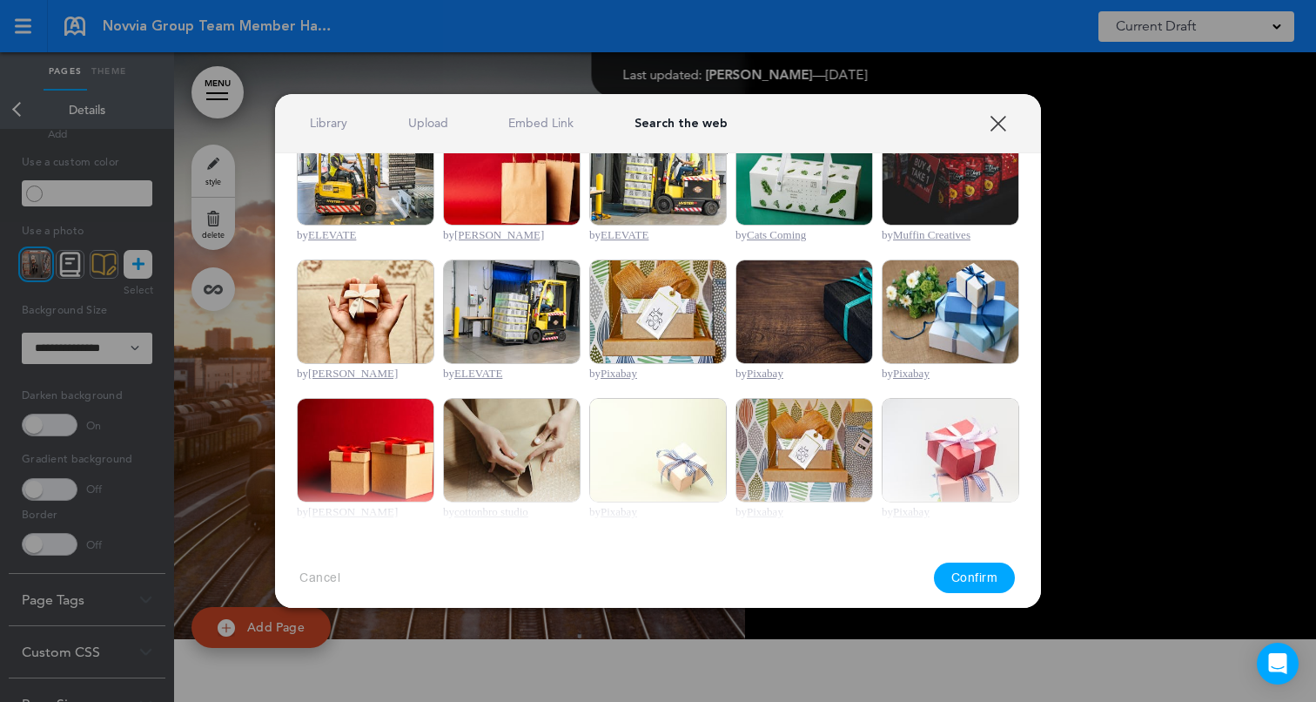
scroll to position [0, 0]
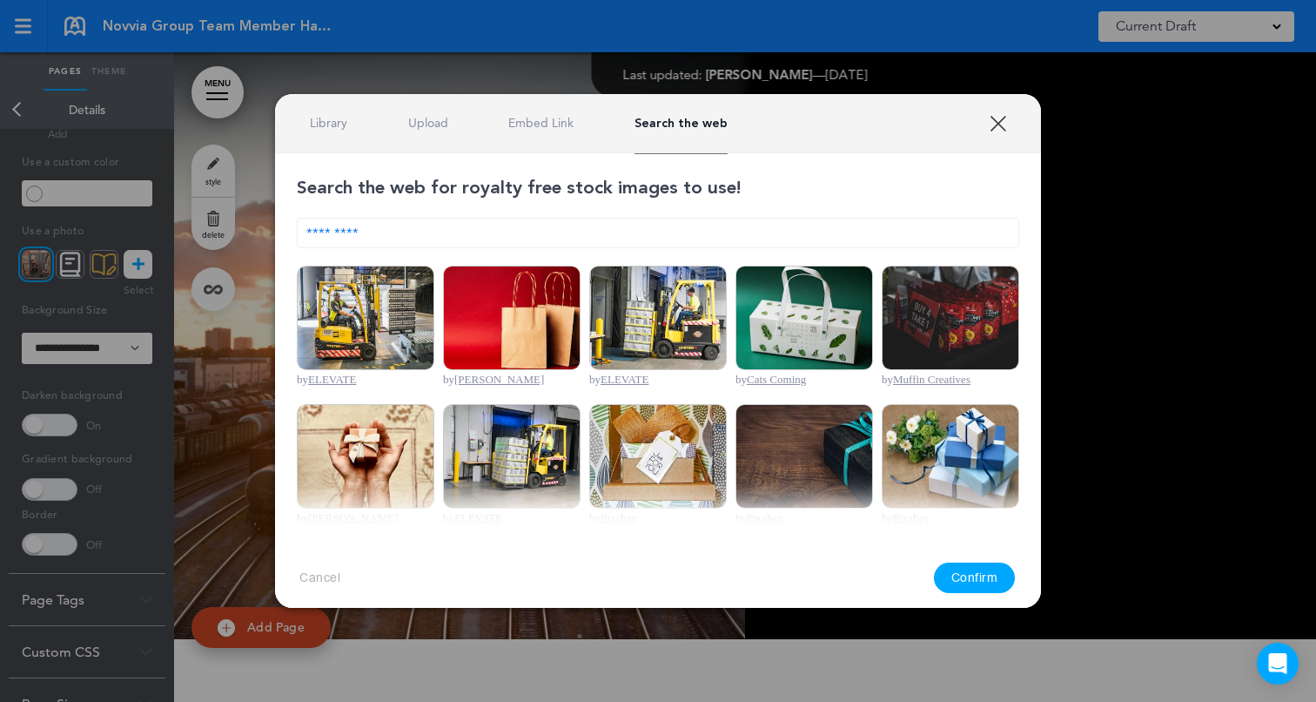
click at [395, 228] on input "*********" at bounding box center [658, 233] width 722 height 30
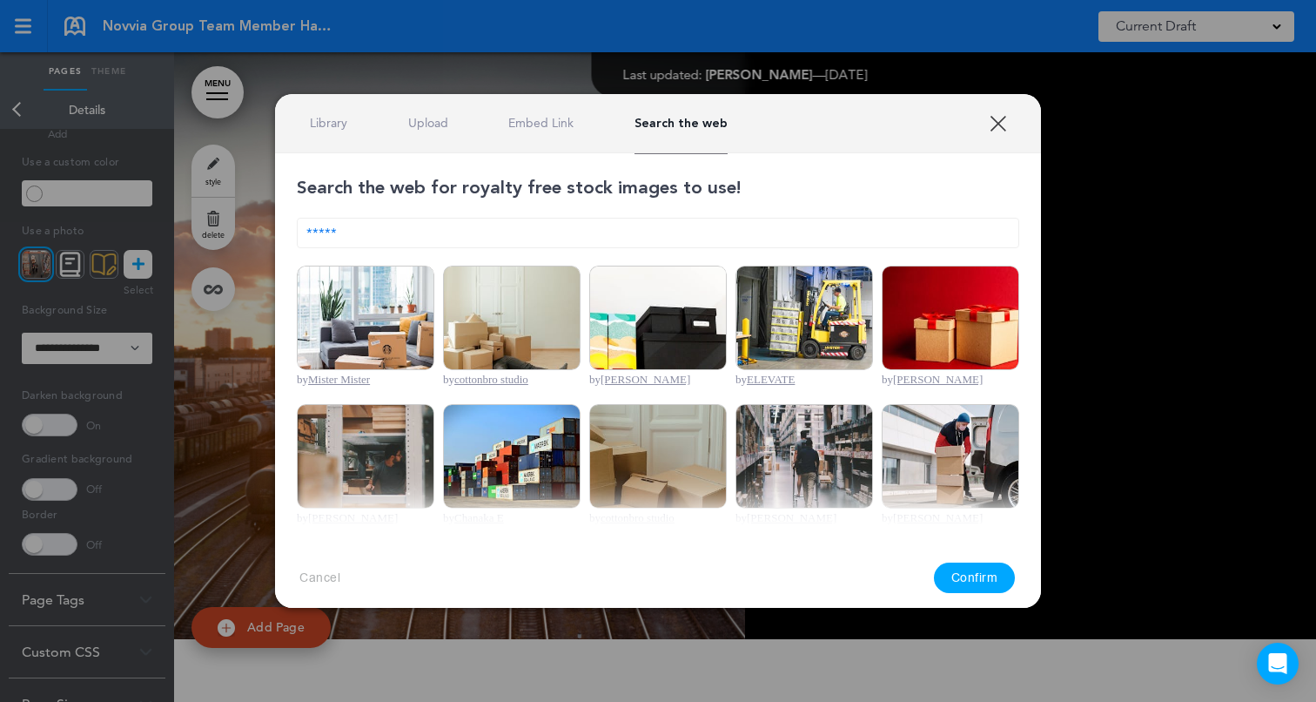
click at [374, 231] on input "*****" at bounding box center [658, 233] width 722 height 30
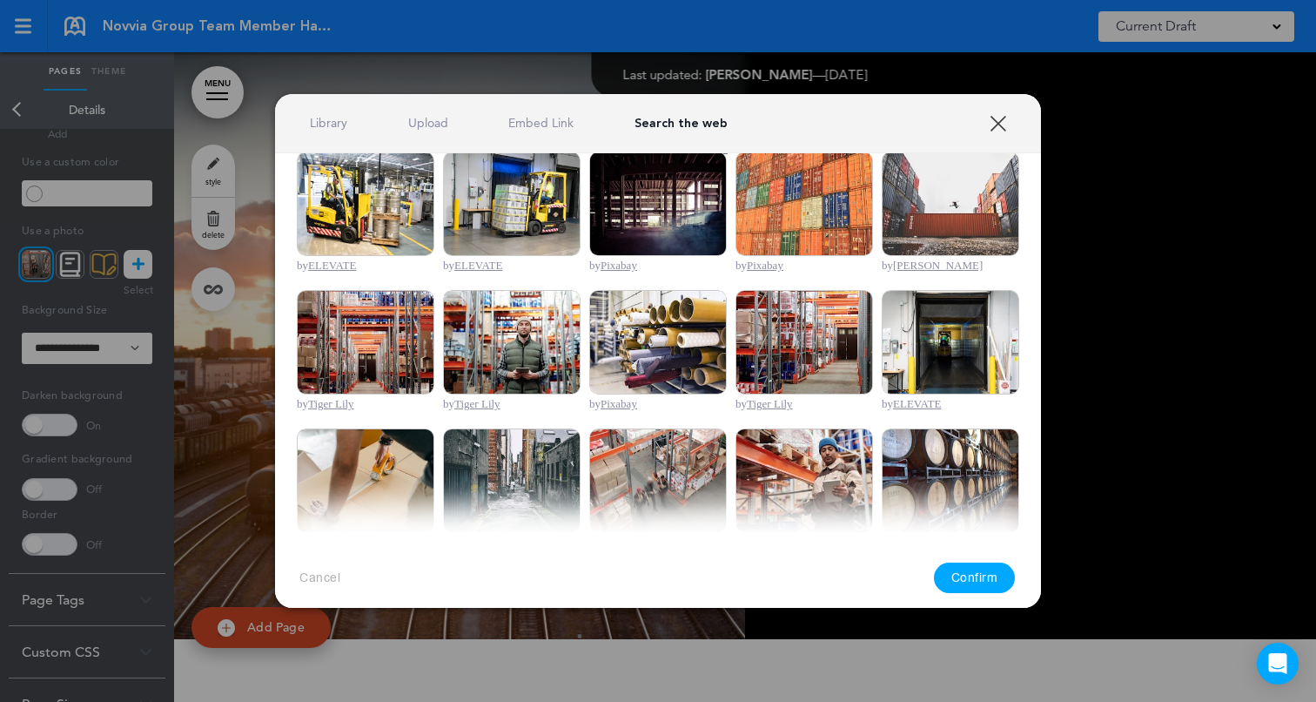
scroll to position [581, 0]
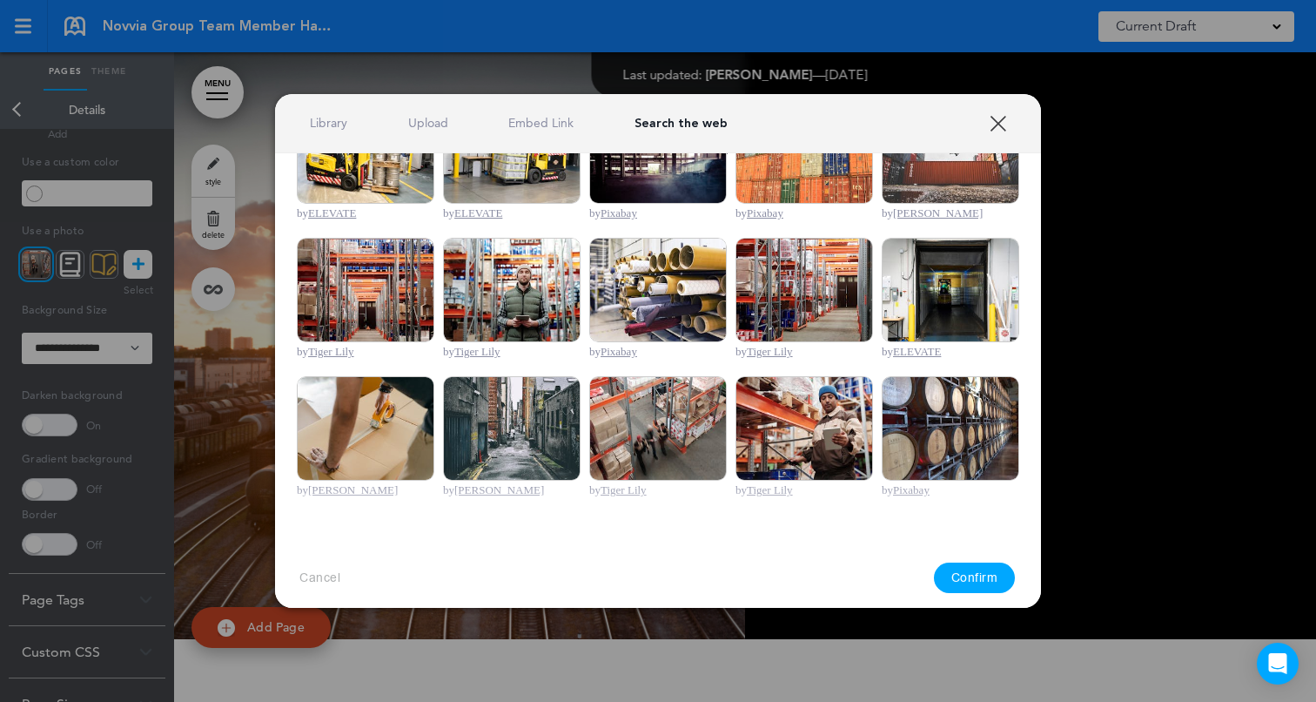
type input "*********"
click at [533, 314] on img at bounding box center [512, 290] width 138 height 104
click at [960, 575] on button "Confirm" at bounding box center [975, 577] width 82 height 30
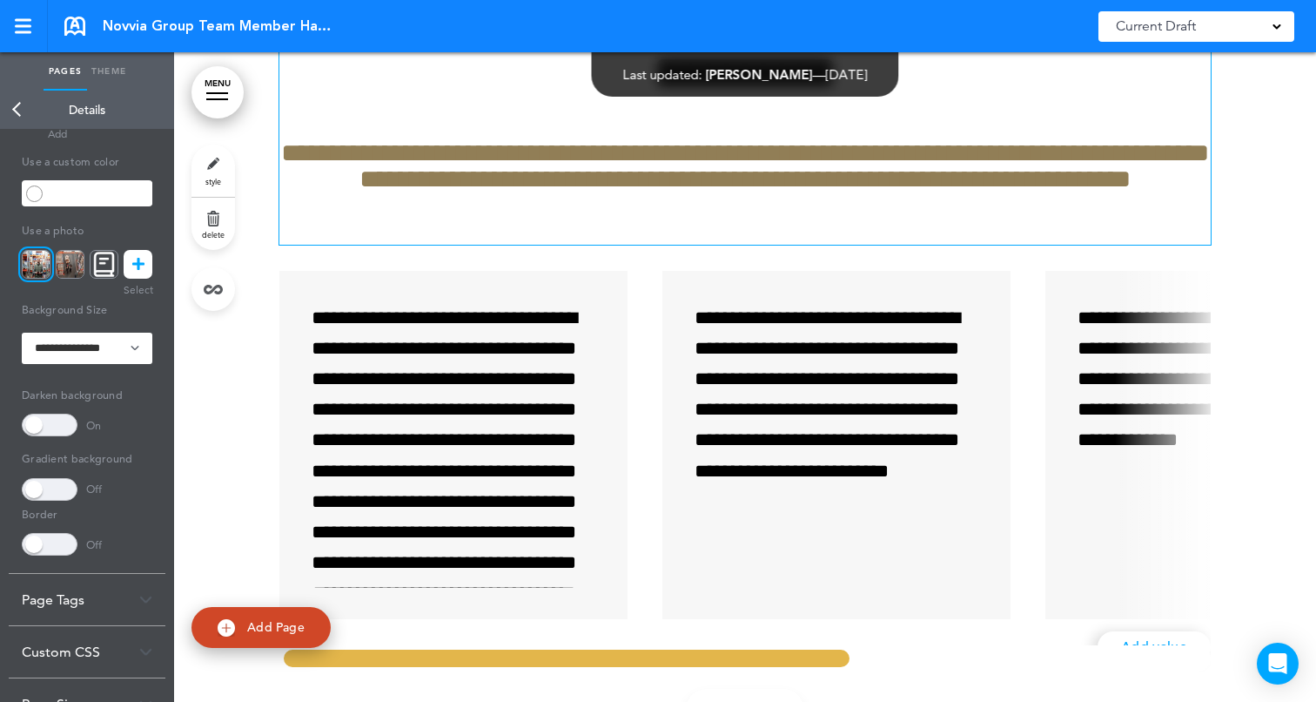
scroll to position [3537, 0]
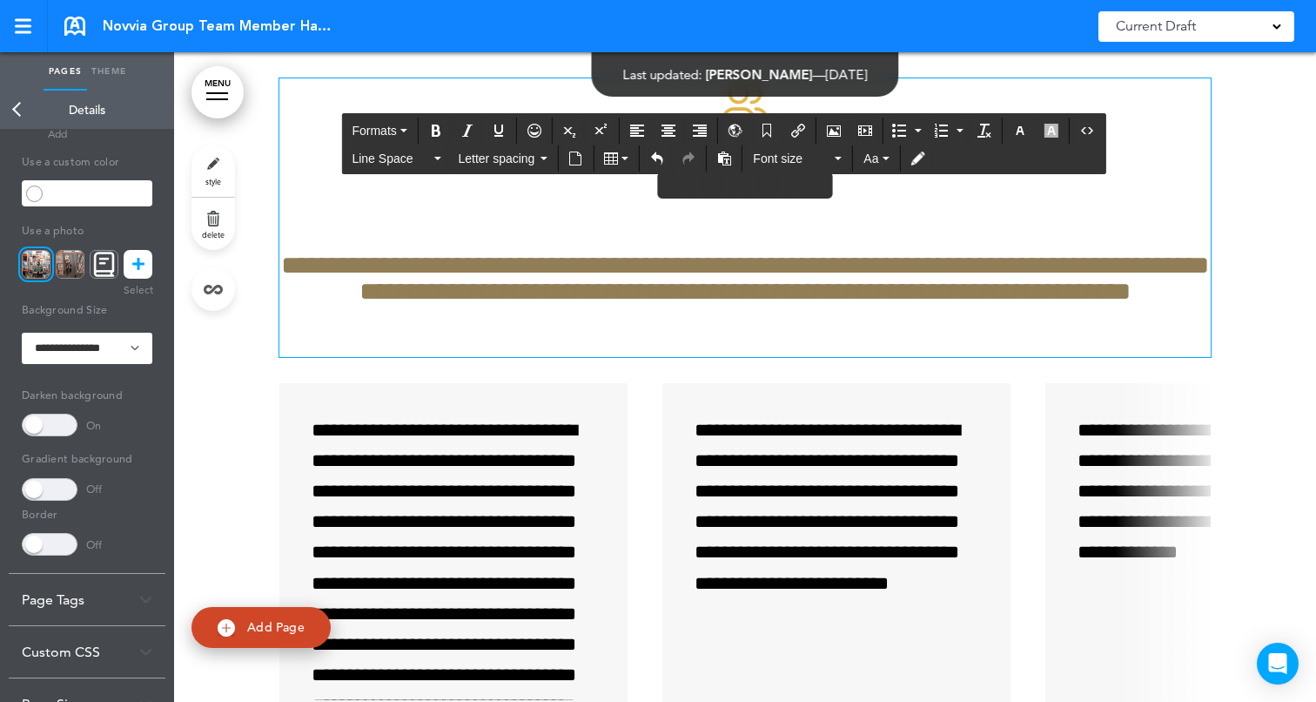
click at [259, 140] on div at bounding box center [745, 451] width 1142 height 876
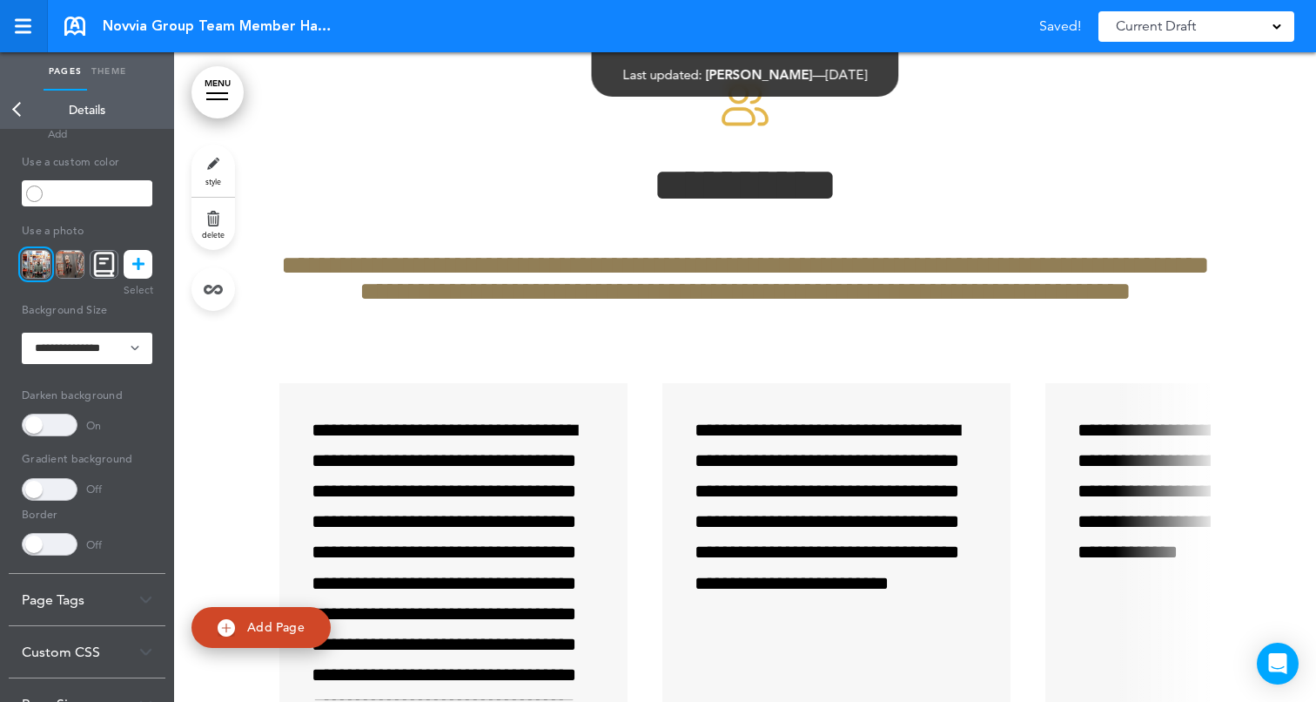
click at [24, 28] on div at bounding box center [23, 26] width 16 height 15
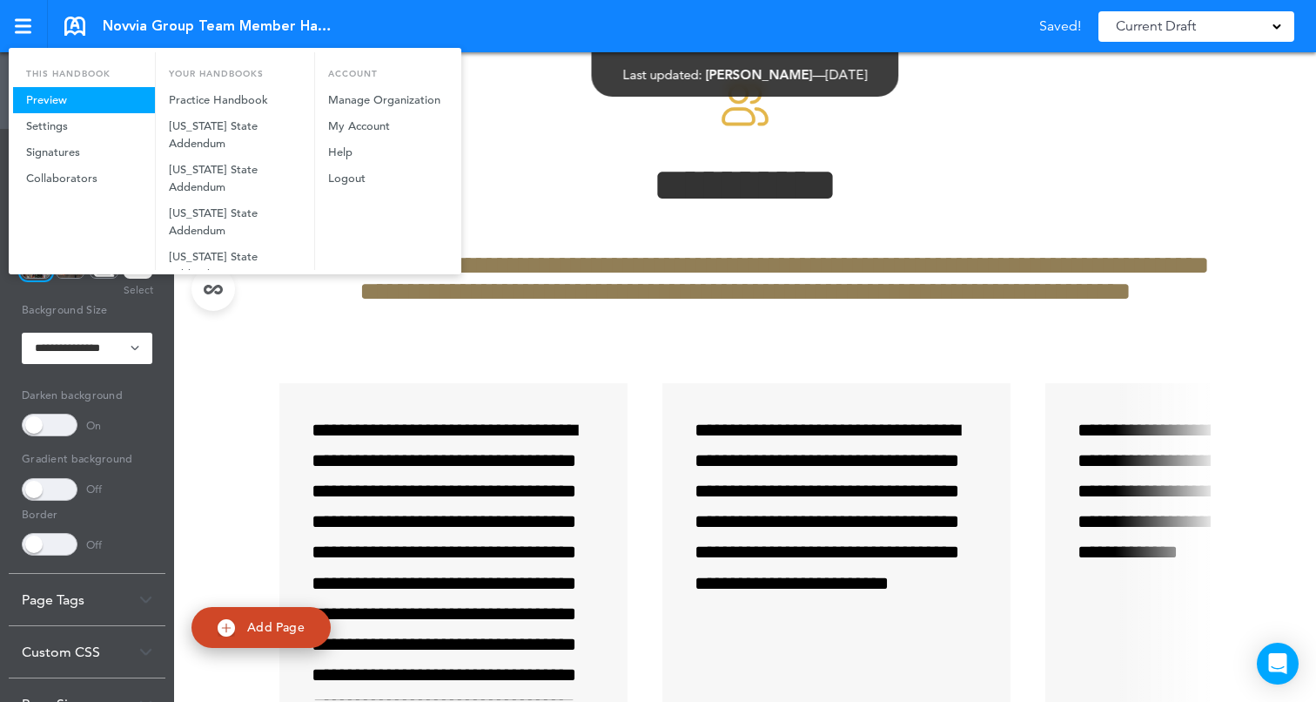
click at [110, 99] on link "Preview" at bounding box center [84, 100] width 142 height 26
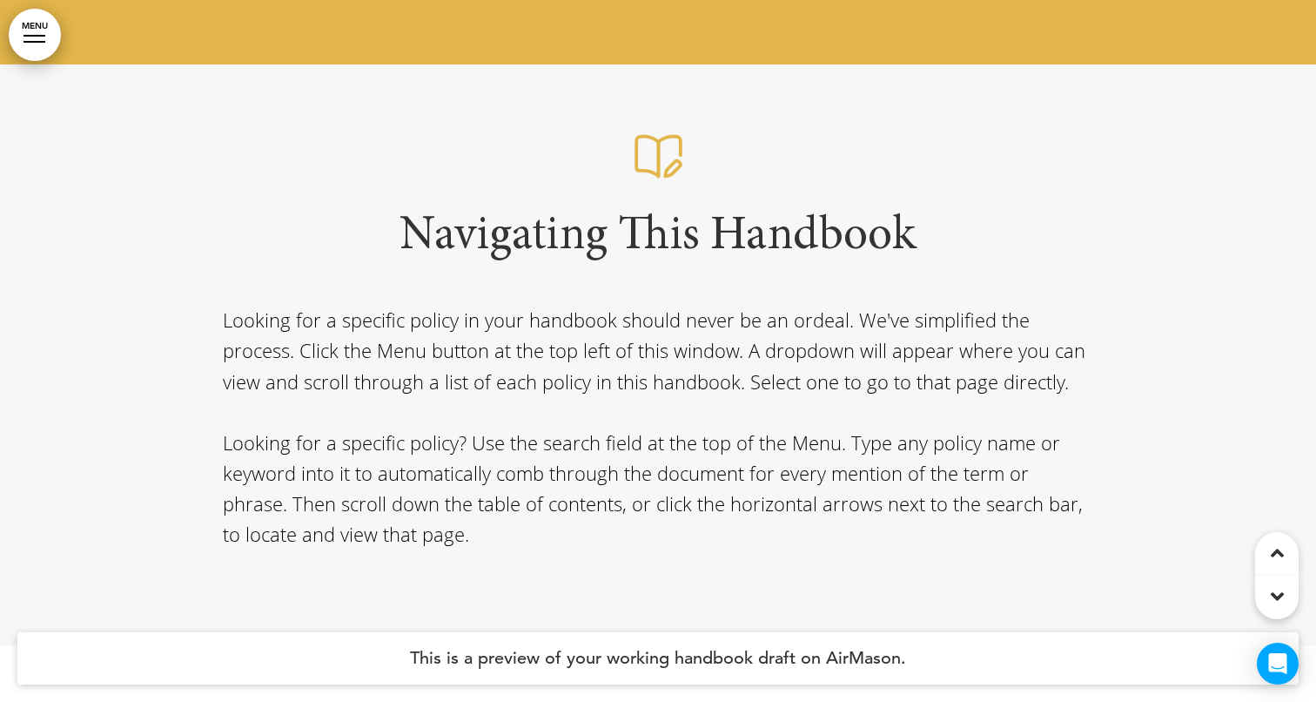
scroll to position [3243, 0]
